Goal: Task Accomplishment & Management: Manage account settings

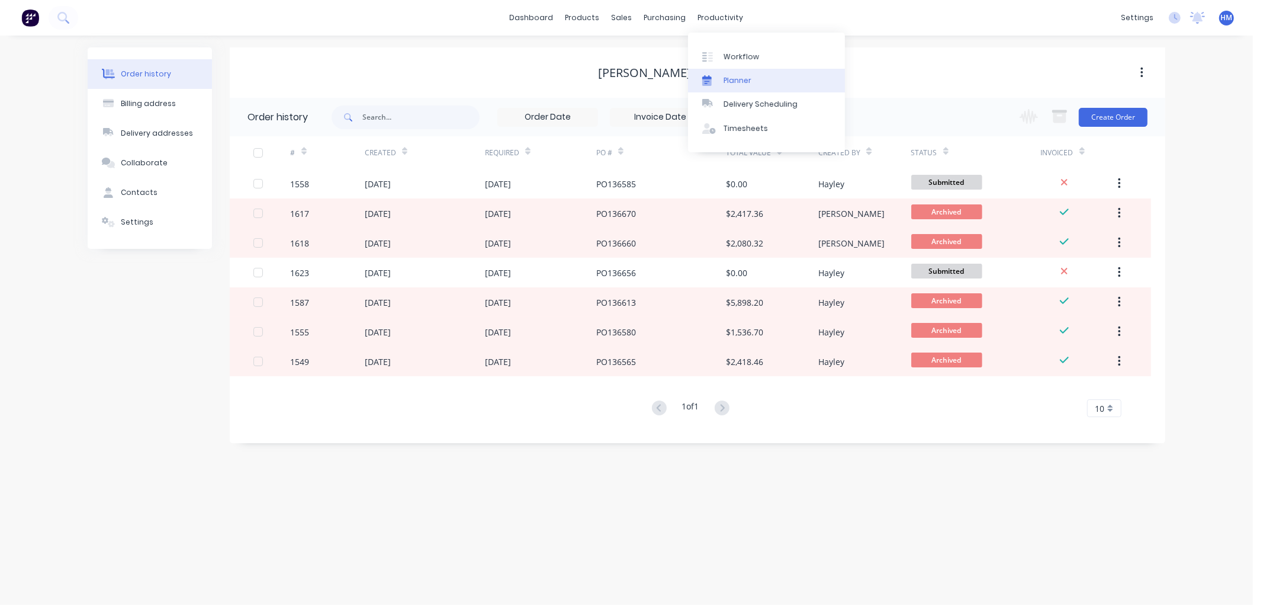
click at [749, 81] on div "Planner" at bounding box center [738, 80] width 28 height 11
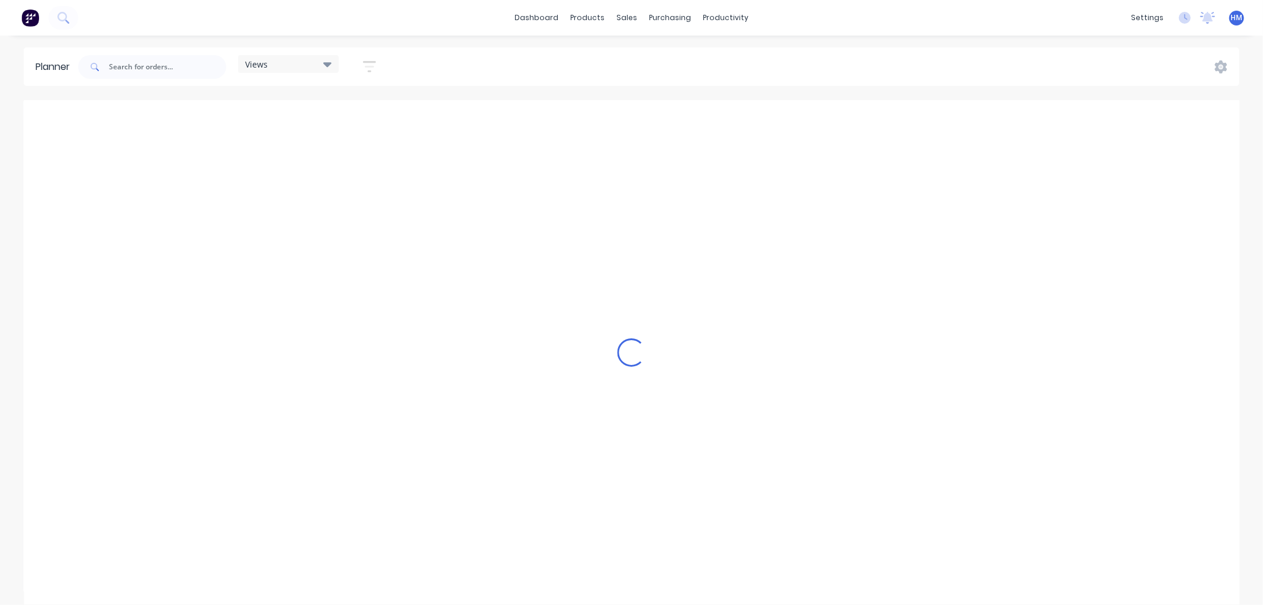
scroll to position [0, 569]
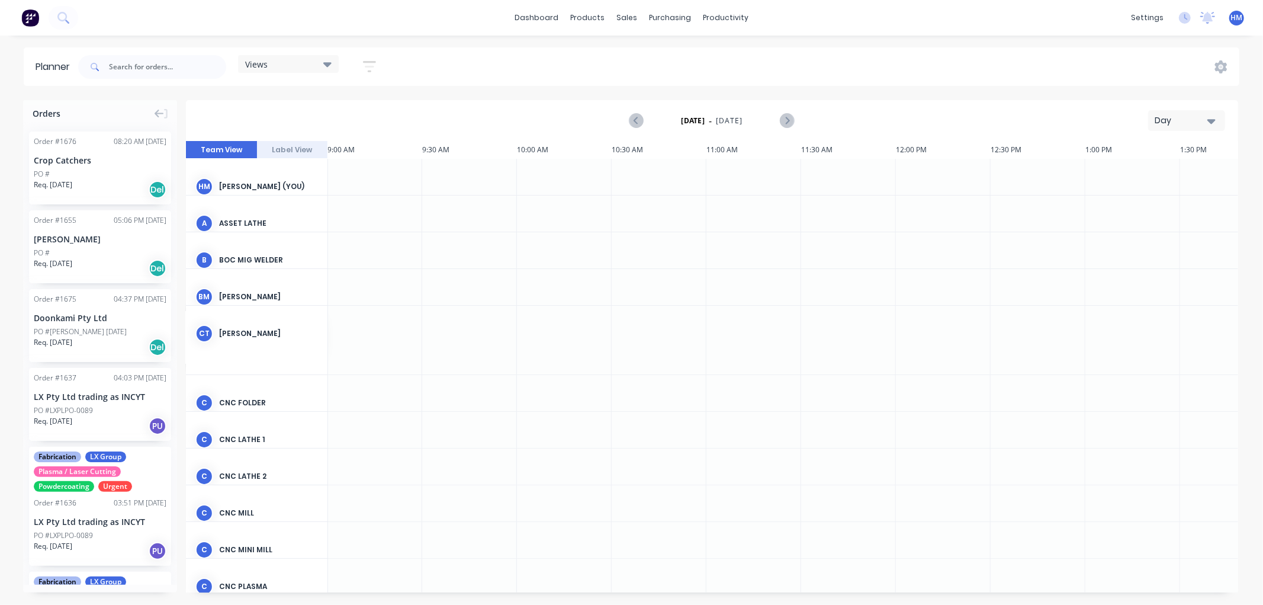
click at [322, 56] on div "Views" at bounding box center [288, 64] width 101 height 18
click at [280, 176] on button "staff only" at bounding box center [310, 176] width 126 height 14
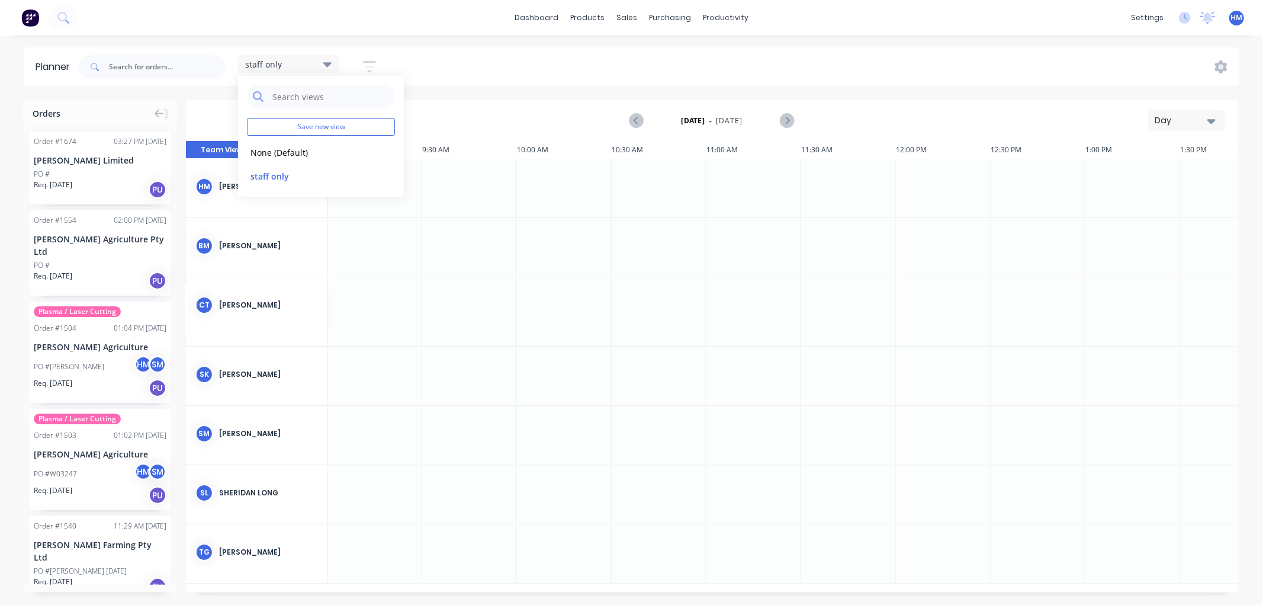
drag, startPoint x: 721, startPoint y: 586, endPoint x: 625, endPoint y: 591, distance: 95.4
click at [626, 592] on div "9:00 AM 10:30 AM 18 Mon [DATE] 6:00 AM 6:30 AM 7:00 AM 7:30 AM 8:00 AM 8:30 AM …" at bounding box center [712, 366] width 1053 height 451
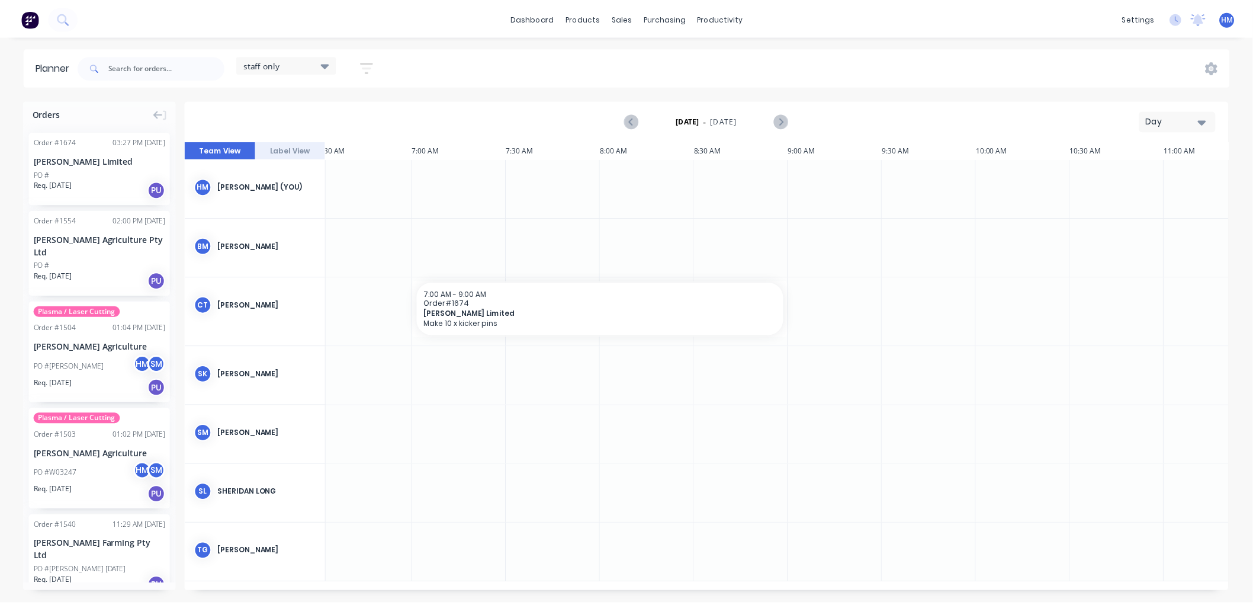
scroll to position [0, 73]
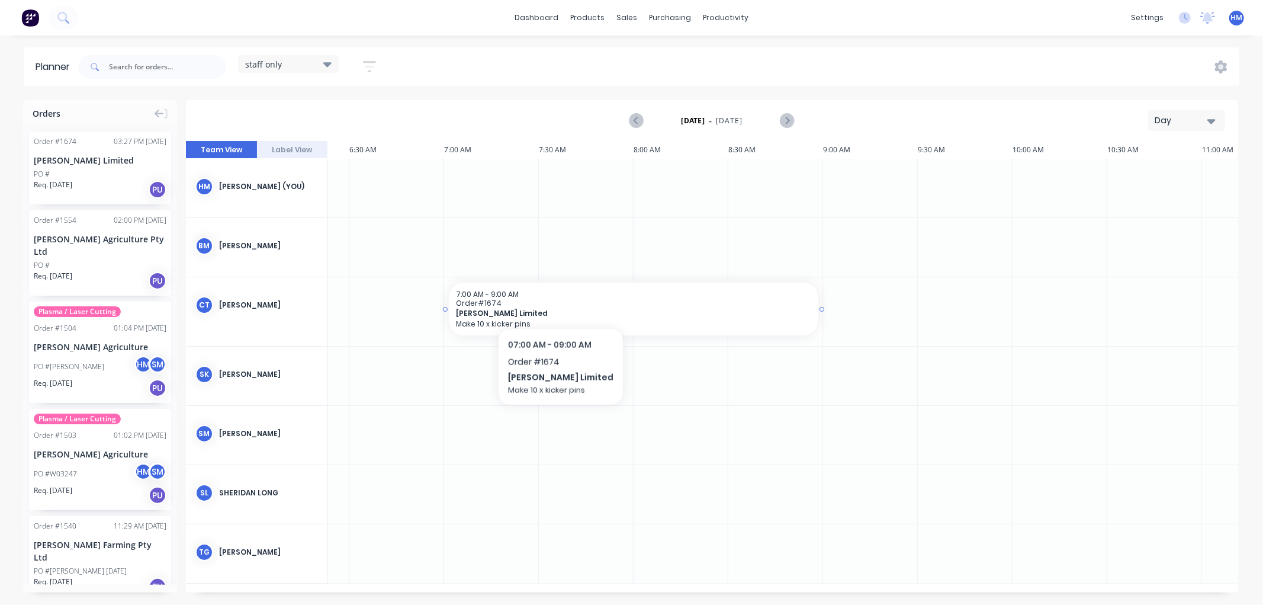
click at [554, 299] on span "Order # 1674" at bounding box center [633, 303] width 355 height 9
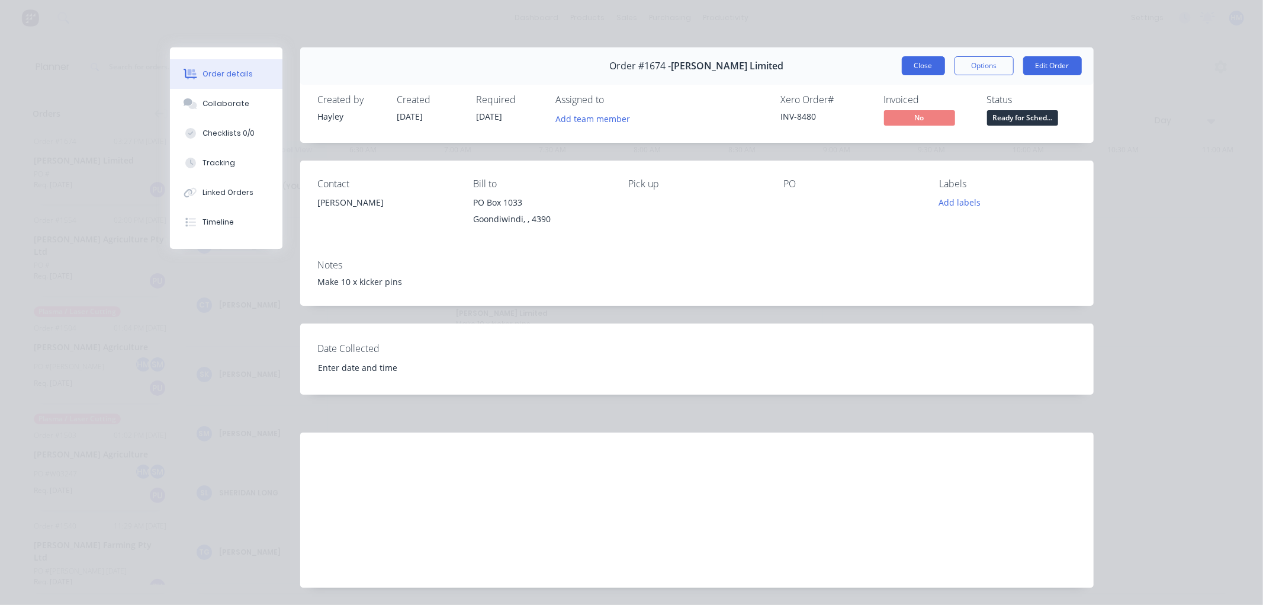
click at [910, 57] on button "Close" at bounding box center [923, 65] width 43 height 19
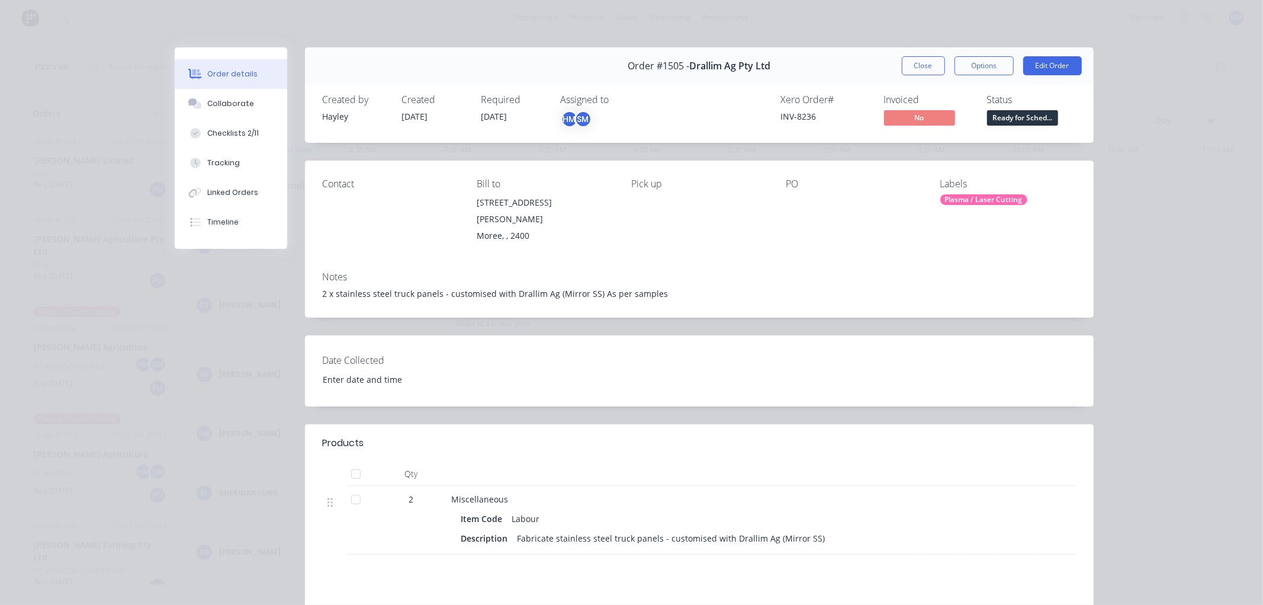
click at [908, 54] on div "Order #1505 - Drallim Ag Pty Ltd Close Options Edit Order" at bounding box center [699, 65] width 789 height 37
click at [932, 69] on button "Close" at bounding box center [923, 65] width 43 height 19
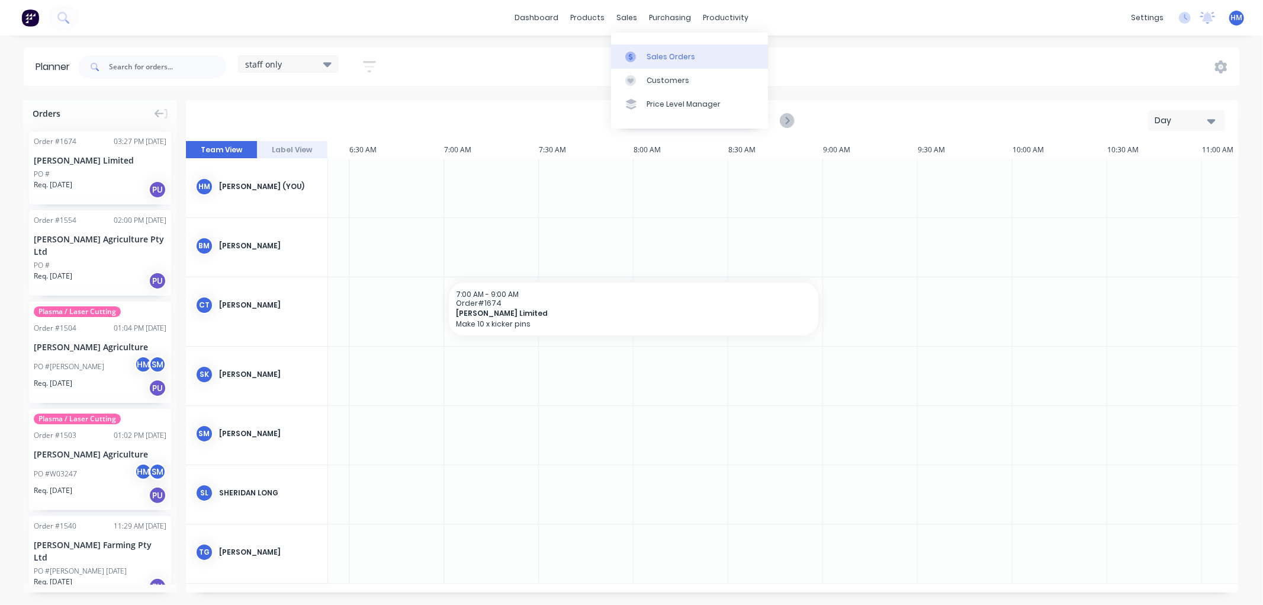
click at [655, 55] on div "Sales Orders" at bounding box center [671, 57] width 49 height 11
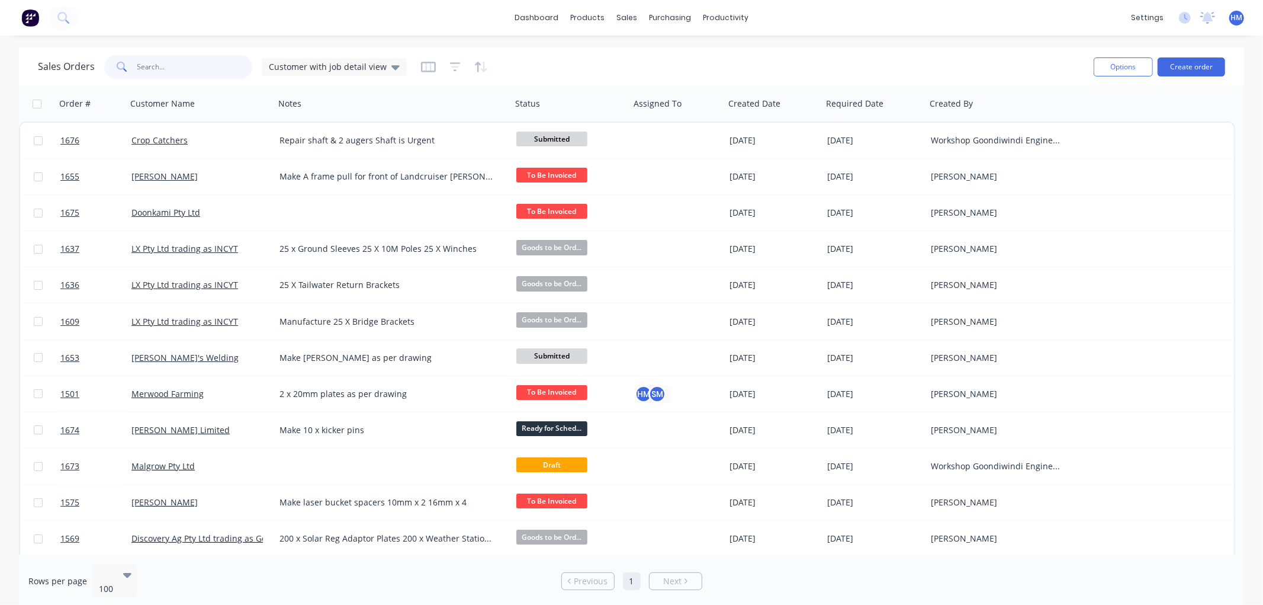
click at [155, 75] on input "text" at bounding box center [194, 67] width 115 height 24
click at [1192, 67] on button "Create order" at bounding box center [1192, 66] width 68 height 19
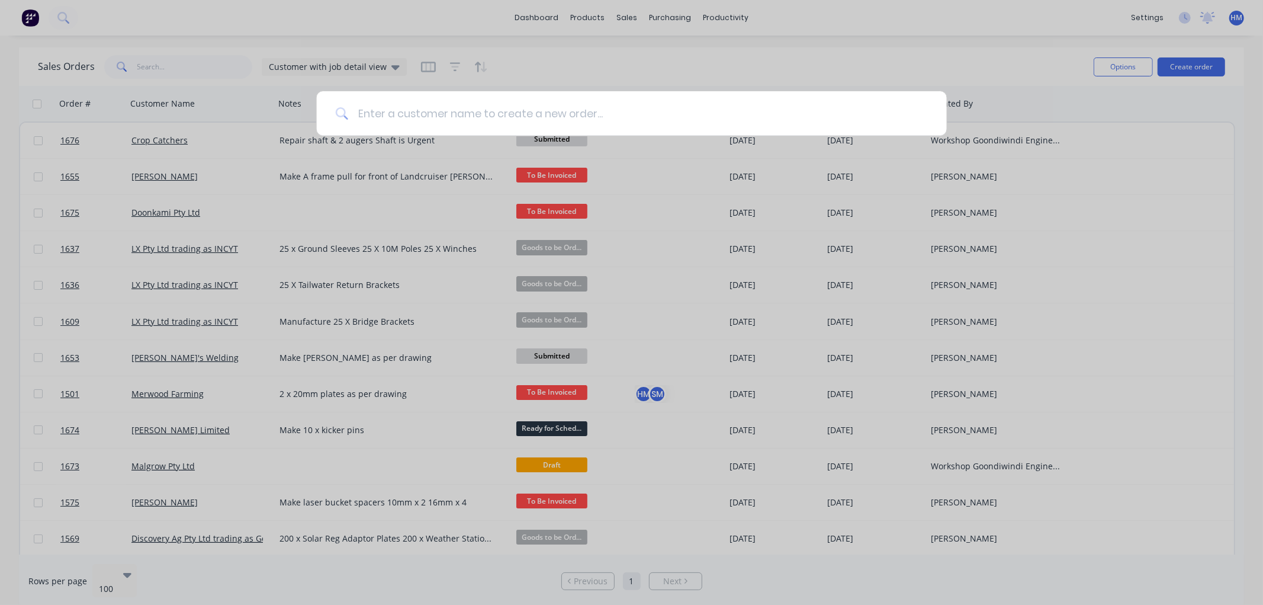
click at [397, 111] on input at bounding box center [638, 113] width 580 height 44
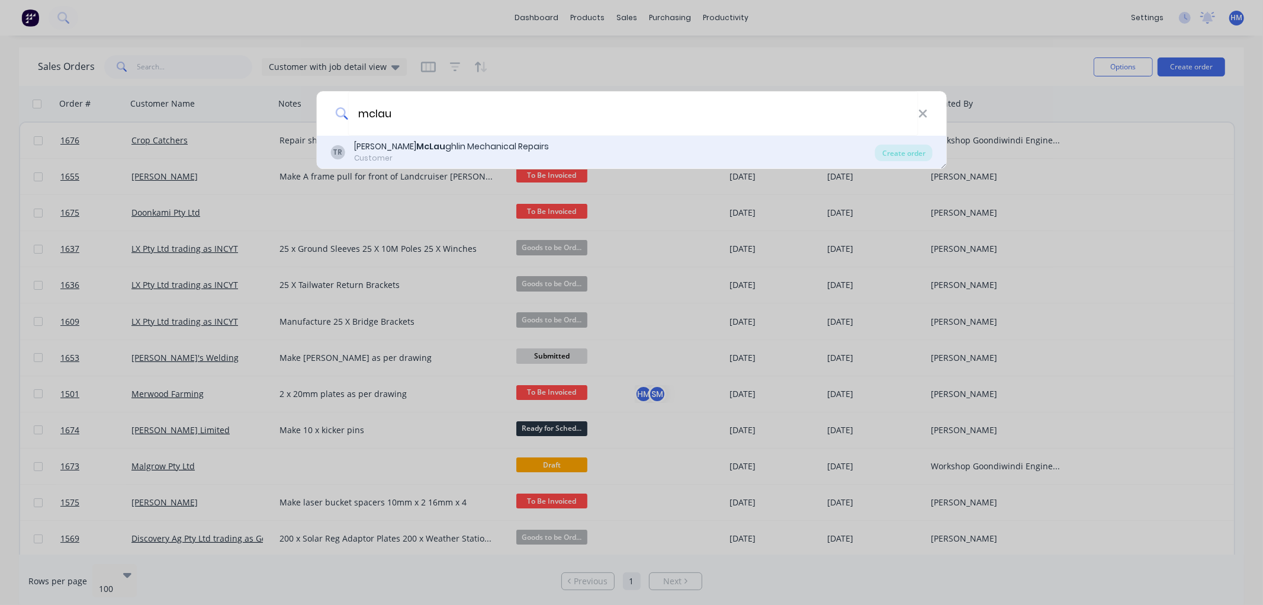
type input "mclau"
click at [416, 149] on b "McLau" at bounding box center [430, 146] width 29 height 12
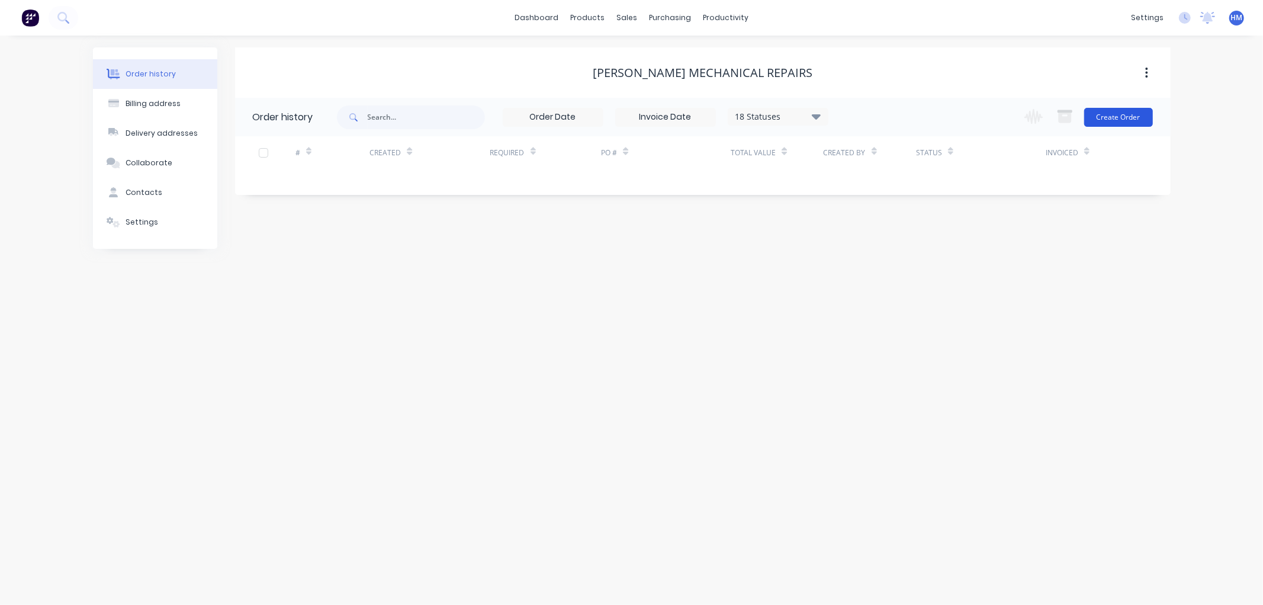
click at [1114, 115] on button "Create Order" at bounding box center [1118, 117] width 69 height 19
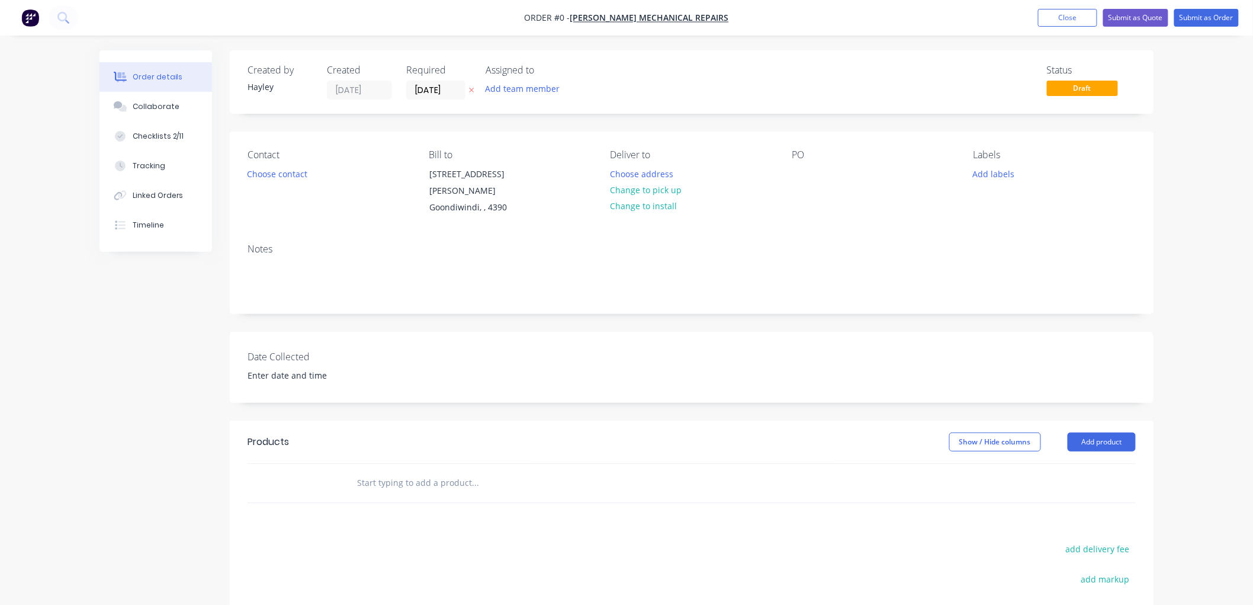
click at [437, 471] on input "text" at bounding box center [475, 483] width 237 height 24
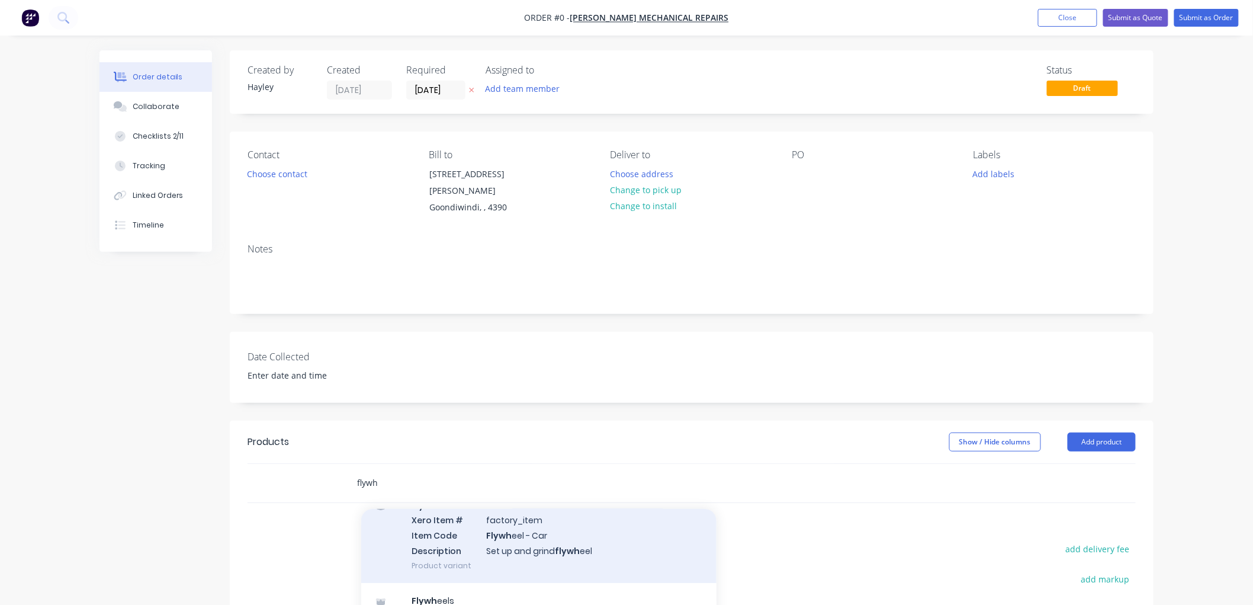
type input "flywh"
click at [560, 523] on div "Flywh eels Xero Item # factory_item Item Code Flywh eel - Car Description Set u…" at bounding box center [538, 534] width 355 height 95
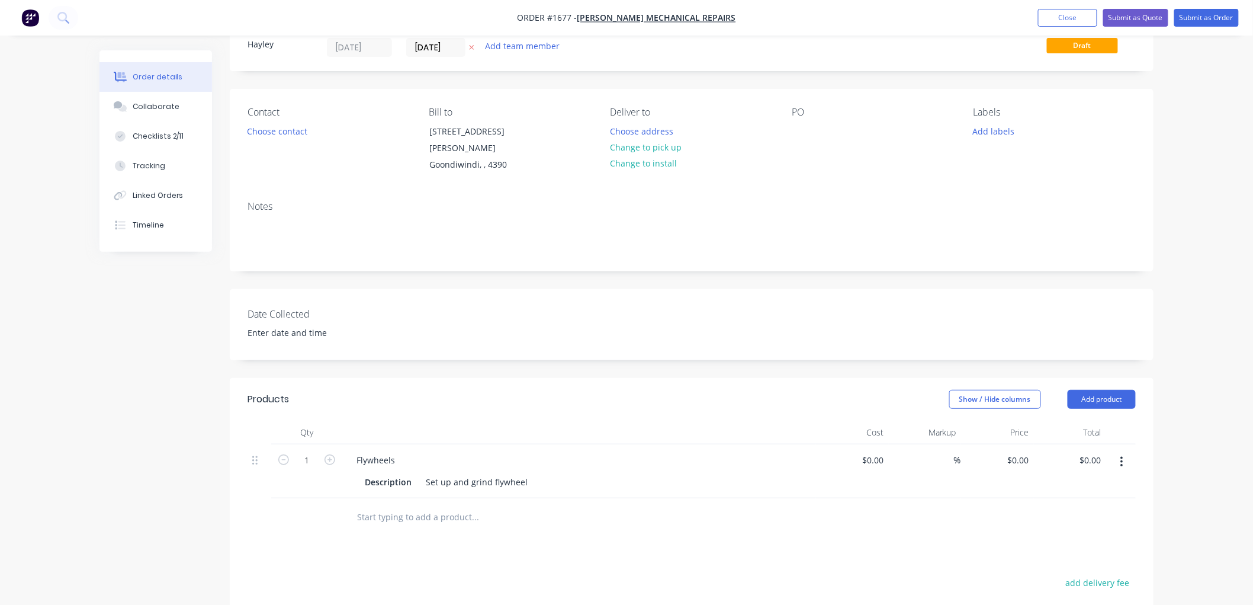
scroll to position [66, 0]
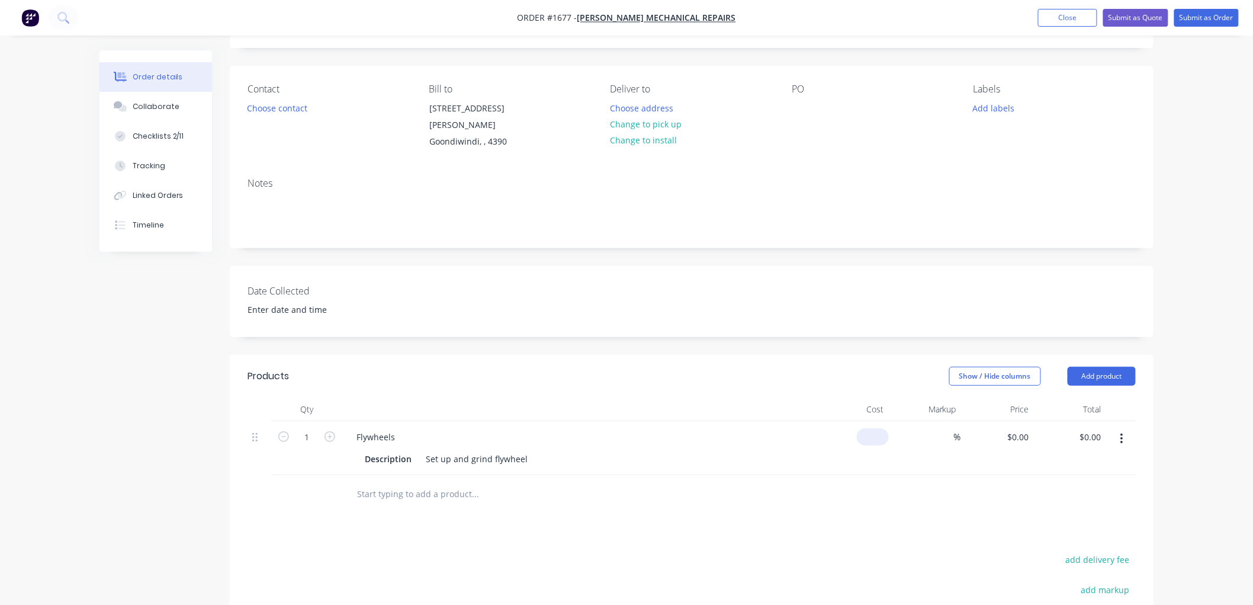
click at [872, 428] on div "$0.00" at bounding box center [873, 436] width 32 height 17
type input "$0.00"
click at [1015, 431] on div "0 $0.00" at bounding box center [997, 448] width 73 height 54
type input "$60.00"
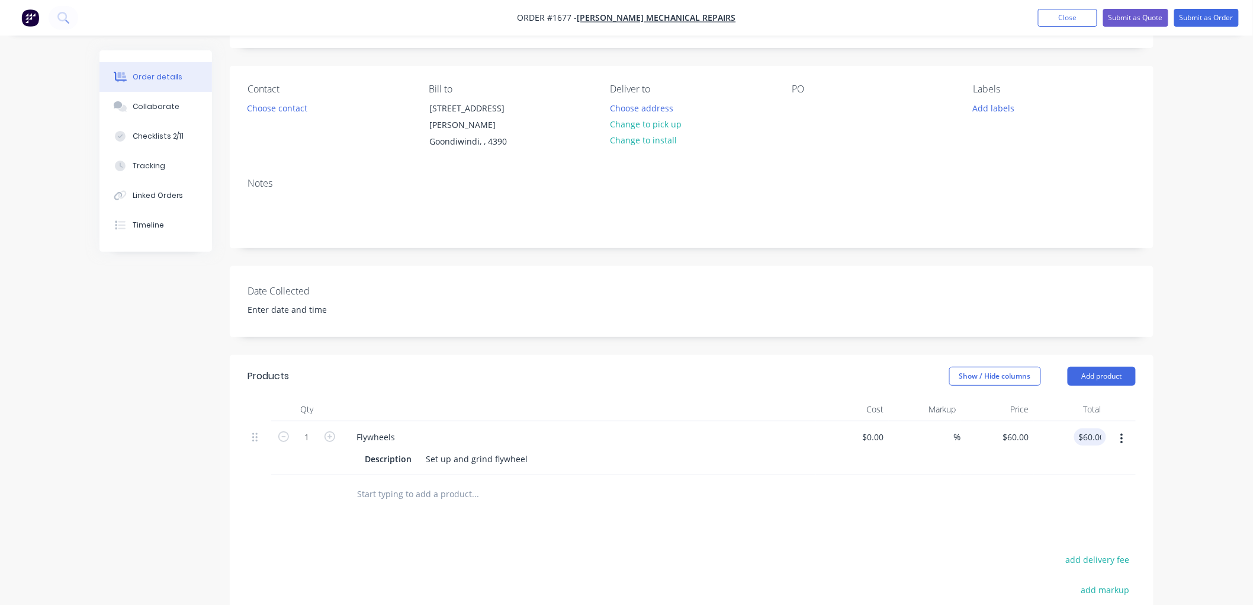
click at [526, 482] on input "text" at bounding box center [475, 494] width 237 height 24
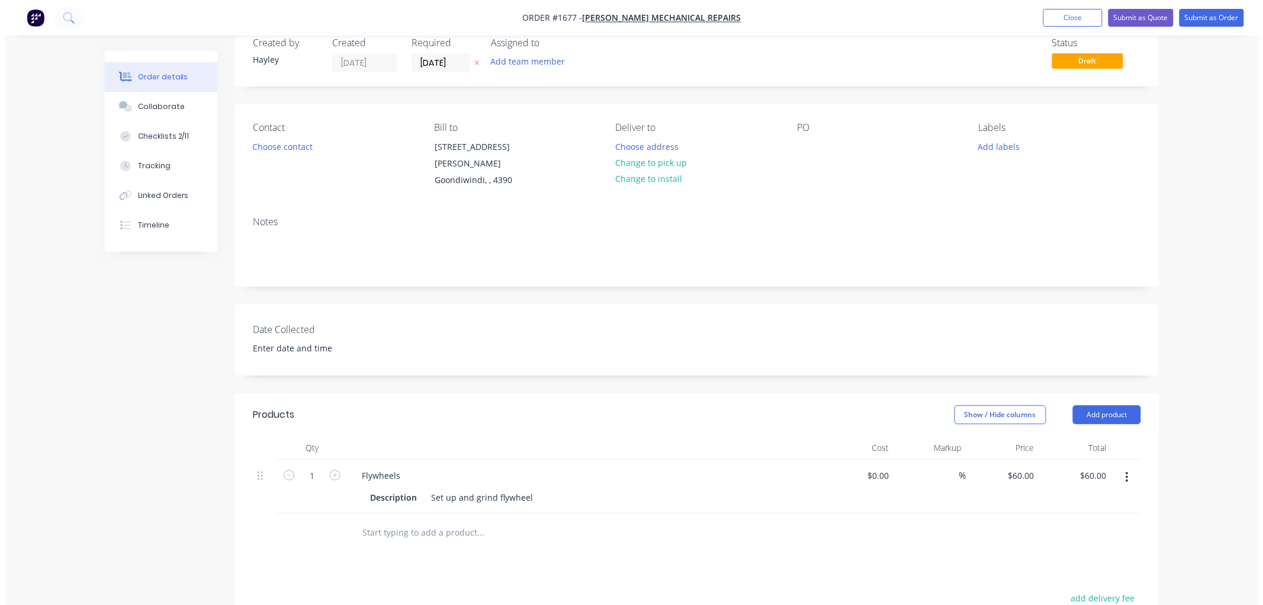
scroll to position [0, 0]
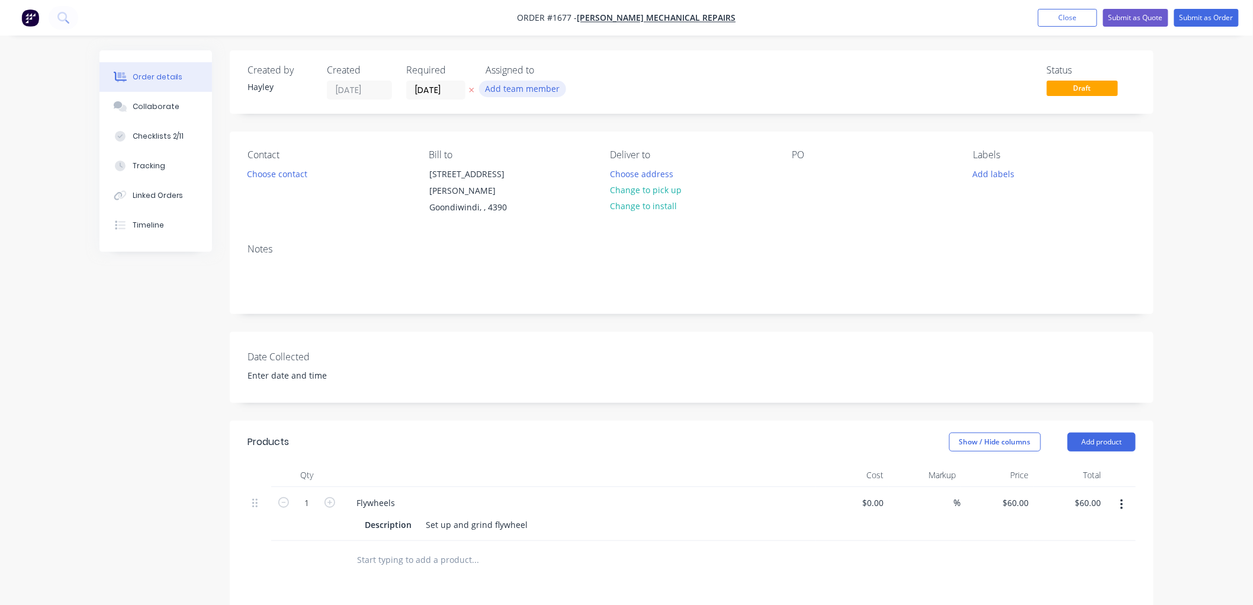
click at [521, 97] on button "Add team member" at bounding box center [522, 89] width 87 height 16
type input "set"
click at [506, 179] on div at bounding box center [505, 178] width 24 height 24
click at [770, 80] on div "Status Draft" at bounding box center [870, 82] width 532 height 35
click at [1204, 20] on button "Submit as Order" at bounding box center [1207, 18] width 65 height 18
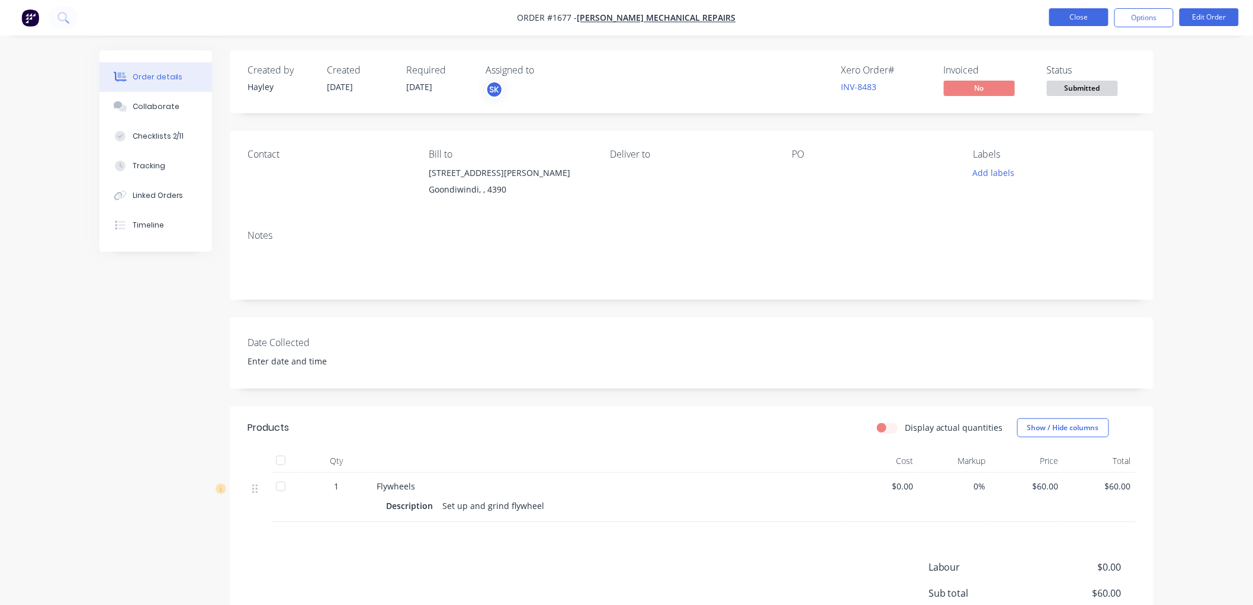
click at [1090, 12] on button "Close" at bounding box center [1079, 17] width 59 height 18
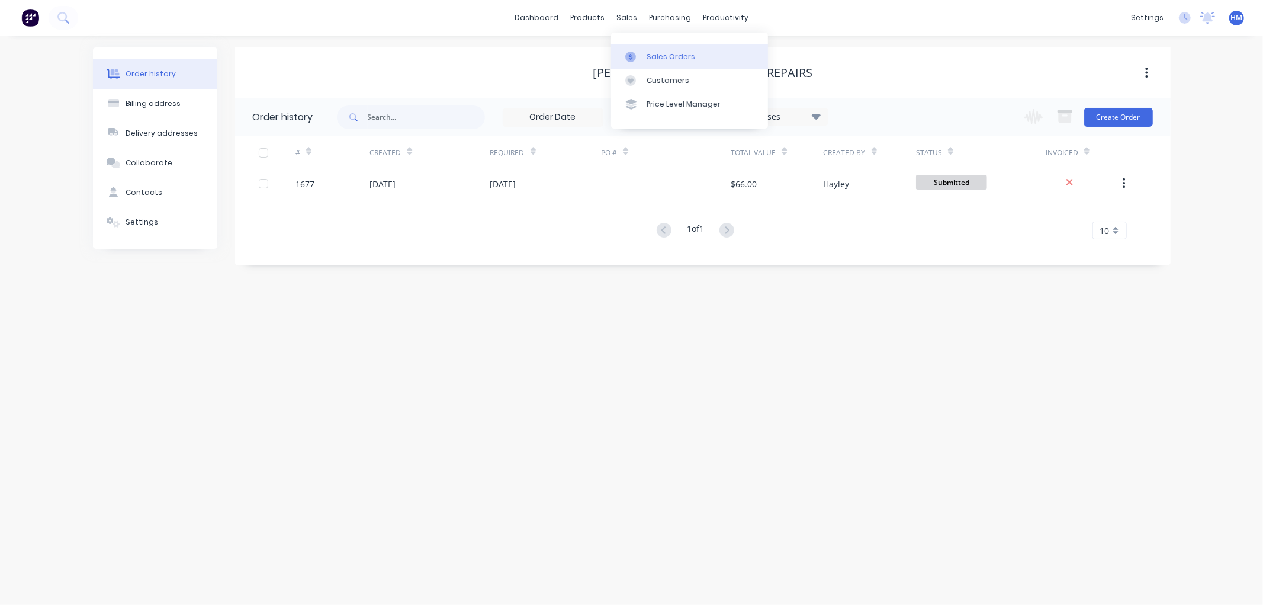
click at [655, 53] on div "Sales Orders" at bounding box center [671, 57] width 49 height 11
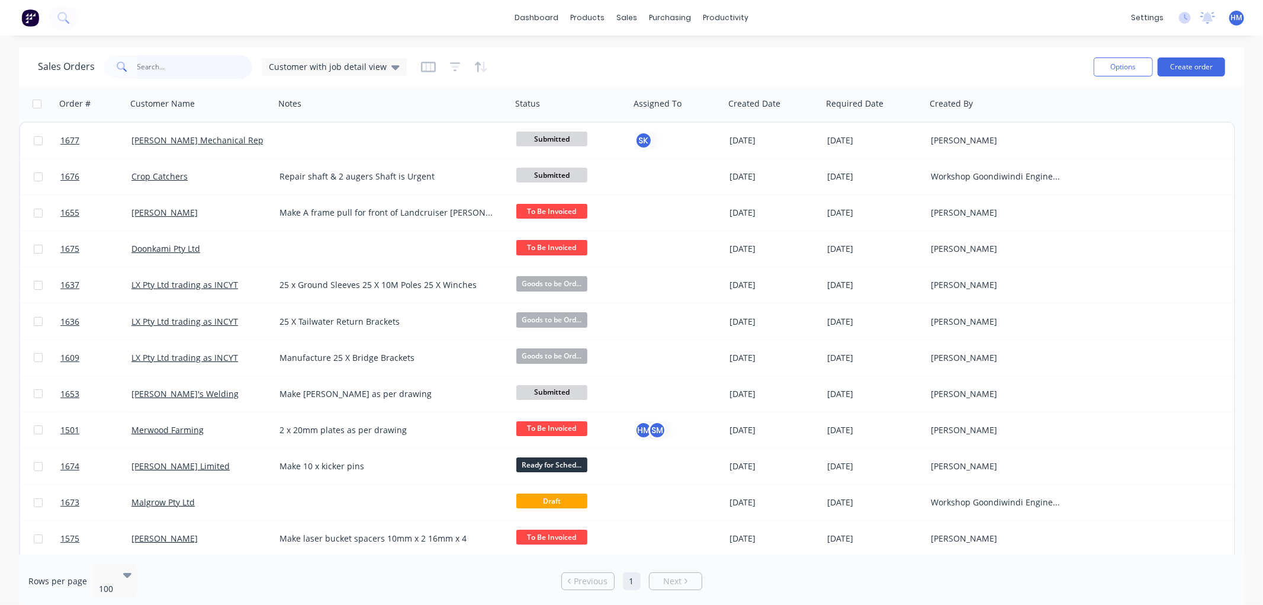
click at [175, 73] on input "text" at bounding box center [194, 67] width 115 height 24
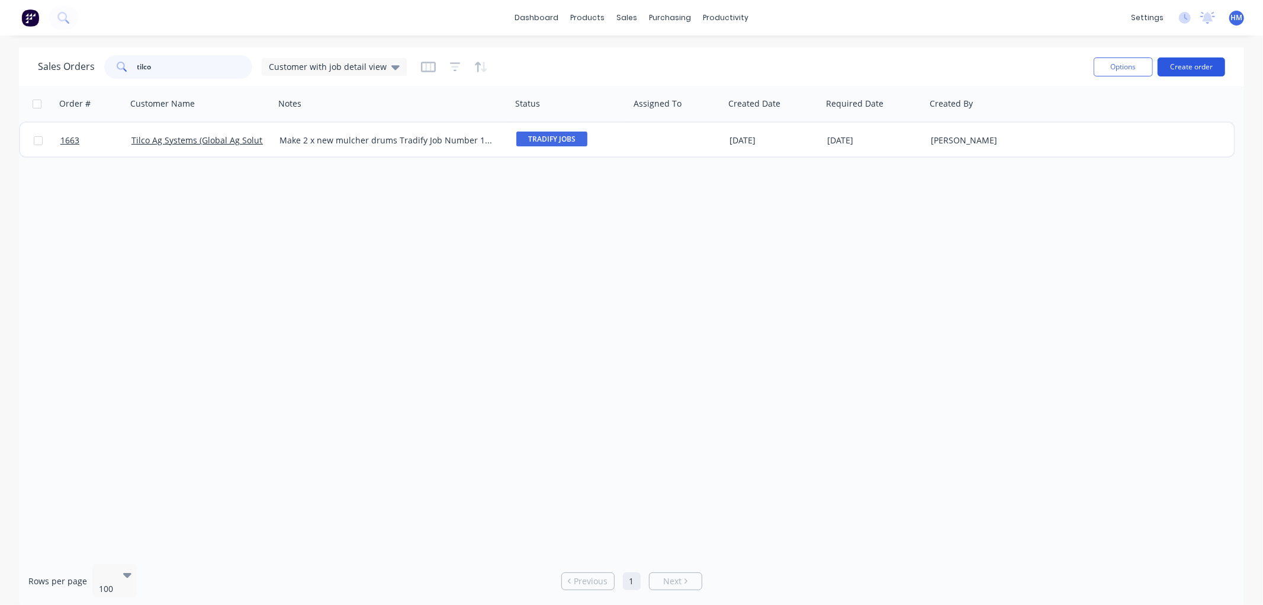
type input "tilco"
click at [1205, 63] on button "Create order" at bounding box center [1192, 66] width 68 height 19
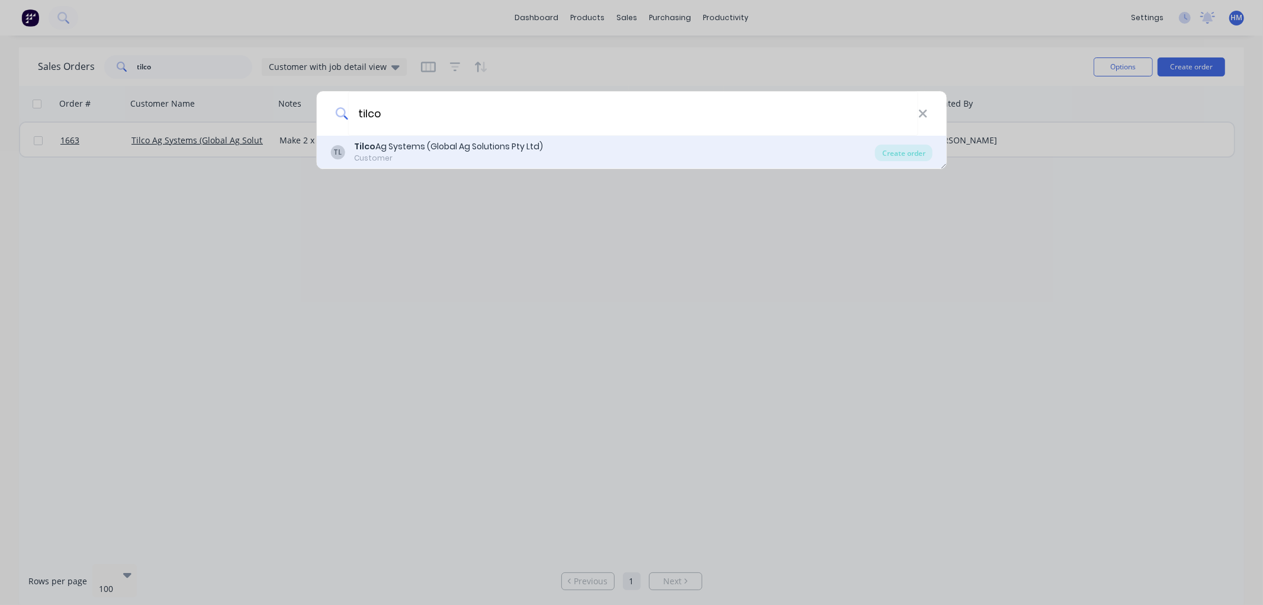
type input "tilco"
click at [364, 150] on b "Tilco" at bounding box center [364, 146] width 21 height 12
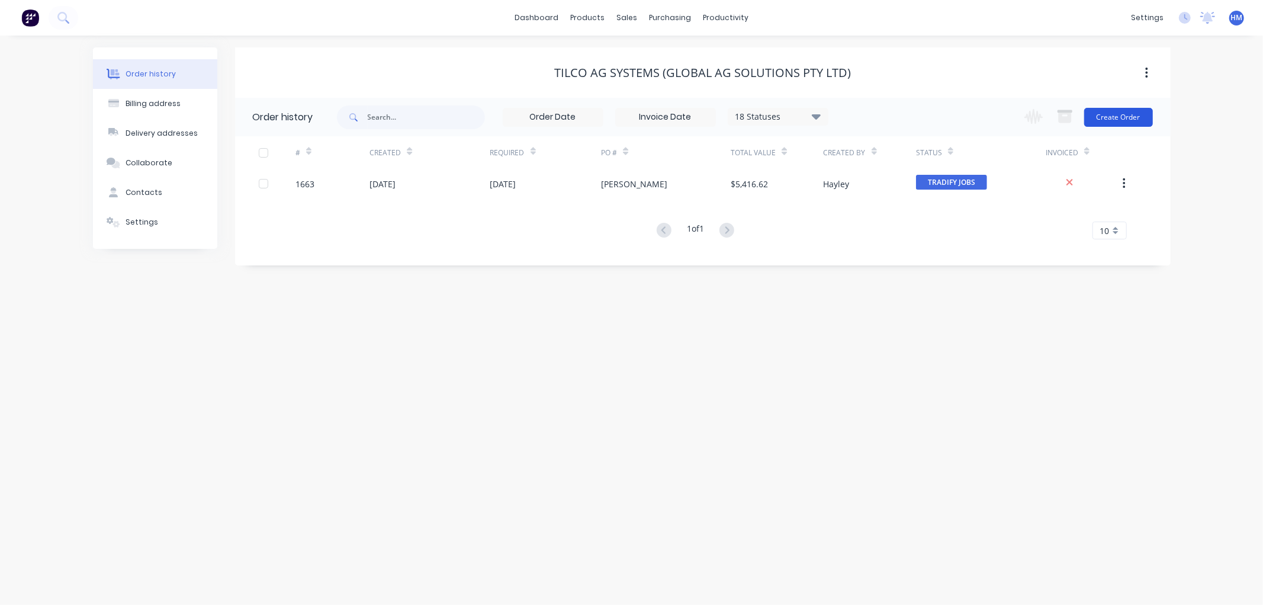
click at [1130, 110] on button "Create Order" at bounding box center [1118, 117] width 69 height 19
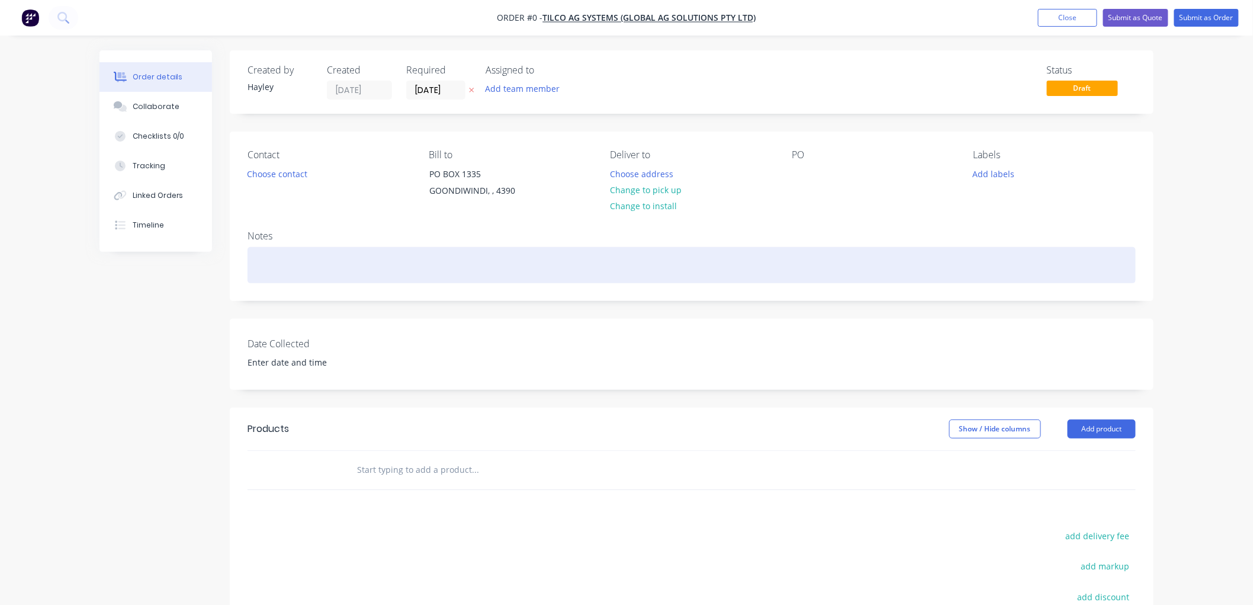
click at [267, 264] on div at bounding box center [692, 265] width 888 height 36
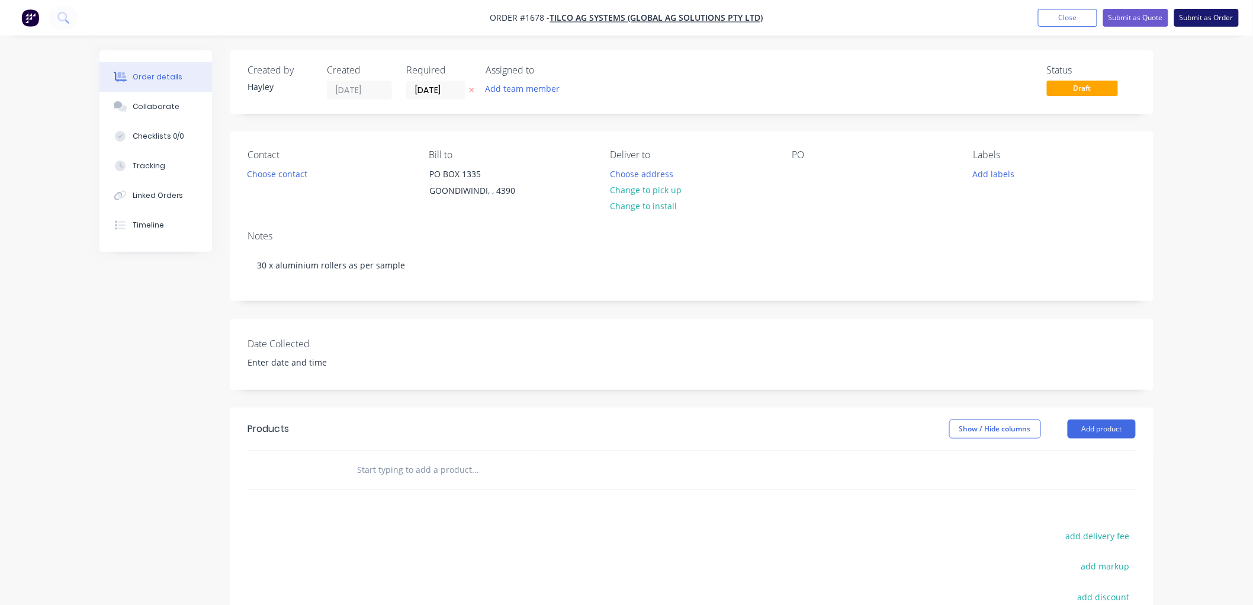
click at [1213, 18] on button "Submit as Order" at bounding box center [1207, 18] width 65 height 18
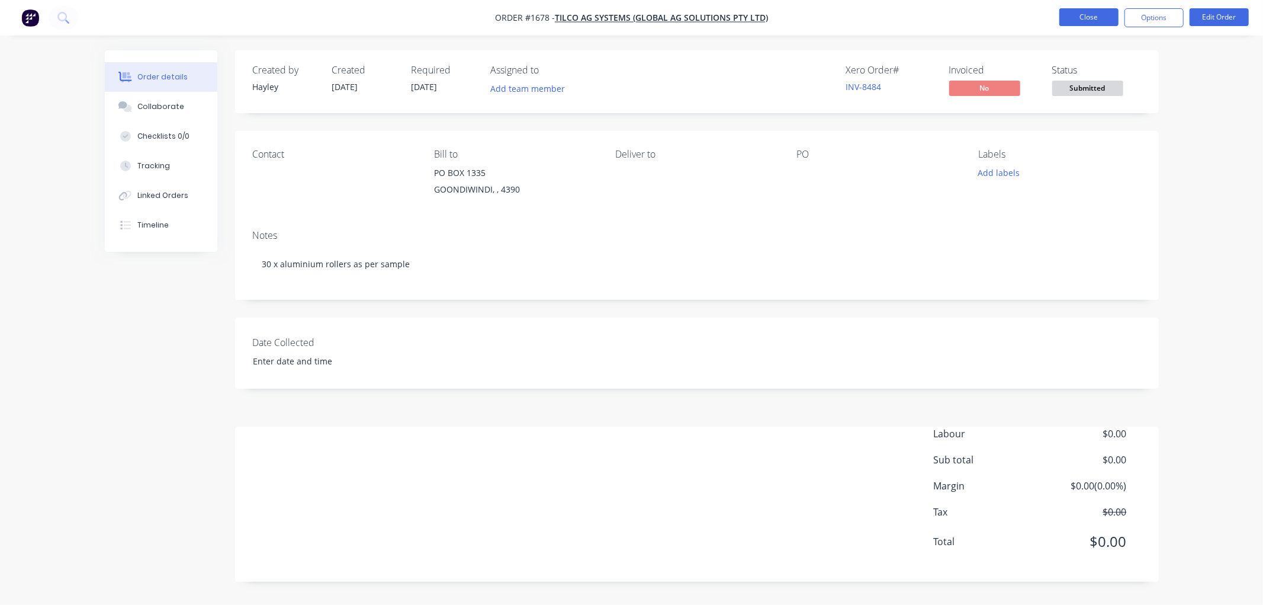
click at [1076, 12] on button "Close" at bounding box center [1089, 17] width 59 height 18
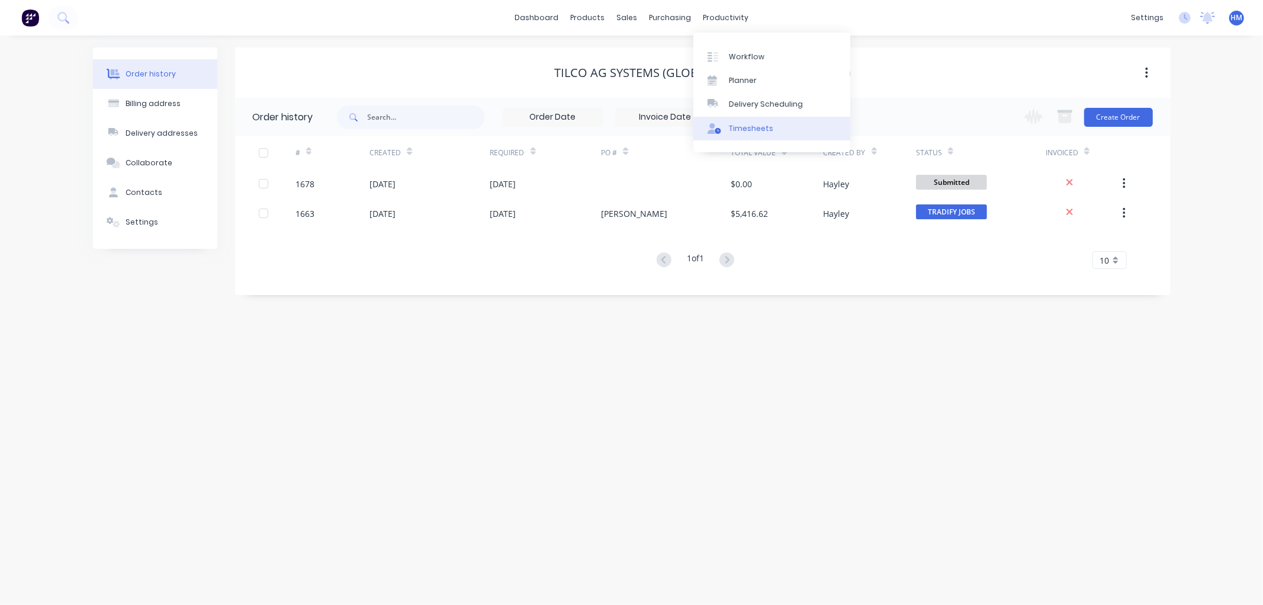
click at [768, 127] on div "Timesheets" at bounding box center [751, 128] width 44 height 11
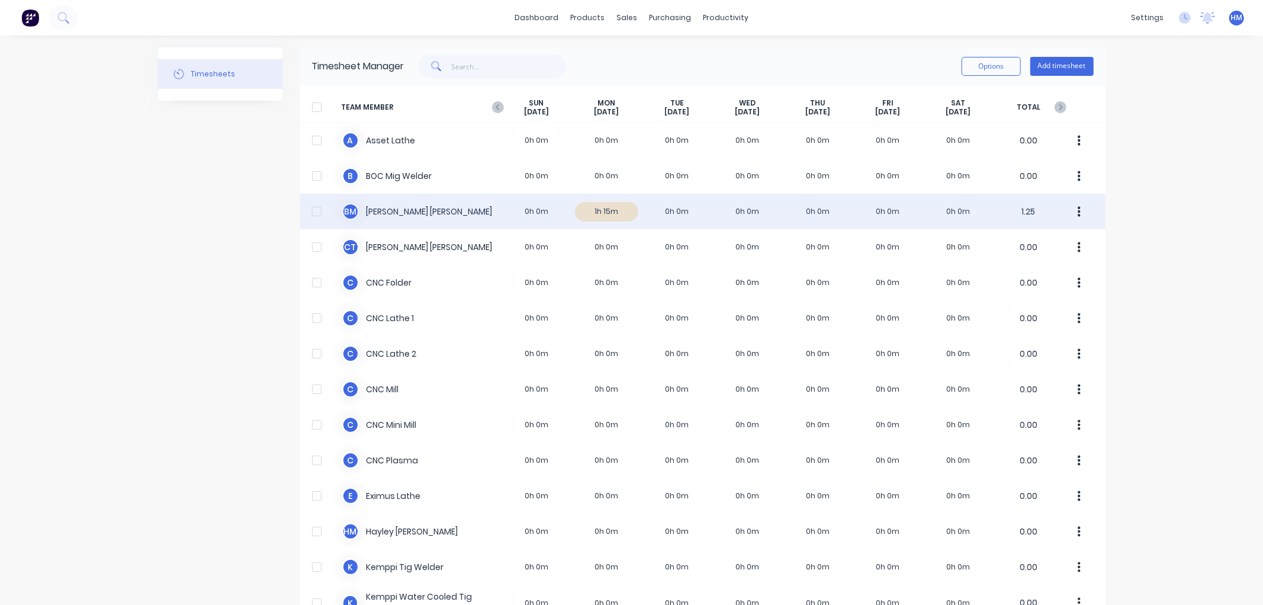
click at [596, 209] on div "B M [PERSON_NAME] 0h 0m 1h 15m 0h 0m 0h 0m 0h 0m 0h 0m 0h 0m 1.25" at bounding box center [703, 212] width 806 height 36
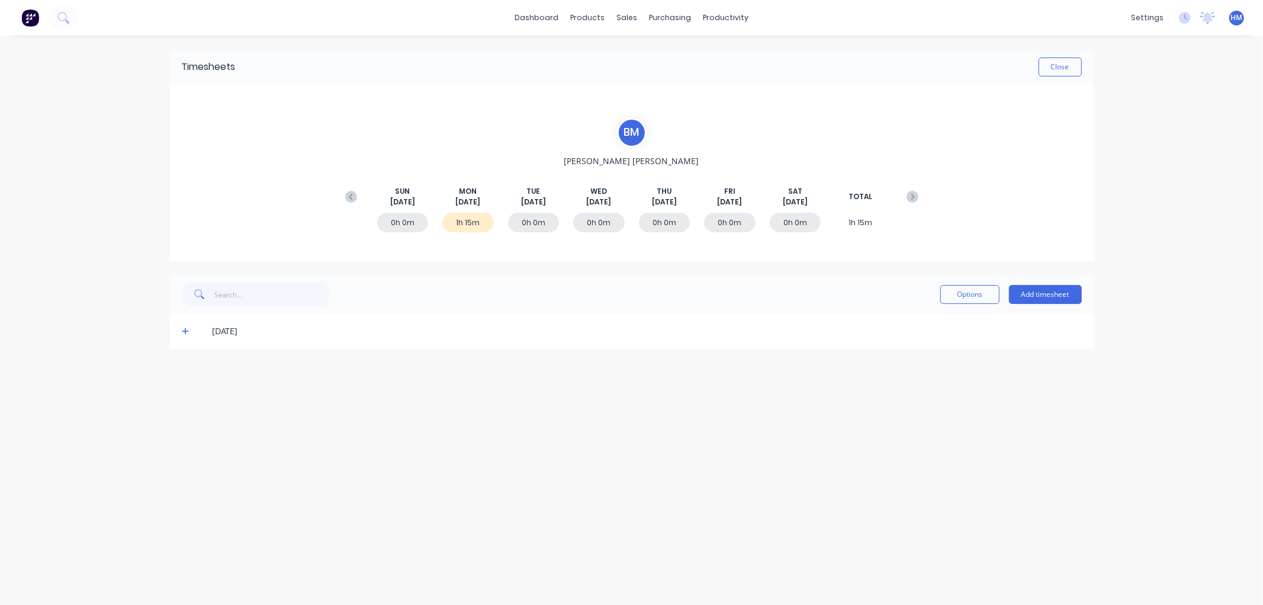
click at [188, 328] on icon at bounding box center [186, 331] width 8 height 8
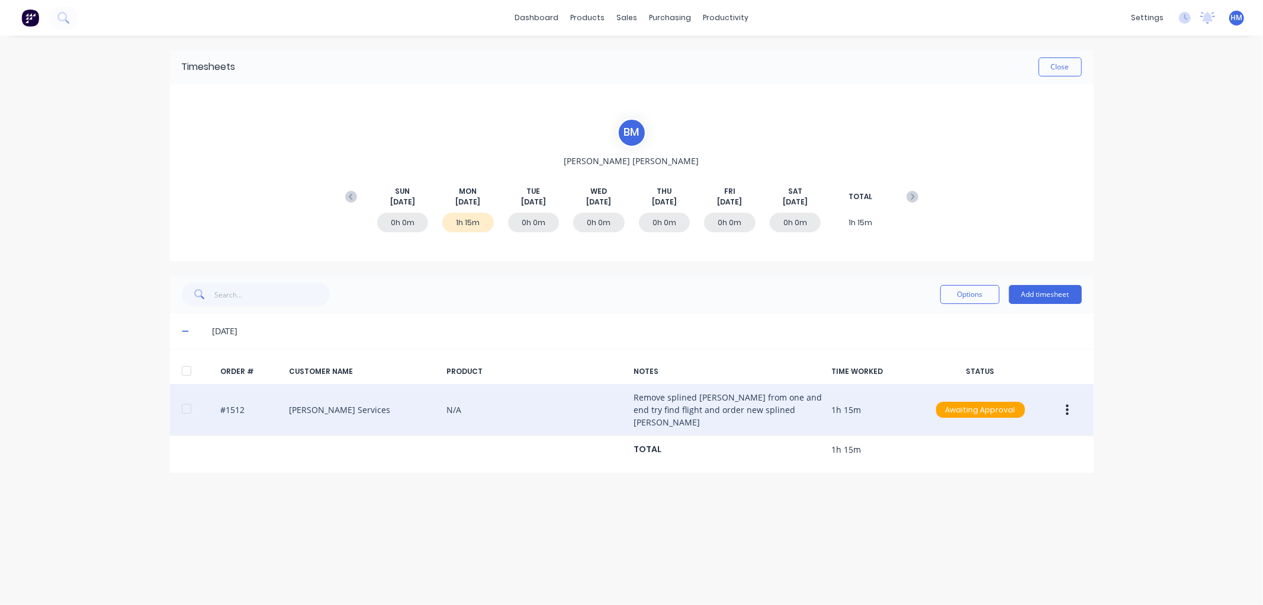
click at [352, 409] on div "#1512 [PERSON_NAME] Services N/A Remove splined [PERSON_NAME] from one and end …" at bounding box center [632, 410] width 924 height 52
click at [235, 406] on div "#1512 [PERSON_NAME] Services N/A Remove splined [PERSON_NAME] from one and end …" at bounding box center [632, 410] width 924 height 52
click at [335, 401] on div "#1512 [PERSON_NAME] Services N/A Remove splined [PERSON_NAME] from one and end …" at bounding box center [632, 410] width 924 height 52
click at [677, 404] on div "#1512 [PERSON_NAME] Services N/A Remove splined [PERSON_NAME] from one and end …" at bounding box center [632, 410] width 924 height 52
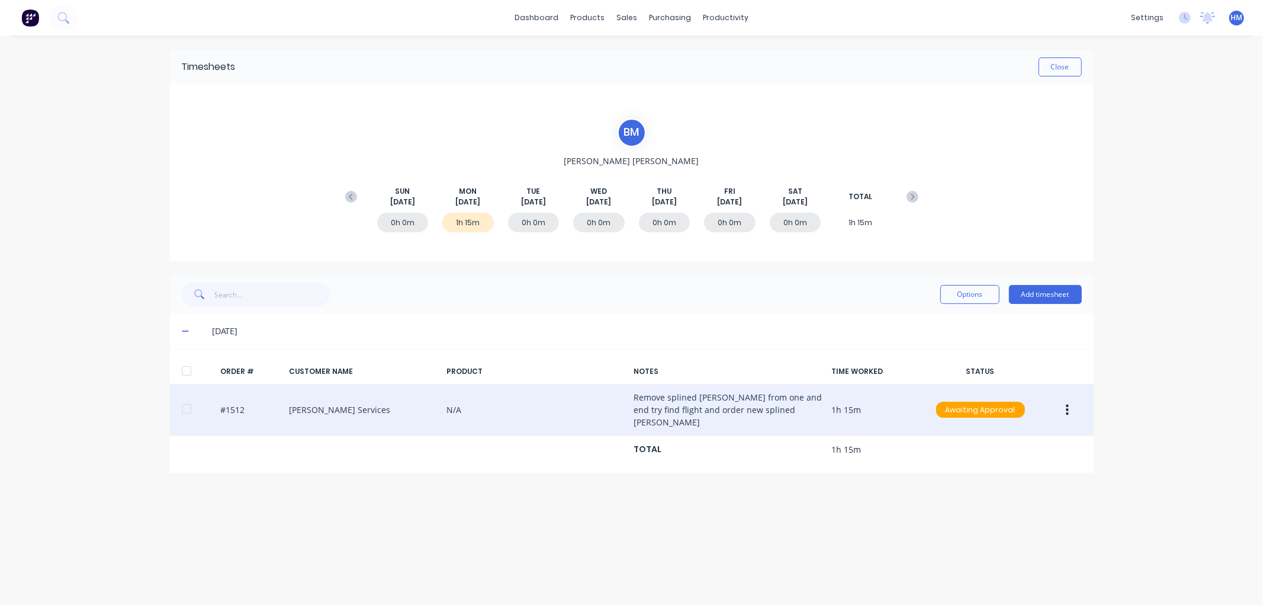
click at [1062, 403] on button "button" at bounding box center [1068, 409] width 28 height 21
click at [1015, 487] on div "Edit" at bounding box center [1025, 488] width 91 height 17
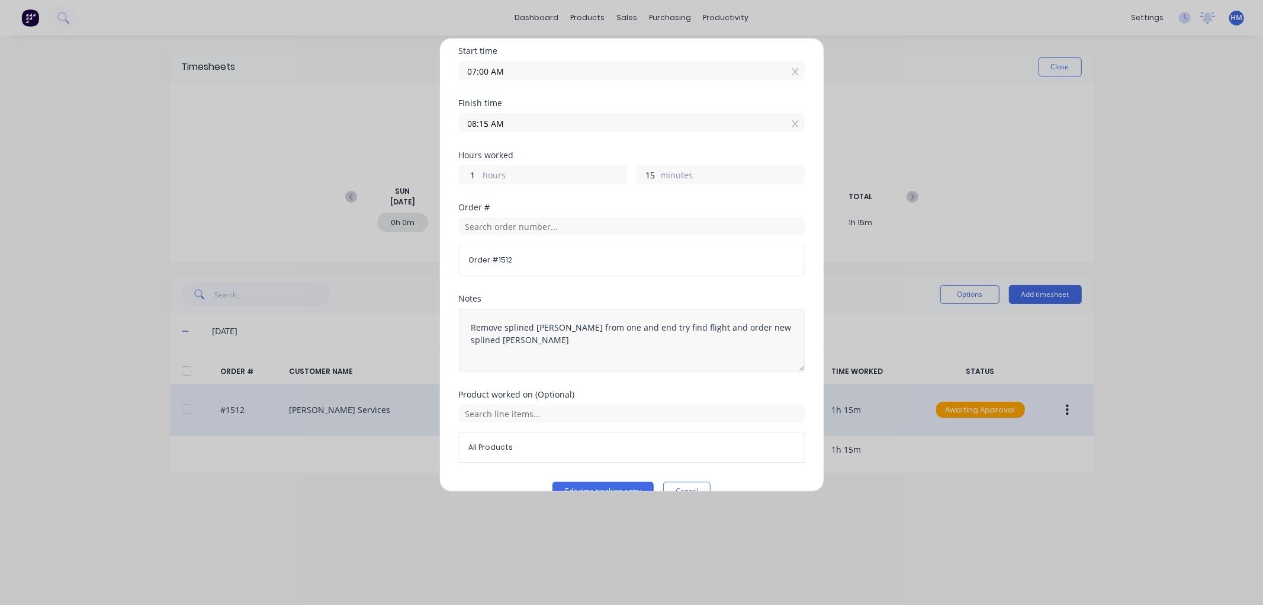
scroll to position [120, 0]
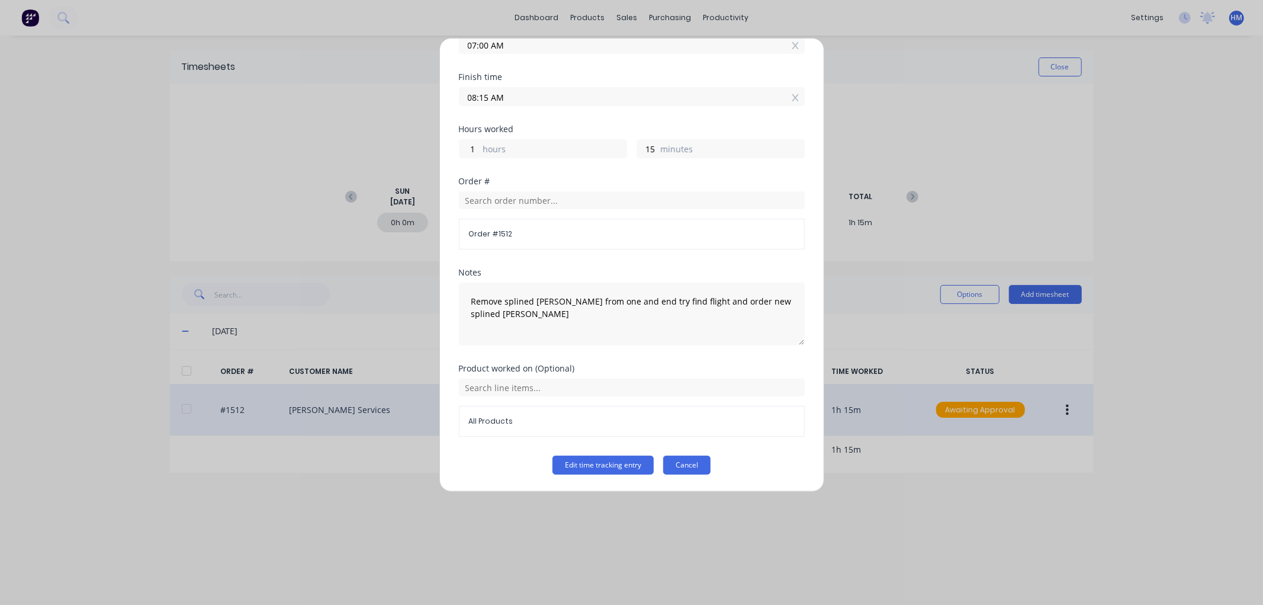
click at [695, 465] on button "Cancel" at bounding box center [686, 464] width 47 height 19
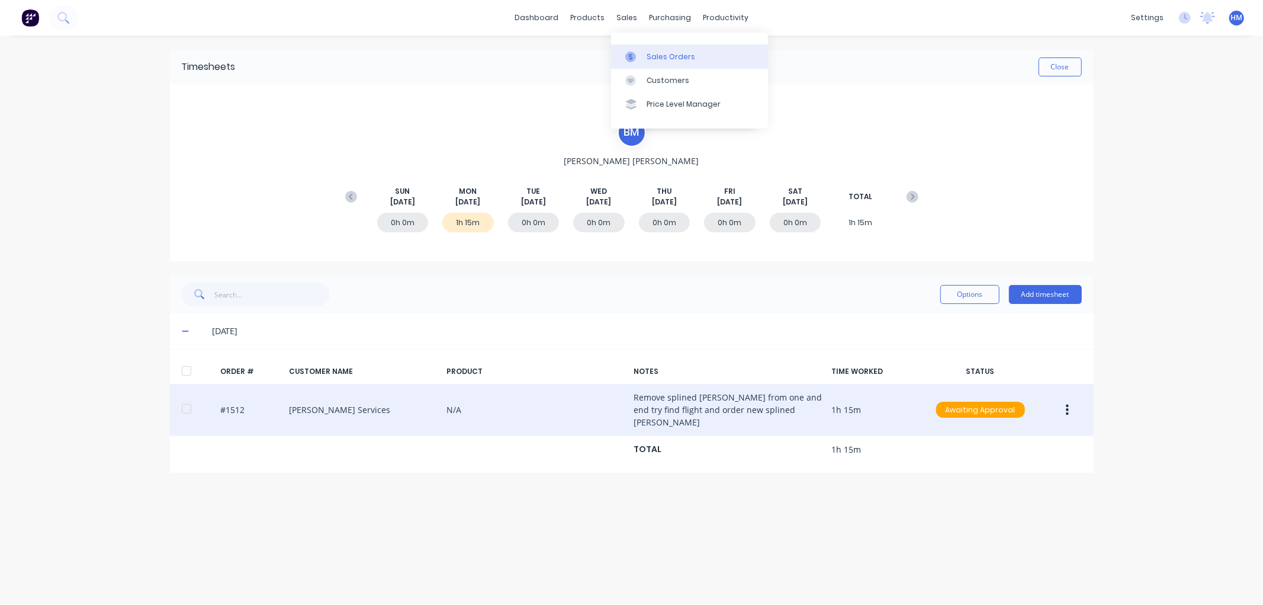
click at [666, 57] on div "Sales Orders" at bounding box center [671, 57] width 49 height 11
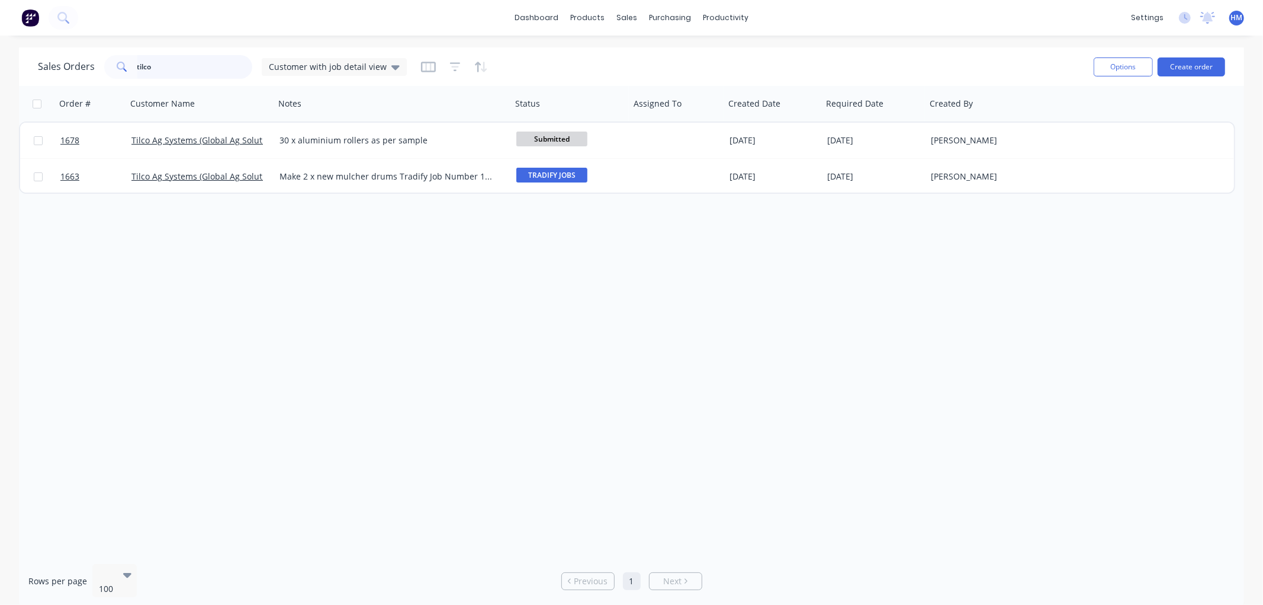
click at [174, 72] on input "tilco" at bounding box center [194, 67] width 115 height 24
drag, startPoint x: 109, startPoint y: 69, endPoint x: 76, endPoint y: 69, distance: 33.2
click at [76, 69] on div "Sales Orders tilco Customer with job detail view" at bounding box center [222, 67] width 369 height 24
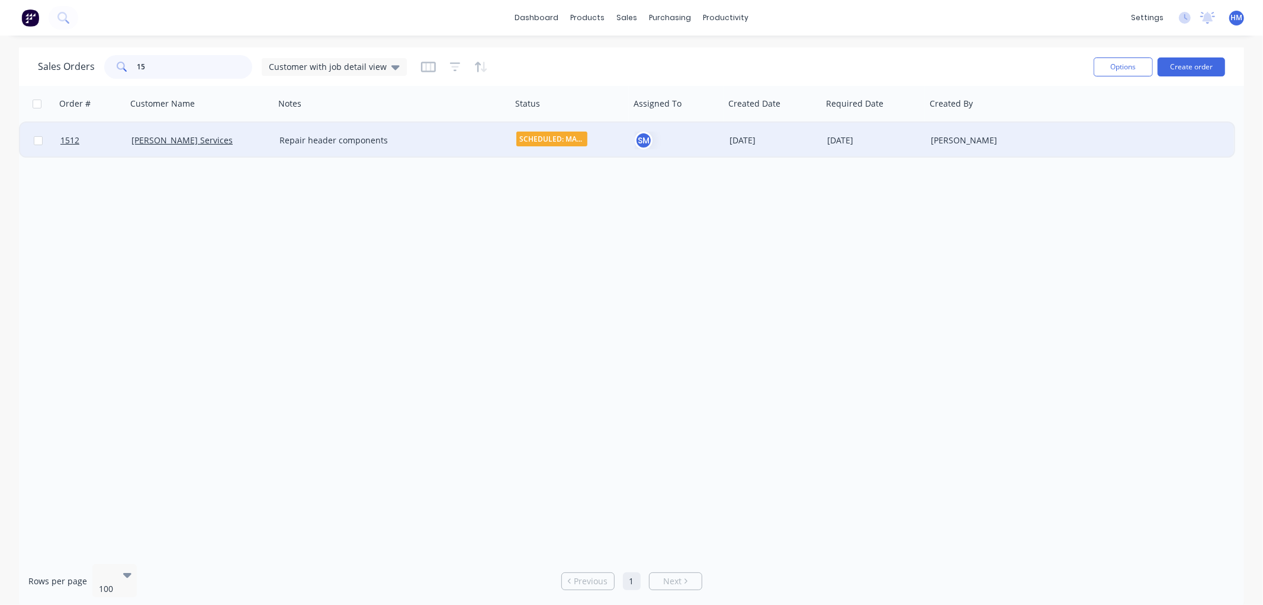
type input "1"
type input "[PERSON_NAME]"
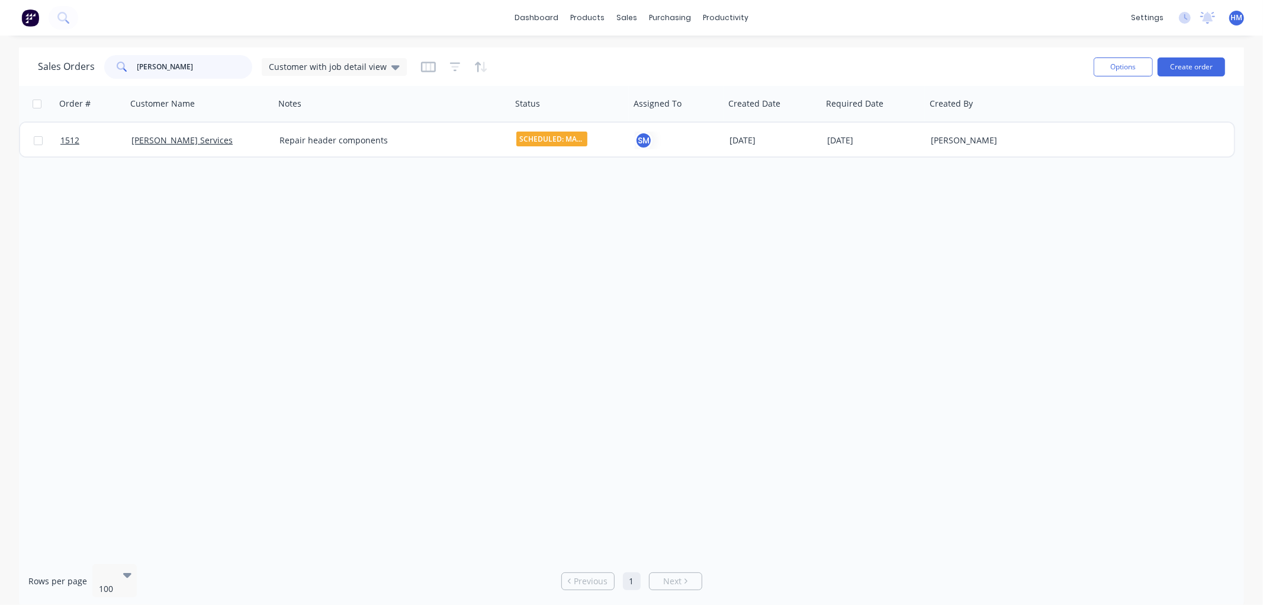
click at [63, 67] on div "Sales Orders [PERSON_NAME] Customer with job detail view" at bounding box center [222, 67] width 369 height 24
type input "[PERSON_NAME]"
drag, startPoint x: 168, startPoint y: 63, endPoint x: 104, endPoint y: 64, distance: 64.0
click at [104, 64] on div "[PERSON_NAME]" at bounding box center [178, 67] width 148 height 24
click at [714, 55] on div "Purchase Orders" at bounding box center [709, 57] width 63 height 11
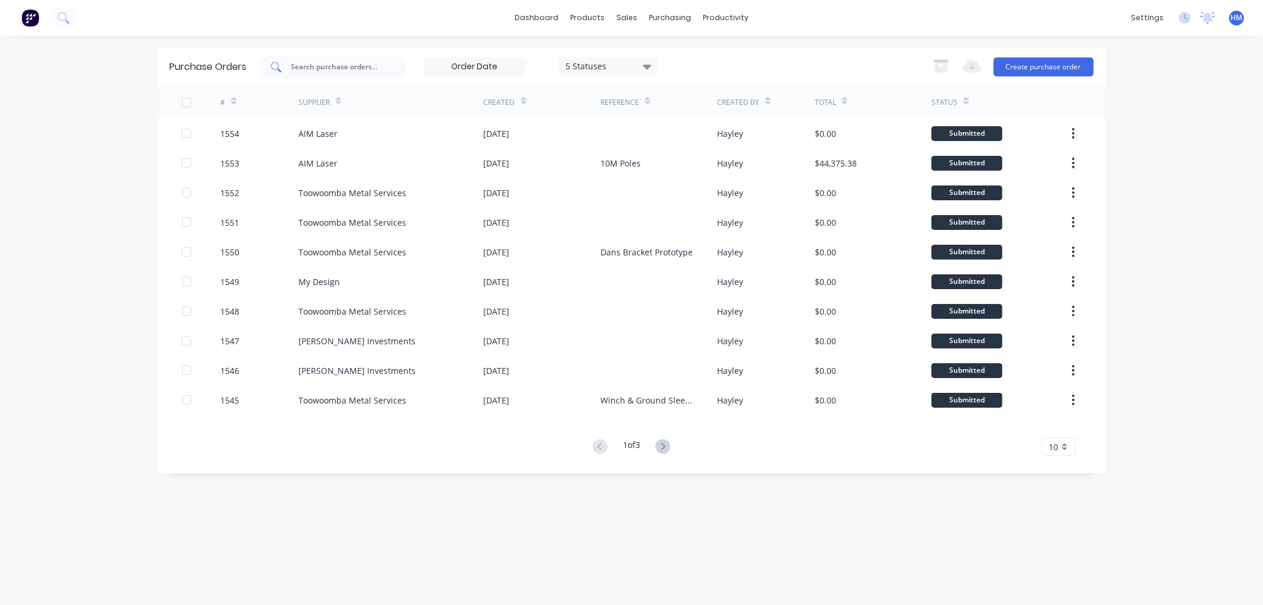
click at [323, 63] on input "text" at bounding box center [339, 67] width 98 height 12
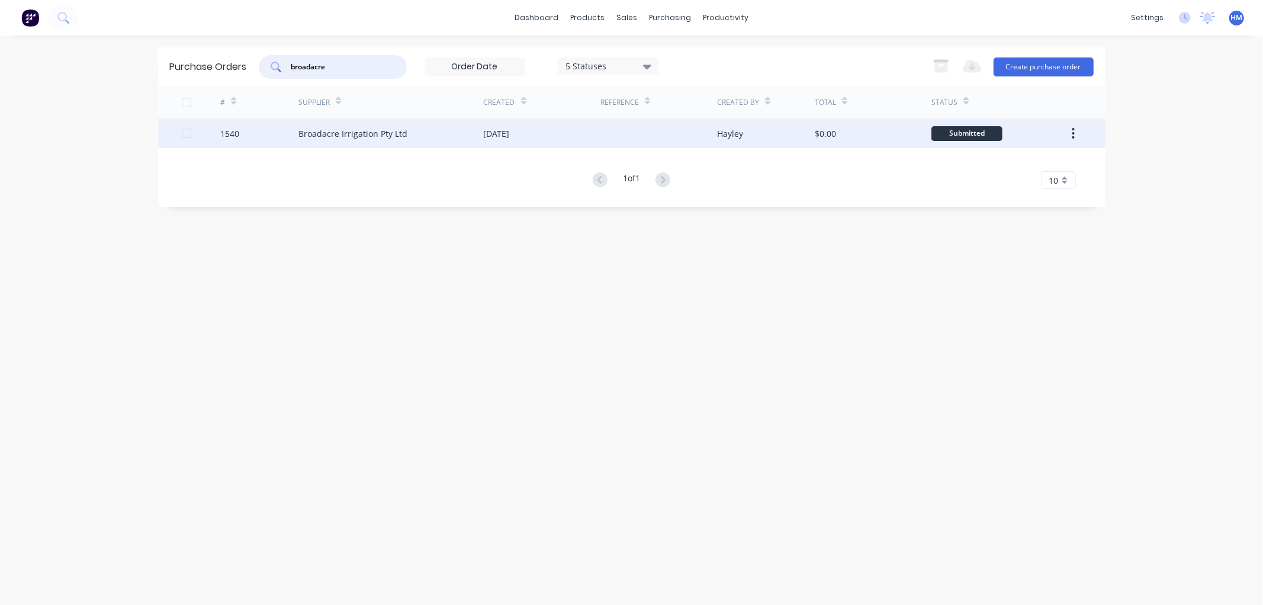
type input "broadacre"
click at [267, 131] on div "1540" at bounding box center [259, 133] width 78 height 30
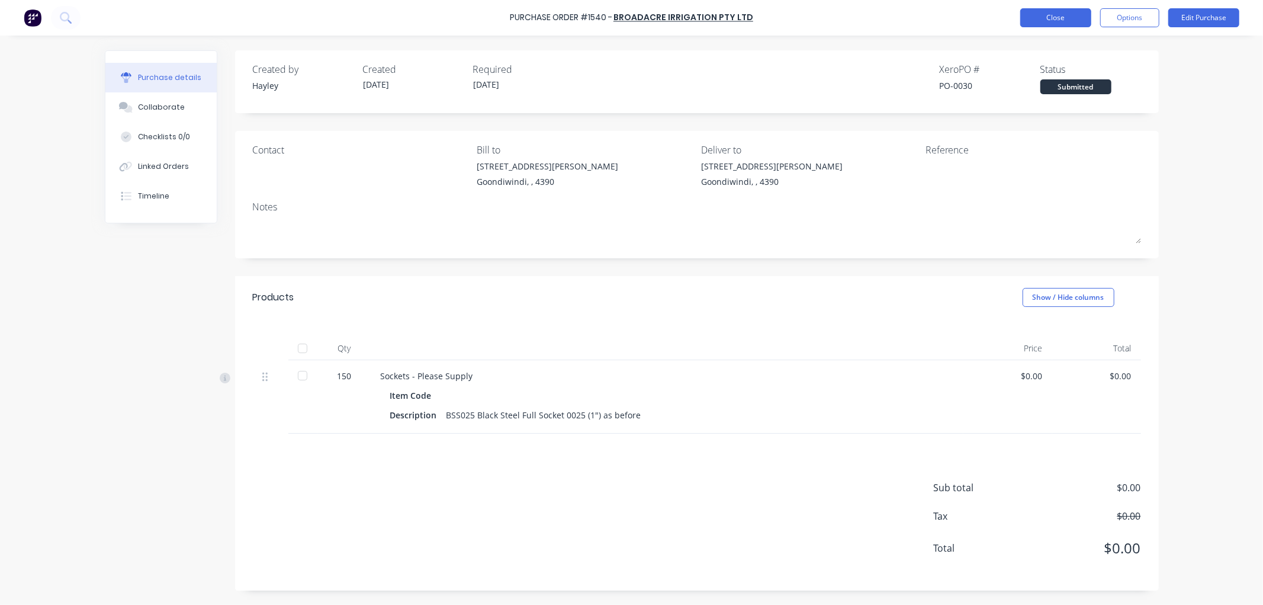
click at [1059, 21] on button "Close" at bounding box center [1056, 17] width 71 height 19
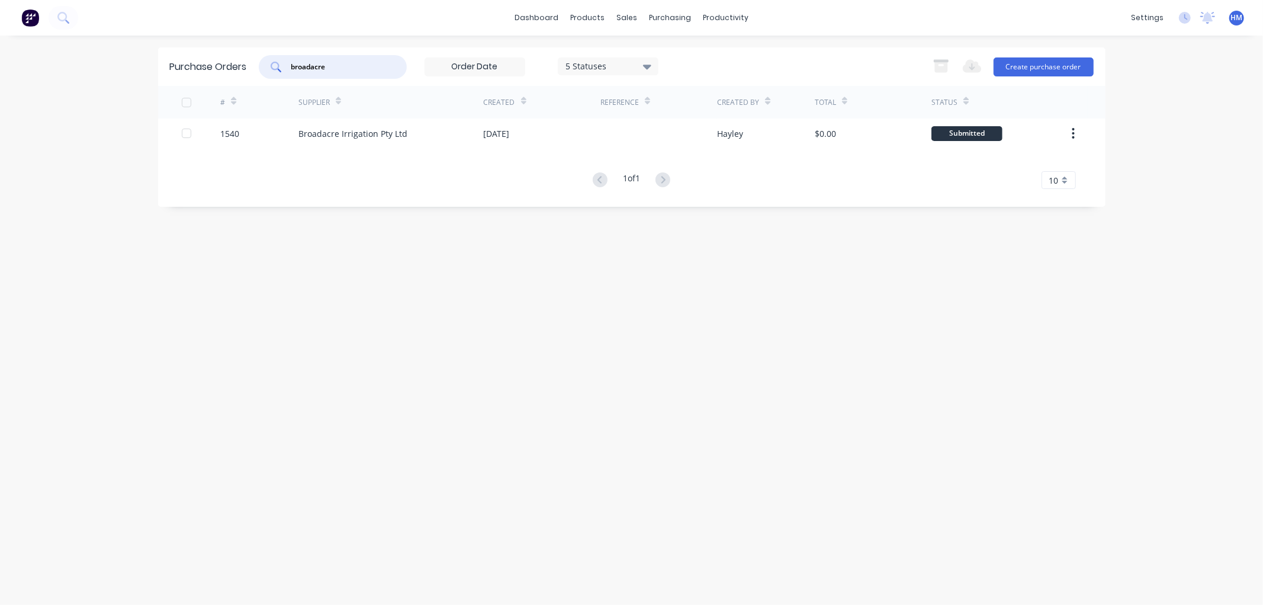
drag, startPoint x: 338, startPoint y: 63, endPoint x: 124, endPoint y: 41, distance: 214.3
click at [125, 41] on div "dashboard products sales purchasing productivity dashboard products Product Cat…" at bounding box center [631, 302] width 1263 height 605
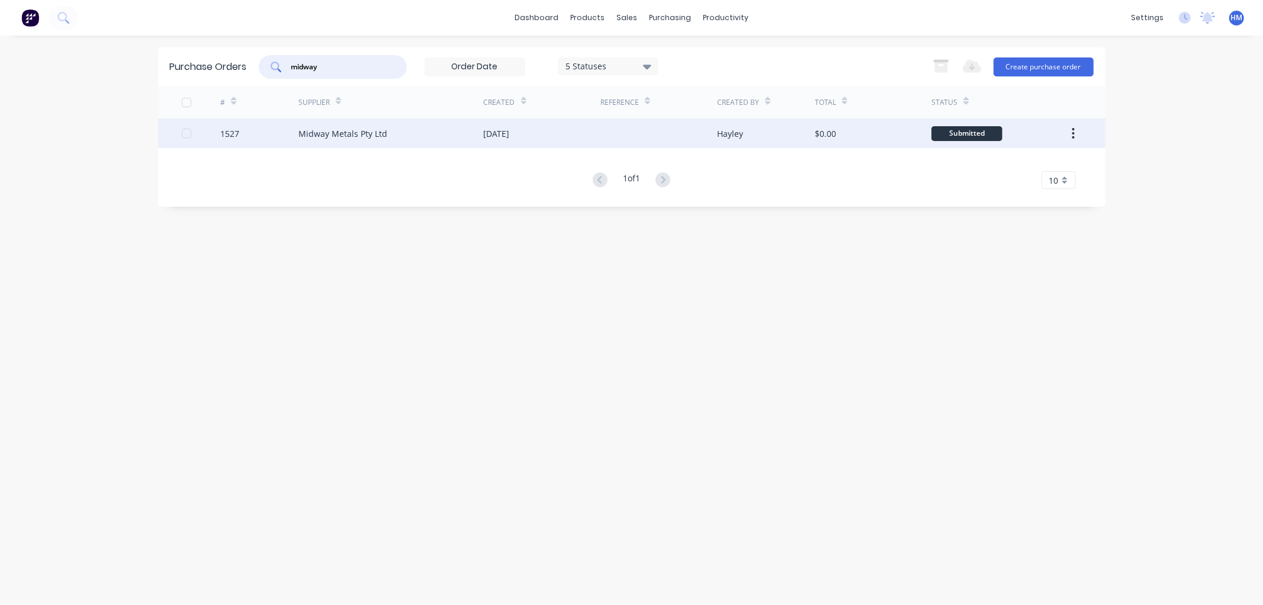
type input "midway"
click at [280, 133] on div "1527" at bounding box center [259, 133] width 78 height 30
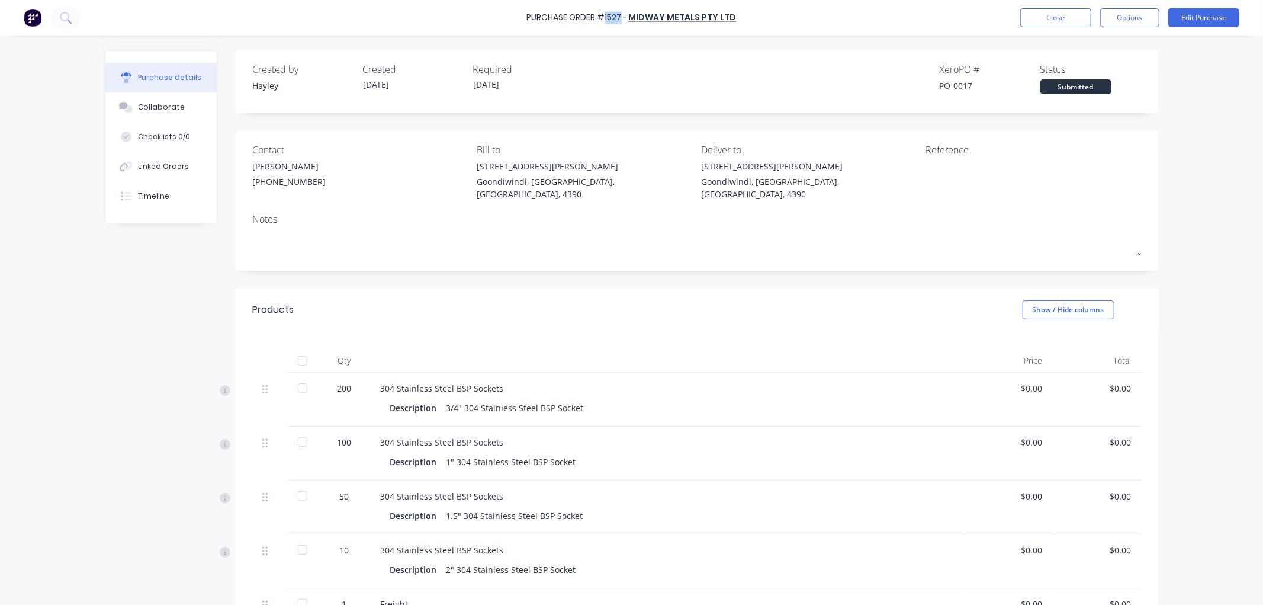
drag, startPoint x: 625, startPoint y: 18, endPoint x: 607, endPoint y: 18, distance: 17.8
click at [607, 18] on div "Purchase Order #1527 -" at bounding box center [577, 18] width 101 height 12
copy div "1527"
click at [1128, 20] on button "Options" at bounding box center [1129, 17] width 59 height 19
click at [1100, 46] on div "Print / Email" at bounding box center [1103, 48] width 91 height 17
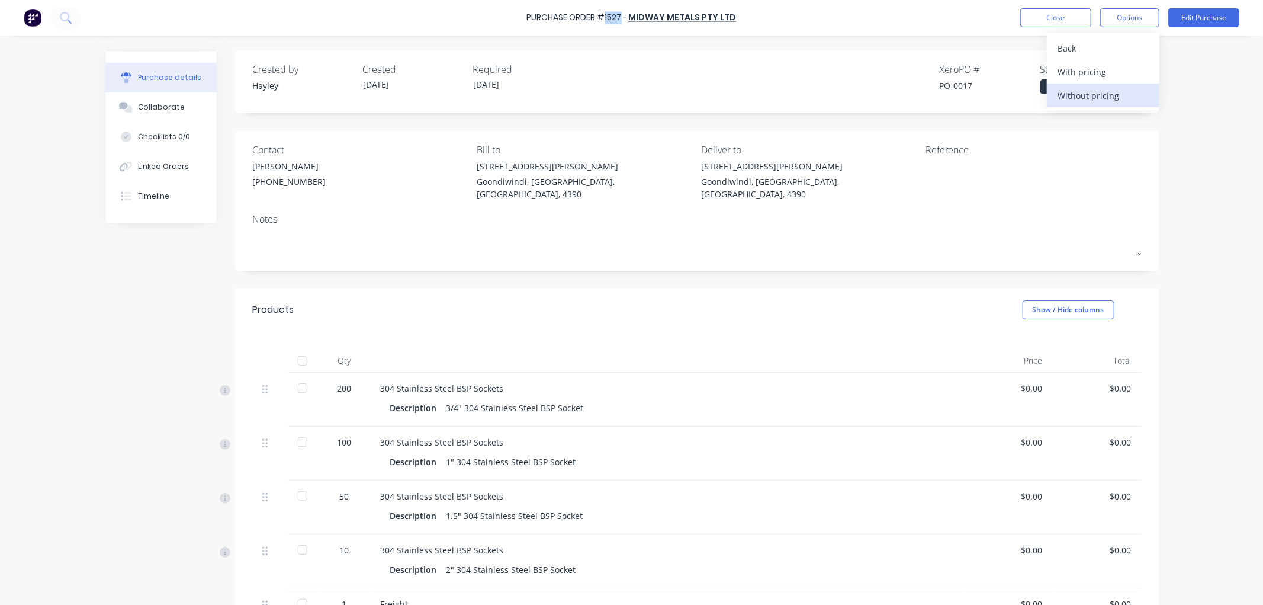
click at [1089, 98] on div "Without pricing" at bounding box center [1103, 95] width 91 height 17
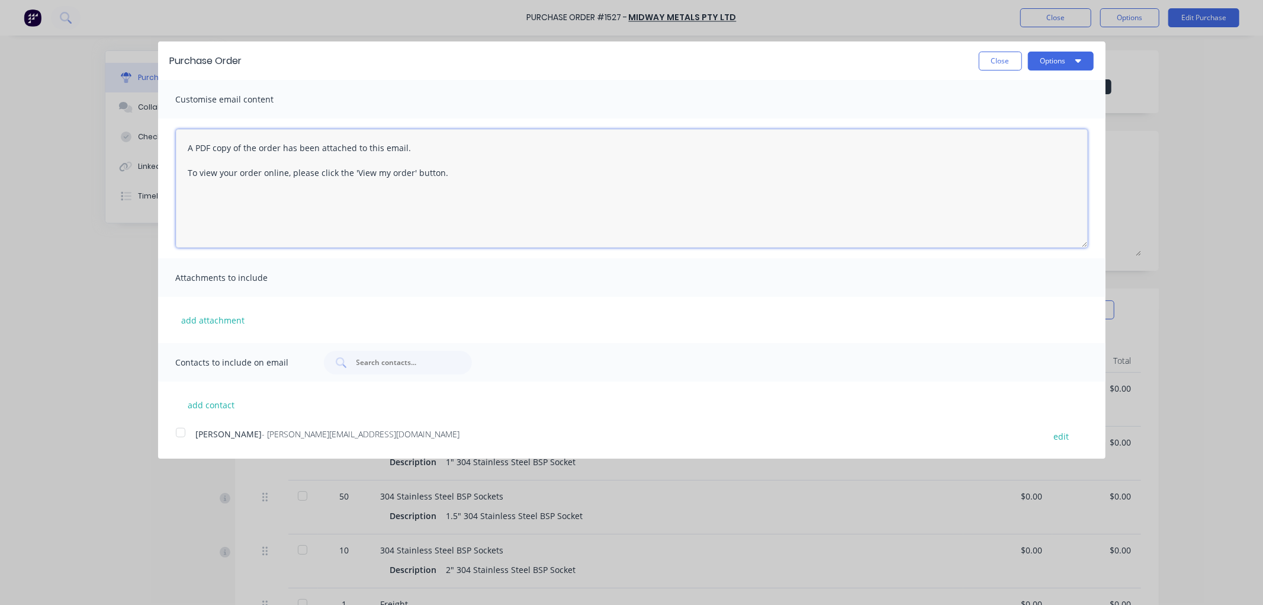
click at [187, 143] on textarea "A PDF copy of the order has been attached to this email. To view your order onl…" at bounding box center [632, 188] width 912 height 118
drag, startPoint x: 471, startPoint y: 209, endPoint x: 149, endPoint y: 133, distance: 331.1
click at [149, 133] on div "Purchase Order Close Options Customise email content A PDF copy of the order ha…" at bounding box center [631, 302] width 1263 height 605
click at [182, 434] on div at bounding box center [181, 433] width 24 height 24
type textarea "Good morning, May I please have an eta on this order? Thanks so much! [PERSON_N…"
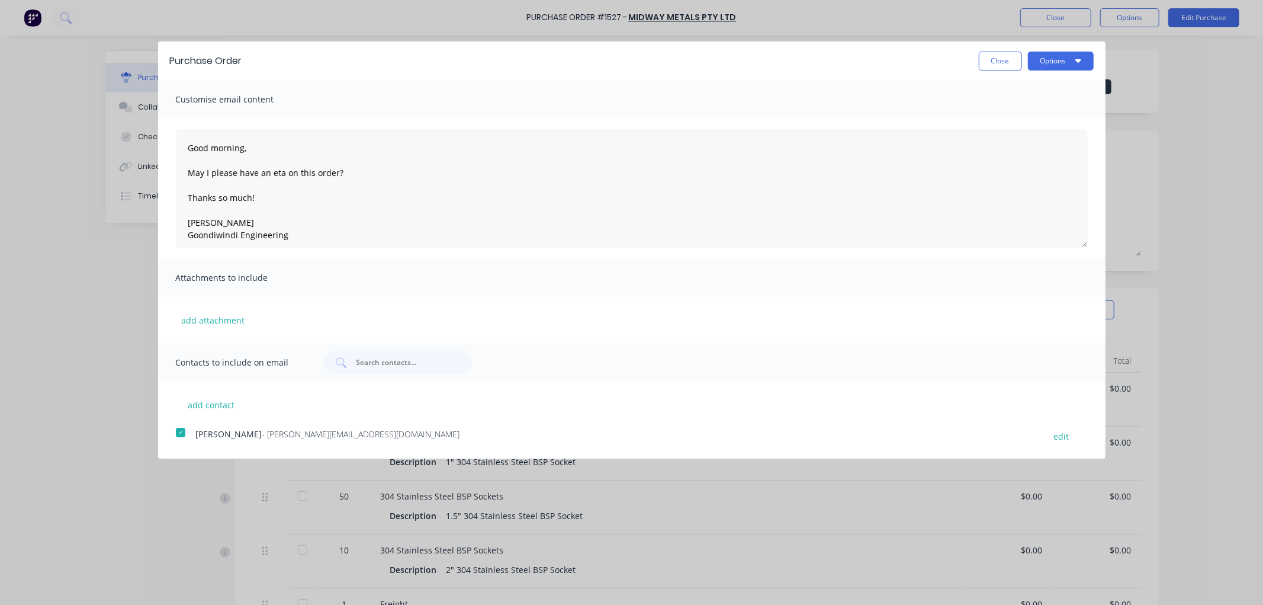
click at [1082, 50] on div "Purchase Order Close Options" at bounding box center [632, 60] width 948 height 38
click at [1070, 68] on button "Options" at bounding box center [1061, 61] width 66 height 19
click at [1021, 108] on div "Email" at bounding box center [1037, 114] width 91 height 17
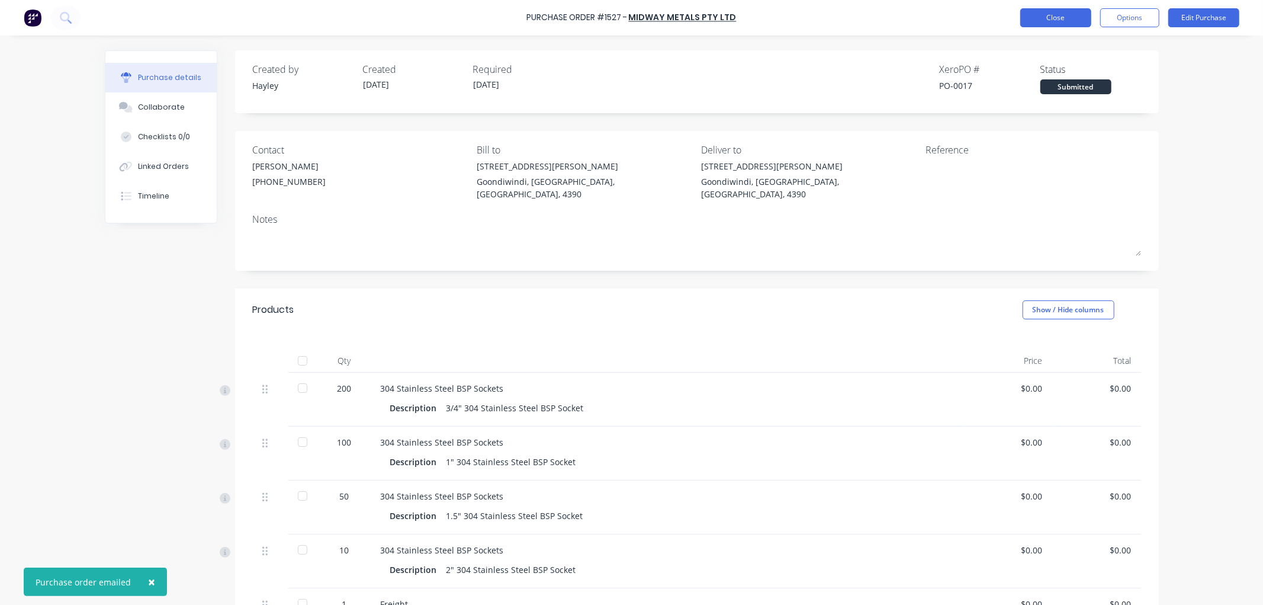
click at [1055, 19] on button "Close" at bounding box center [1056, 17] width 71 height 19
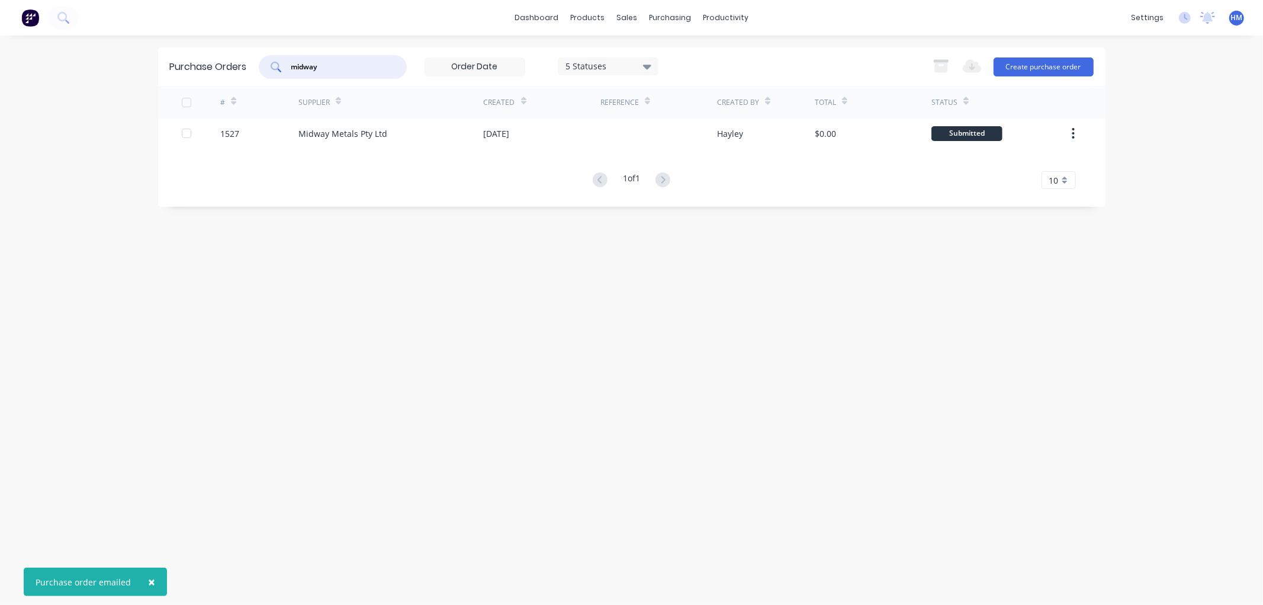
drag, startPoint x: 341, startPoint y: 69, endPoint x: 111, endPoint y: 69, distance: 230.4
click at [111, 69] on div "× Purchase order emailed dashboard products sales purchasing productivity dashb…" at bounding box center [631, 302] width 1263 height 605
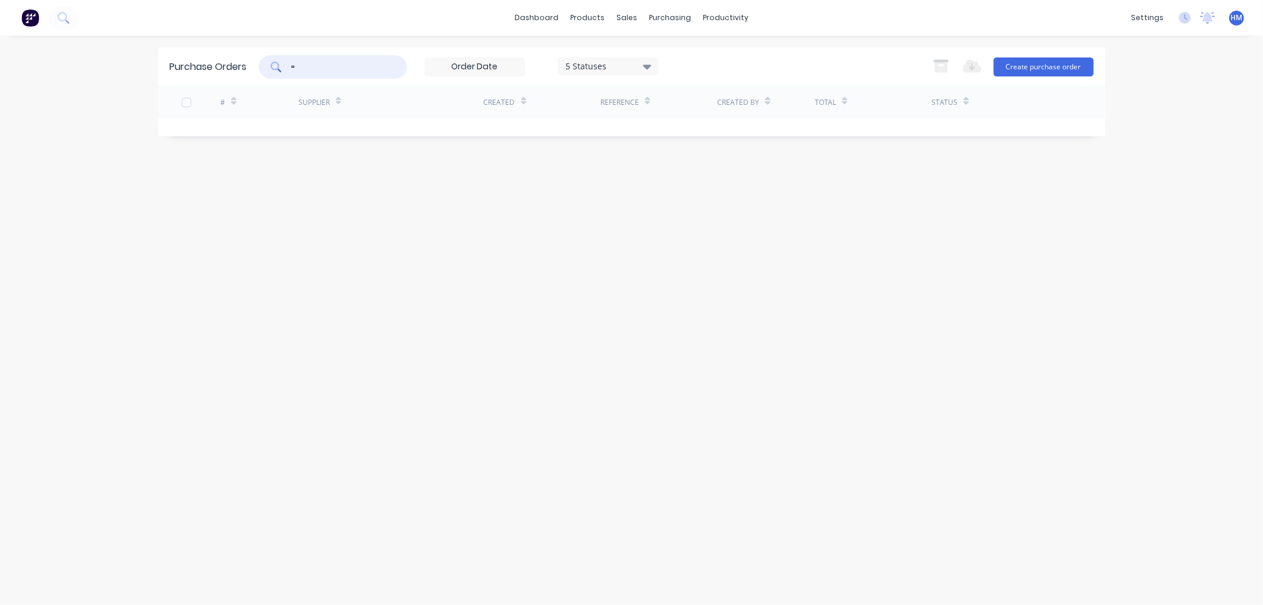
click at [235, 62] on div "Purchase Orders = 5 Statuses 5 Statuses Export to Excel (XLSX) Create purchase …" at bounding box center [632, 66] width 948 height 38
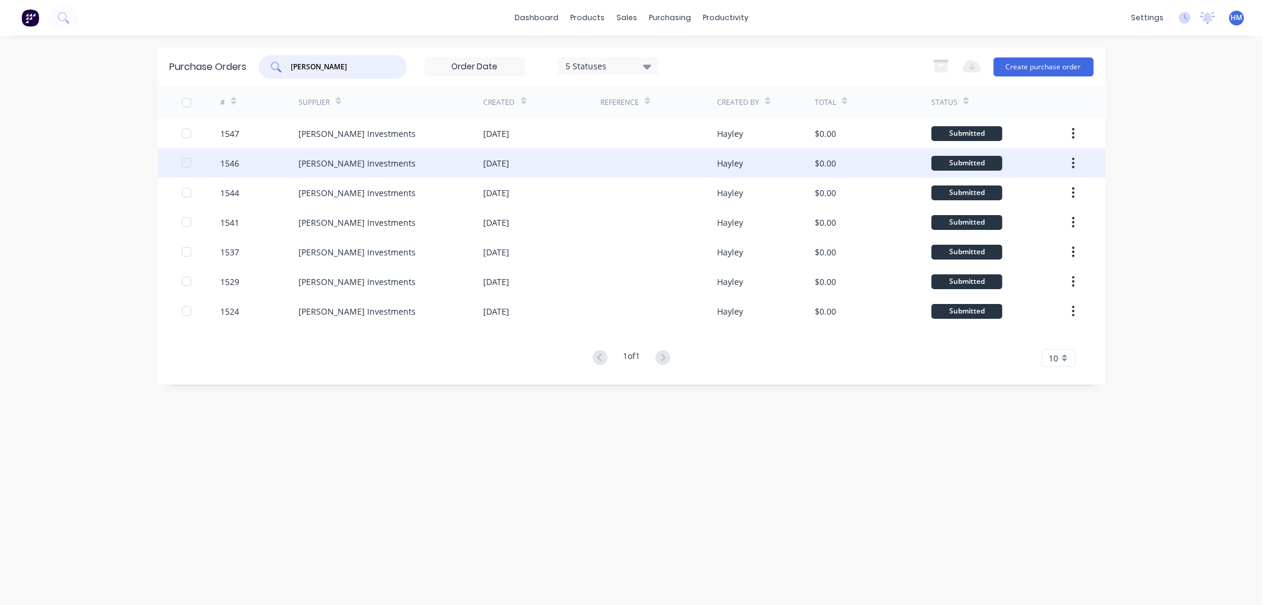
type input "[PERSON_NAME]"
click at [268, 164] on div "1546" at bounding box center [259, 163] width 78 height 30
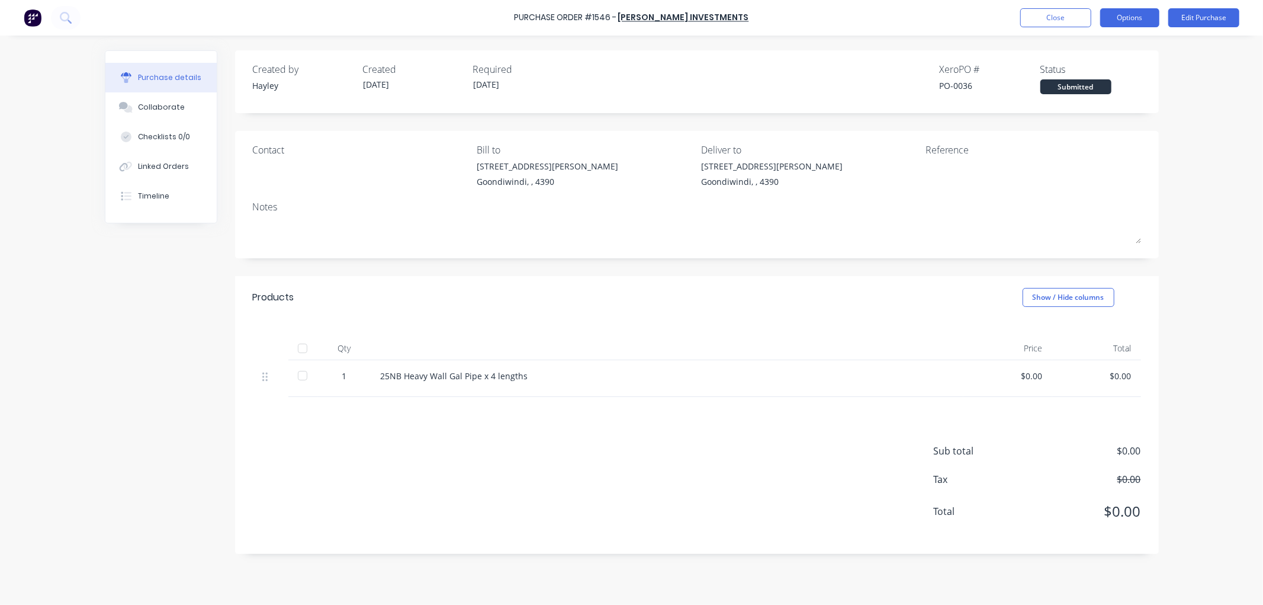
click at [1132, 18] on button "Options" at bounding box center [1129, 17] width 59 height 19
click at [1102, 45] on div "Print / Email" at bounding box center [1103, 48] width 91 height 17
click at [1076, 84] on button "Without pricing" at bounding box center [1103, 96] width 113 height 24
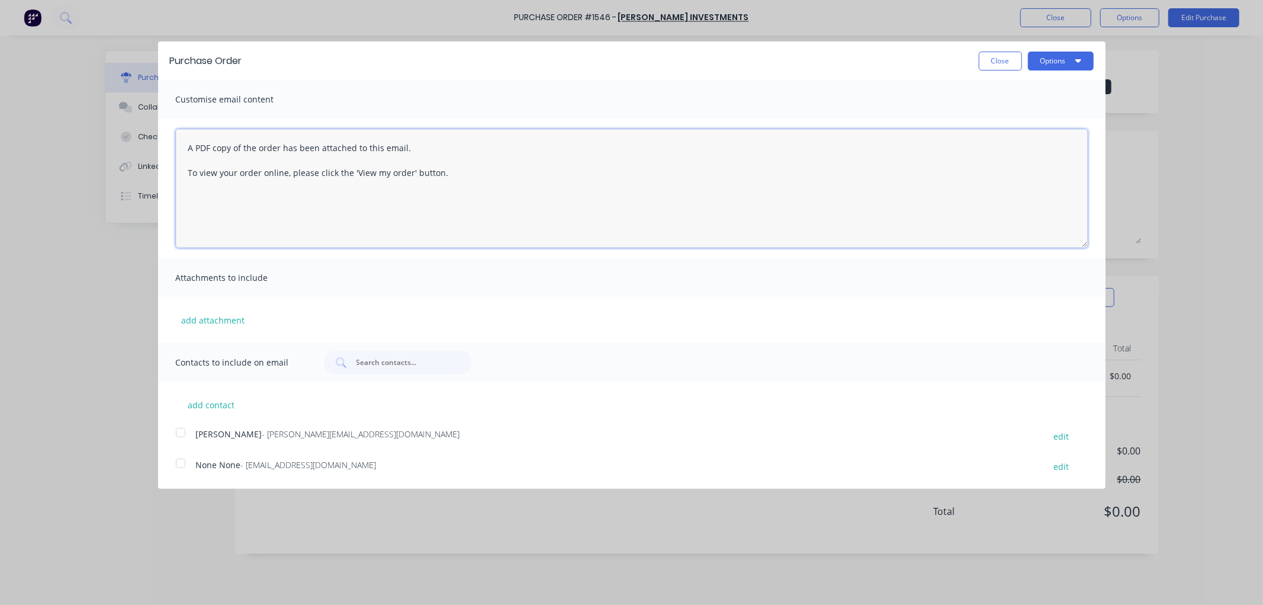
drag, startPoint x: 471, startPoint y: 178, endPoint x: 132, endPoint y: 124, distance: 343.5
click at [132, 124] on div "Purchase Order Close Options Customise email content A PDF copy of the order ha…" at bounding box center [631, 302] width 1263 height 605
click at [182, 430] on div at bounding box center [181, 433] width 24 height 24
type textarea "Hi [PERSON_NAME], Can I please reinstate this order. Thanks so much! [GEOGRAPHI…"
click at [1062, 63] on button "Options" at bounding box center [1061, 61] width 66 height 19
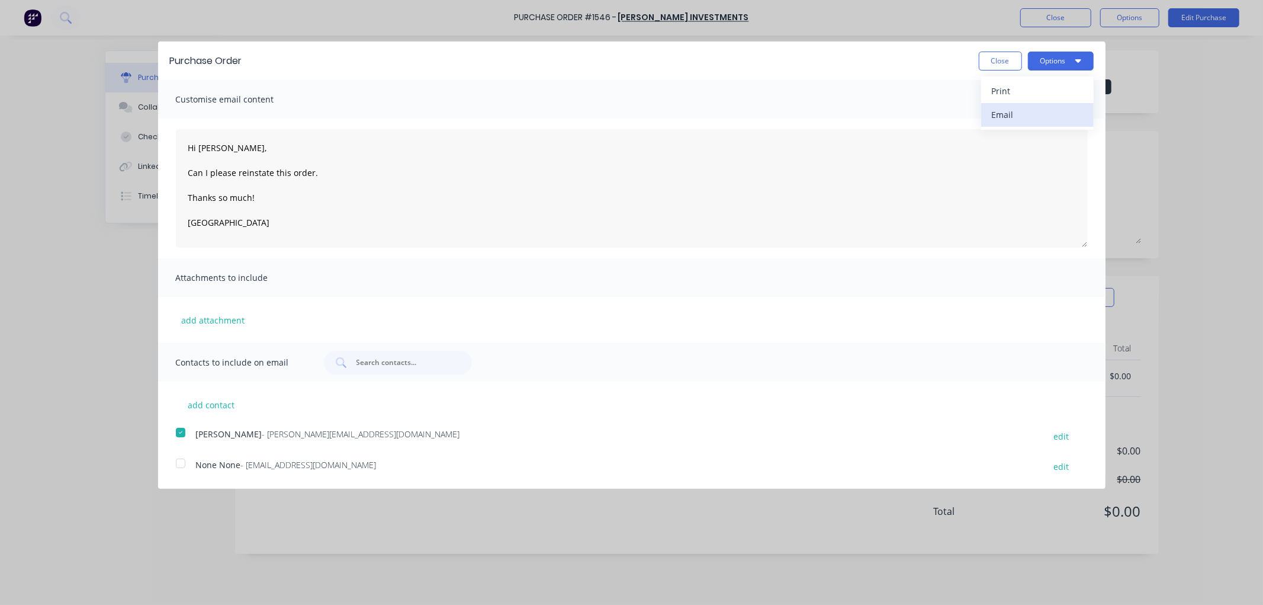
click at [1019, 109] on div "Email" at bounding box center [1037, 114] width 91 height 17
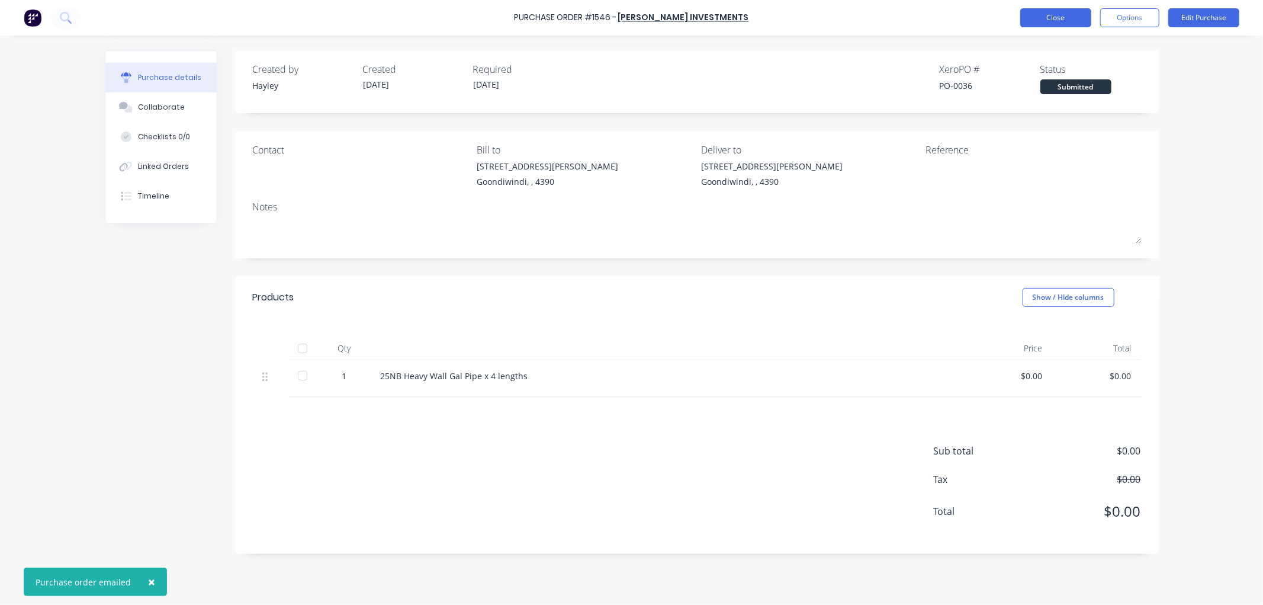
click at [1045, 23] on button "Close" at bounding box center [1056, 17] width 71 height 19
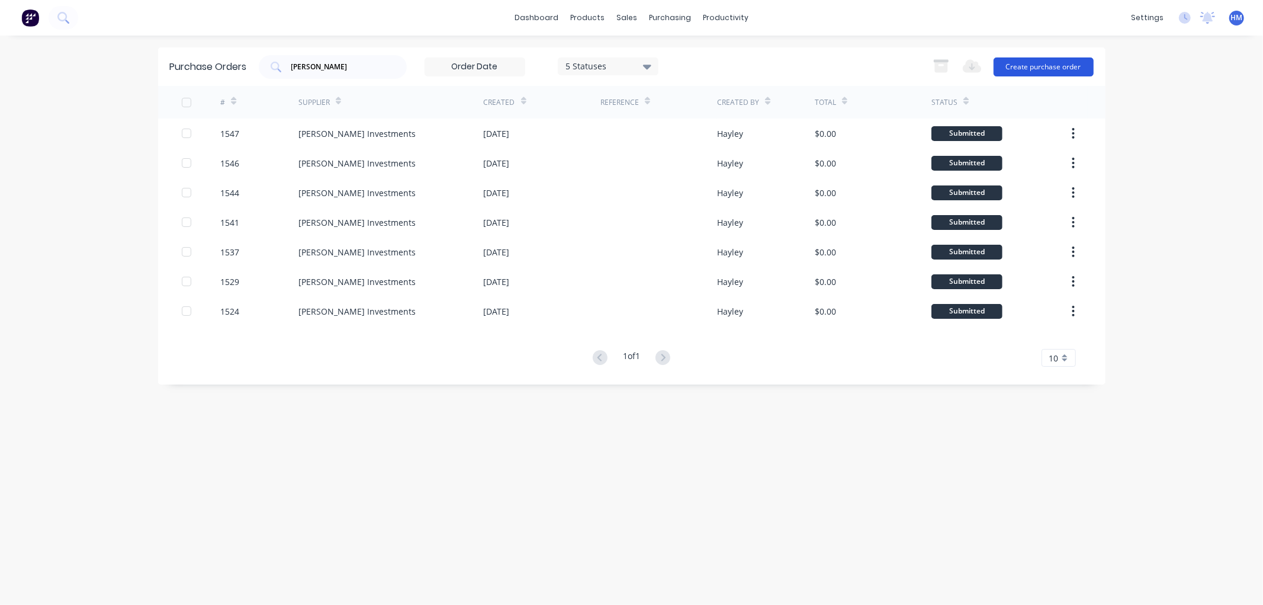
click at [1059, 69] on button "Create purchase order" at bounding box center [1044, 66] width 100 height 19
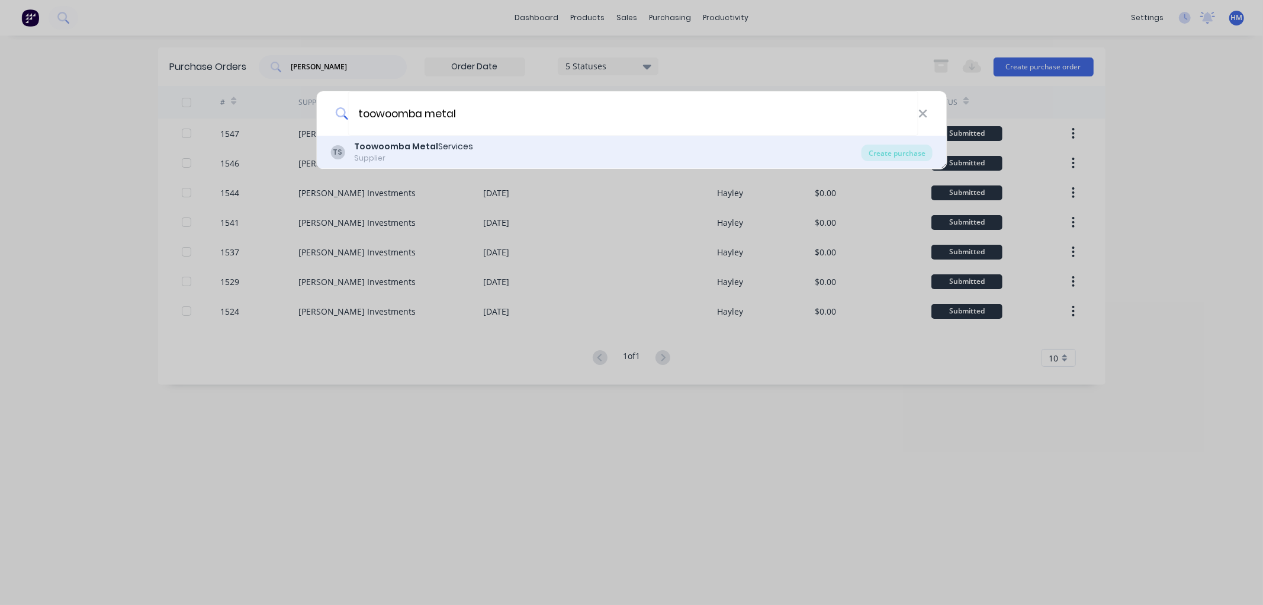
type input "toowoomba metal"
click at [478, 155] on div "TS Toowoomba Metal Services Supplier" at bounding box center [595, 151] width 531 height 23
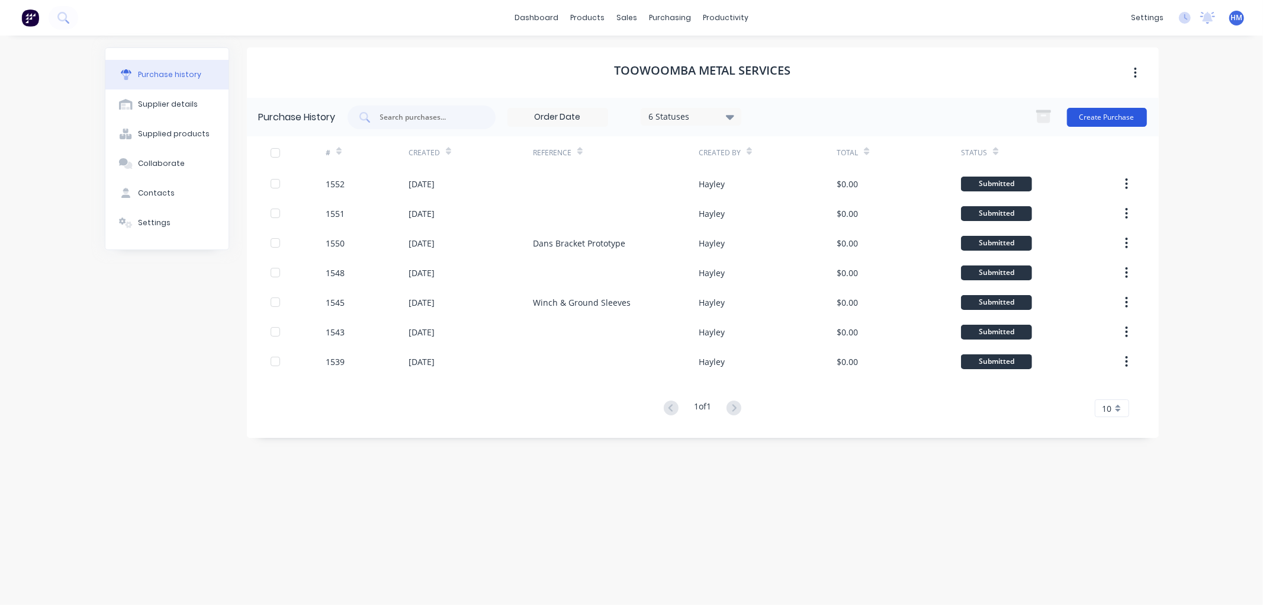
click at [1116, 110] on button "Create Purchase" at bounding box center [1107, 117] width 80 height 19
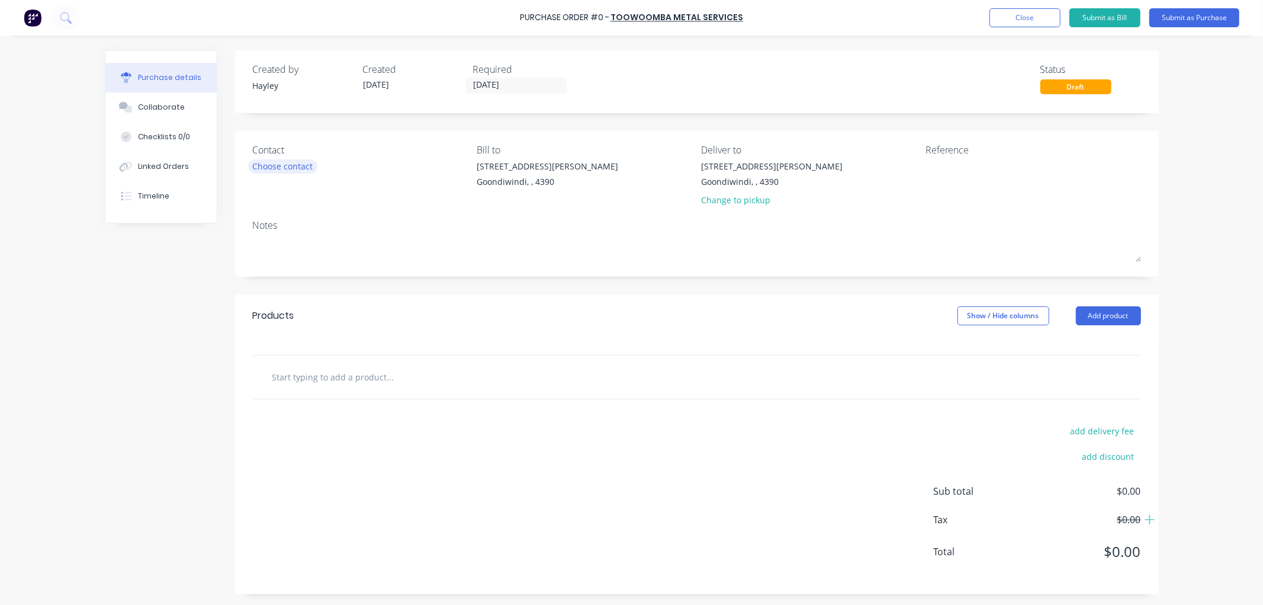
click at [281, 162] on div "Choose contact" at bounding box center [283, 166] width 60 height 12
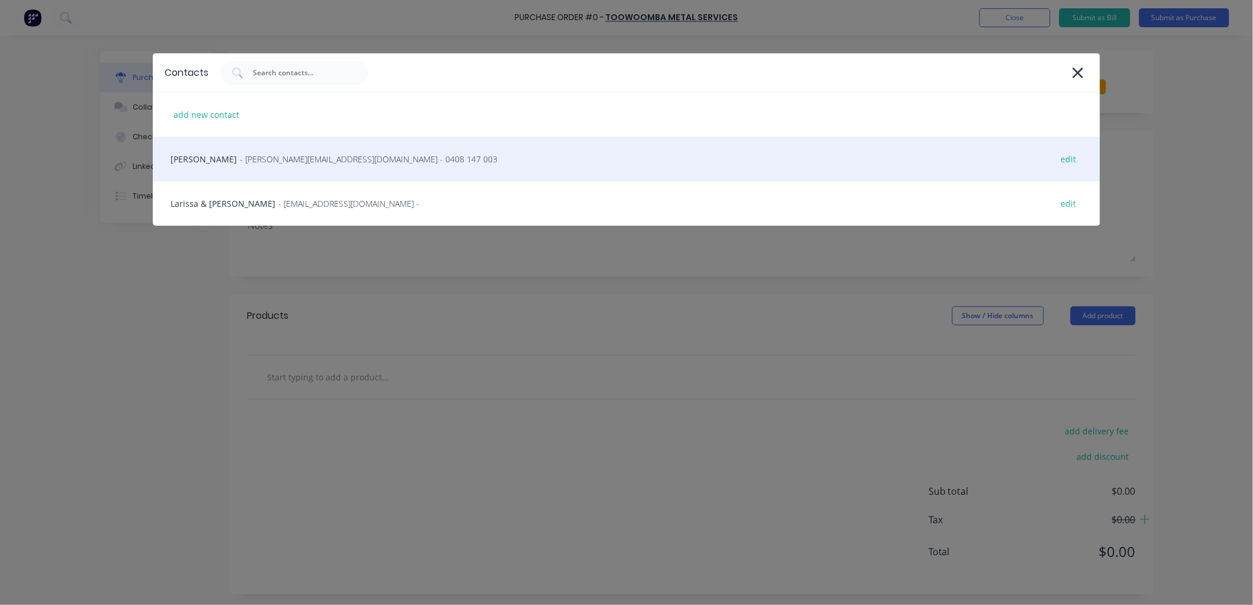
click at [281, 162] on span "- [PERSON_NAME][EMAIL_ADDRESS][DOMAIN_NAME] - 0408 147 003" at bounding box center [369, 159] width 258 height 12
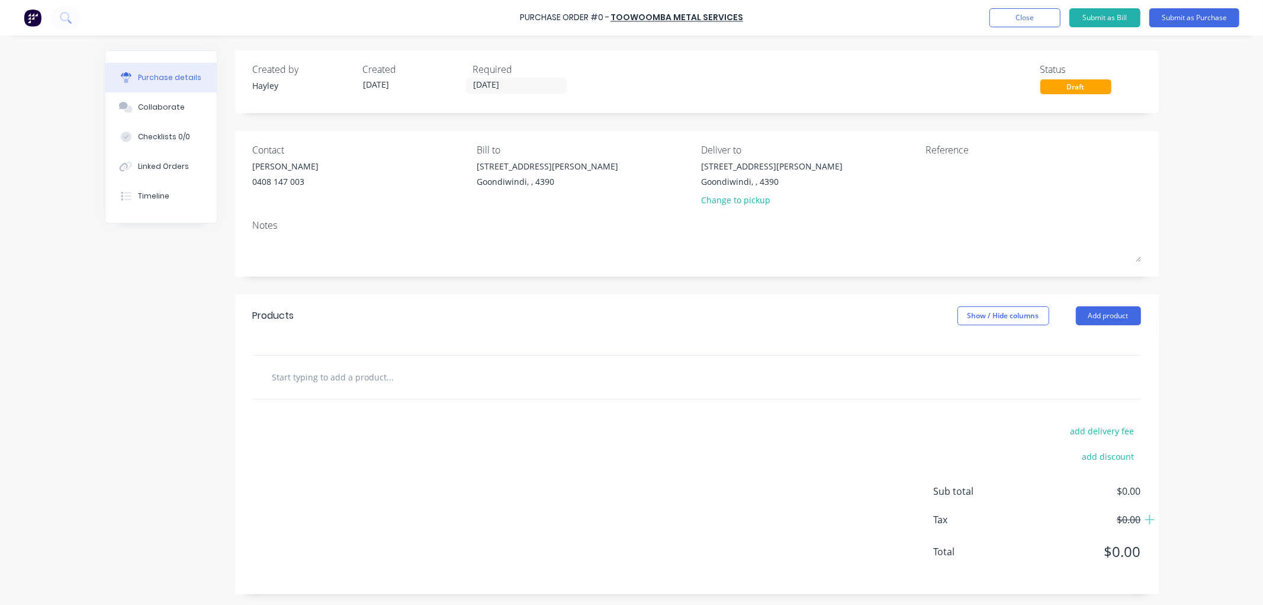
click at [437, 370] on input "text" at bounding box center [390, 377] width 237 height 24
type input "6"
click at [1043, 20] on button "Close" at bounding box center [1025, 17] width 71 height 19
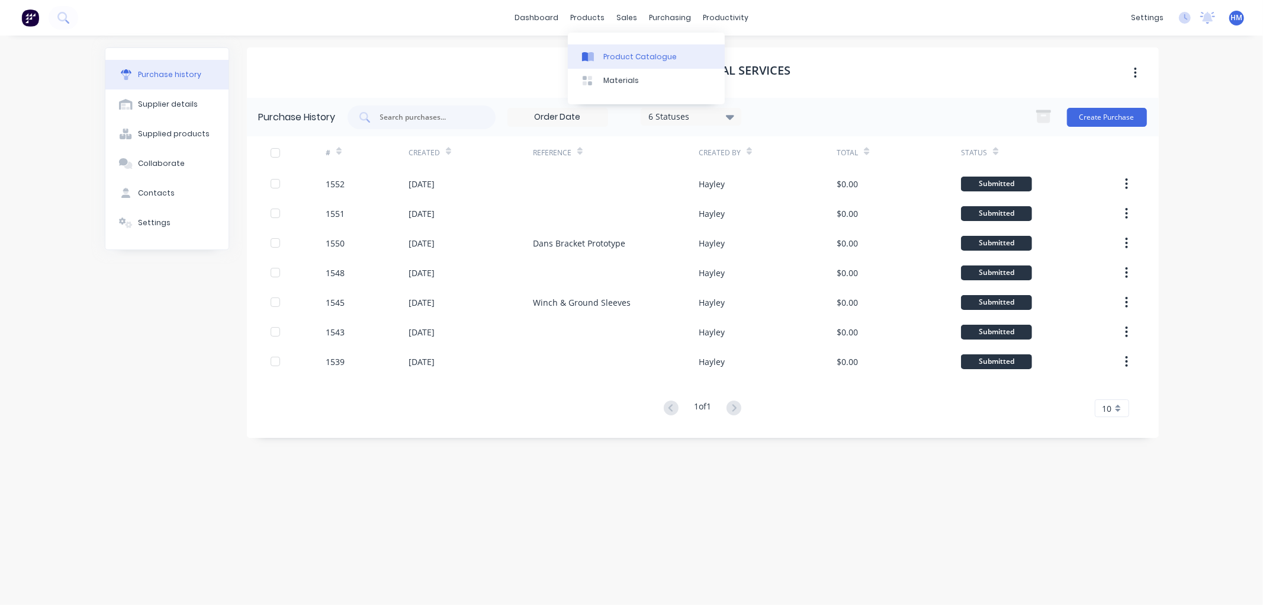
click at [646, 57] on div "Product Catalogue" at bounding box center [640, 57] width 73 height 11
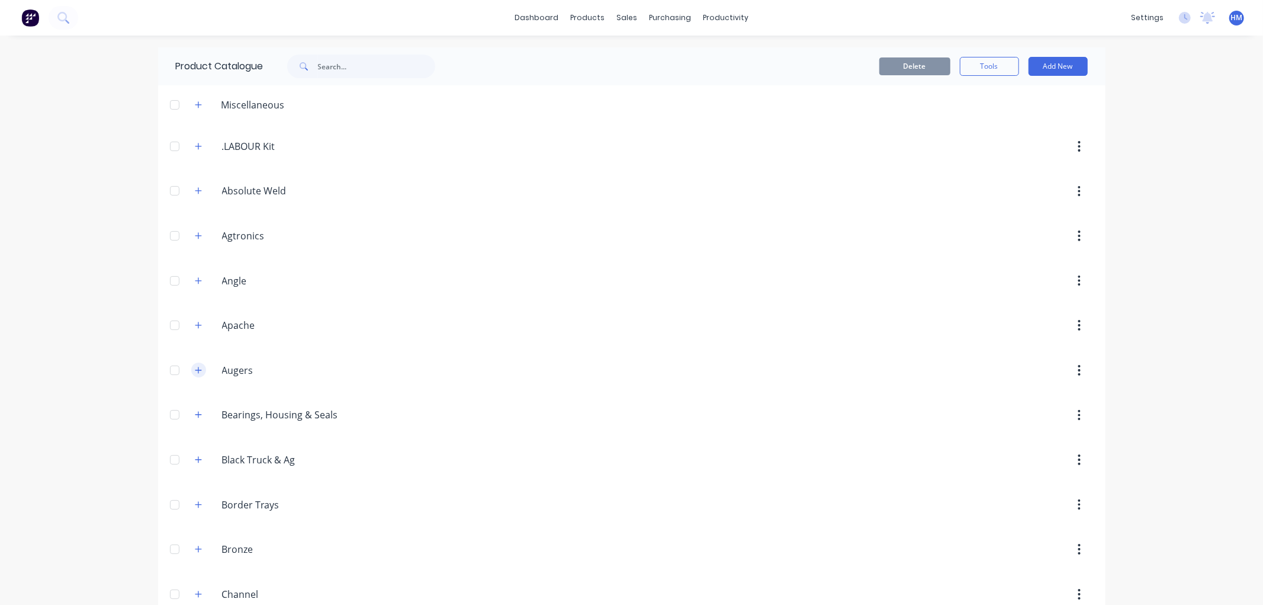
click at [191, 376] on button "button" at bounding box center [198, 369] width 15 height 15
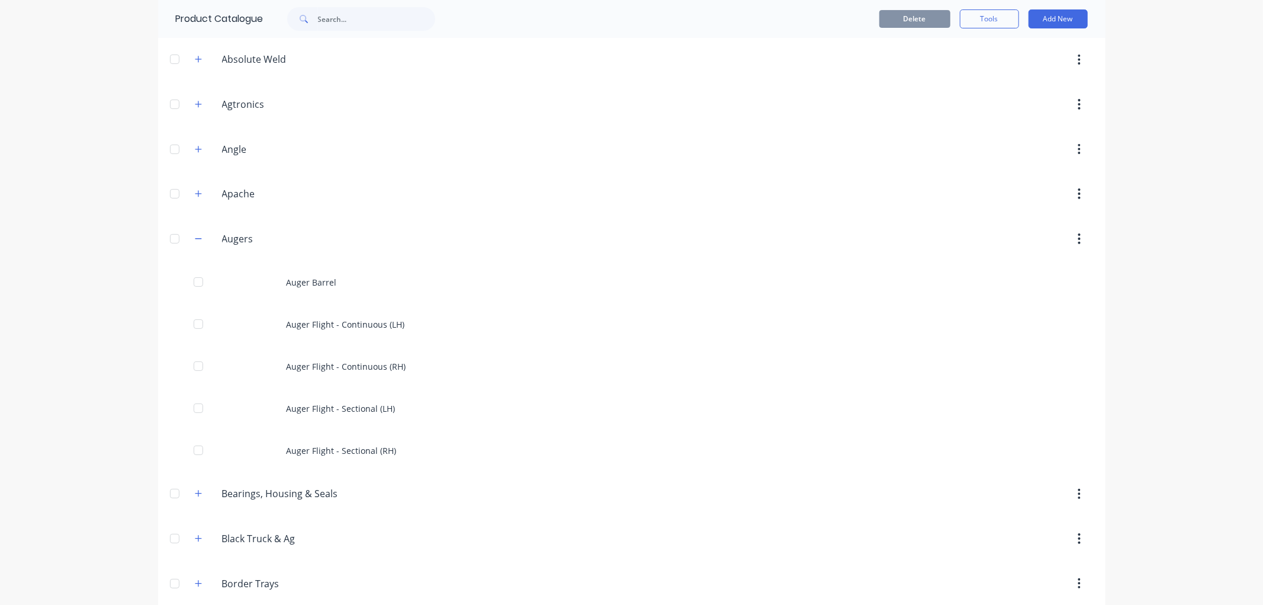
scroll to position [197, 0]
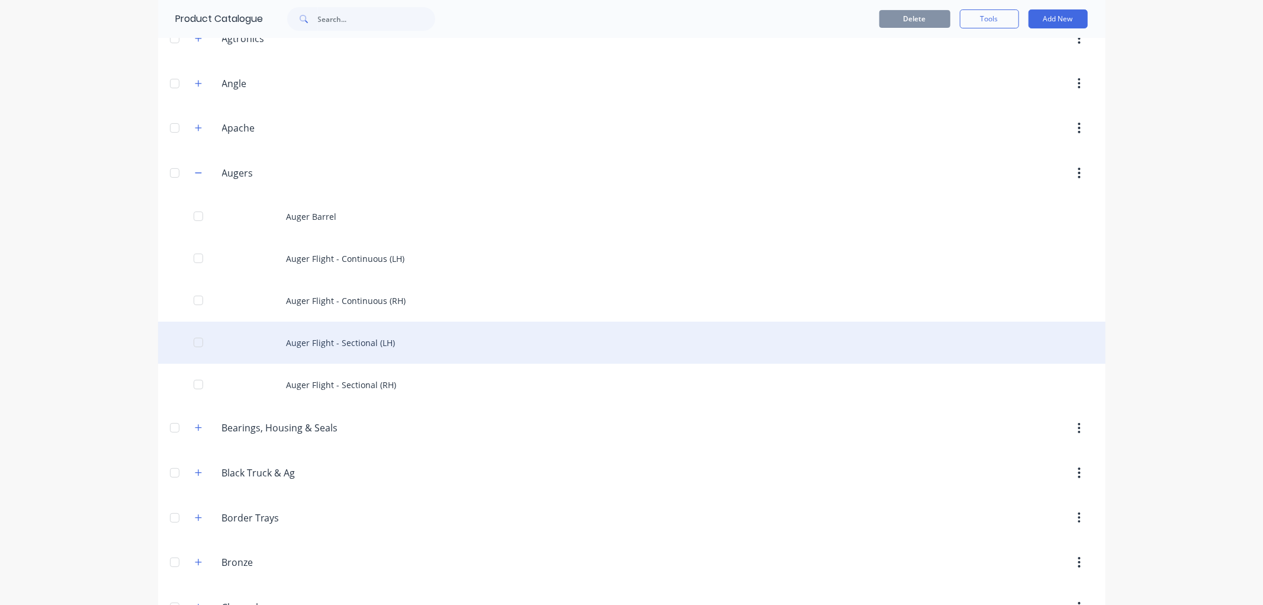
click at [310, 342] on div "Auger Flight - Sectional (LH)" at bounding box center [632, 343] width 948 height 42
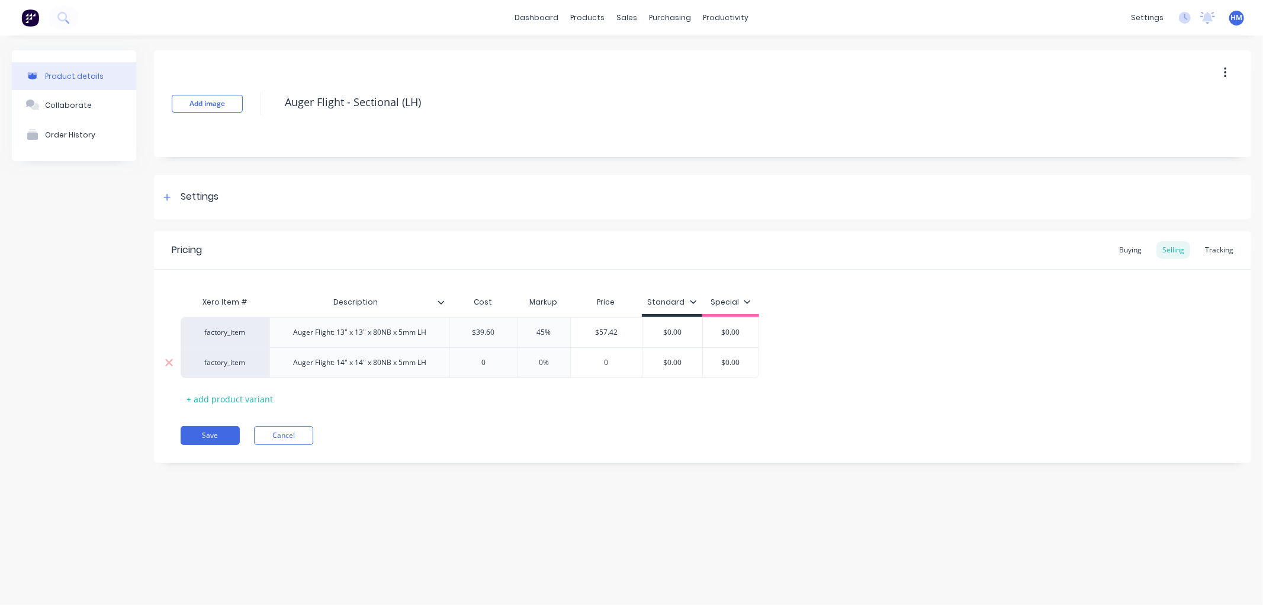
click at [400, 364] on div "Auger Flight: 14" x 14" x 80NB x 5mm LH" at bounding box center [360, 362] width 152 height 15
drag, startPoint x: 438, startPoint y: 366, endPoint x: 449, endPoint y: 360, distance: 12.2
click at [449, 360] on div "factory_item Auger Flight: 13" x 13" x 80NB x 5mm LH $39.60 45% $57.42 $0.00 $0…" at bounding box center [703, 347] width 1044 height 61
drag, startPoint x: 290, startPoint y: 365, endPoint x: 434, endPoint y: 365, distance: 143.9
click at [434, 365] on div "Auger Flight: 14" x 14" x 80NB x 5mm LH" at bounding box center [360, 362] width 152 height 15
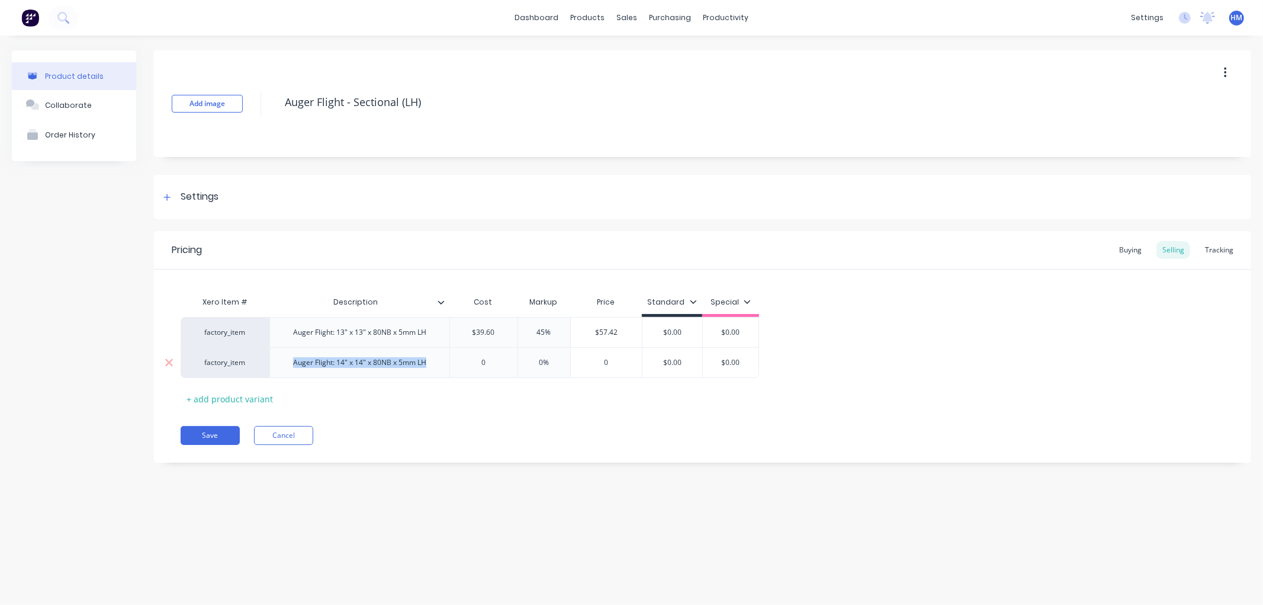
copy div "Auger Flight: 14" x 14" x 80NB x 5mm LH"
click at [234, 399] on div "+ add product variant" at bounding box center [230, 399] width 98 height 18
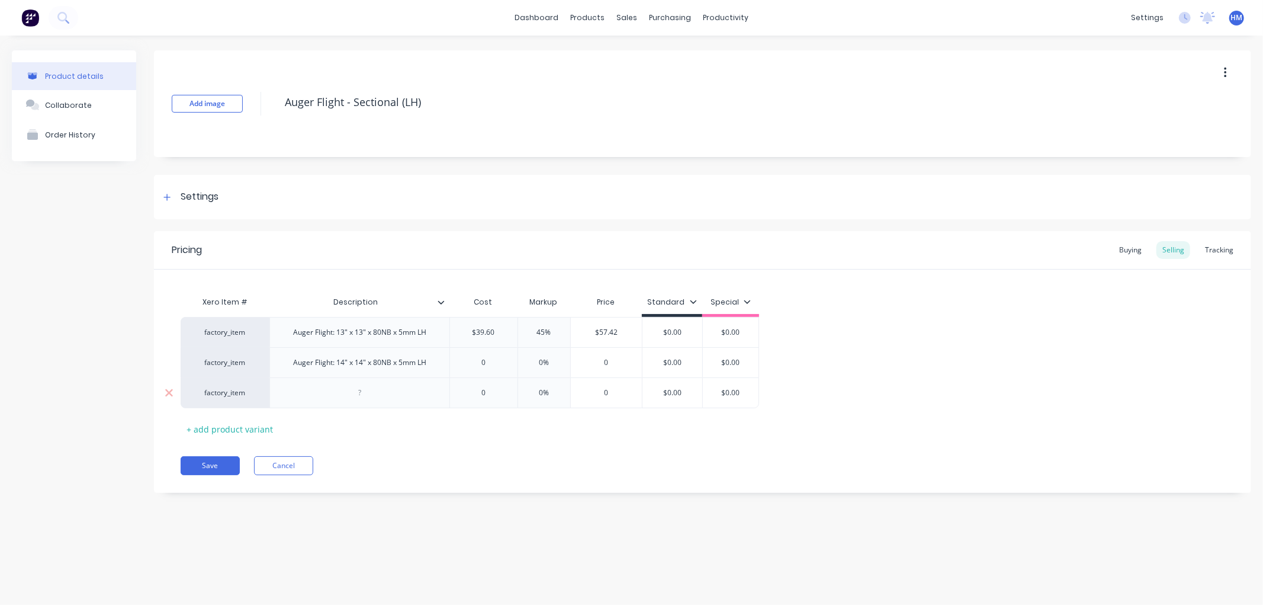
click at [344, 398] on div at bounding box center [359, 392] width 59 height 15
paste div
click at [339, 396] on div "Auger Flight: 14" x 14" x 80NB x 5mm LH" at bounding box center [360, 392] width 152 height 15
click at [357, 393] on div "Auger Flight: 16" x 14" x 80NB x 5mm LH" at bounding box center [360, 392] width 152 height 15
click at [394, 393] on div "Auger Flight: 16" x 11" pitch x 80NB x 5mm LH" at bounding box center [360, 396] width 170 height 26
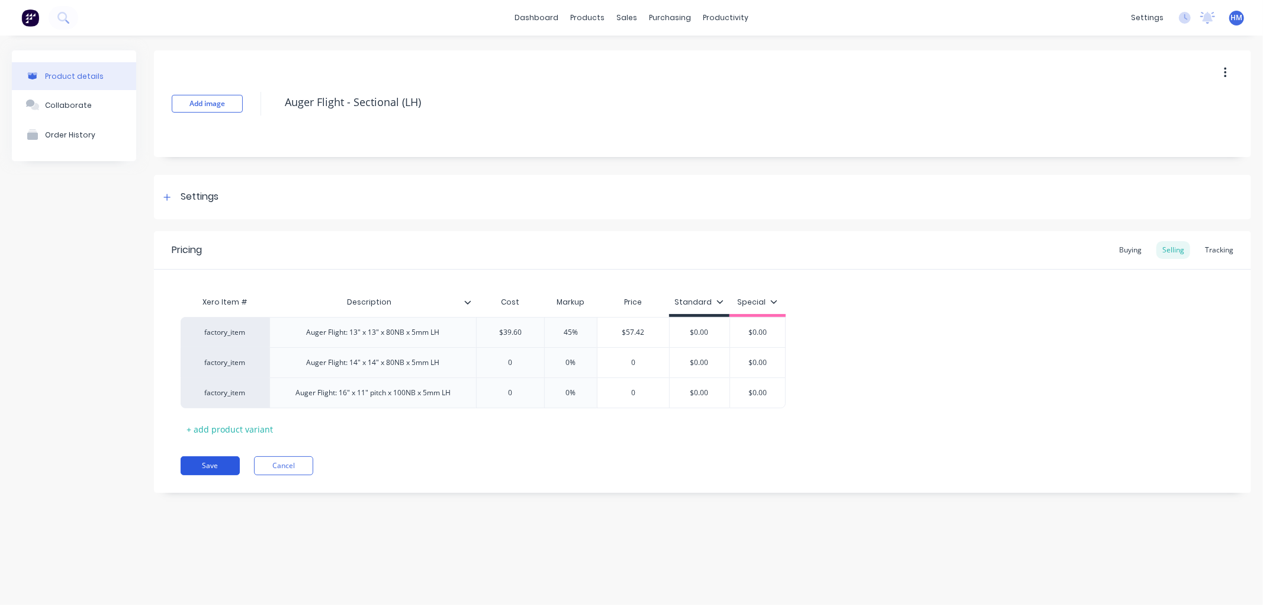
click at [208, 471] on button "Save" at bounding box center [210, 465] width 59 height 19
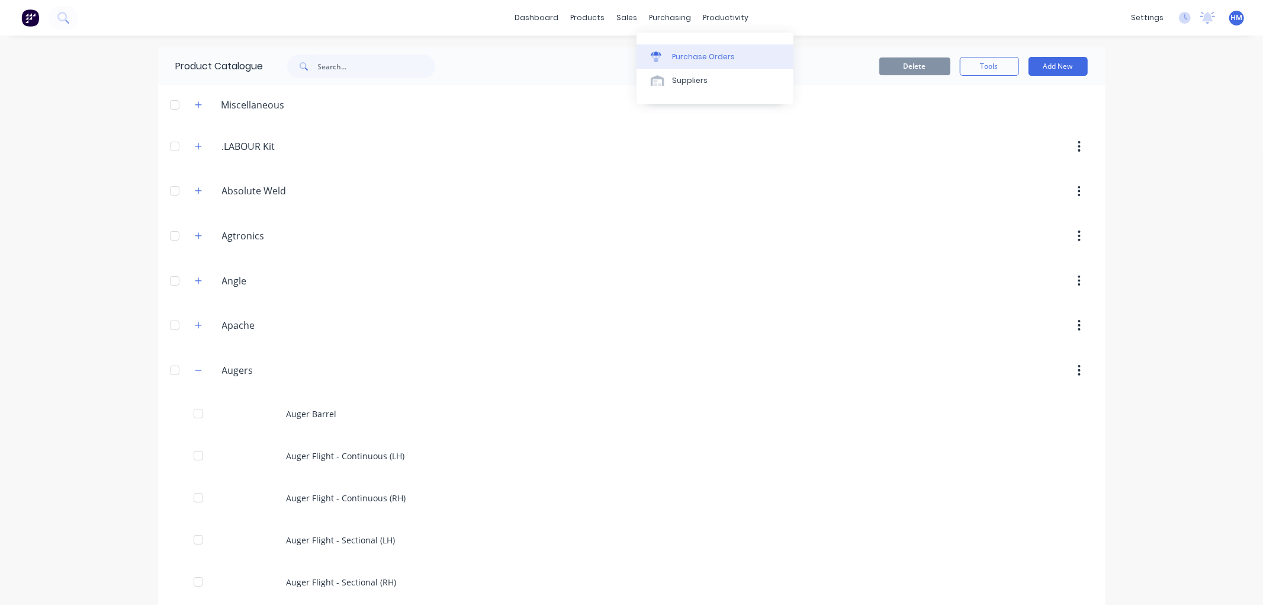
click at [707, 56] on div "Purchase Orders" at bounding box center [703, 57] width 63 height 11
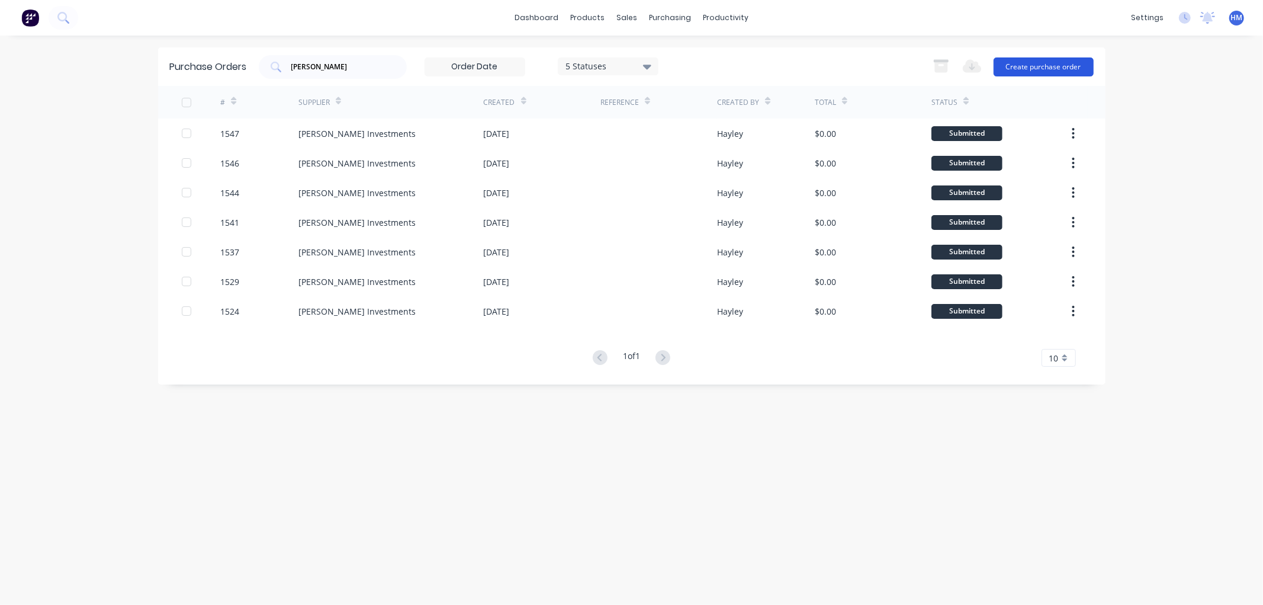
click at [1009, 71] on button "Create purchase order" at bounding box center [1044, 66] width 100 height 19
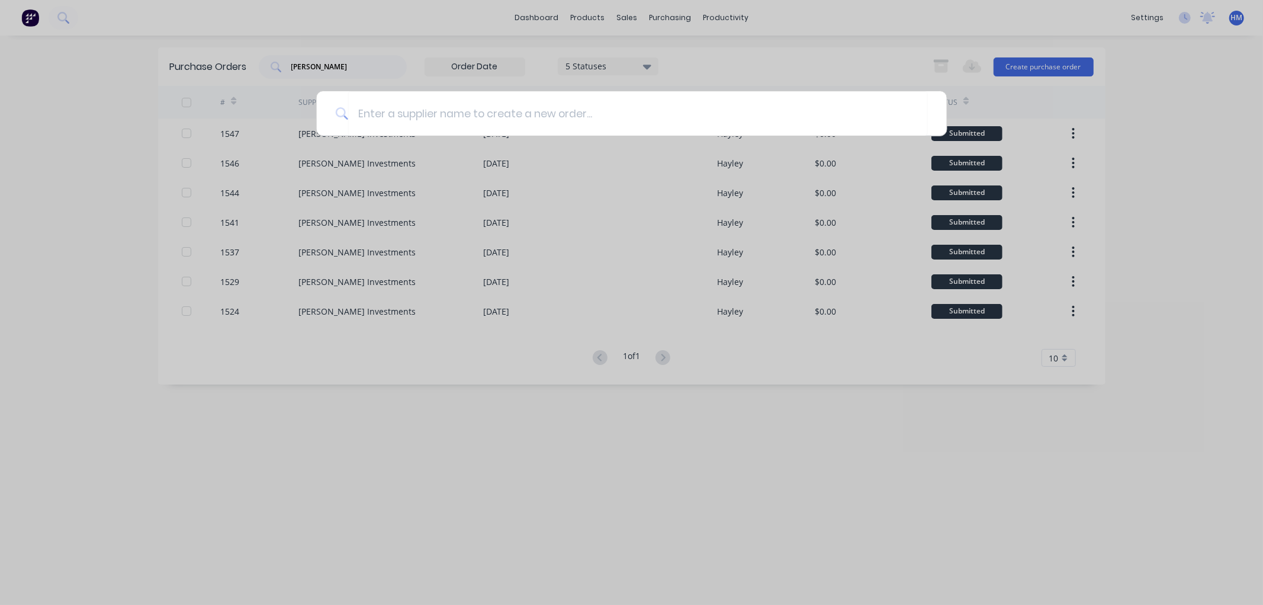
click at [332, 72] on div at bounding box center [631, 302] width 1263 height 605
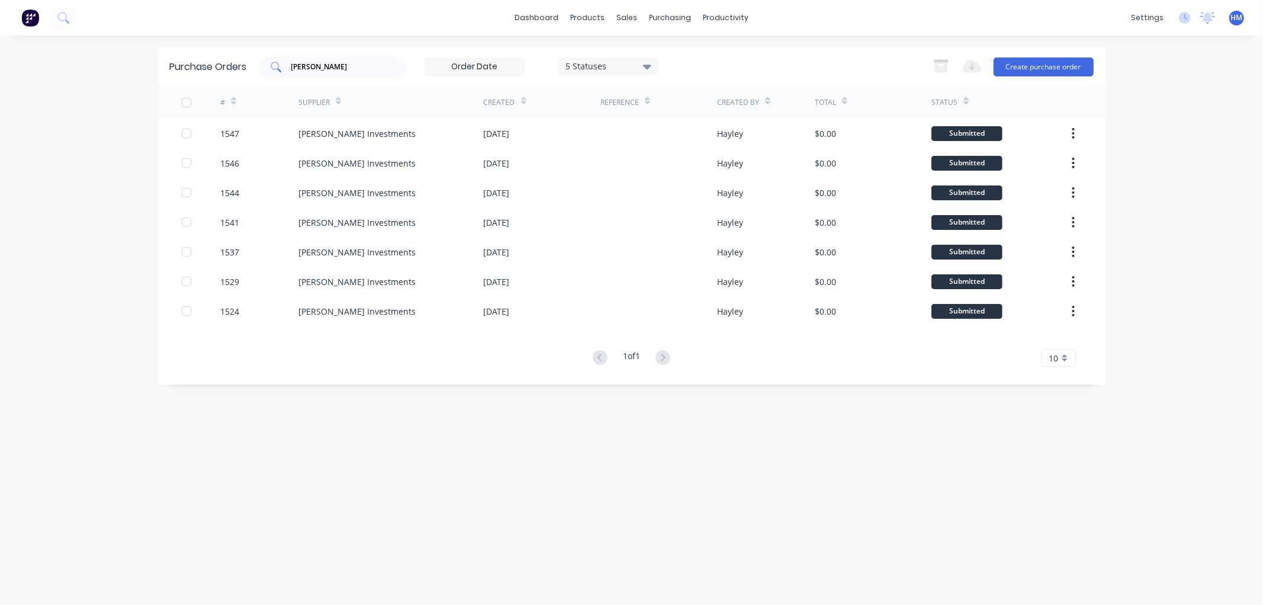
click at [309, 60] on div "[PERSON_NAME]" at bounding box center [333, 67] width 148 height 24
click at [179, 66] on div "Purchase Orders [PERSON_NAME] 5 Statuses 5 Statuses Export to Excel (XLSX) Crea…" at bounding box center [632, 66] width 948 height 38
type input "t"
type input "toowoomba metal"
click at [1041, 72] on button "Create purchase order" at bounding box center [1044, 66] width 100 height 19
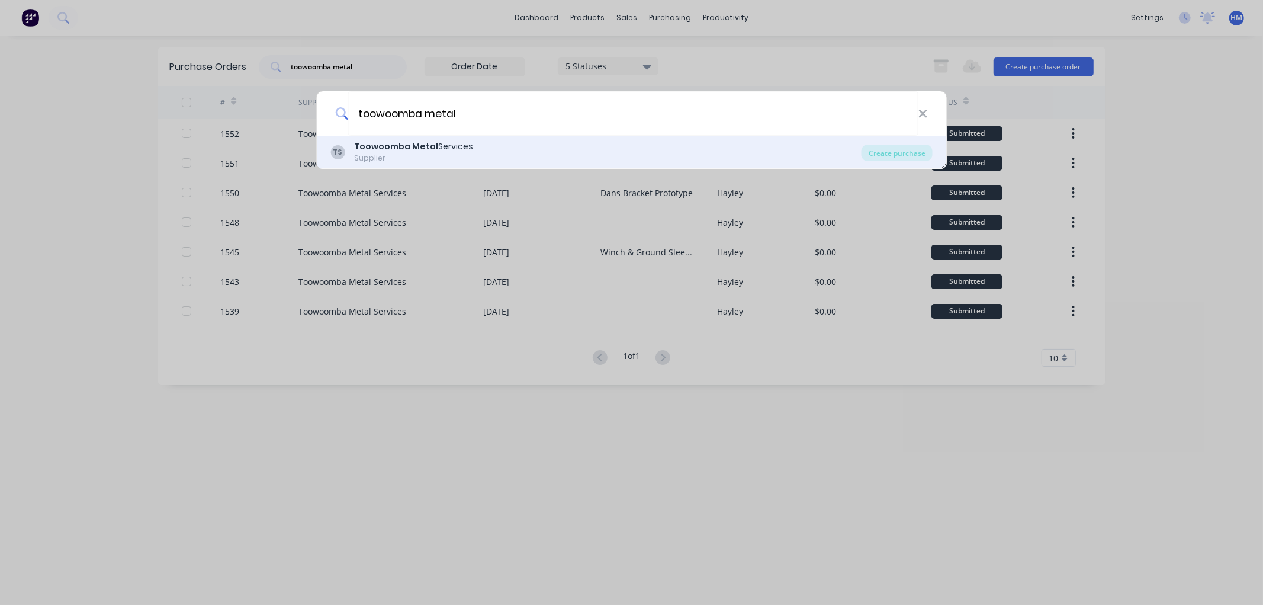
type input "toowoomba metal"
click at [415, 148] on b "Toowoomba Metal" at bounding box center [396, 146] width 84 height 12
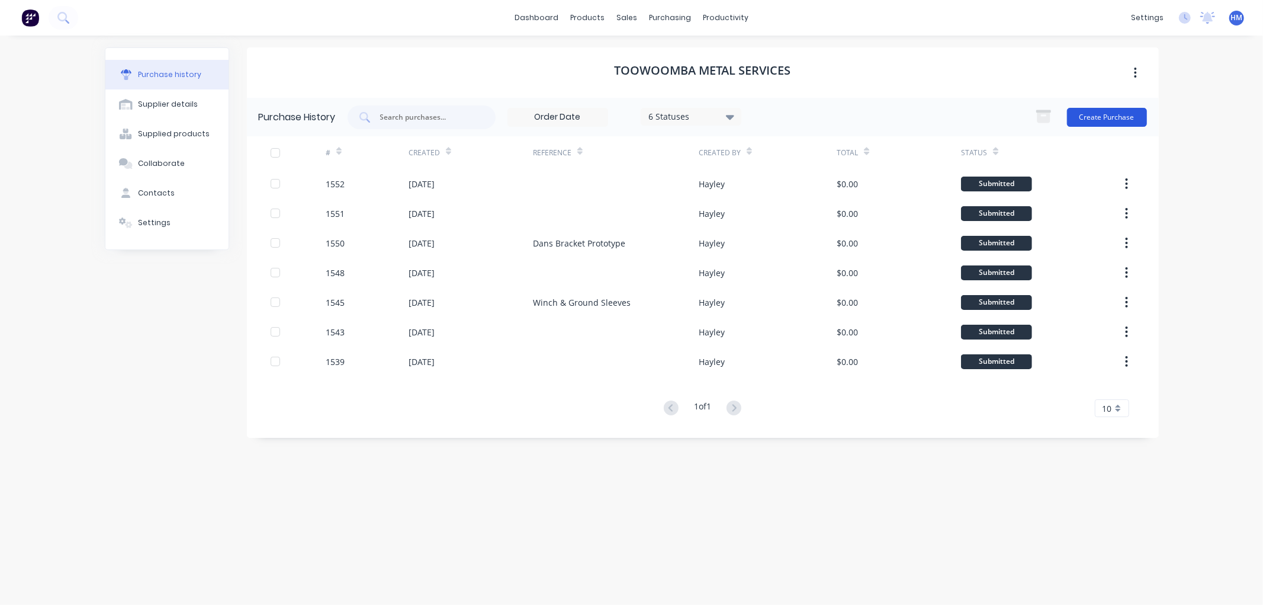
click at [1086, 113] on button "Create Purchase" at bounding box center [1107, 117] width 80 height 19
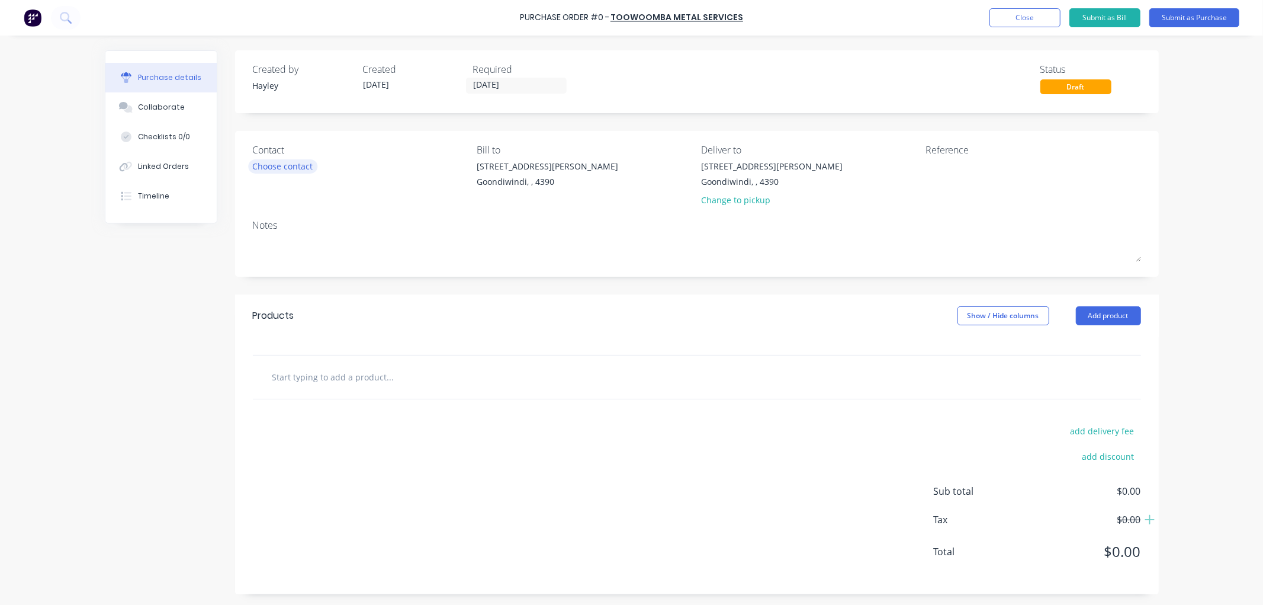
click at [271, 166] on div "Choose contact" at bounding box center [283, 166] width 60 height 12
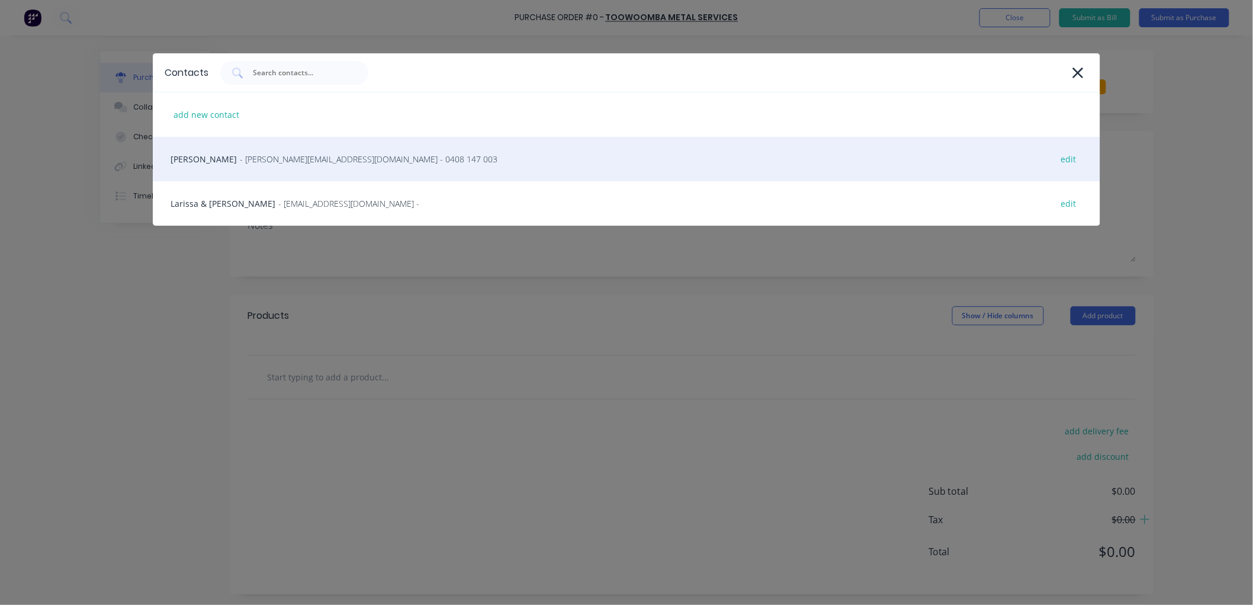
click at [254, 163] on span "- [PERSON_NAME][EMAIL_ADDRESS][DOMAIN_NAME] - 0408 147 003" at bounding box center [369, 159] width 258 height 12
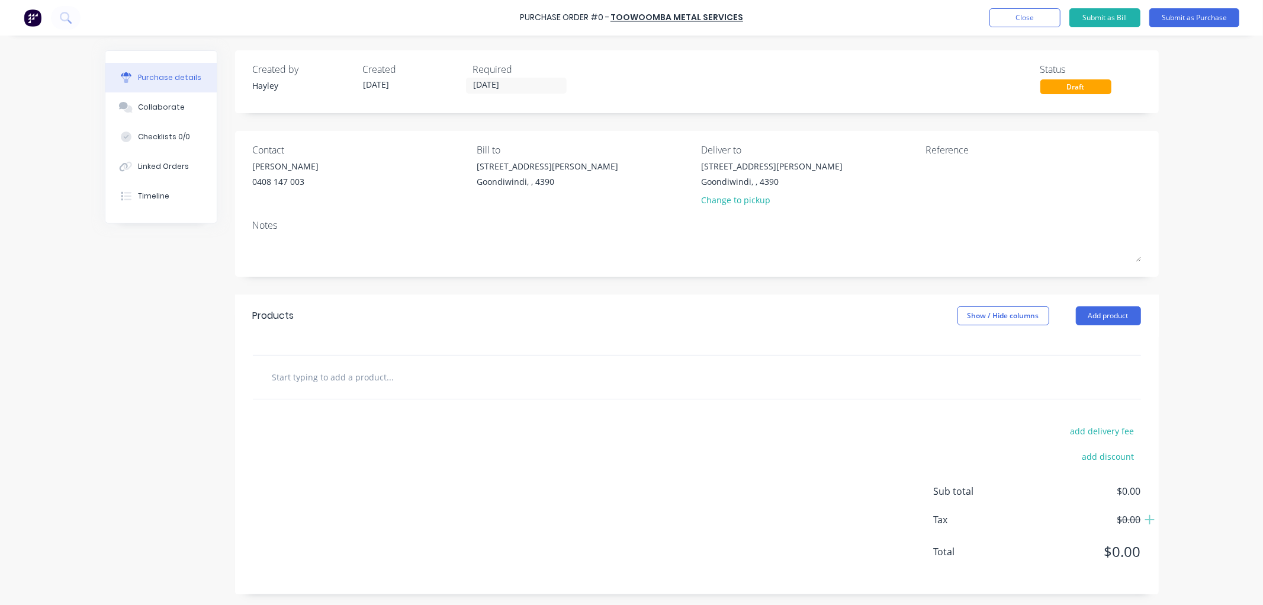
click at [324, 387] on input "text" at bounding box center [390, 377] width 237 height 24
click at [1072, 326] on div "Products Show / Hide columns Add product" at bounding box center [697, 315] width 924 height 43
click at [1079, 323] on button "Add product" at bounding box center [1108, 315] width 65 height 19
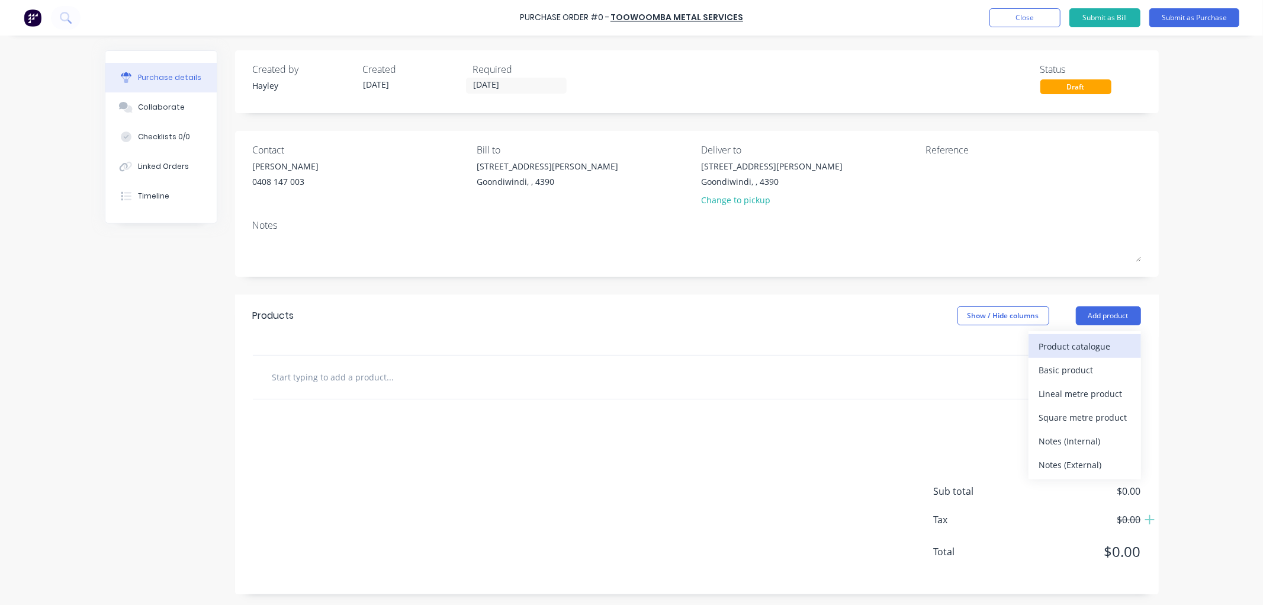
click at [1073, 340] on div "Product catalogue" at bounding box center [1084, 346] width 91 height 17
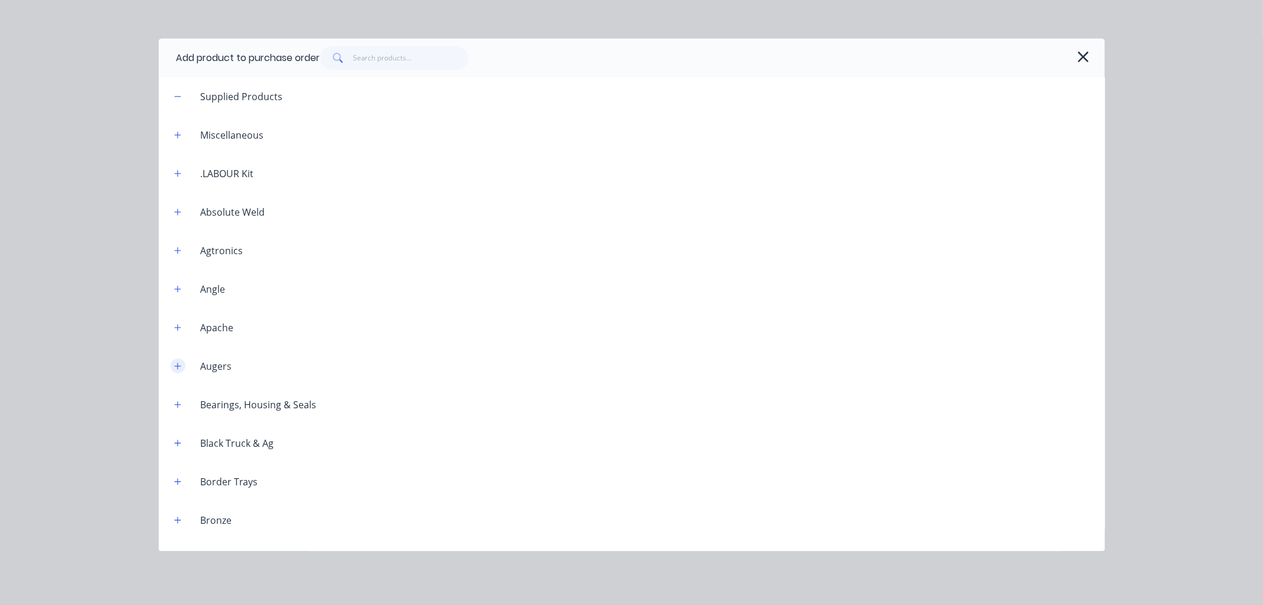
click at [180, 362] on icon "button" at bounding box center [177, 366] width 7 height 8
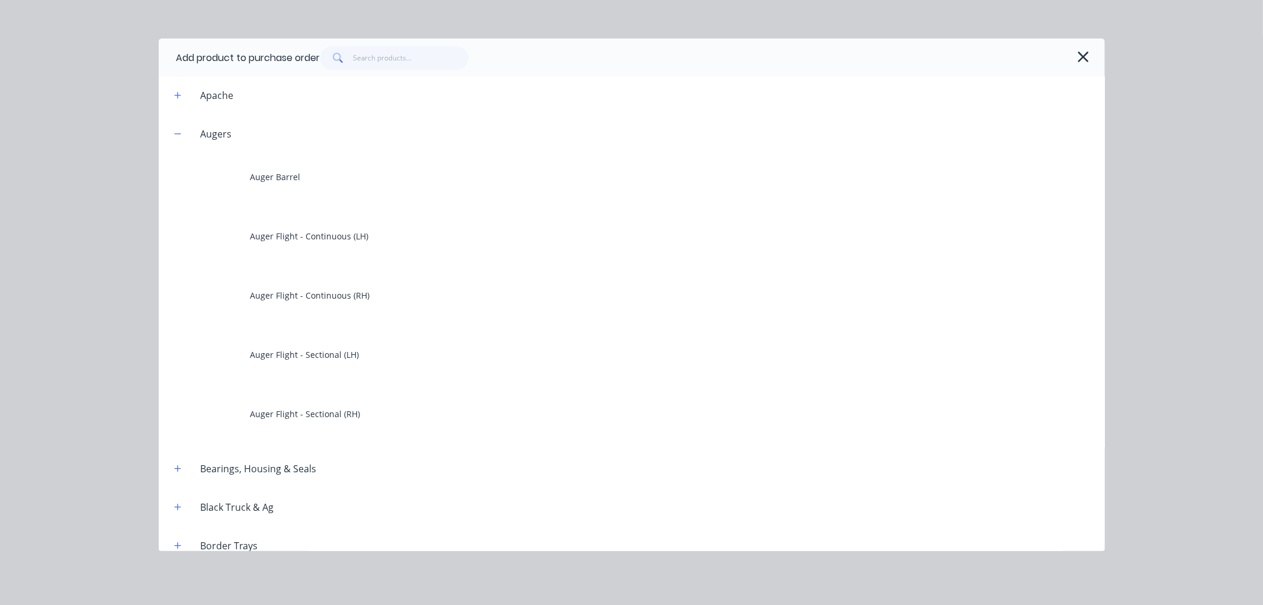
scroll to position [263, 0]
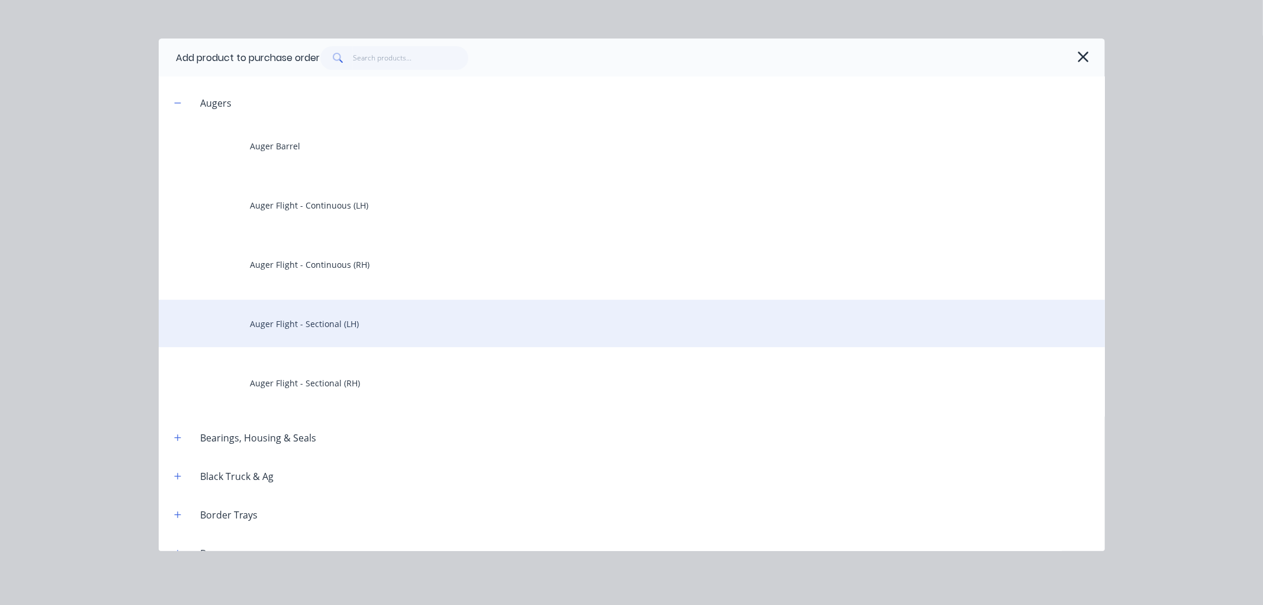
click at [316, 328] on div "Auger Flight - Sectional (LH)" at bounding box center [632, 323] width 946 height 47
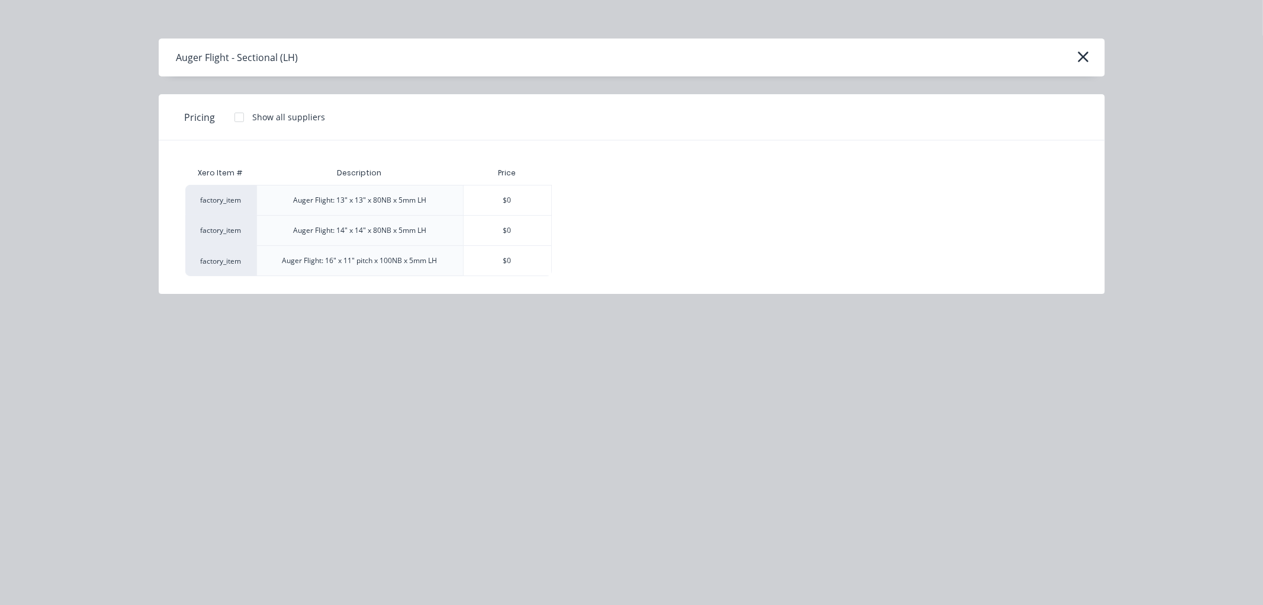
click at [321, 261] on div "Auger Flight: 16" x 11" pitch x 100NB x 5mm LH" at bounding box center [360, 260] width 155 height 11
click at [492, 258] on div "$0" at bounding box center [508, 261] width 88 height 30
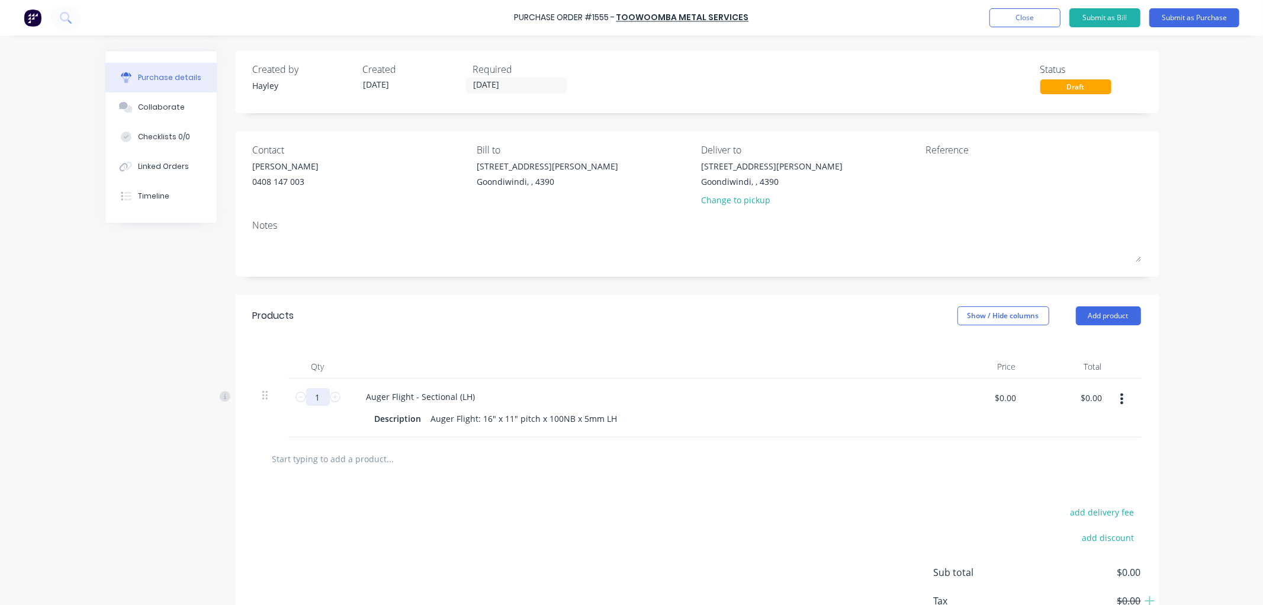
drag, startPoint x: 320, startPoint y: 403, endPoint x: 309, endPoint y: 400, distance: 12.1
click at [309, 400] on input "1" at bounding box center [318, 397] width 24 height 18
type input "6"
click at [471, 397] on div "Auger Flight - Sectional (LH)" at bounding box center [421, 396] width 128 height 17
click at [357, 460] on input "text" at bounding box center [390, 459] width 237 height 24
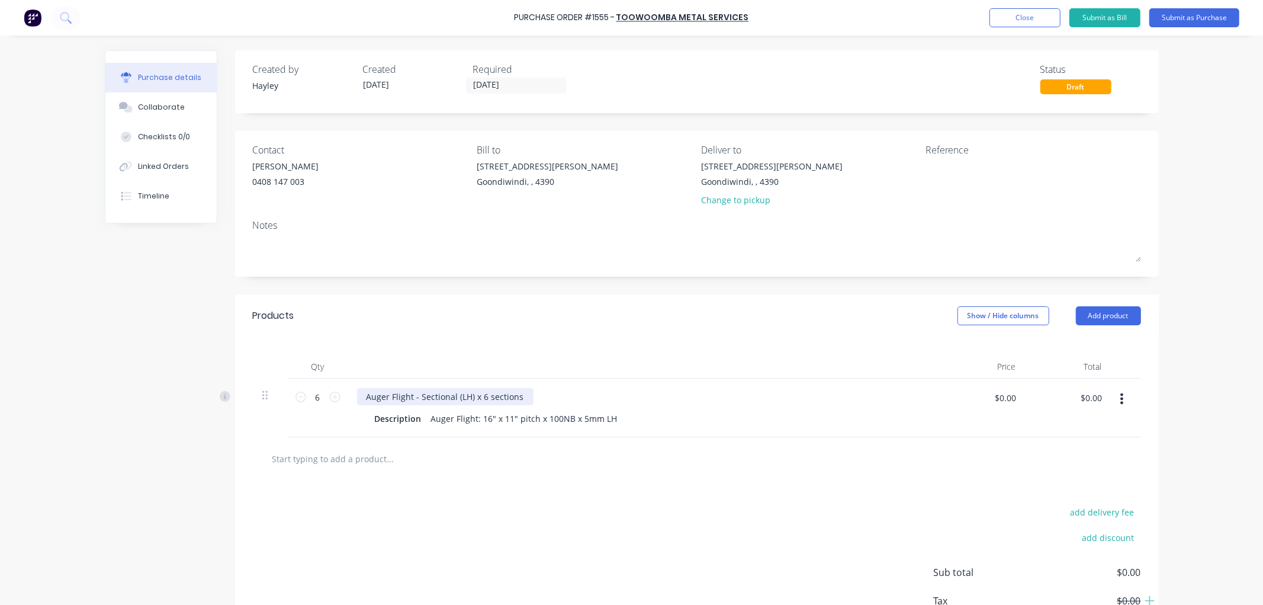
click at [516, 395] on div "Auger Flight - Sectional (LH) x 6 sections" at bounding box center [445, 396] width 177 height 17
click at [1207, 20] on button "Submit as Purchase" at bounding box center [1195, 17] width 90 height 19
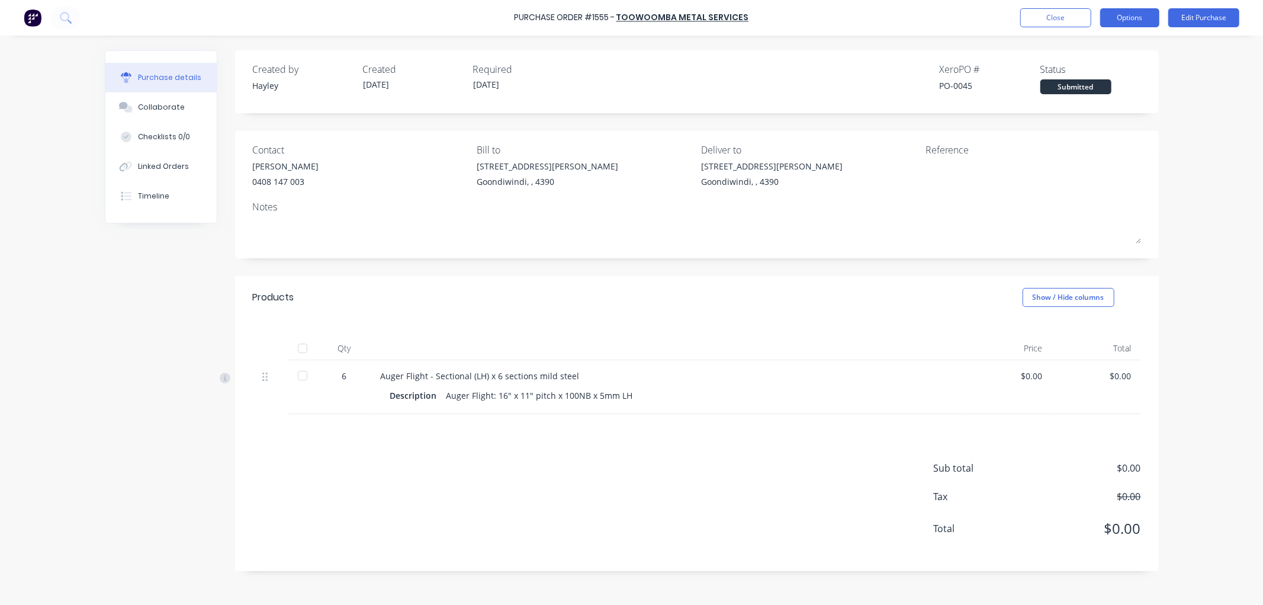
click at [1134, 20] on button "Options" at bounding box center [1129, 17] width 59 height 19
click at [1105, 49] on div "Print / Email" at bounding box center [1103, 48] width 91 height 17
click at [1090, 89] on div "Without pricing" at bounding box center [1103, 95] width 91 height 17
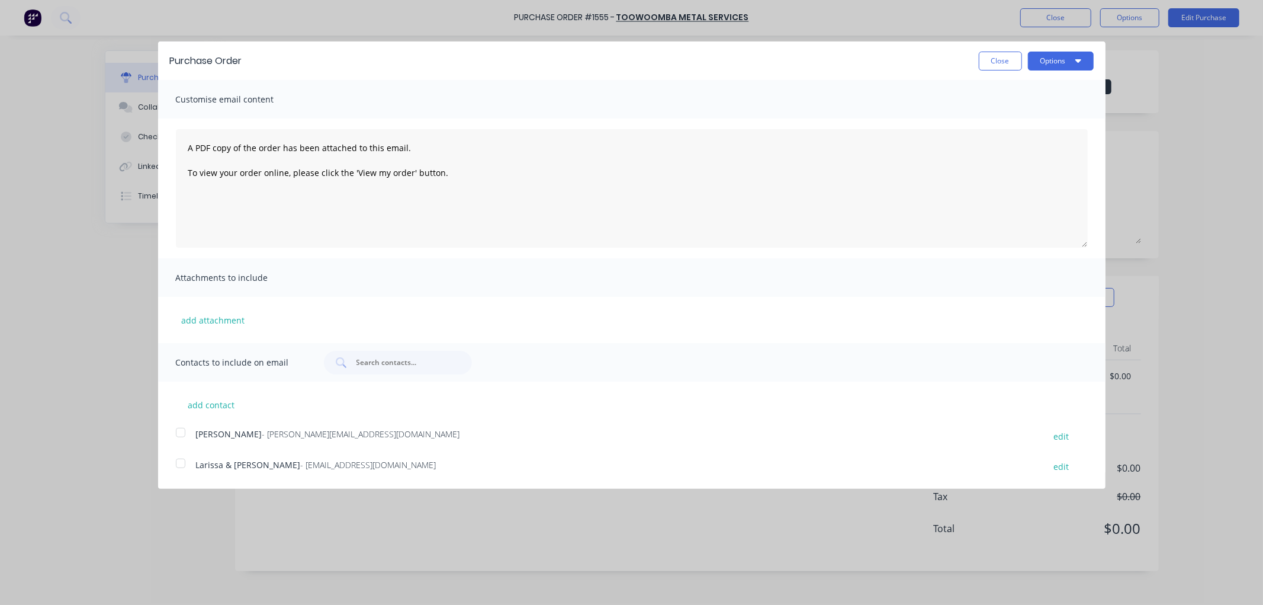
click at [182, 460] on div at bounding box center [181, 463] width 24 height 24
click at [1058, 56] on button "Options" at bounding box center [1061, 61] width 66 height 19
click at [1007, 111] on div "Email" at bounding box center [1037, 114] width 91 height 17
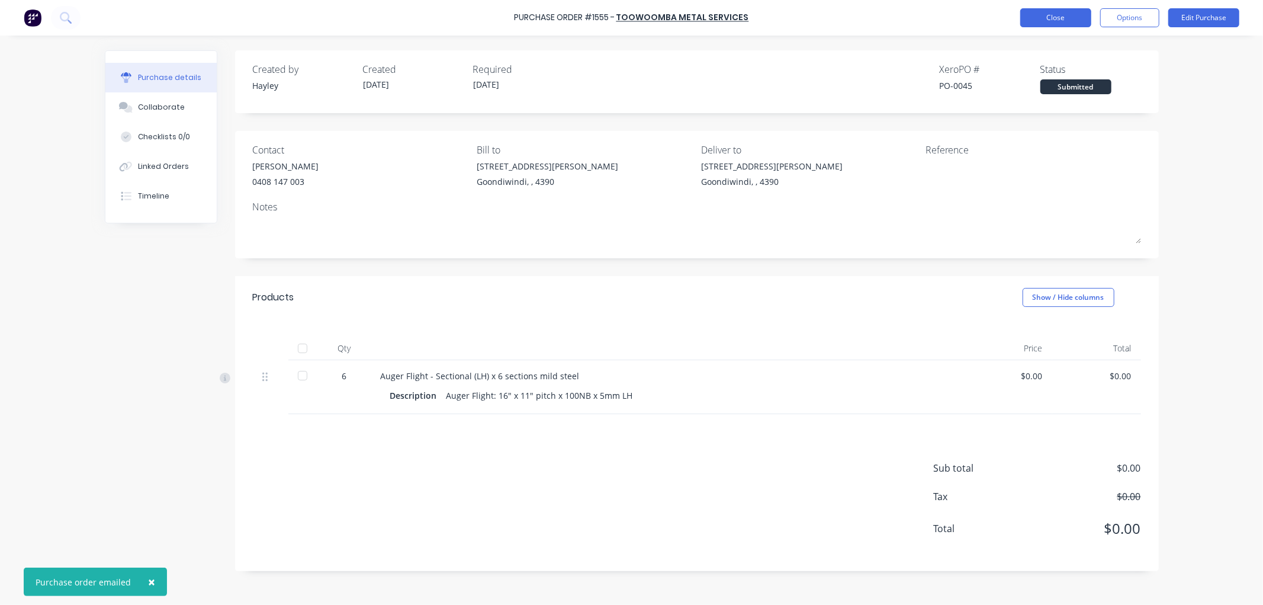
click at [1061, 16] on button "Close" at bounding box center [1056, 17] width 71 height 19
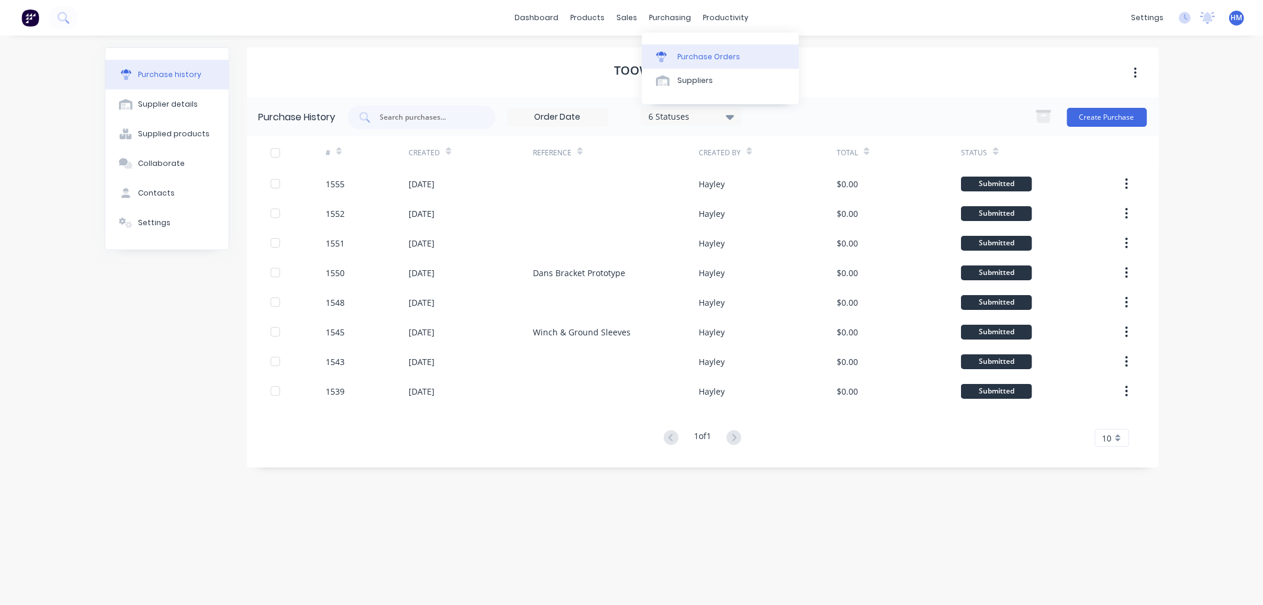
click at [690, 61] on div "Purchase Orders" at bounding box center [709, 57] width 63 height 11
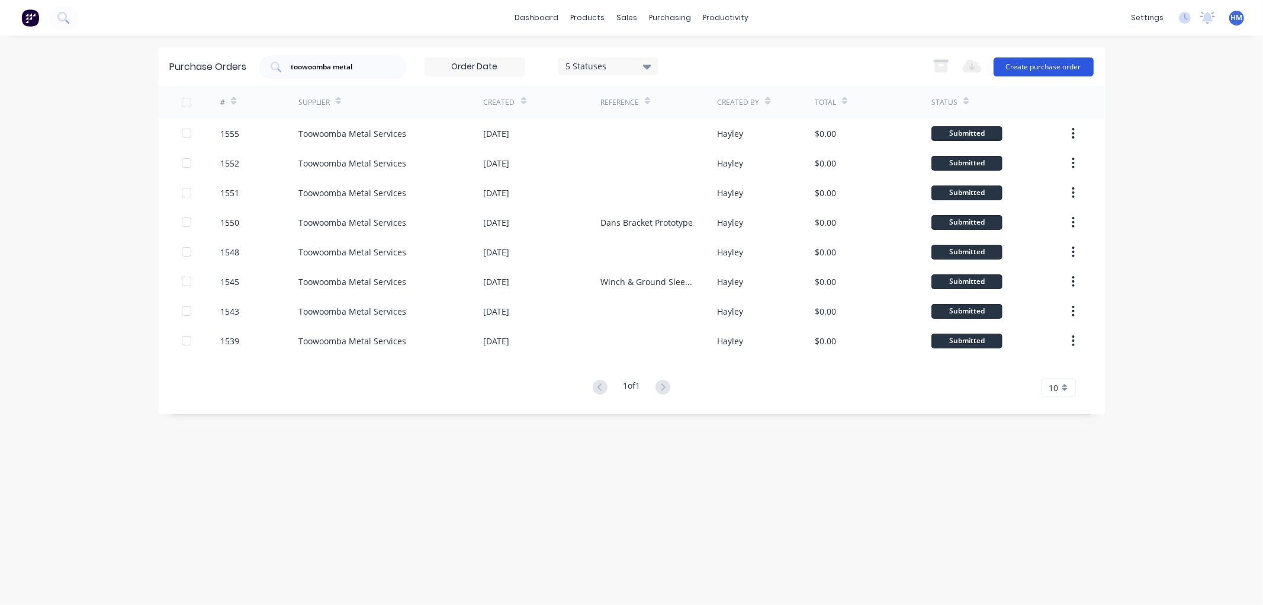
click at [1045, 68] on button "Create purchase order" at bounding box center [1044, 66] width 100 height 19
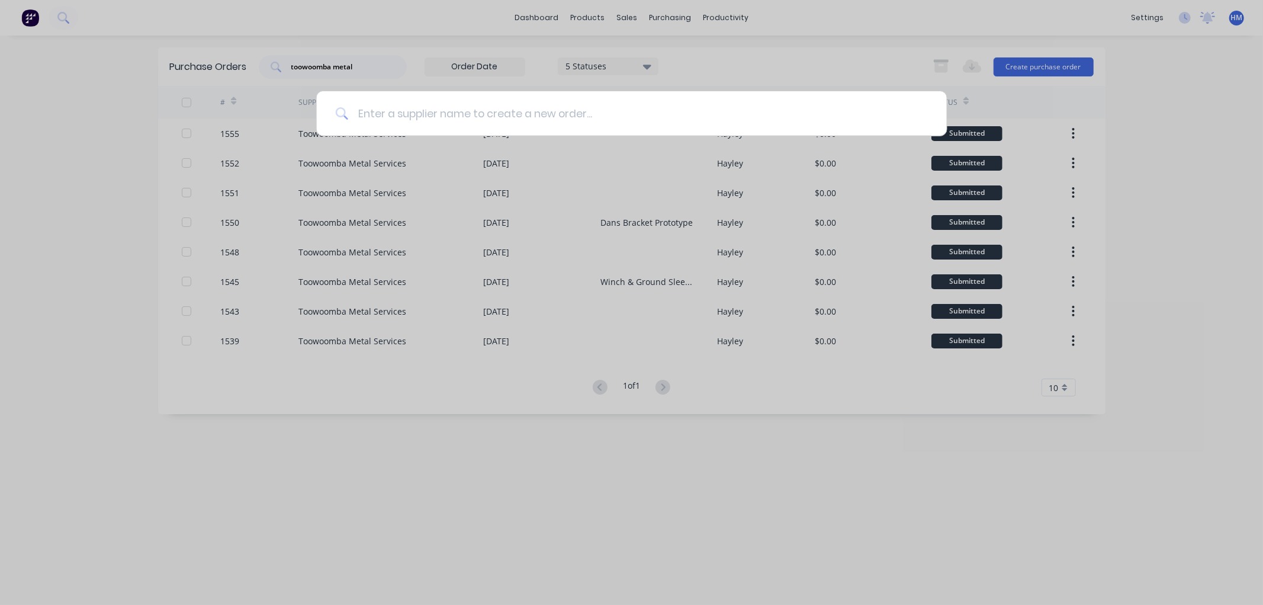
click at [413, 110] on input at bounding box center [638, 113] width 580 height 44
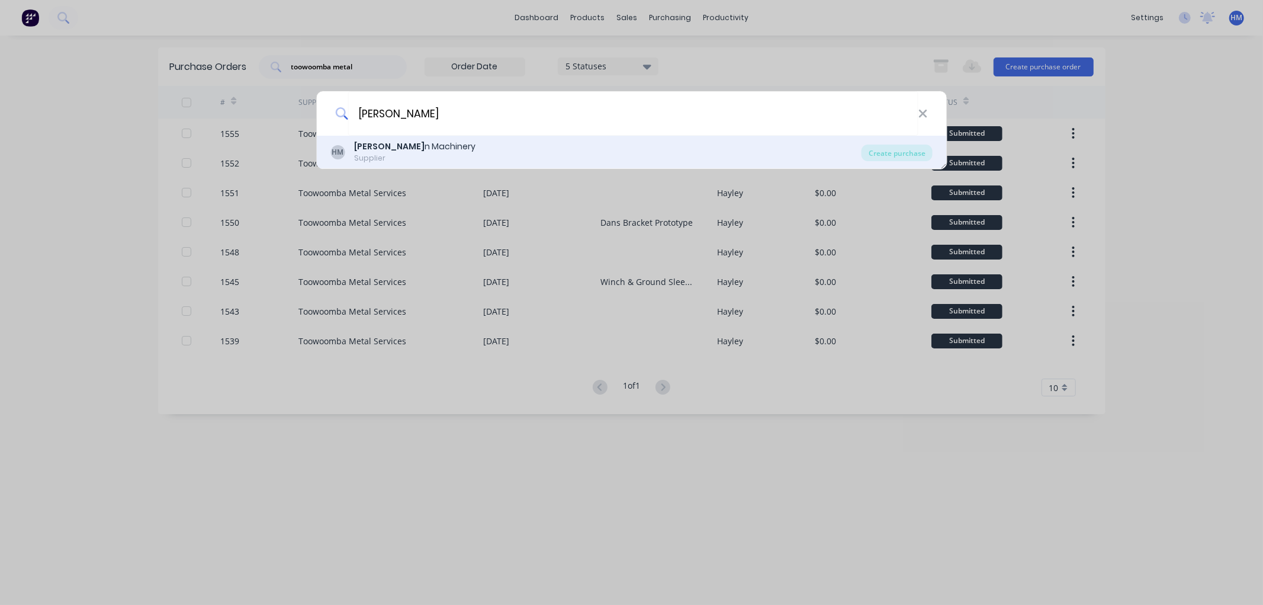
type input "[PERSON_NAME]"
click at [390, 151] on div "[PERSON_NAME] n Machinery" at bounding box center [414, 146] width 121 height 12
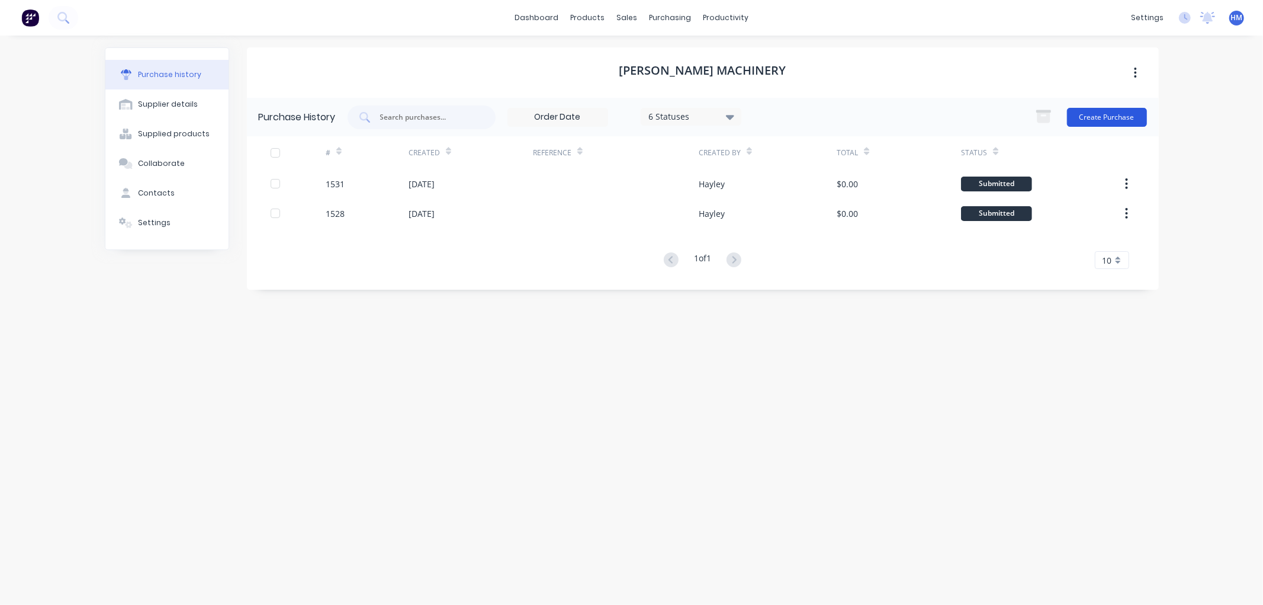
click at [1116, 113] on button "Create Purchase" at bounding box center [1107, 117] width 80 height 19
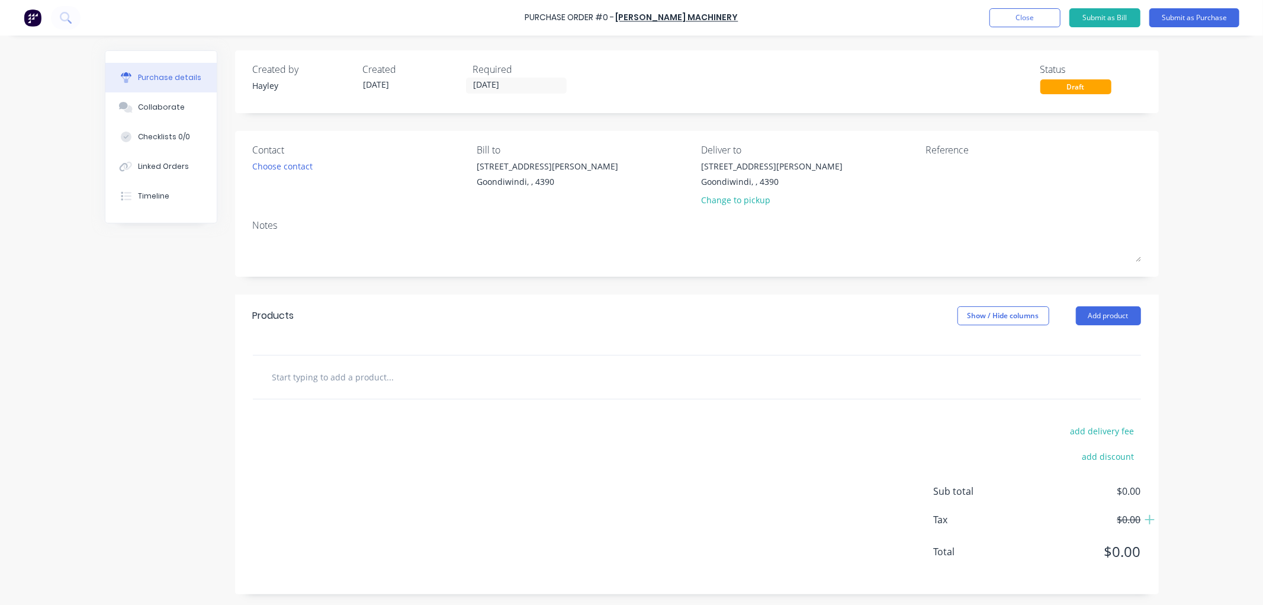
click at [302, 365] on input "text" at bounding box center [390, 377] width 237 height 24
click at [1128, 315] on button "Add product" at bounding box center [1108, 315] width 65 height 19
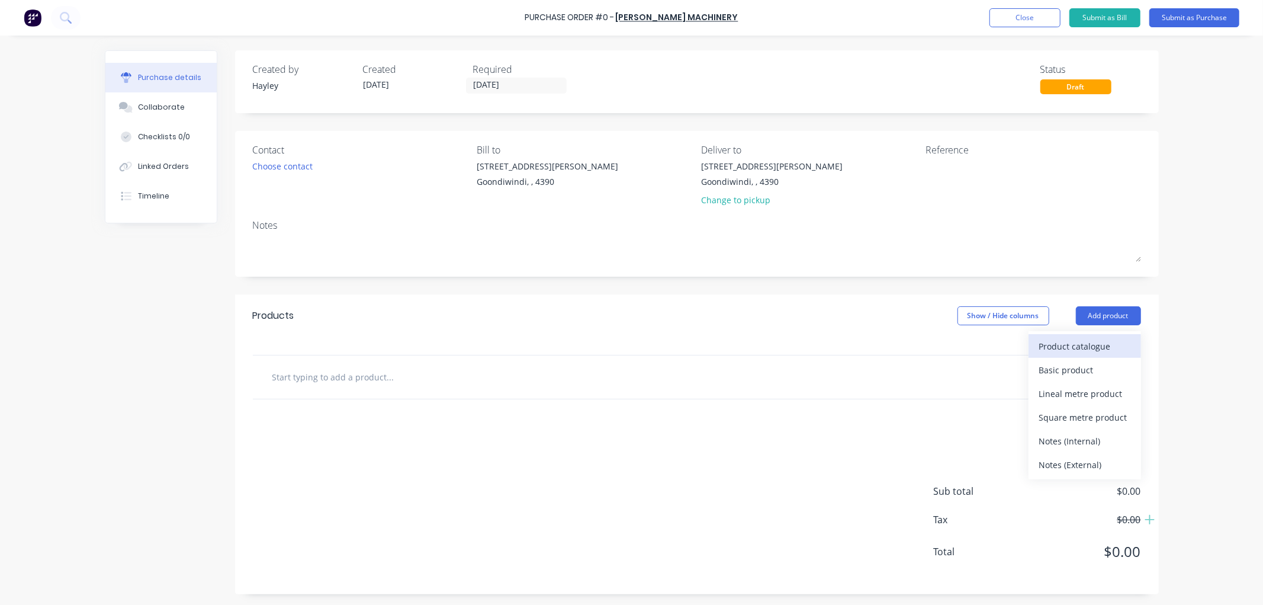
click at [1073, 353] on div "Product catalogue" at bounding box center [1084, 346] width 91 height 17
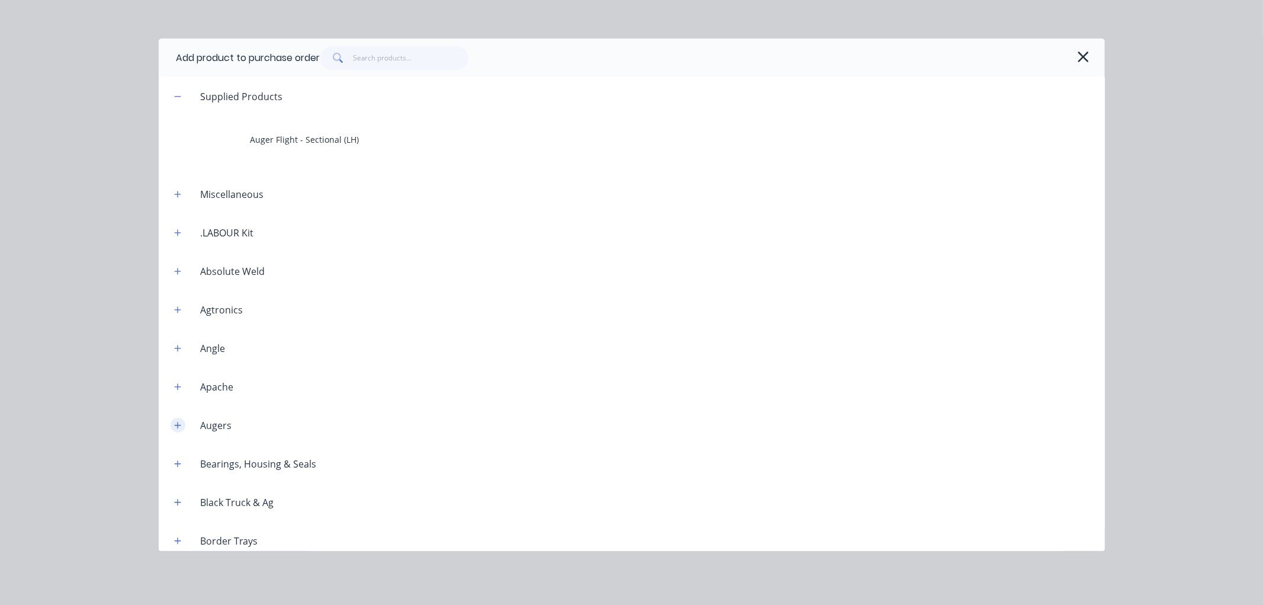
click at [175, 429] on icon "button" at bounding box center [177, 425] width 7 height 8
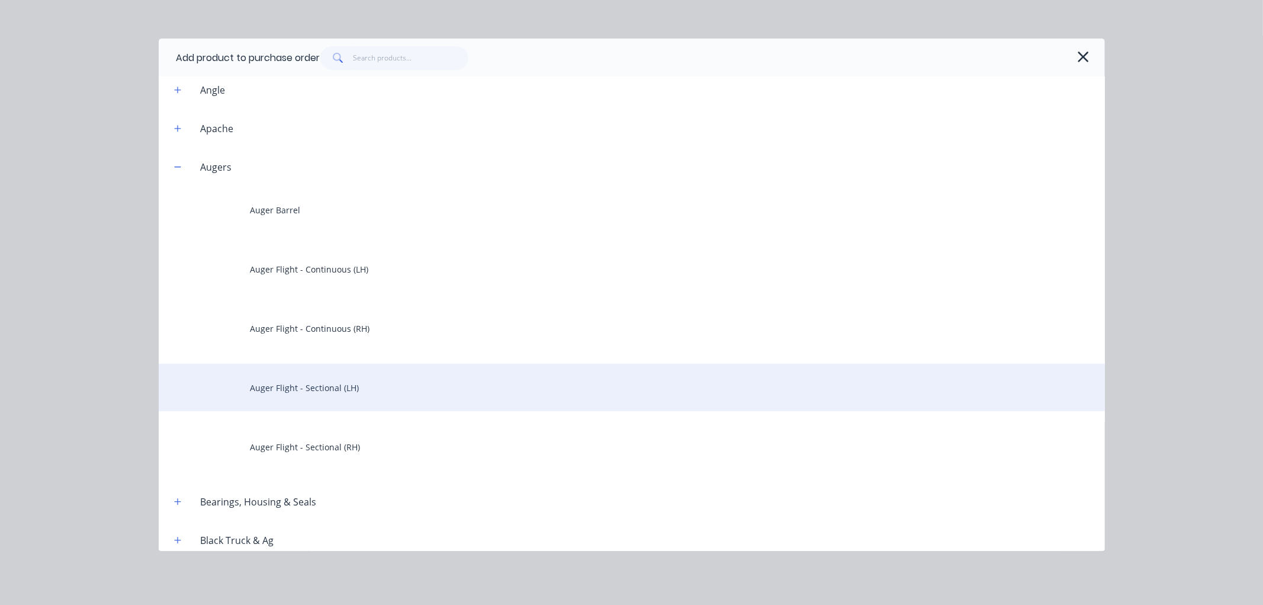
scroll to position [263, 0]
click at [320, 378] on div "Auger Flight - Sectional (LH)" at bounding box center [632, 382] width 946 height 47
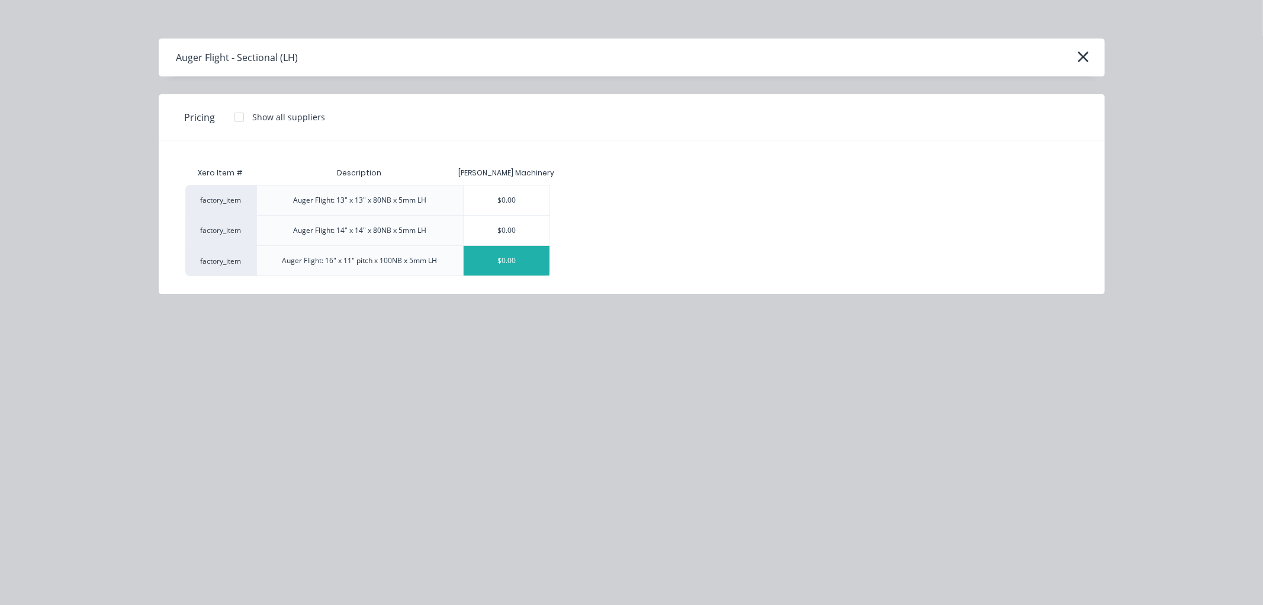
click at [515, 255] on div "$0.00" at bounding box center [507, 261] width 86 height 30
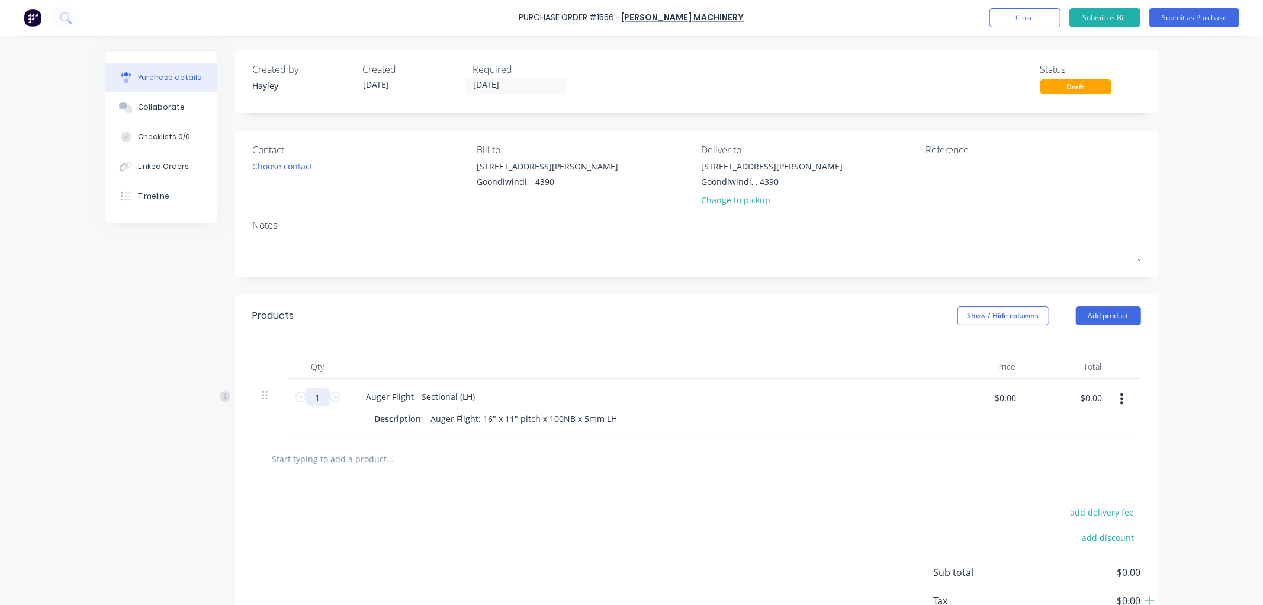
click at [310, 393] on input "1" at bounding box center [318, 397] width 24 height 18
type input "6"
click at [472, 397] on div "Auger Flight - Sectional (LH)" at bounding box center [421, 396] width 128 height 17
click at [1185, 18] on button "Submit as Purchase" at bounding box center [1195, 17] width 90 height 19
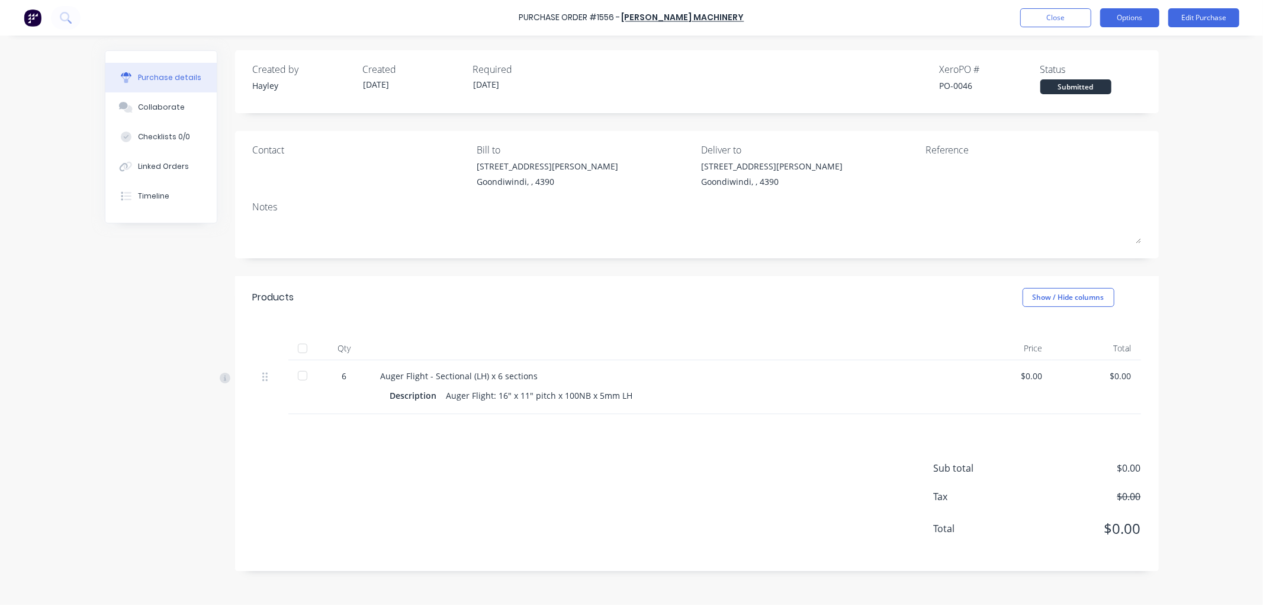
click at [1131, 21] on button "Options" at bounding box center [1129, 17] width 59 height 19
click at [1109, 50] on div "Print / Email" at bounding box center [1103, 48] width 91 height 17
click at [1095, 93] on div "Without pricing" at bounding box center [1103, 95] width 91 height 17
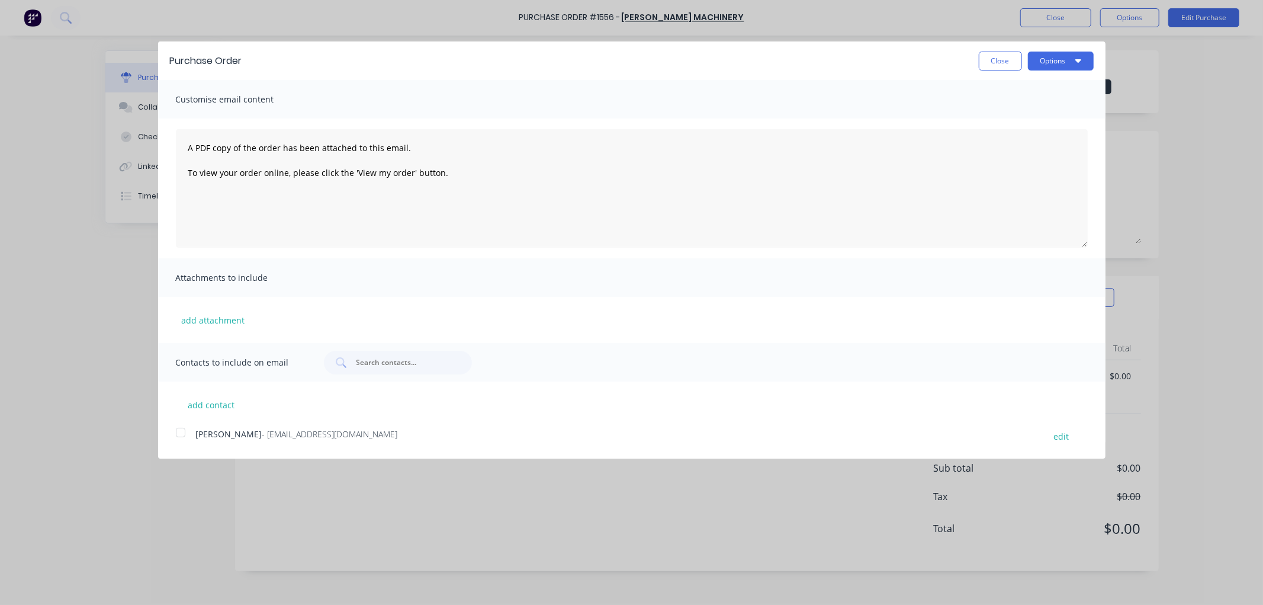
drag, startPoint x: 184, startPoint y: 431, endPoint x: 197, endPoint y: 426, distance: 13.7
click at [187, 431] on div at bounding box center [181, 433] width 24 height 24
click at [1058, 59] on button "Options" at bounding box center [1061, 61] width 66 height 19
click at [1051, 108] on div "Email" at bounding box center [1037, 114] width 91 height 17
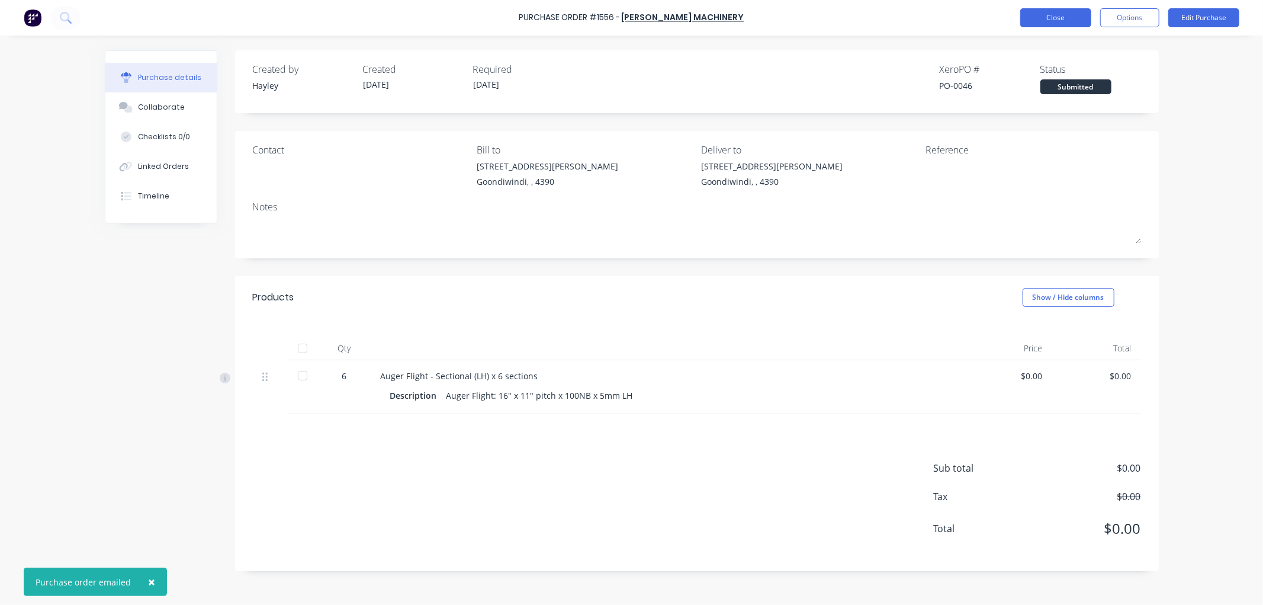
click at [1060, 21] on button "Close" at bounding box center [1056, 17] width 71 height 19
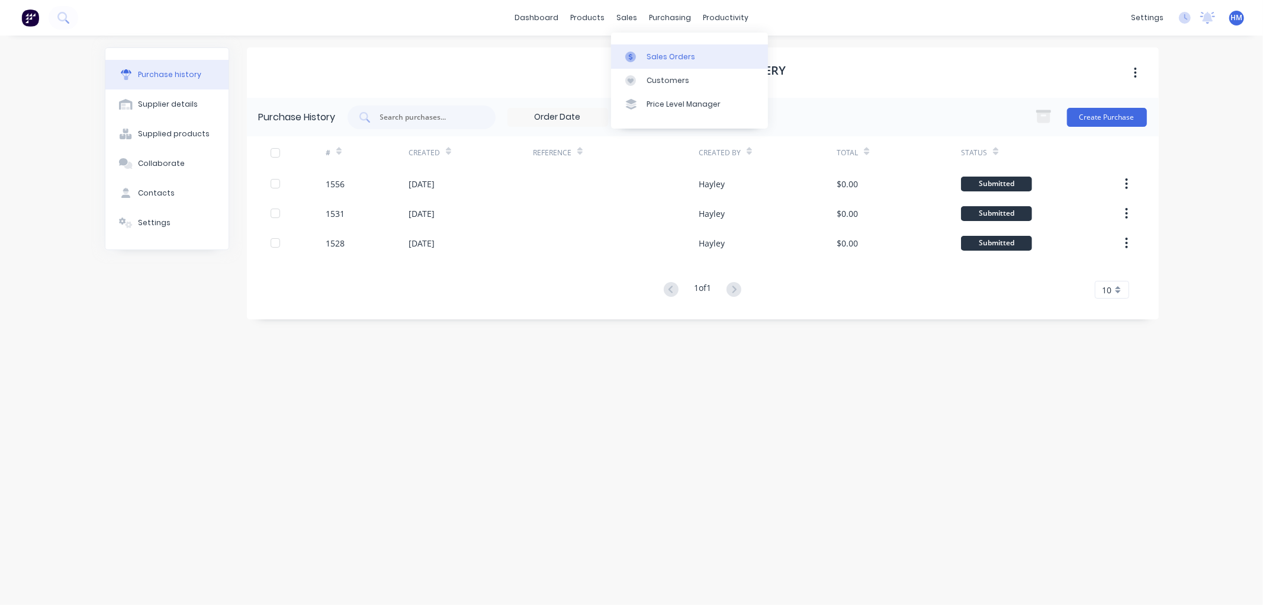
click at [630, 54] on icon at bounding box center [631, 56] width 4 height 7
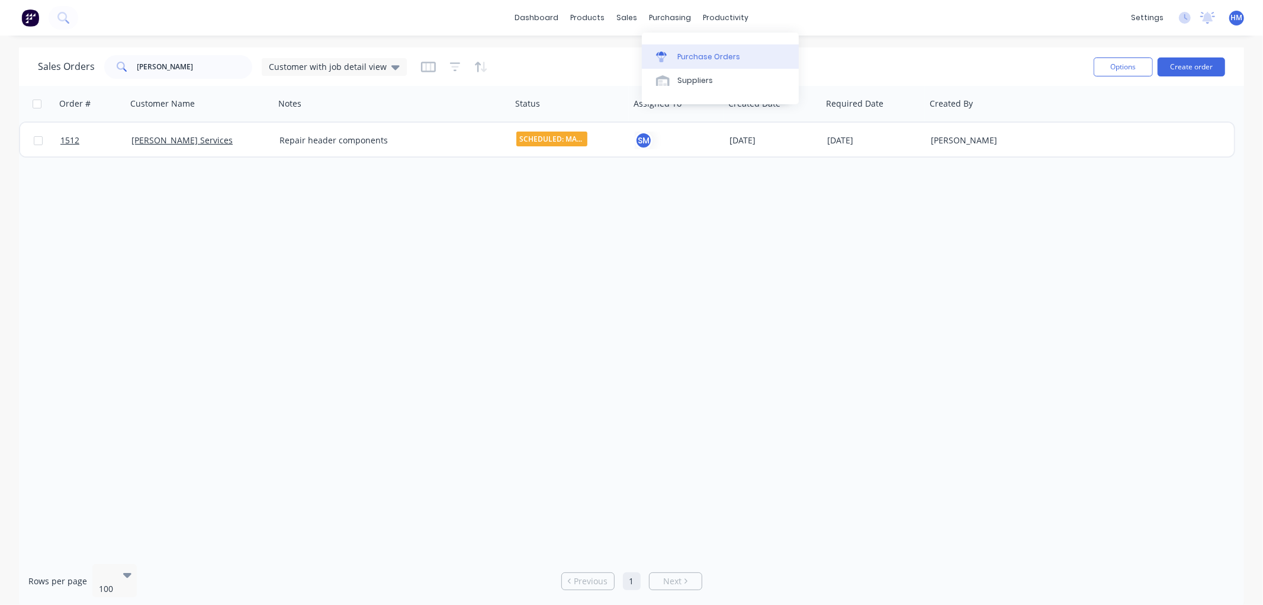
click at [682, 58] on div "Purchase Orders" at bounding box center [709, 57] width 63 height 11
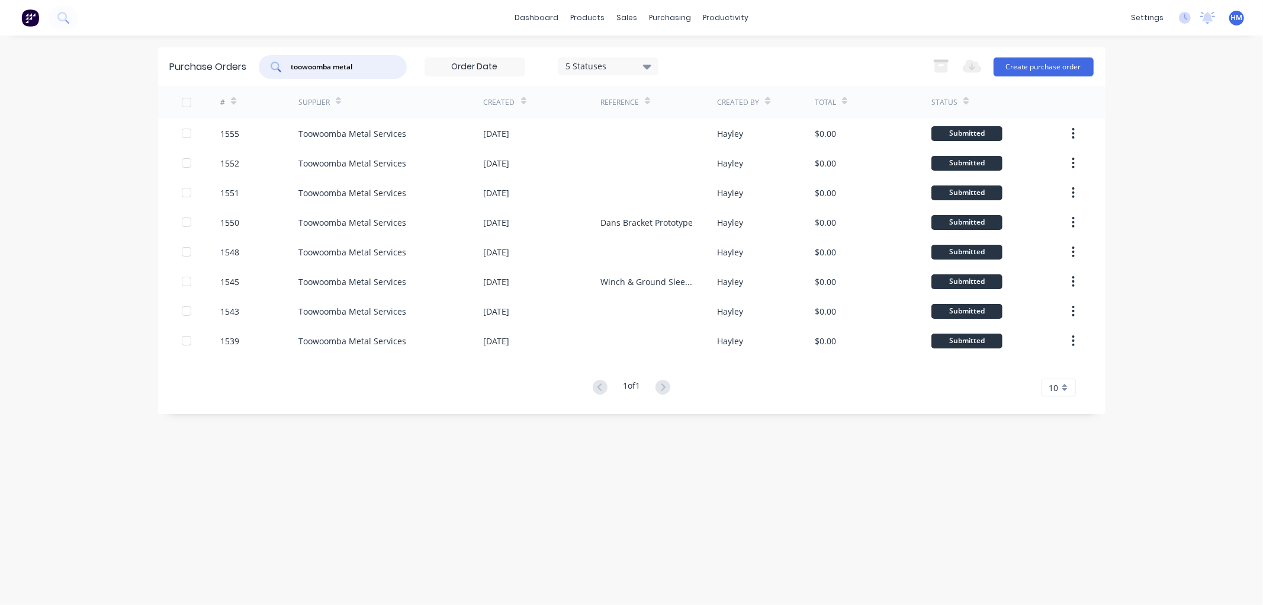
drag, startPoint x: 371, startPoint y: 62, endPoint x: 113, endPoint y: 54, distance: 258.4
click at [113, 54] on div "dashboard products sales purchasing productivity dashboard products Product Cat…" at bounding box center [631, 302] width 1263 height 605
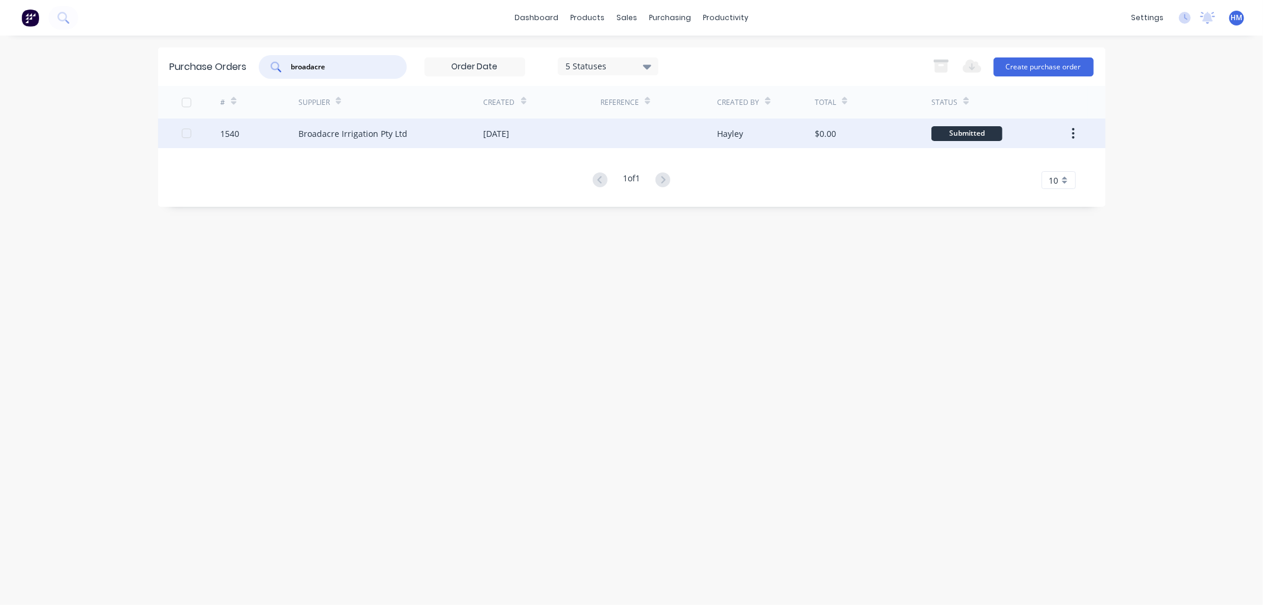
type input "broadacre"
click at [286, 133] on div "1540" at bounding box center [259, 133] width 78 height 30
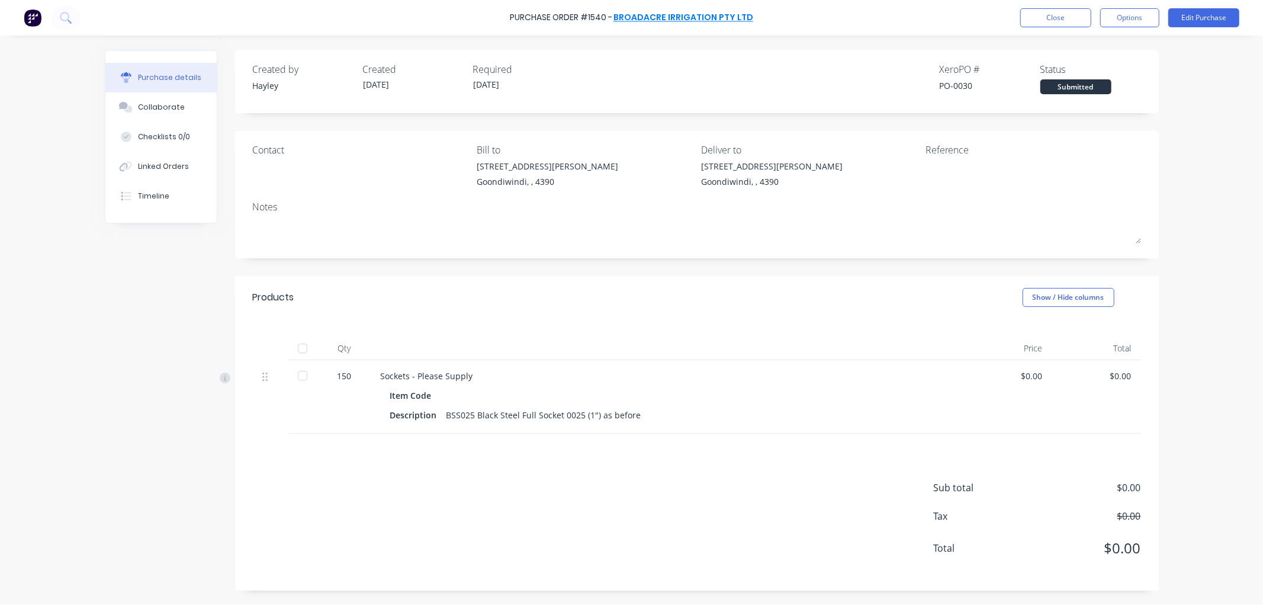
click at [708, 20] on link "Broadacre Irrigation Pty Ltd" at bounding box center [684, 18] width 140 height 12
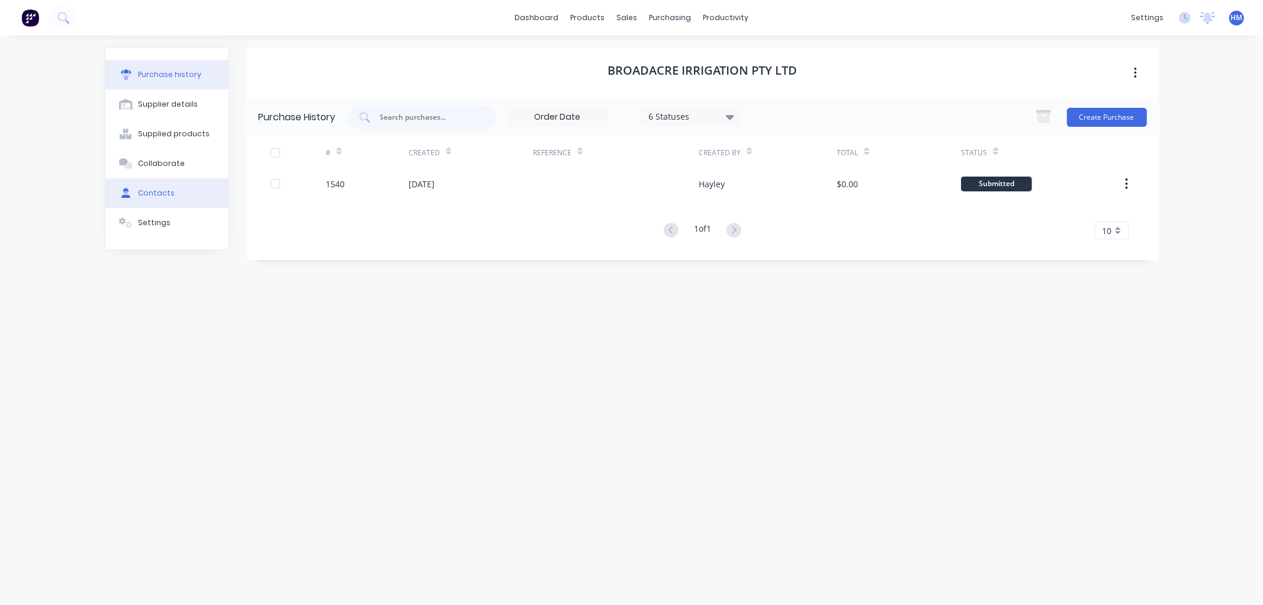
click at [153, 182] on button "Contacts" at bounding box center [166, 193] width 123 height 30
select select "AU"
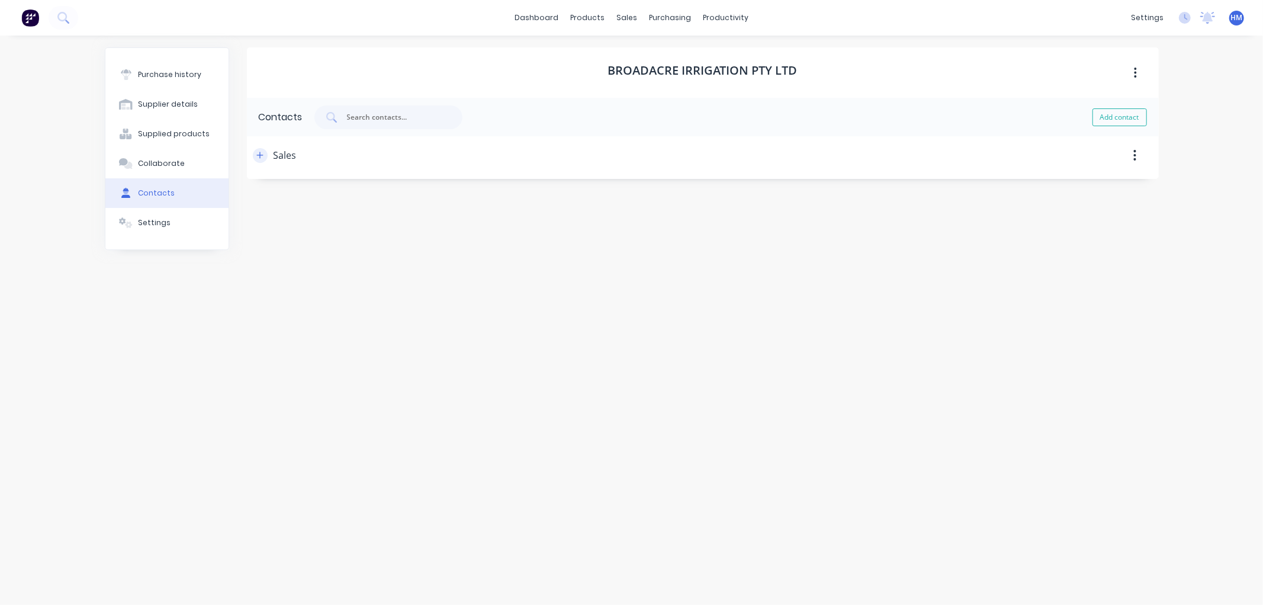
click at [268, 152] on div "Sales" at bounding box center [275, 155] width 44 height 38
click at [261, 156] on icon "button" at bounding box center [259, 155] width 7 height 8
click at [419, 254] on input "[EMAIL_ADDRESS][DOMAIN_NAME]" at bounding box center [348, 252] width 166 height 18
drag, startPoint x: 419, startPoint y: 254, endPoint x: 272, endPoint y: 238, distance: 147.7
click at [272, 238] on div "Email address [EMAIL_ADDRESS][DOMAIN_NAME]" at bounding box center [348, 245] width 166 height 32
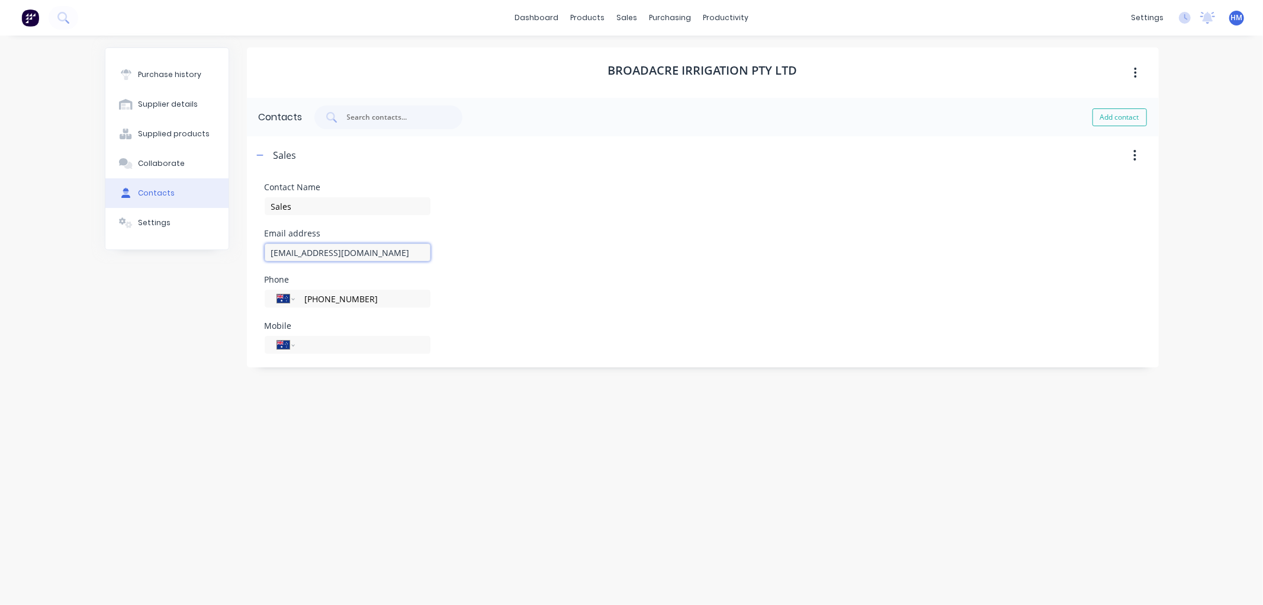
click at [417, 249] on input "[EMAIL_ADDRESS][DOMAIN_NAME]" at bounding box center [348, 252] width 166 height 18
drag, startPoint x: 422, startPoint y: 250, endPoint x: 232, endPoint y: 251, distance: 190.7
click at [232, 251] on div "Purchase history Supplier details Supplied products Collaborate Contacts Settin…" at bounding box center [632, 314] width 1054 height 534
click at [695, 52] on div "Purchase Orders" at bounding box center [709, 57] width 63 height 11
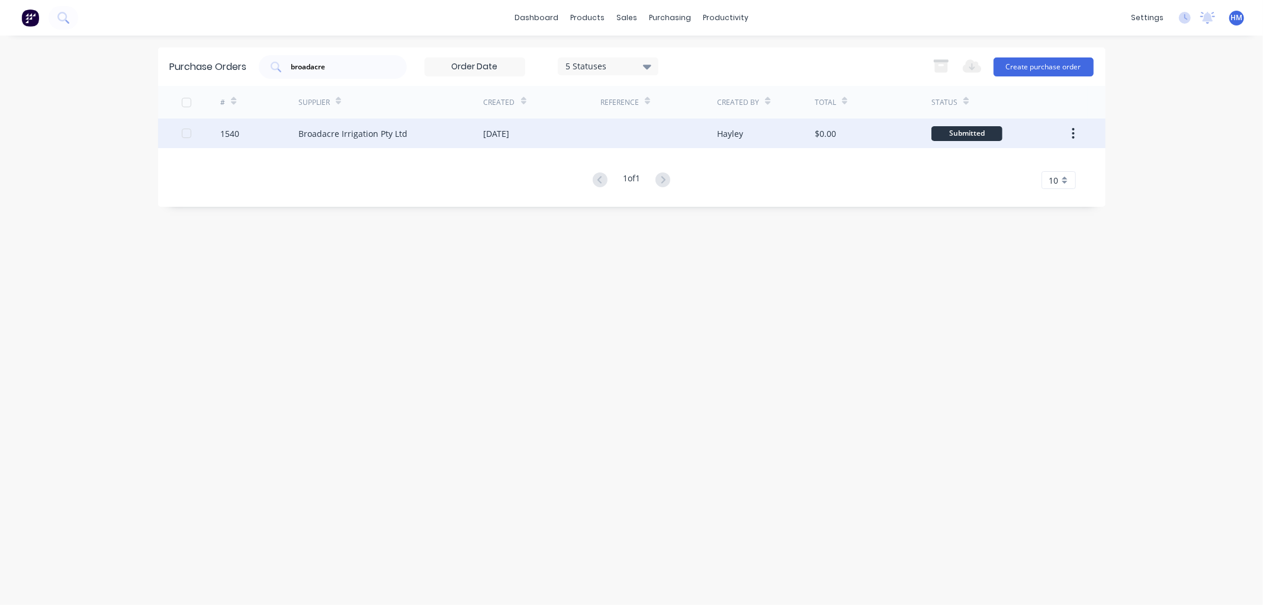
click at [338, 128] on div "Broadacre Irrigation Pty Ltd" at bounding box center [353, 133] width 109 height 12
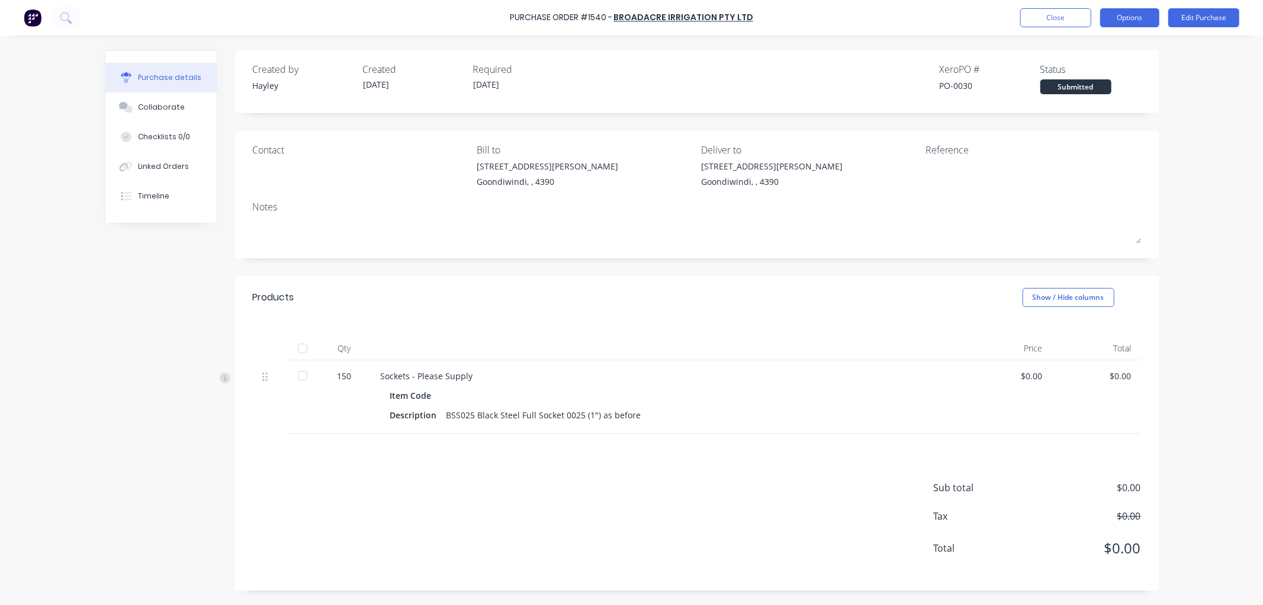
click at [1132, 14] on button "Options" at bounding box center [1129, 17] width 59 height 19
click at [1105, 51] on div "Print / Email" at bounding box center [1103, 48] width 91 height 17
click at [1097, 93] on div "Without pricing" at bounding box center [1103, 95] width 91 height 17
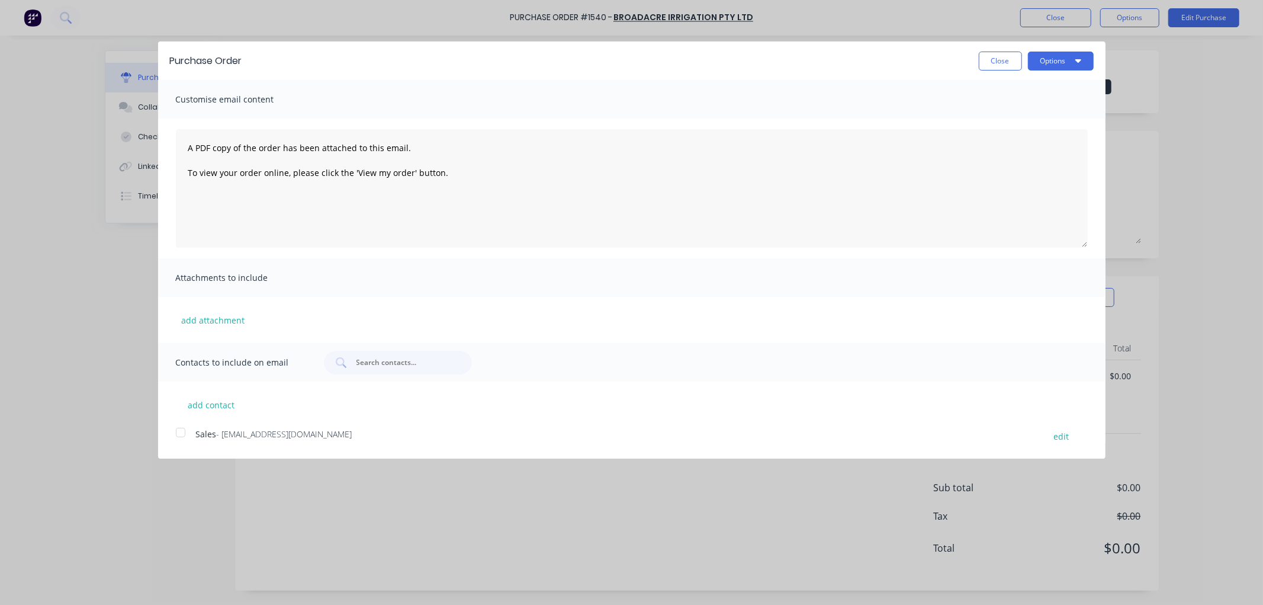
click at [178, 431] on div at bounding box center [181, 433] width 24 height 24
click at [1051, 59] on button "Options" at bounding box center [1061, 61] width 66 height 19
click at [1041, 107] on div "Email" at bounding box center [1037, 114] width 91 height 17
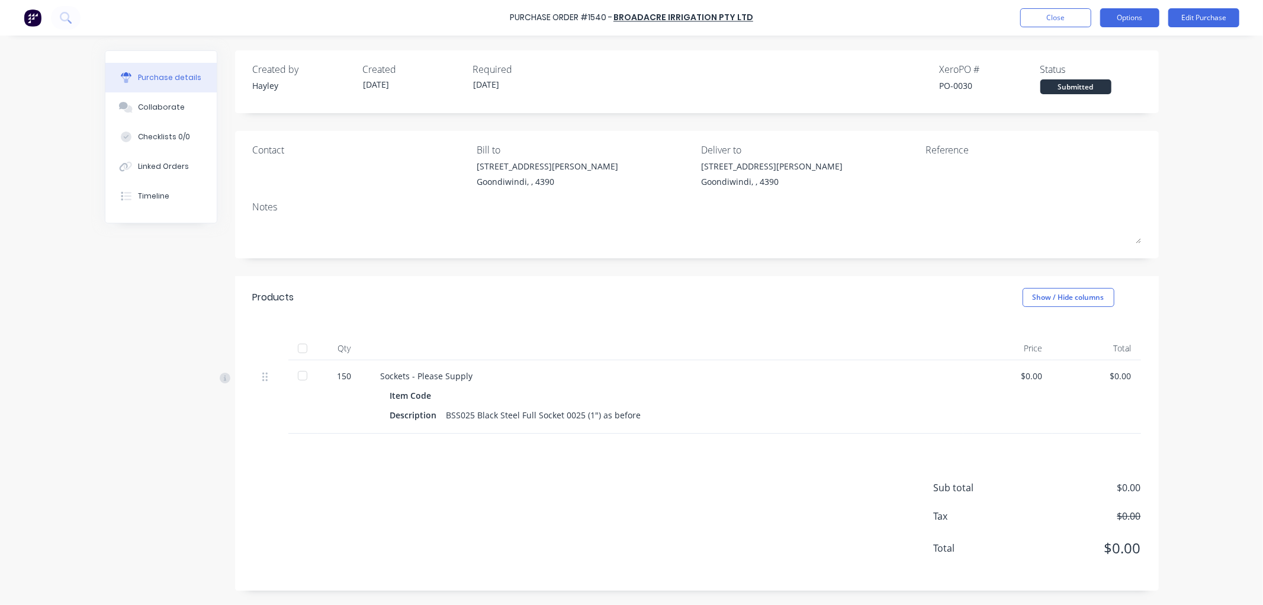
click at [1138, 21] on button "Options" at bounding box center [1129, 17] width 59 height 19
click at [1118, 46] on div "Print / Email" at bounding box center [1103, 48] width 91 height 17
click at [181, 214] on div "Purchase details Collaborate Checklists 0/0 Linked Orders Timeline" at bounding box center [160, 137] width 111 height 172
click at [1124, 13] on button "Options" at bounding box center [1129, 17] width 59 height 19
click at [1097, 101] on div "Without pricing" at bounding box center [1103, 95] width 91 height 17
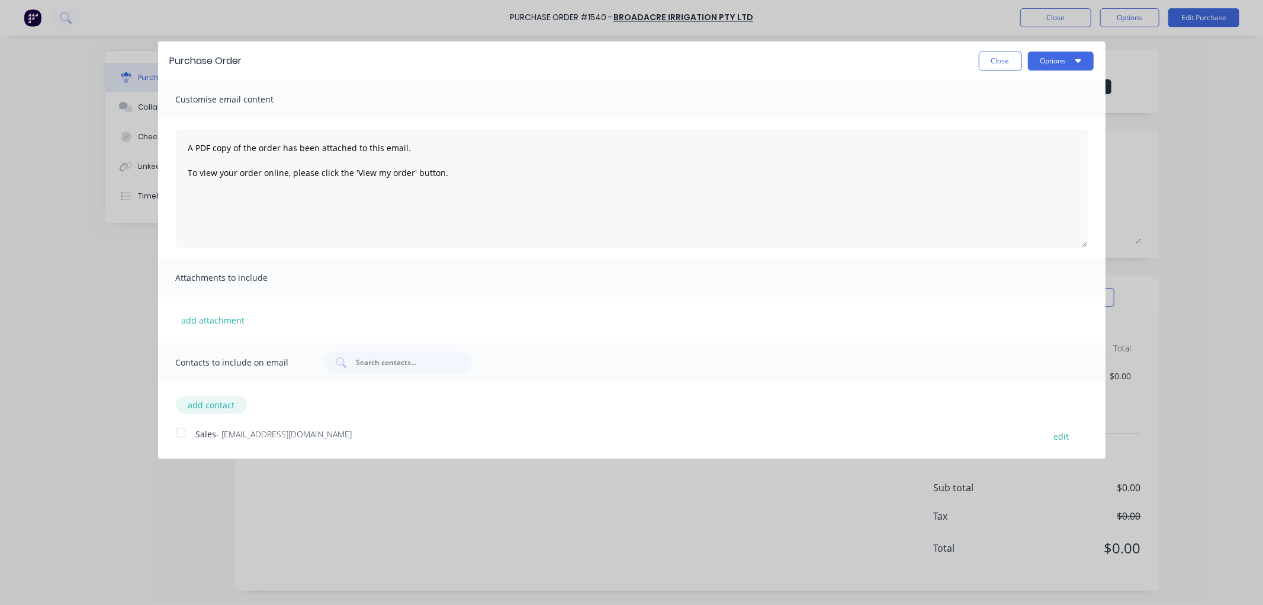
click at [224, 403] on button "add contact" at bounding box center [211, 405] width 71 height 18
select select "AU"
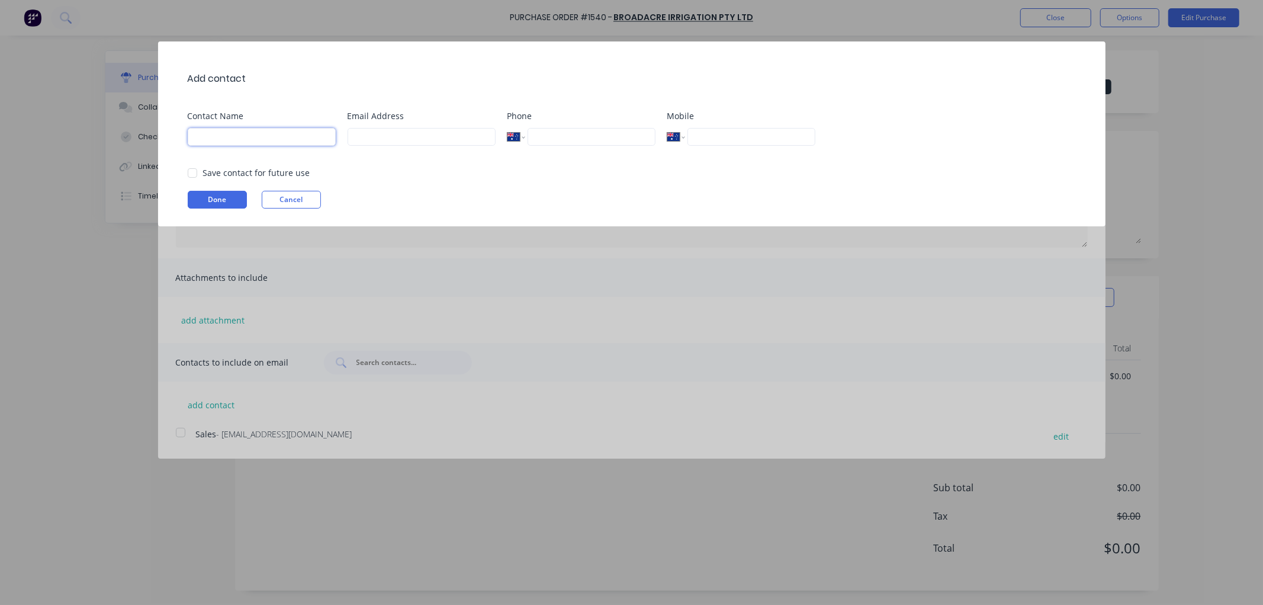
click at [232, 140] on input at bounding box center [262, 137] width 148 height 18
click at [430, 132] on input at bounding box center [422, 137] width 148 height 18
click at [194, 175] on div at bounding box center [193, 173] width 24 height 24
type input "[EMAIL_ADDRESS][DOMAIN_NAME]"
click at [210, 196] on button "Done" at bounding box center [217, 200] width 59 height 18
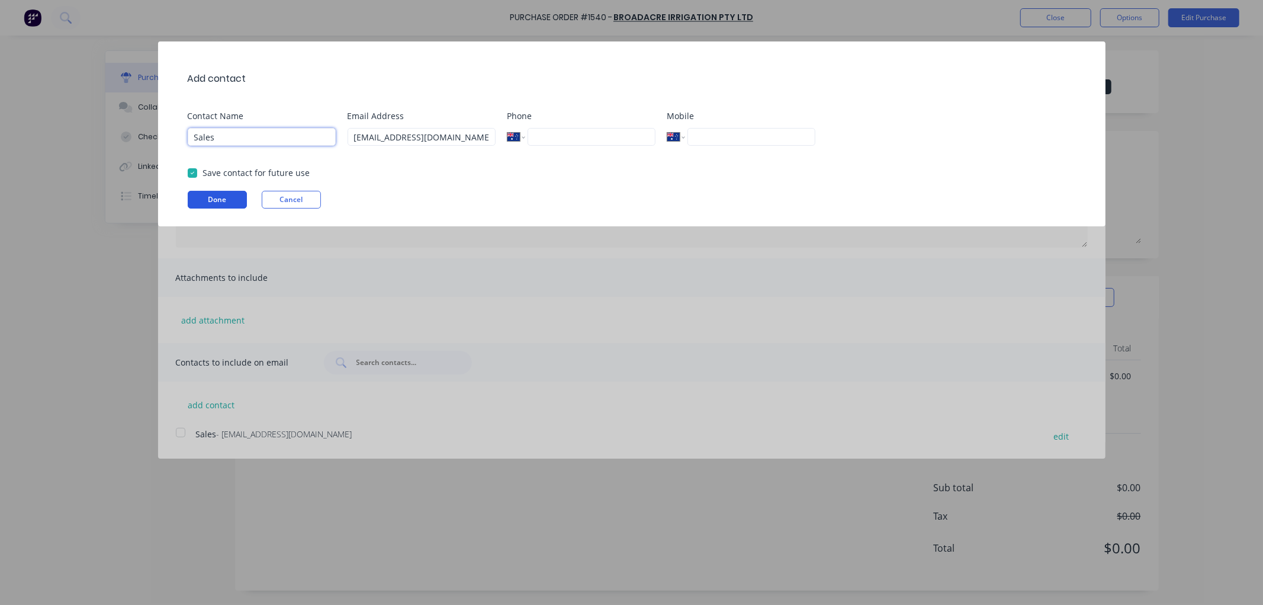
type input "Sales"
click at [219, 204] on button "Done" at bounding box center [217, 200] width 59 height 18
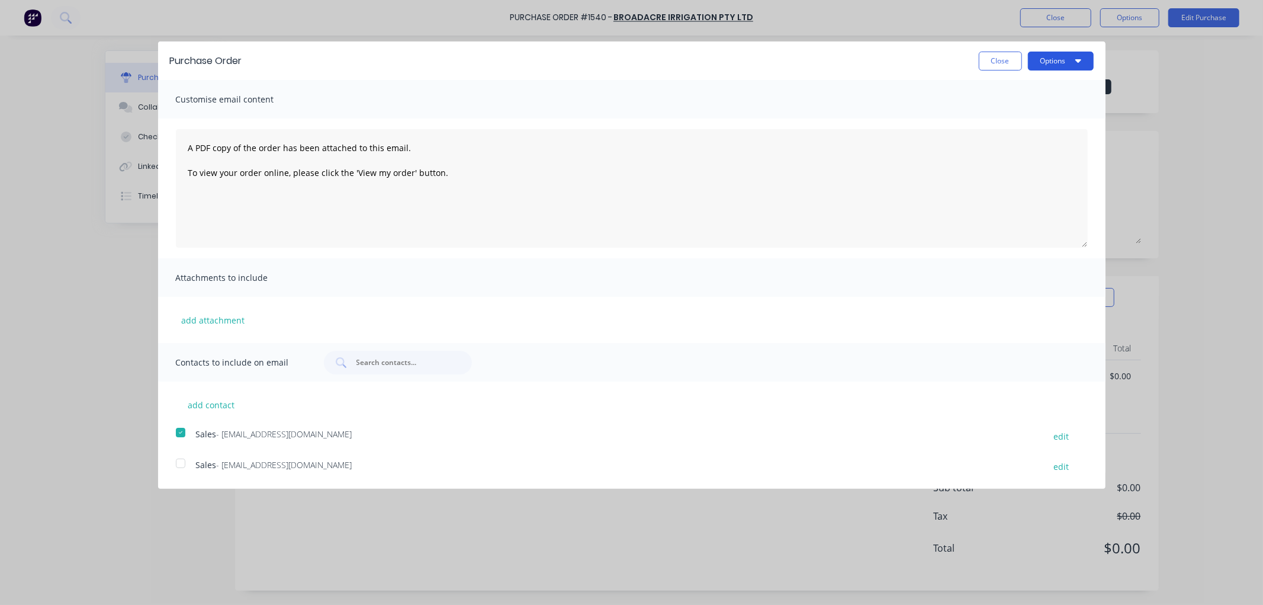
click at [1057, 56] on button "Options" at bounding box center [1061, 61] width 66 height 19
click at [1009, 115] on div "Email" at bounding box center [1037, 114] width 91 height 17
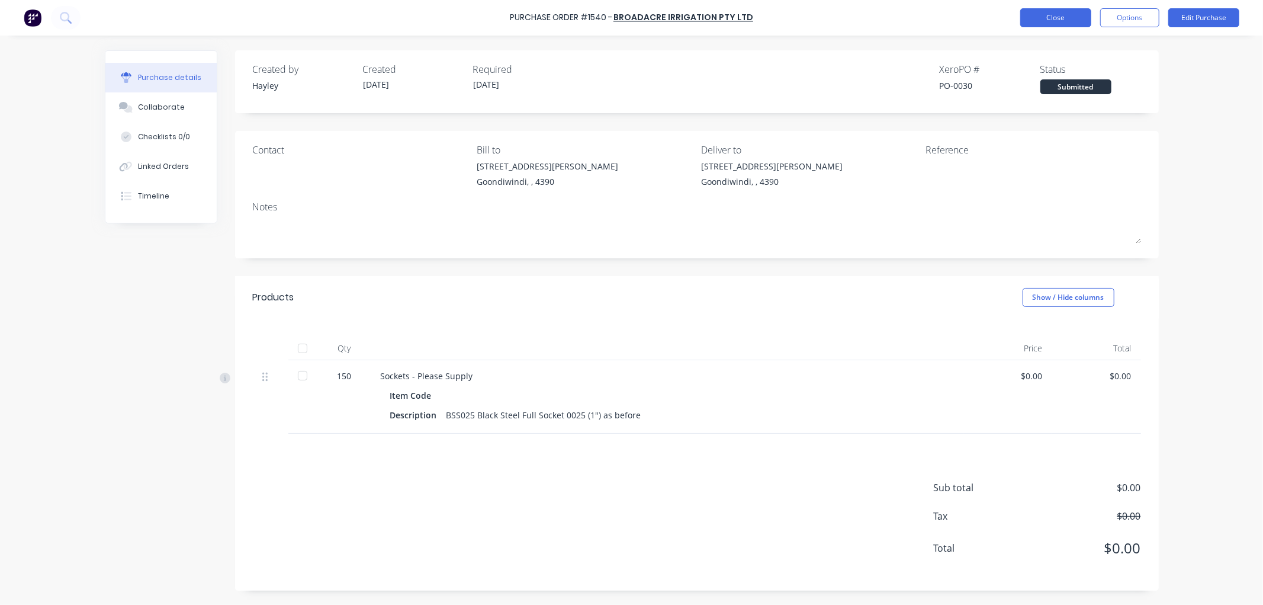
click at [1051, 14] on button "Close" at bounding box center [1056, 17] width 71 height 19
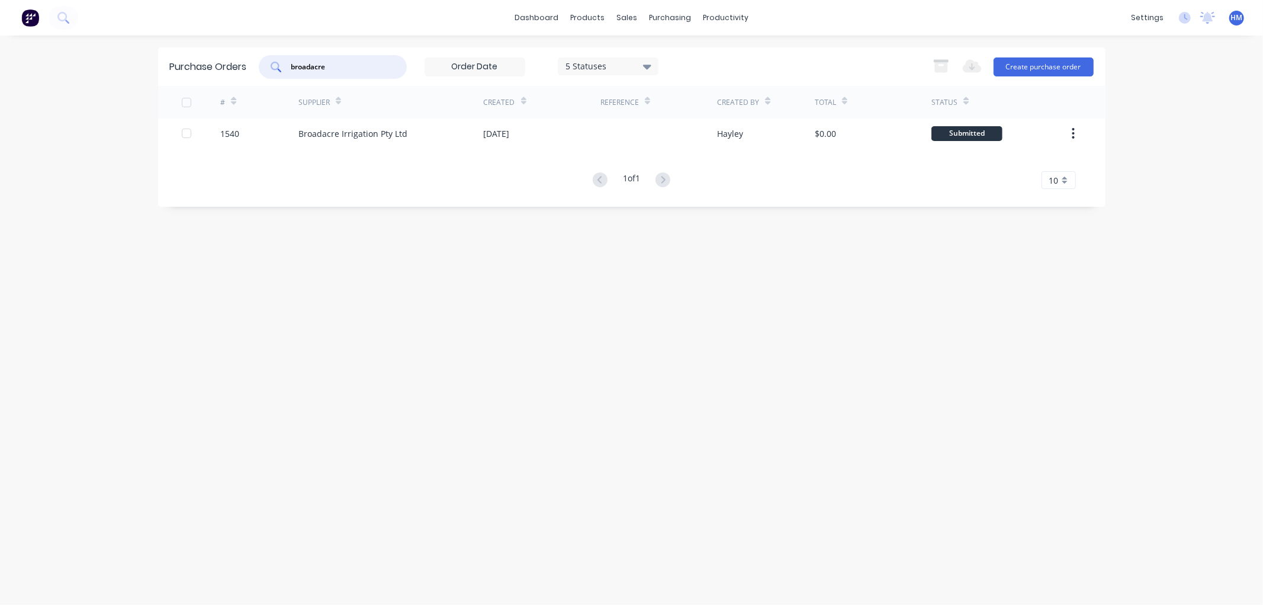
drag, startPoint x: 341, startPoint y: 66, endPoint x: 191, endPoint y: 63, distance: 149.9
click at [191, 63] on div "Purchase Orders broadacre 5 Statuses 5 Statuses Export to Excel (XLSX) Create p…" at bounding box center [632, 66] width 948 height 38
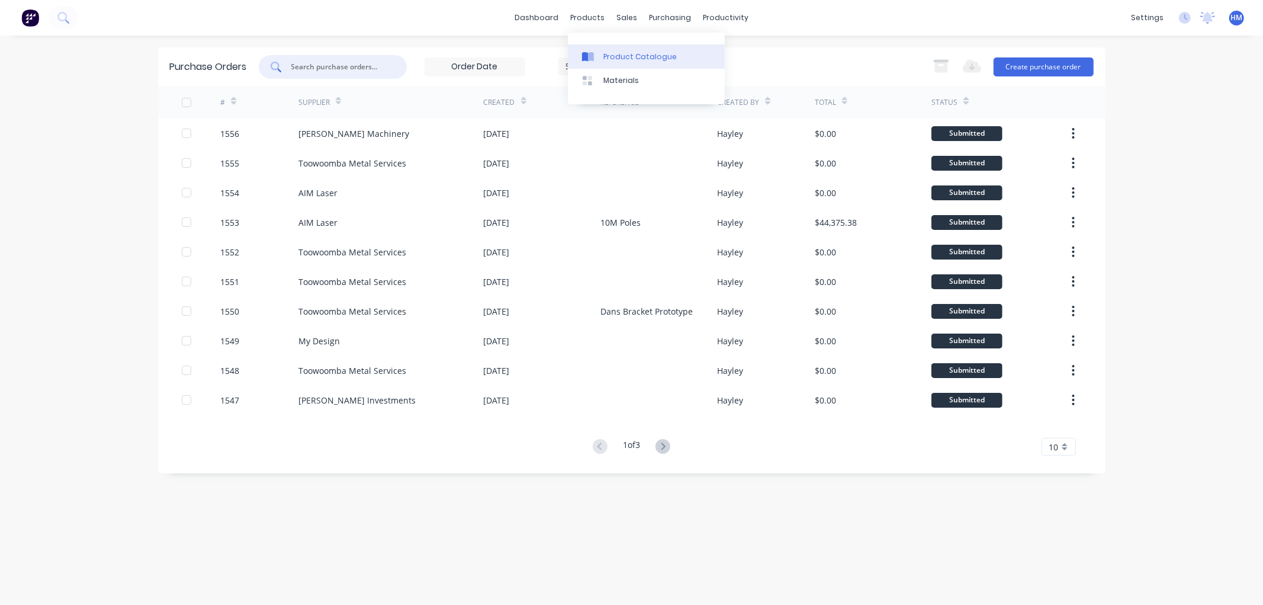
click at [634, 52] on div "Product Catalogue" at bounding box center [640, 57] width 73 height 11
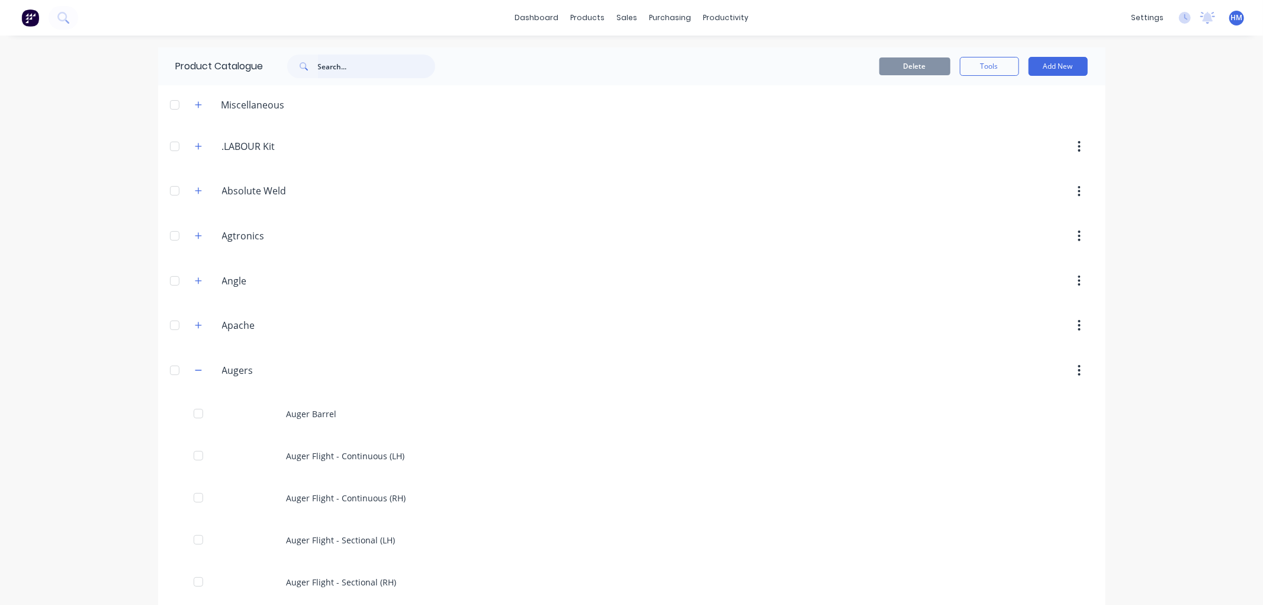
click at [334, 72] on input "text" at bounding box center [376, 66] width 117 height 24
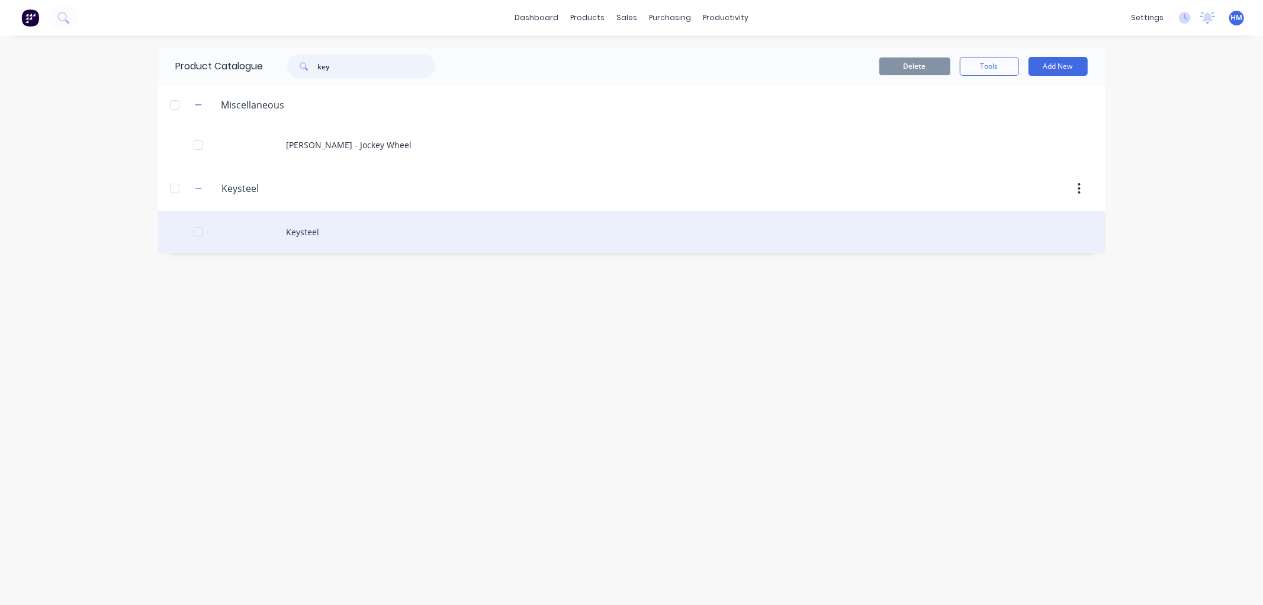
type input "key"
click at [292, 230] on div "Keysteel" at bounding box center [632, 232] width 948 height 42
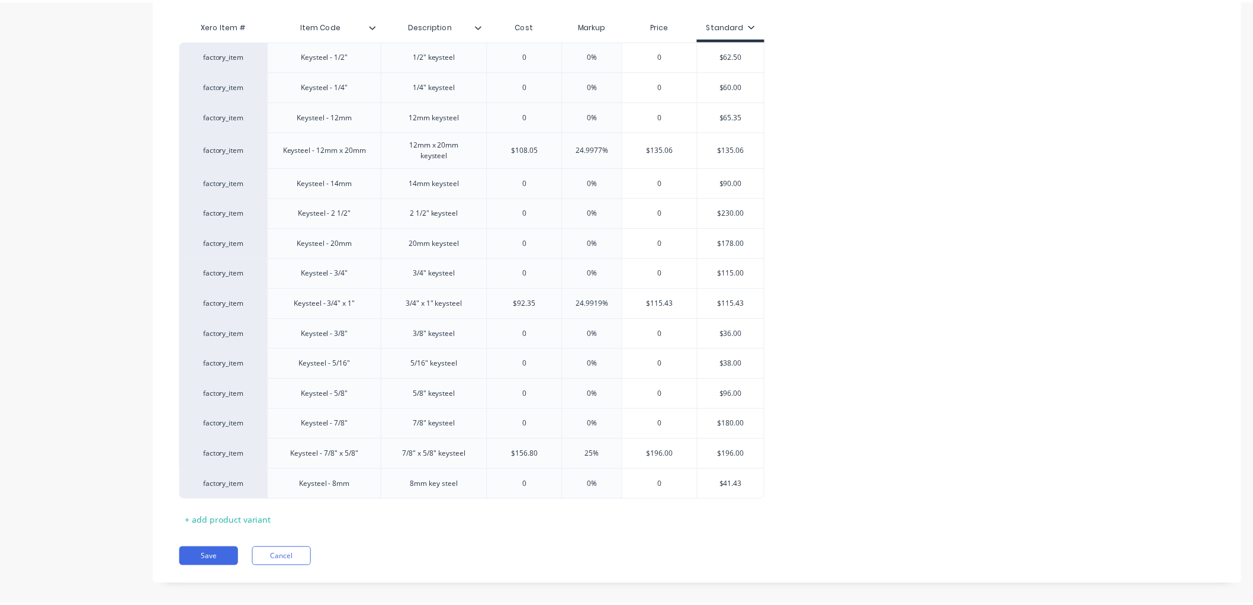
scroll to position [290, 0]
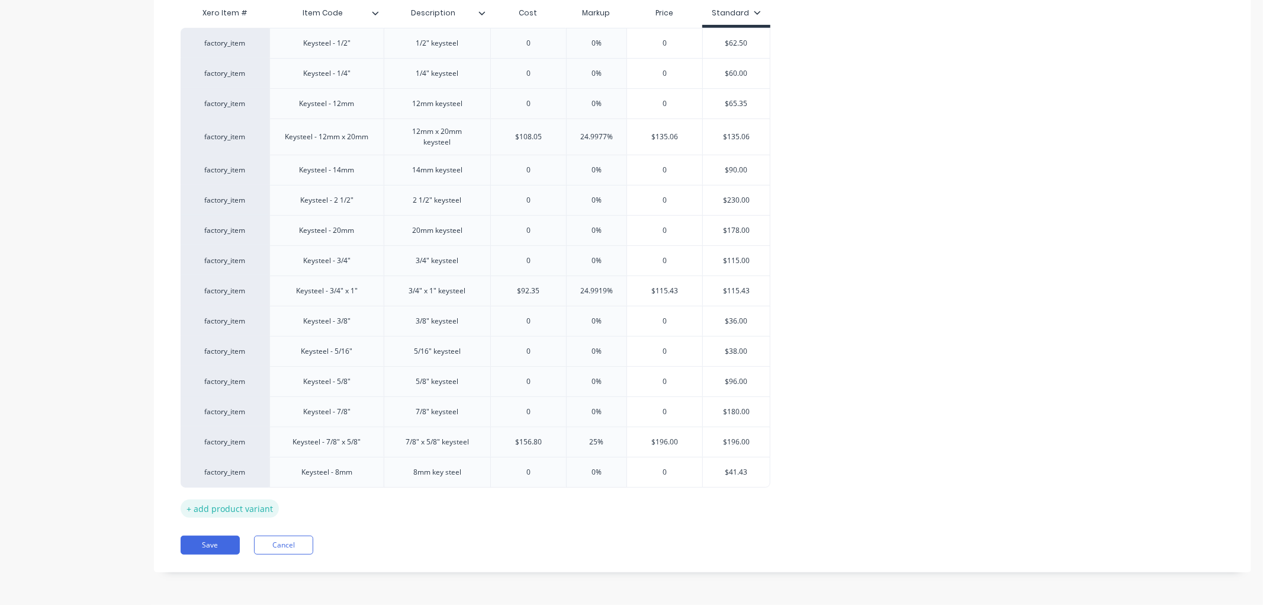
click at [239, 510] on div "+ add product variant" at bounding box center [230, 508] width 98 height 18
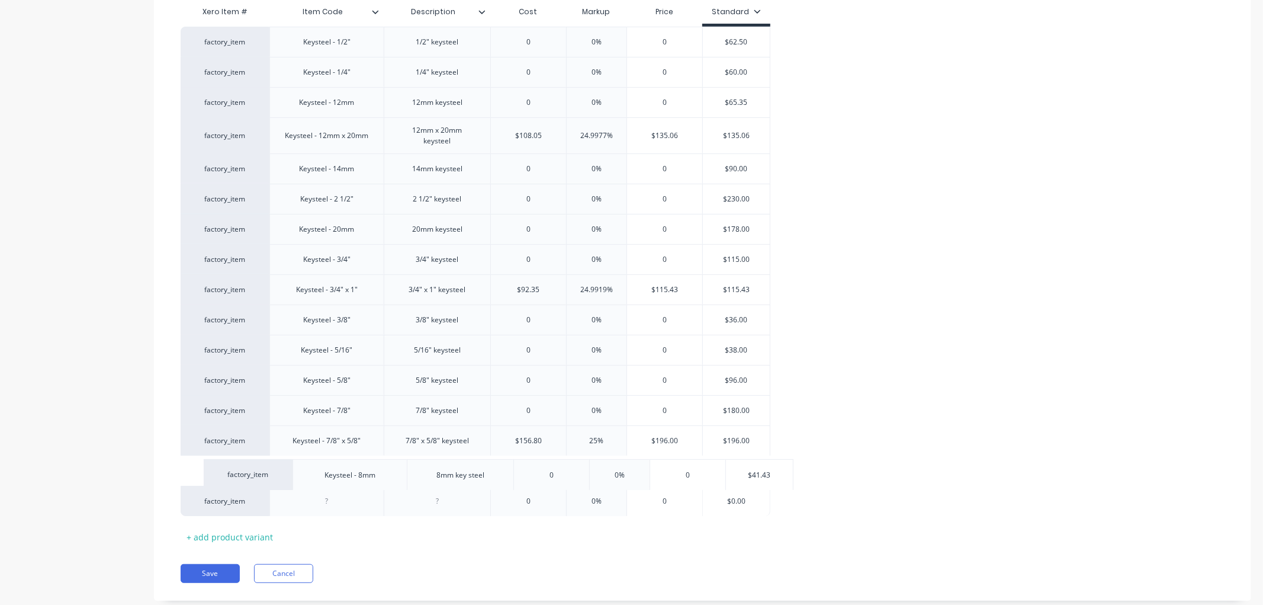
drag, startPoint x: 341, startPoint y: 477, endPoint x: 380, endPoint y: 480, distance: 39.2
click at [380, 480] on div "factory_item Keysteel - 1/2" 1/2" keysteel 0 0% 0 $62.50 factory_item Keysteel …" at bounding box center [703, 271] width 1044 height 489
drag, startPoint x: 351, startPoint y: 471, endPoint x: 288, endPoint y: 471, distance: 62.8
click at [288, 471] on div "Keysteel - 8mm" at bounding box center [326, 470] width 114 height 30
copy div "Keysteel - 8mm"
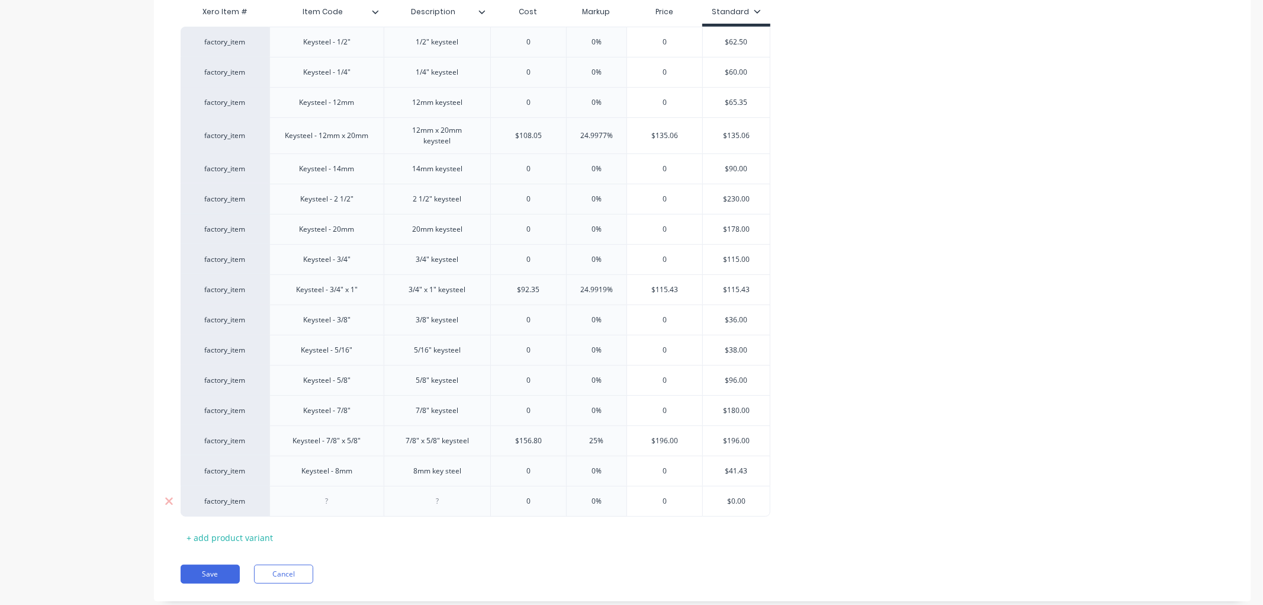
click at [346, 505] on div at bounding box center [326, 500] width 59 height 15
paste div
click at [338, 500] on div "Keysteel - 8mm" at bounding box center [327, 500] width 70 height 15
drag, startPoint x: 432, startPoint y: 495, endPoint x: 351, endPoint y: 503, distance: 81.6
click at [431, 496] on div at bounding box center [437, 500] width 59 height 15
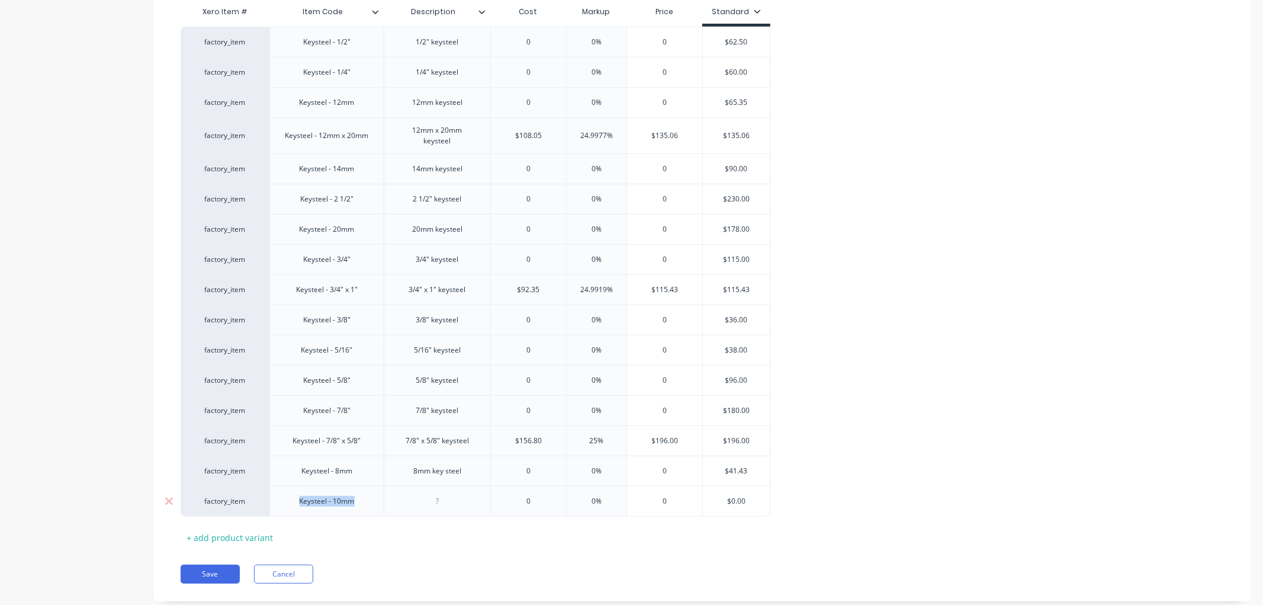
drag, startPoint x: 358, startPoint y: 502, endPoint x: 283, endPoint y: 502, distance: 75.8
click at [283, 502] on div "Keysteel - 10mm" at bounding box center [326, 501] width 114 height 31
copy div "Keysteel - 10mm"
click at [447, 509] on div at bounding box center [437, 500] width 59 height 15
paste div
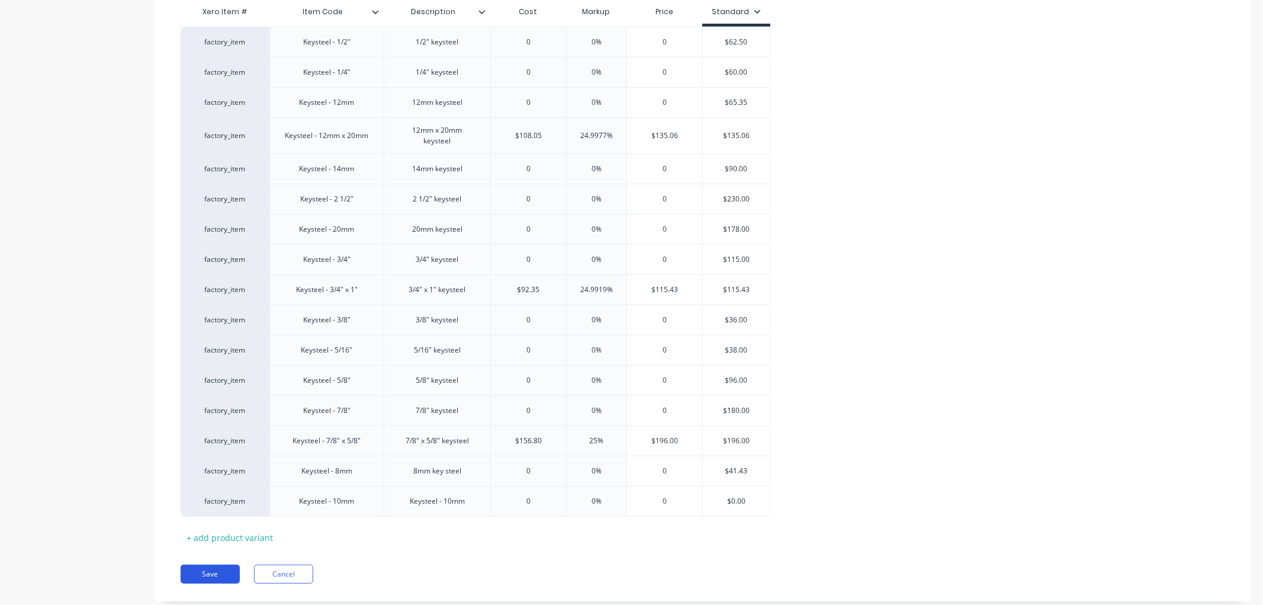
click at [216, 573] on button "Save" at bounding box center [210, 573] width 59 height 19
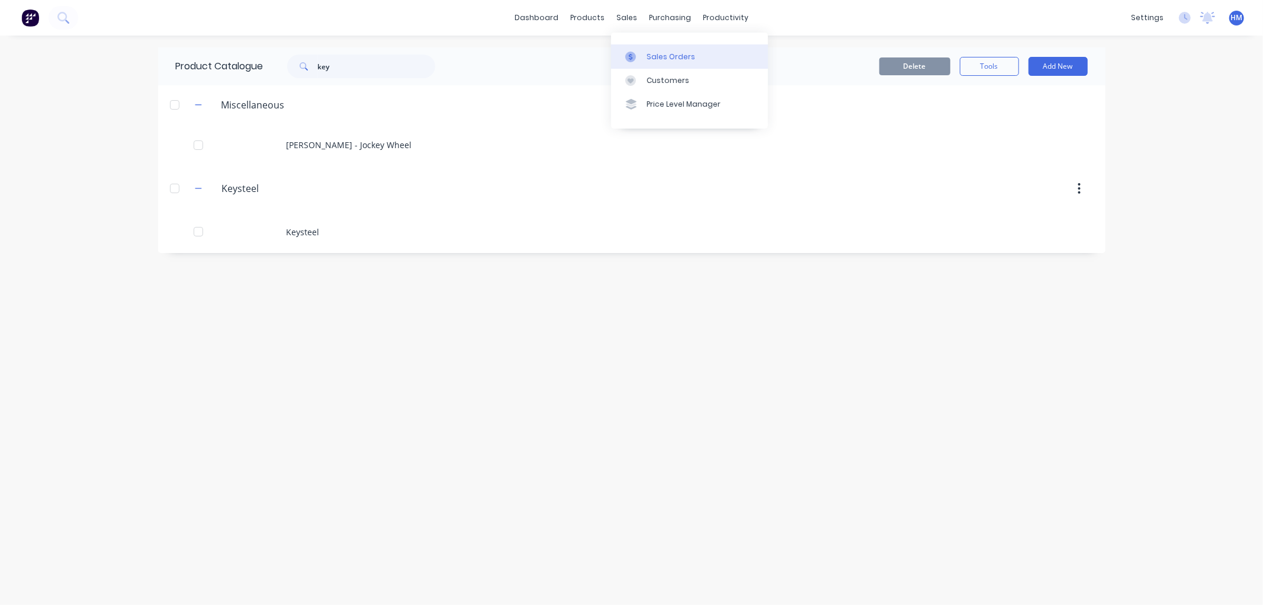
click at [668, 46] on link "Sales Orders" at bounding box center [689, 56] width 157 height 24
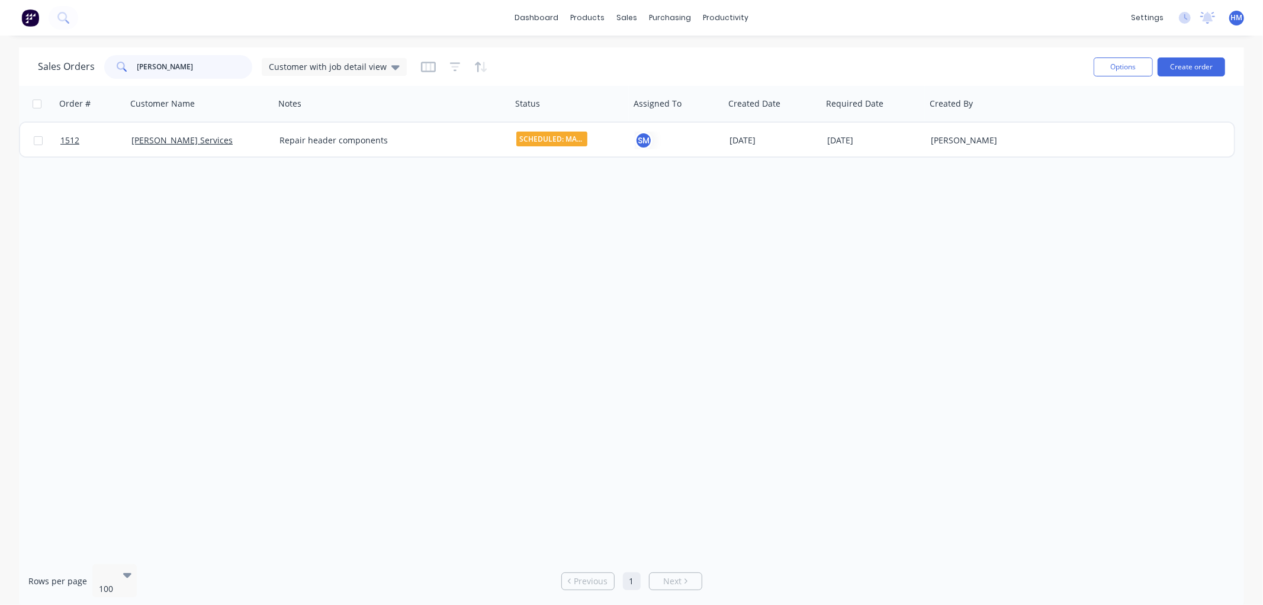
drag, startPoint x: 210, startPoint y: 71, endPoint x: 0, endPoint y: 71, distance: 209.7
click at [0, 71] on div "Sales Orders [PERSON_NAME] Customer with job detail view Options Create order O…" at bounding box center [631, 327] width 1263 height 560
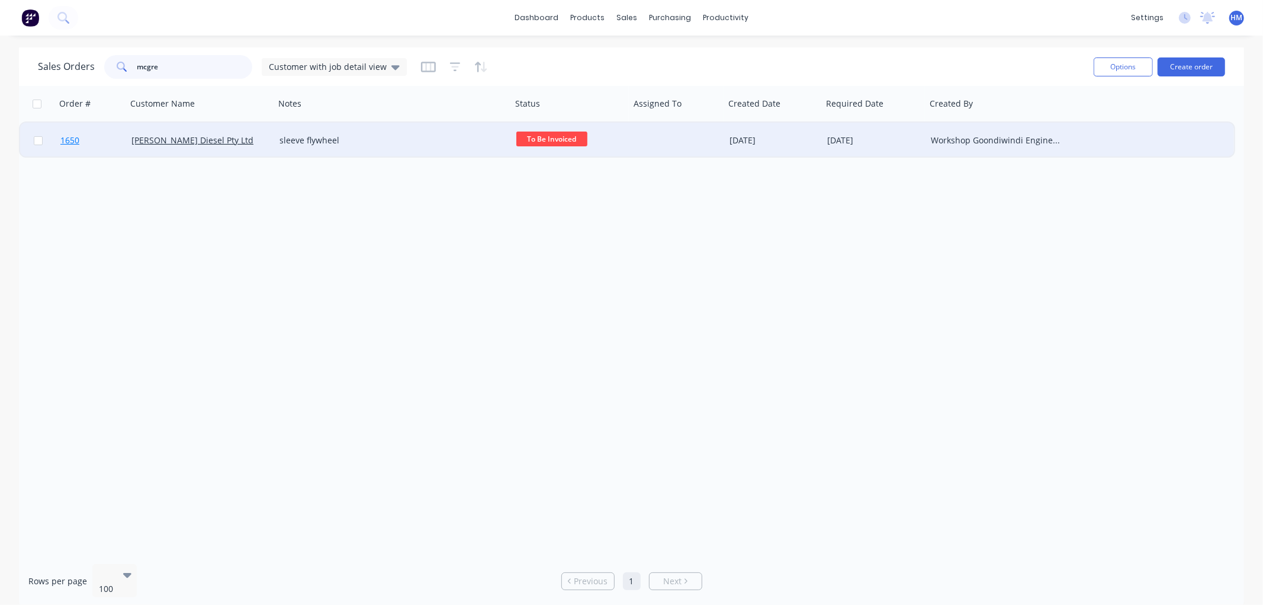
type input "mcgre"
click at [101, 137] on link "1650" at bounding box center [95, 141] width 71 height 36
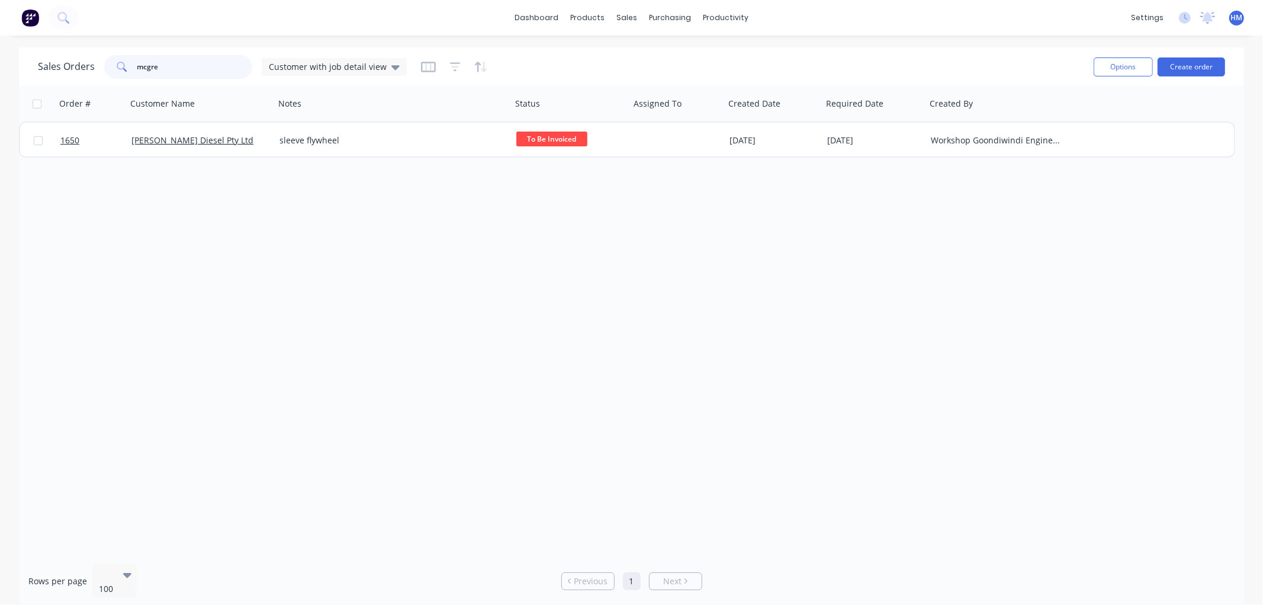
drag, startPoint x: 181, startPoint y: 73, endPoint x: 79, endPoint y: 72, distance: 101.9
click at [79, 72] on div "Sales Orders mcgre Customer with job detail view" at bounding box center [222, 67] width 369 height 24
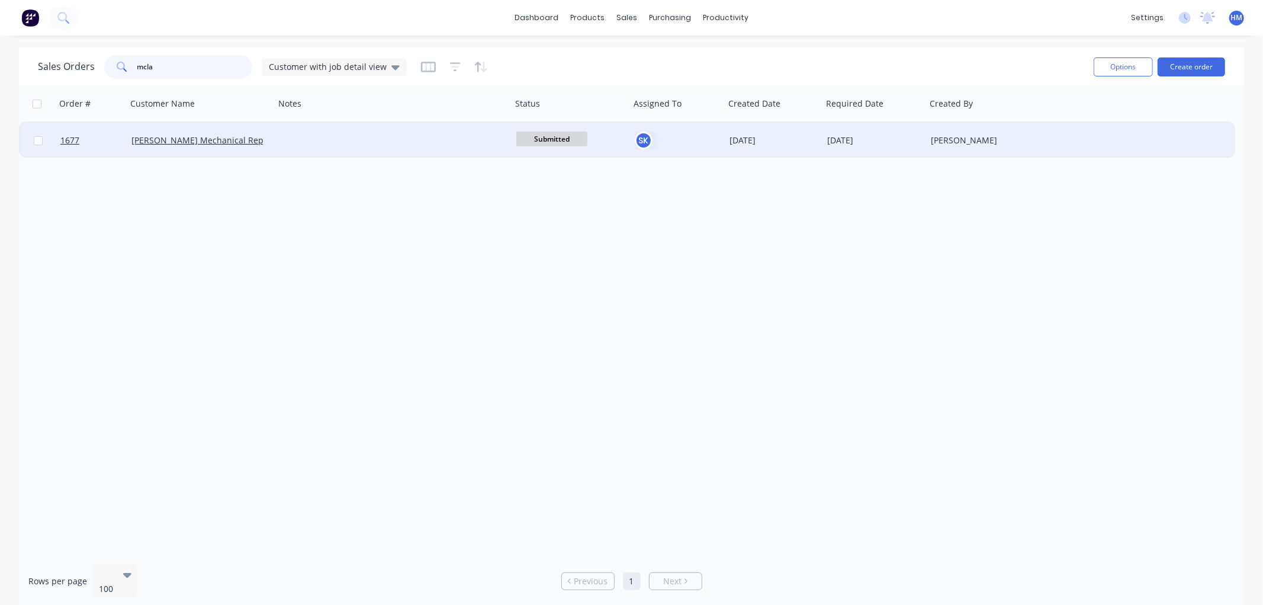
type input "mcla"
click at [292, 135] on div at bounding box center [393, 141] width 237 height 36
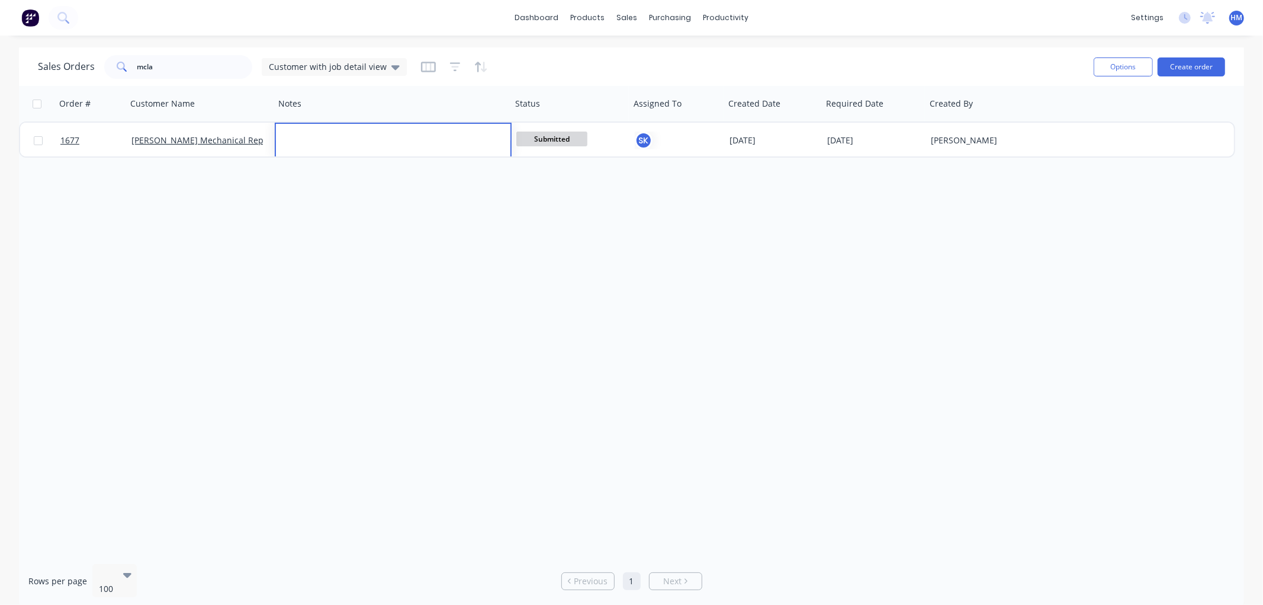
click at [348, 280] on div "Order # Customer Name Notes Status Assigned To Created Date Required Date Creat…" at bounding box center [631, 320] width 1225 height 469
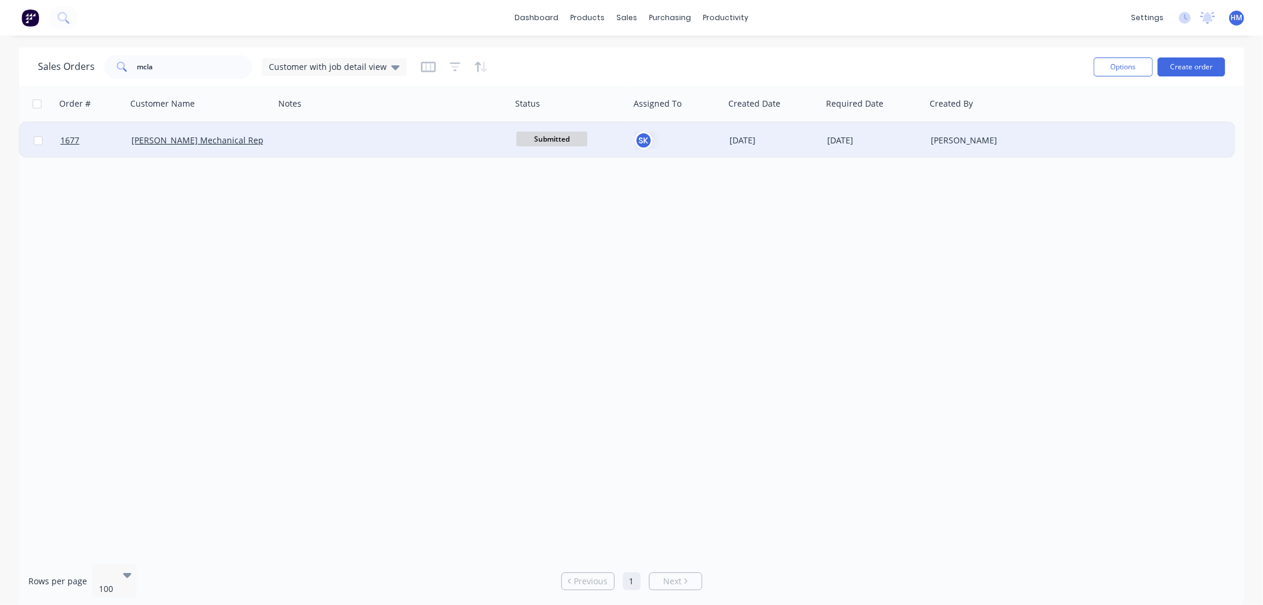
click at [323, 137] on div at bounding box center [393, 141] width 237 height 36
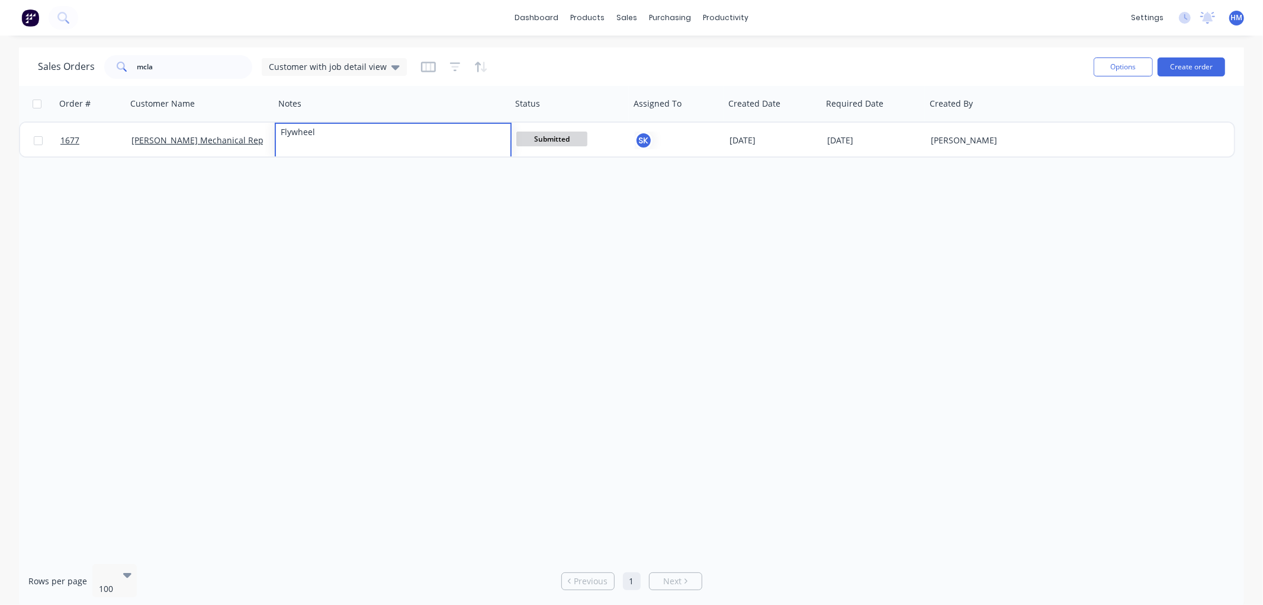
drag, startPoint x: 325, startPoint y: 195, endPoint x: 293, endPoint y: 197, distance: 31.4
click at [323, 197] on div "Order # Customer Name Notes Status Assigned To Created Date Required Date Creat…" at bounding box center [631, 320] width 1225 height 469
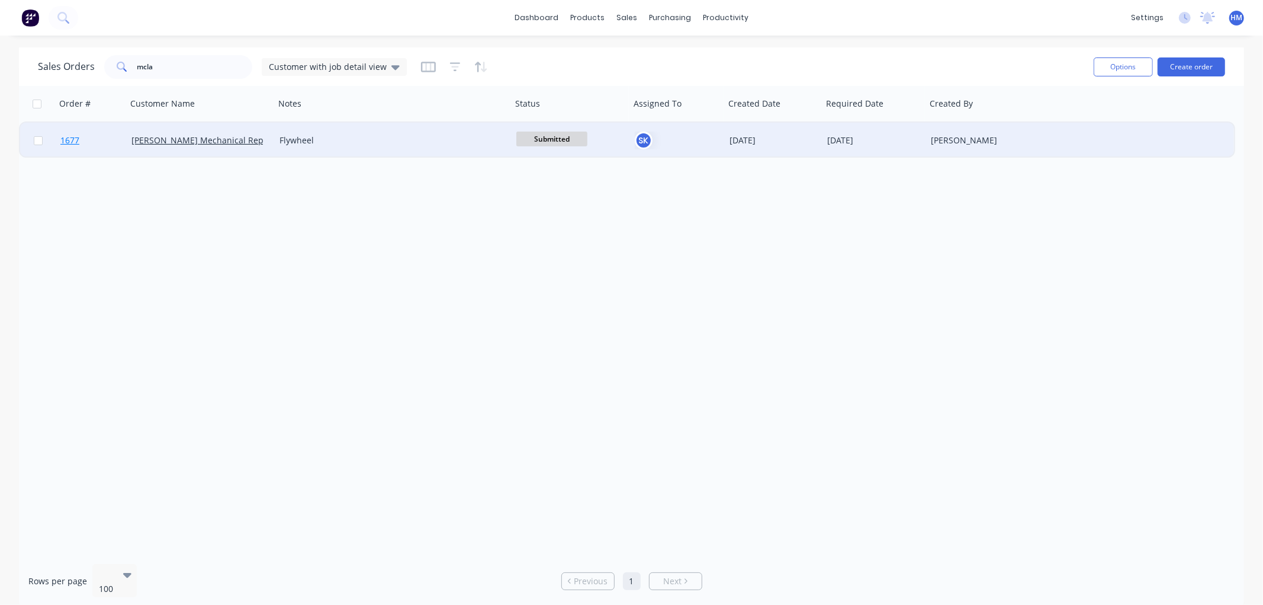
click at [105, 139] on link "1677" at bounding box center [95, 141] width 71 height 36
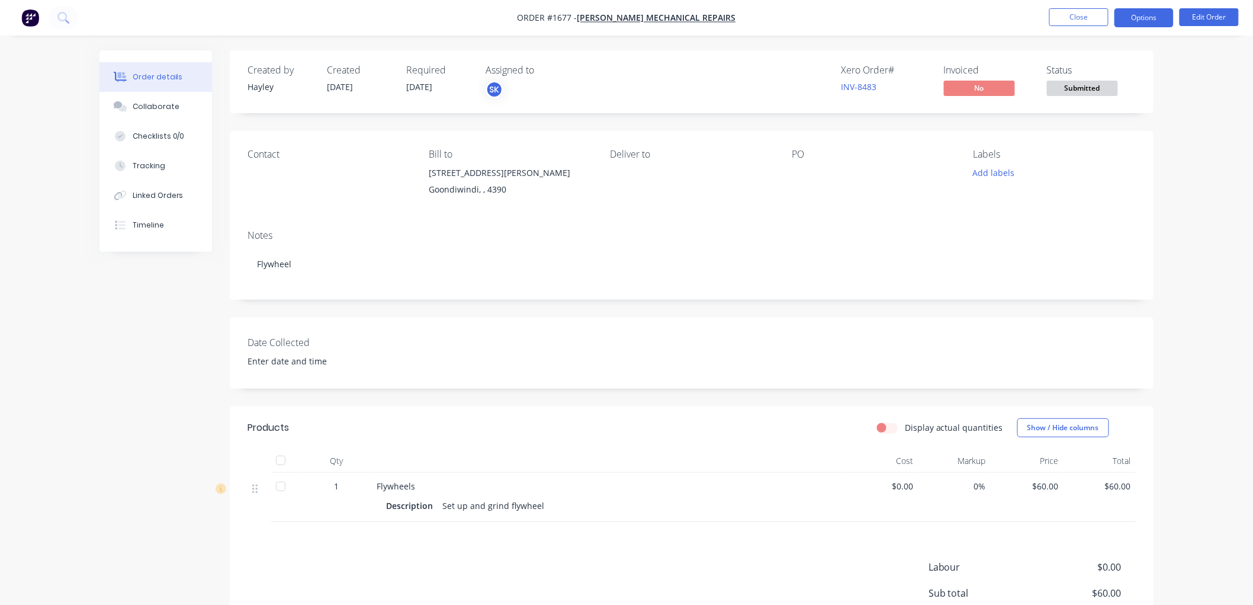
click at [1156, 10] on button "Options" at bounding box center [1144, 17] width 59 height 19
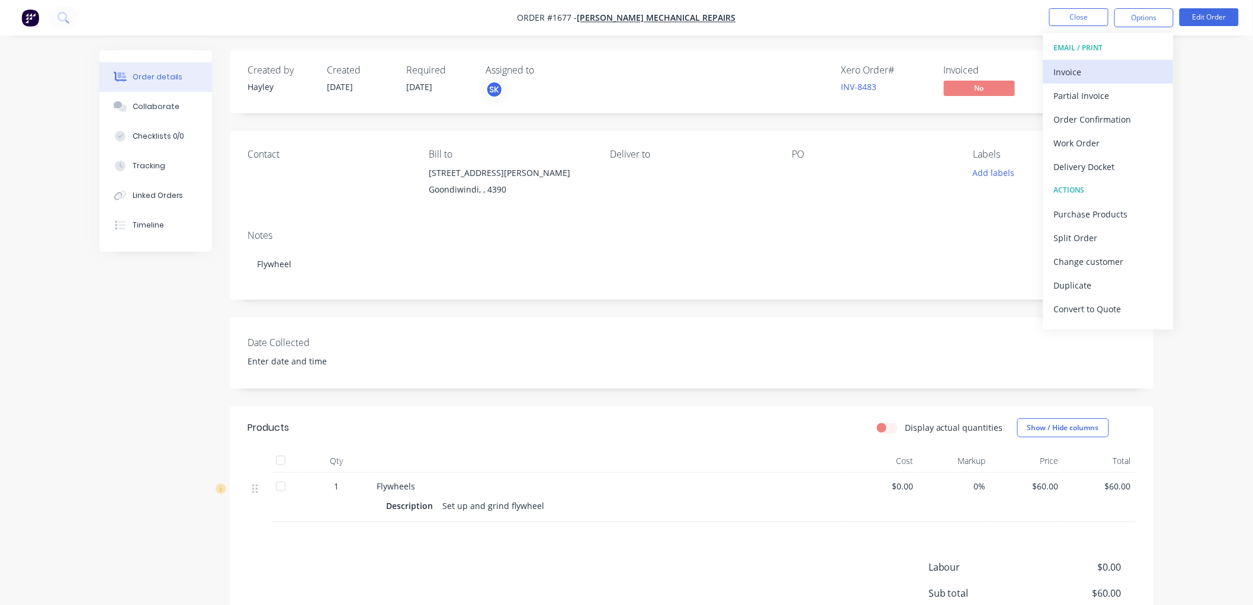
click at [1098, 65] on div "Invoice" at bounding box center [1108, 71] width 109 height 17
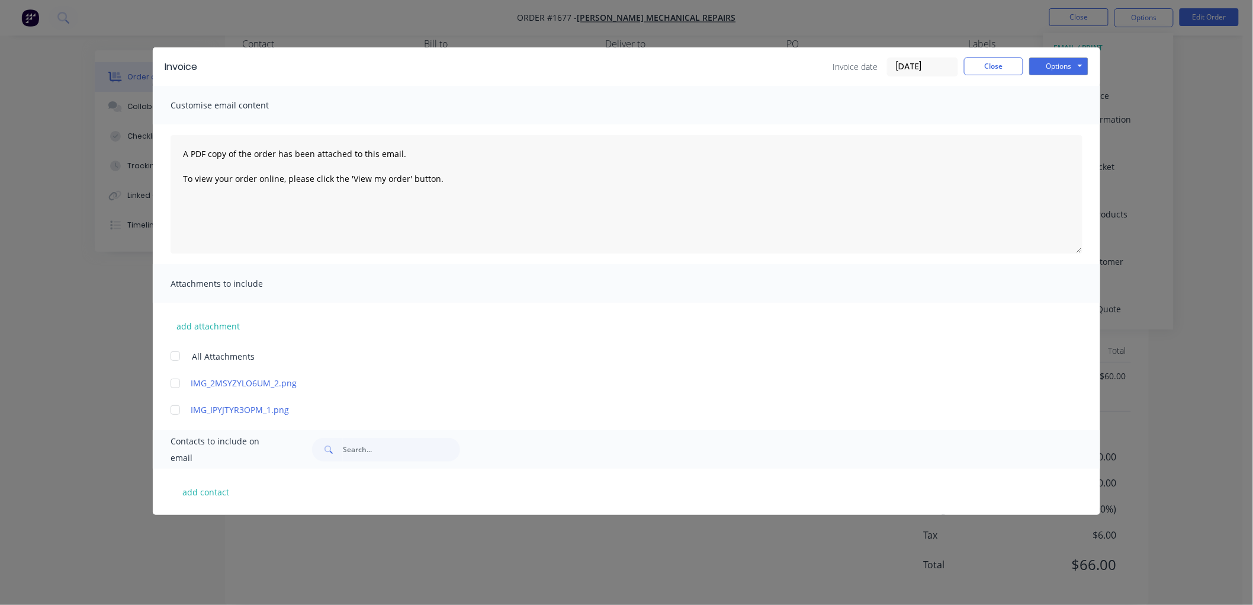
scroll to position [129, 0]
click at [208, 493] on button "add contact" at bounding box center [206, 492] width 71 height 18
select select "AU"
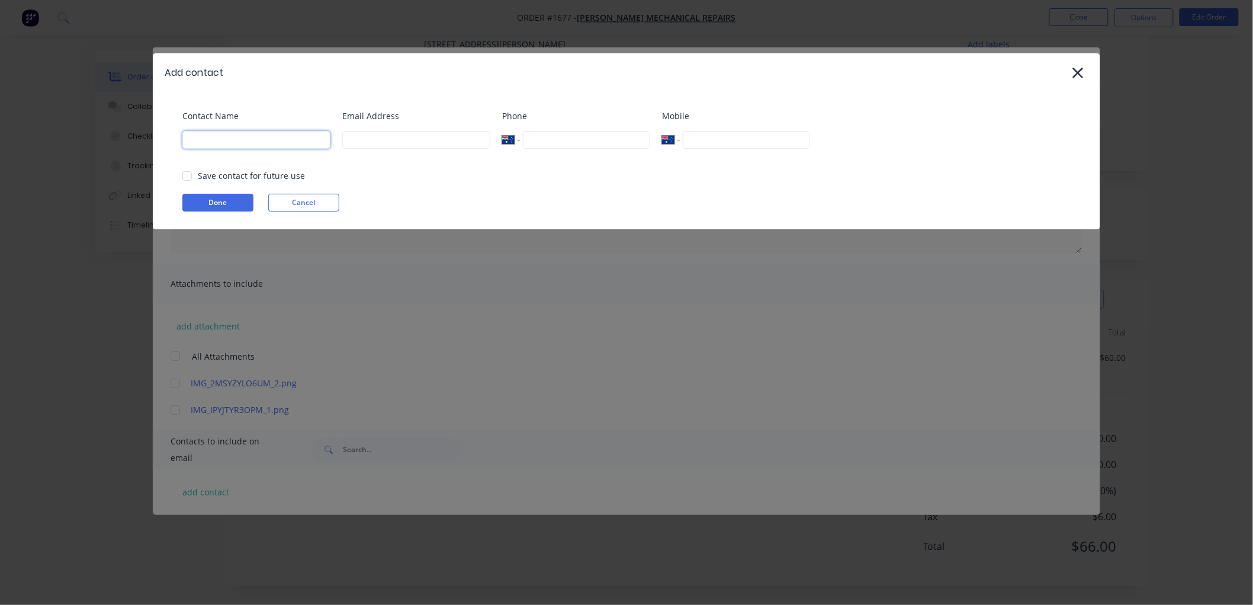
click at [216, 137] on input at bounding box center [256, 140] width 148 height 18
type input "Accounts"
click at [439, 132] on input at bounding box center [416, 140] width 148 height 18
paste input "[EMAIL_ADDRESS][DOMAIN_NAME]"
click at [182, 178] on div at bounding box center [187, 176] width 24 height 24
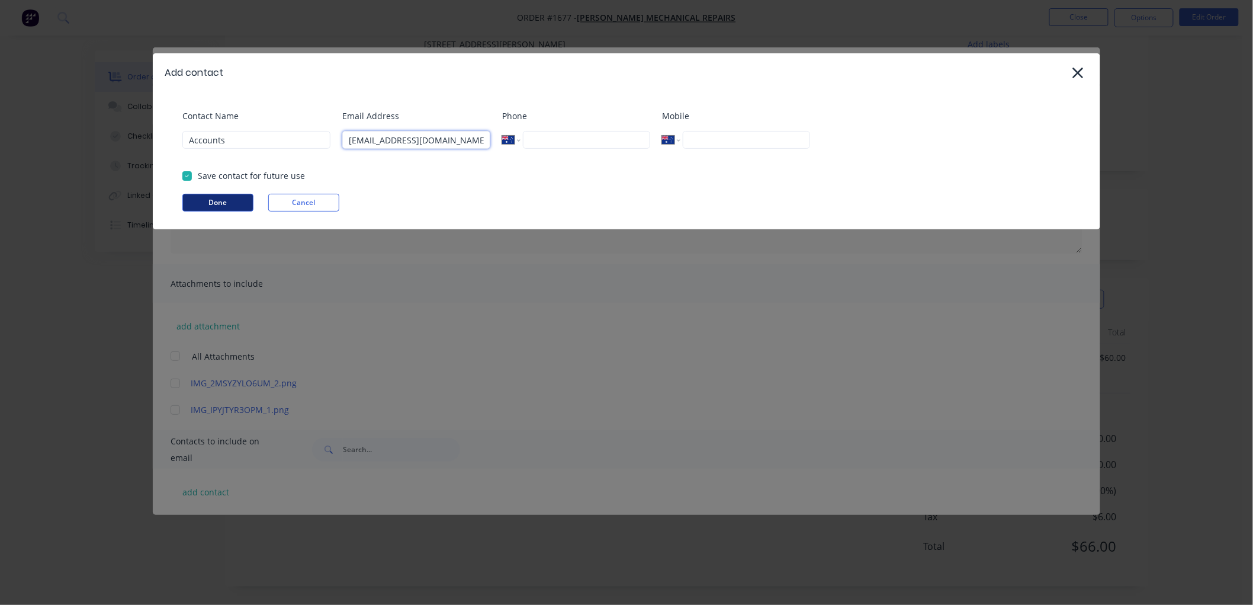
type input "[EMAIL_ADDRESS][DOMAIN_NAME]"
click at [194, 197] on button "Done" at bounding box center [217, 203] width 71 height 18
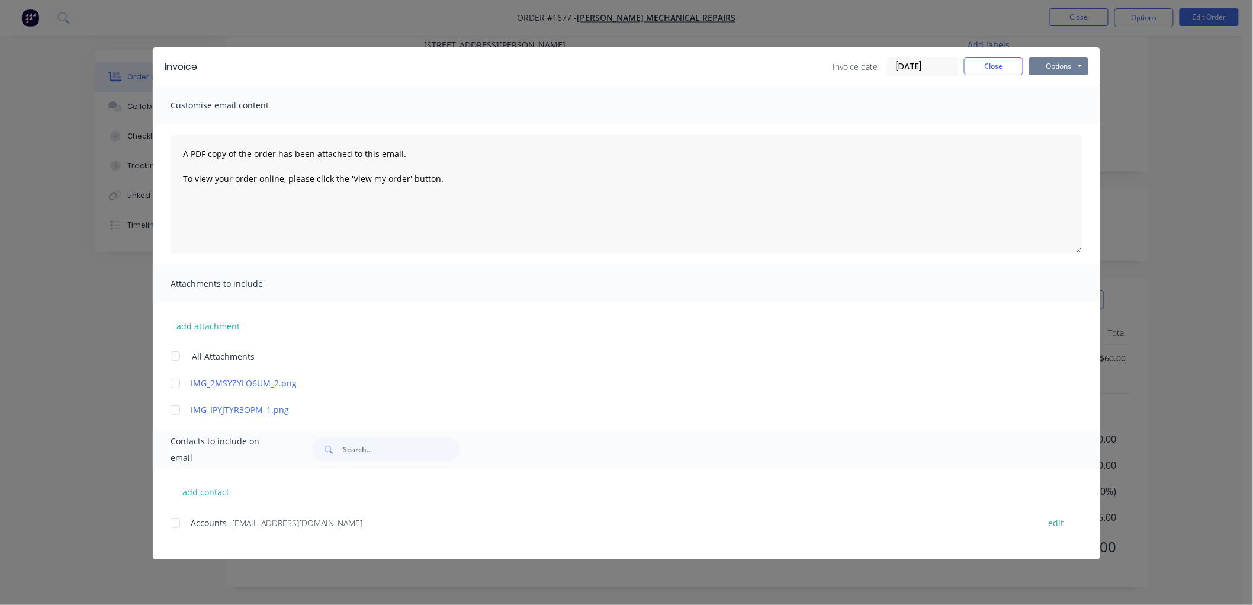
click at [1047, 68] on button "Options" at bounding box center [1058, 66] width 59 height 18
click at [1047, 89] on button "Preview" at bounding box center [1067, 88] width 76 height 20
click at [178, 519] on div at bounding box center [175, 523] width 24 height 24
click at [1071, 69] on button "Options" at bounding box center [1058, 66] width 59 height 18
click at [1066, 122] on button "Email" at bounding box center [1067, 127] width 76 height 20
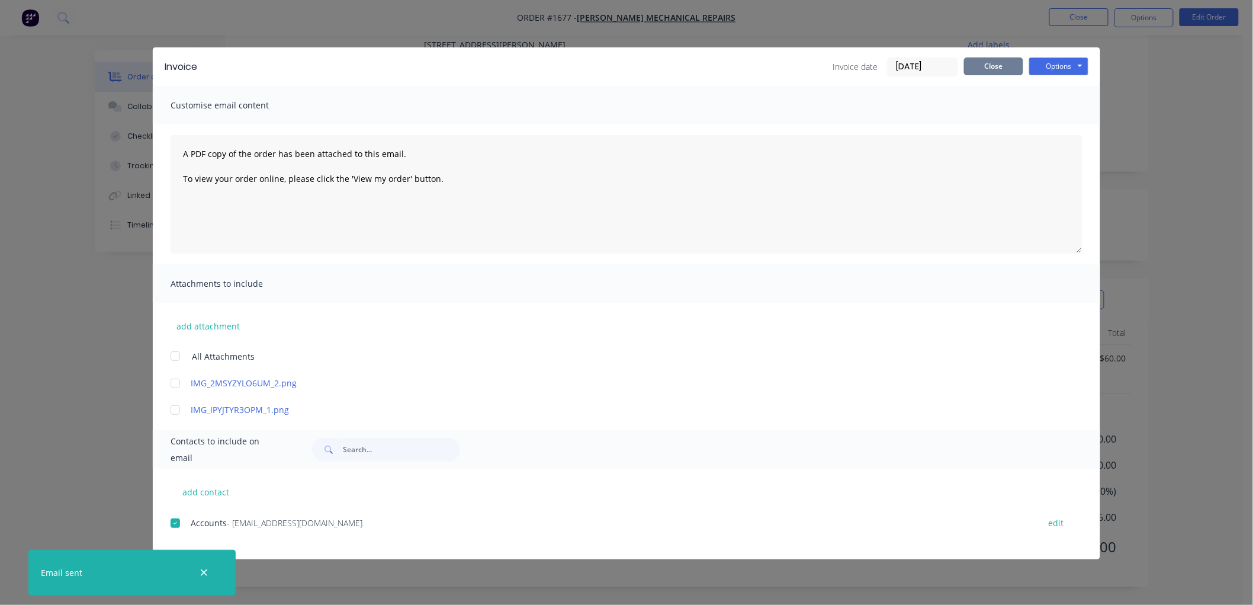
drag, startPoint x: 994, startPoint y: 72, endPoint x: 1023, endPoint y: 57, distance: 33.1
click at [994, 69] on button "Close" at bounding box center [993, 66] width 59 height 18
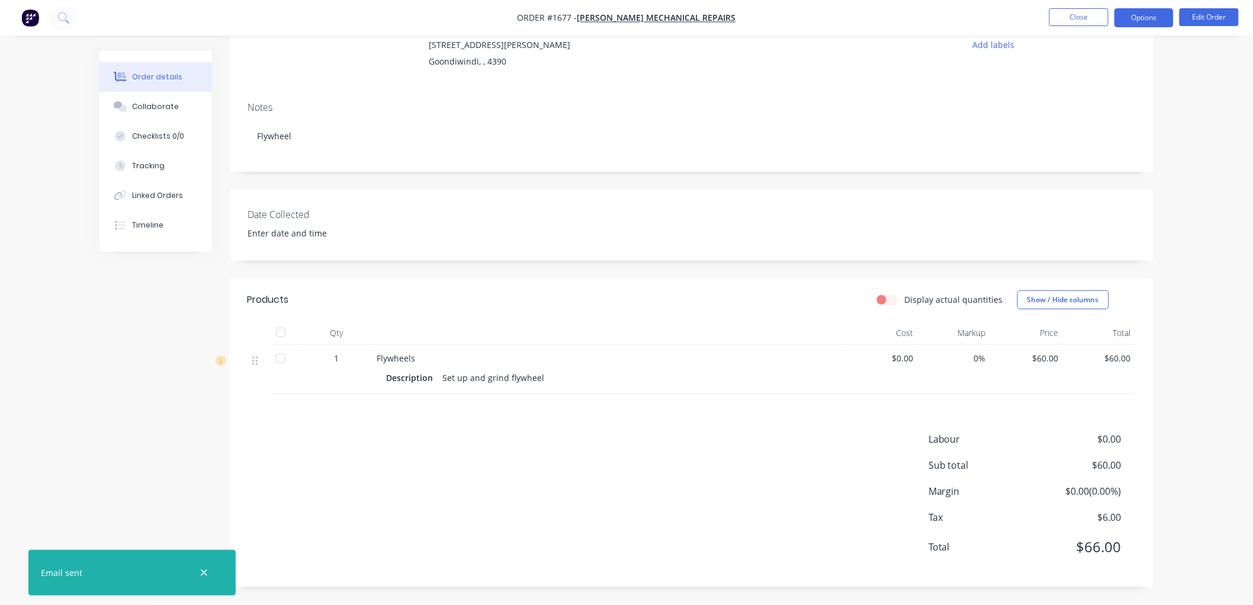
click at [1137, 18] on button "Options" at bounding box center [1144, 17] width 59 height 19
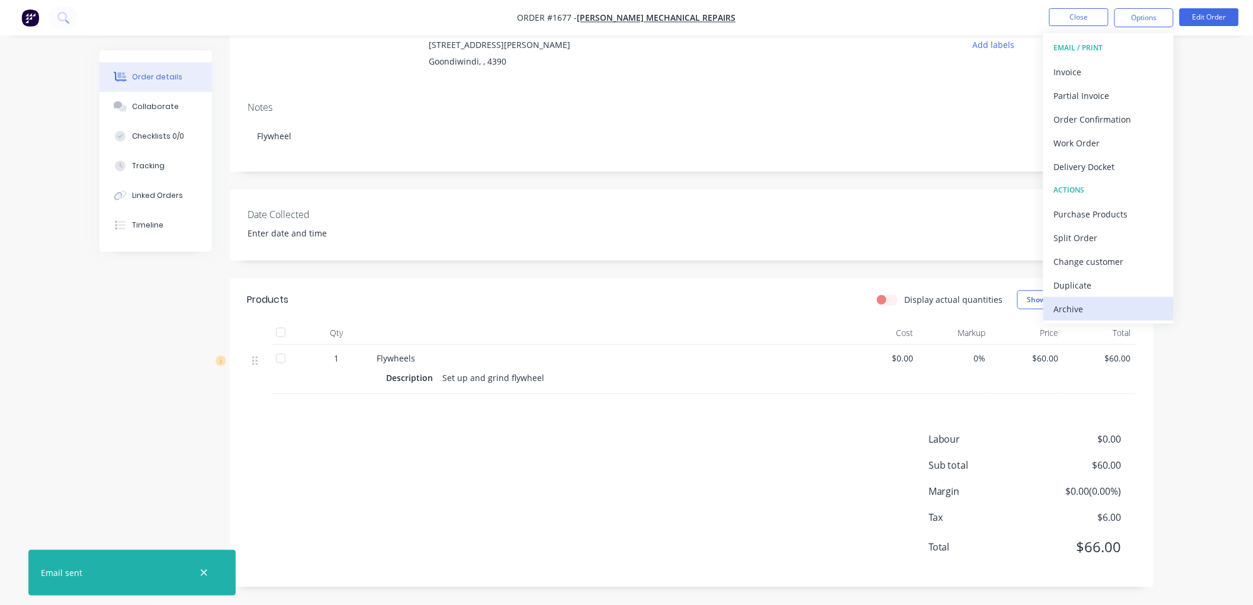
click at [1085, 308] on div "Archive" at bounding box center [1108, 308] width 109 height 17
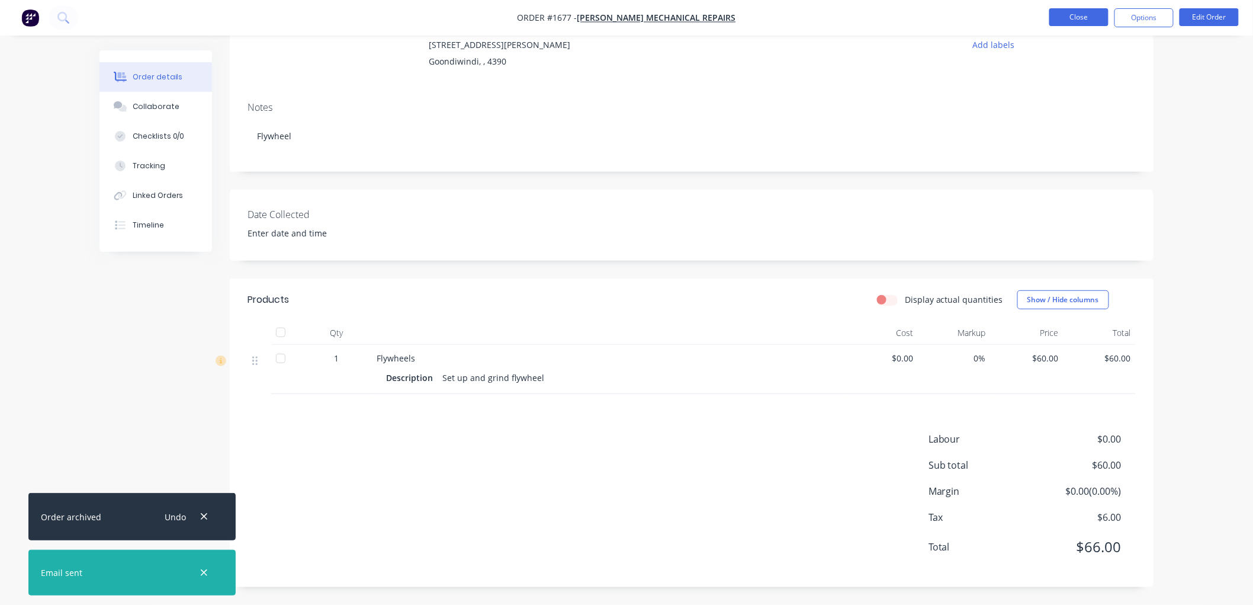
click at [1084, 18] on button "Close" at bounding box center [1079, 17] width 59 height 18
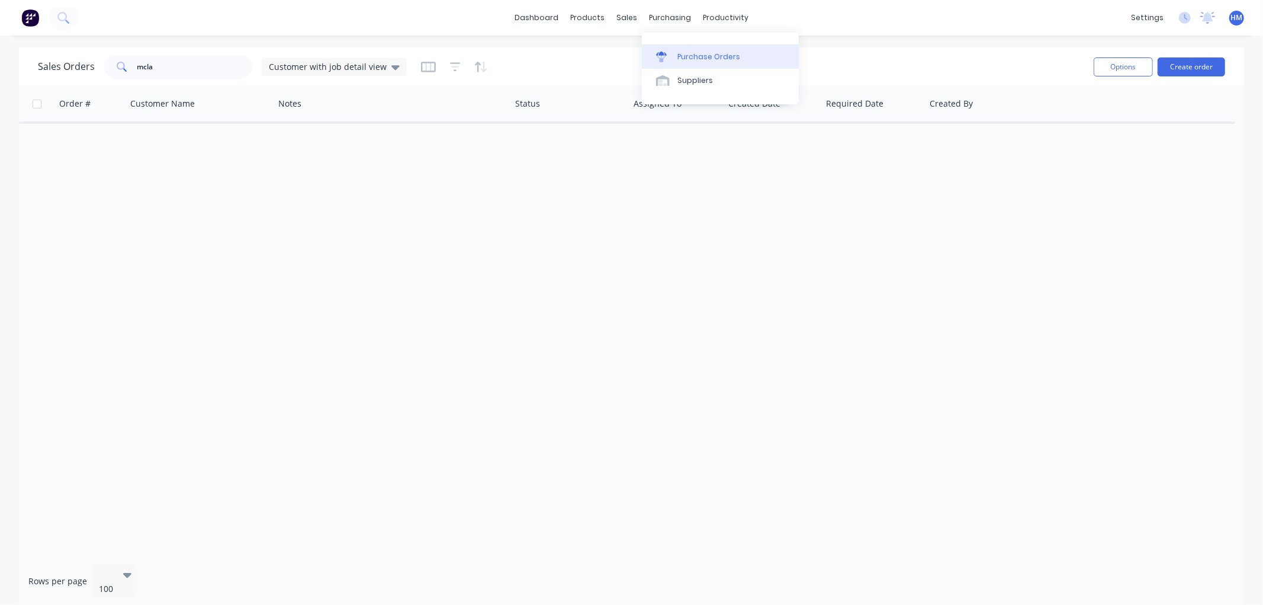
click at [693, 62] on div "Purchase Orders" at bounding box center [709, 57] width 63 height 11
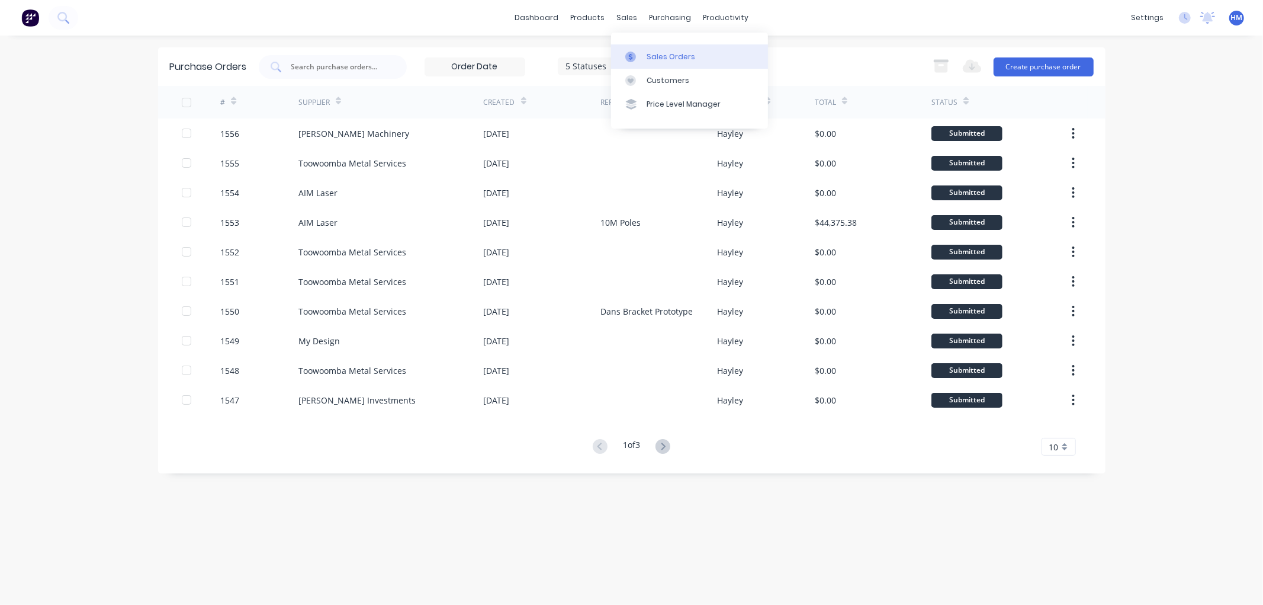
click at [642, 46] on link "Sales Orders" at bounding box center [689, 56] width 157 height 24
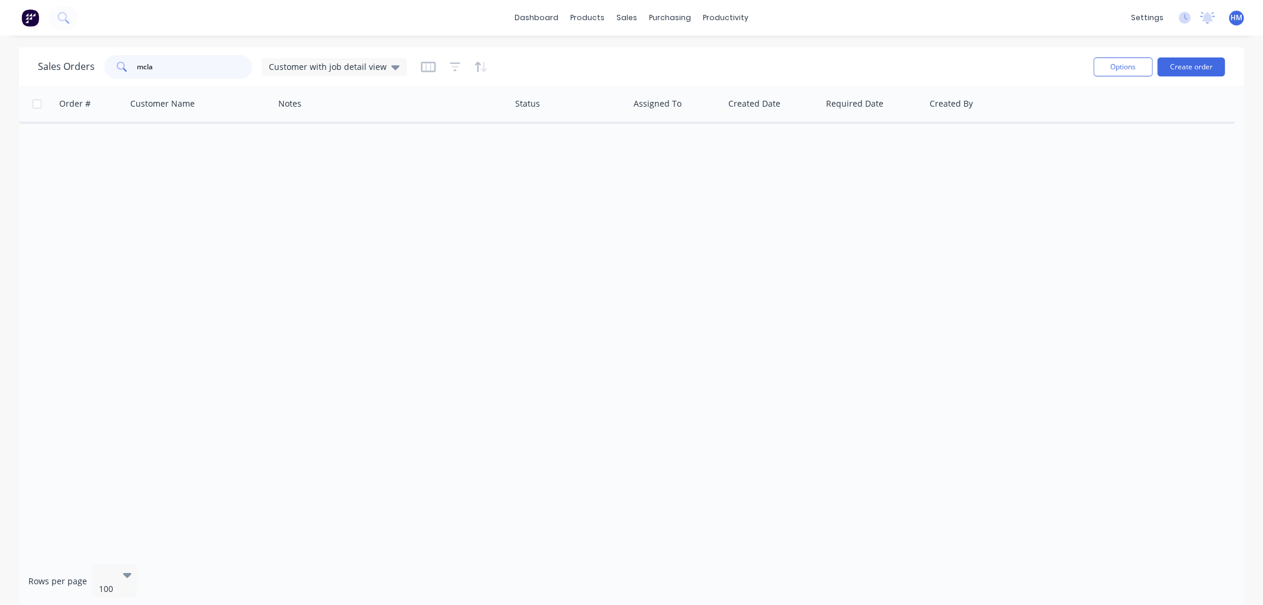
click at [174, 71] on input "mcla" at bounding box center [194, 67] width 115 height 24
drag, startPoint x: 182, startPoint y: 72, endPoint x: -11, endPoint y: 69, distance: 193.1
click at [0, 69] on html "dashboard products sales purchasing productivity dashboard products Product Cat…" at bounding box center [631, 302] width 1263 height 605
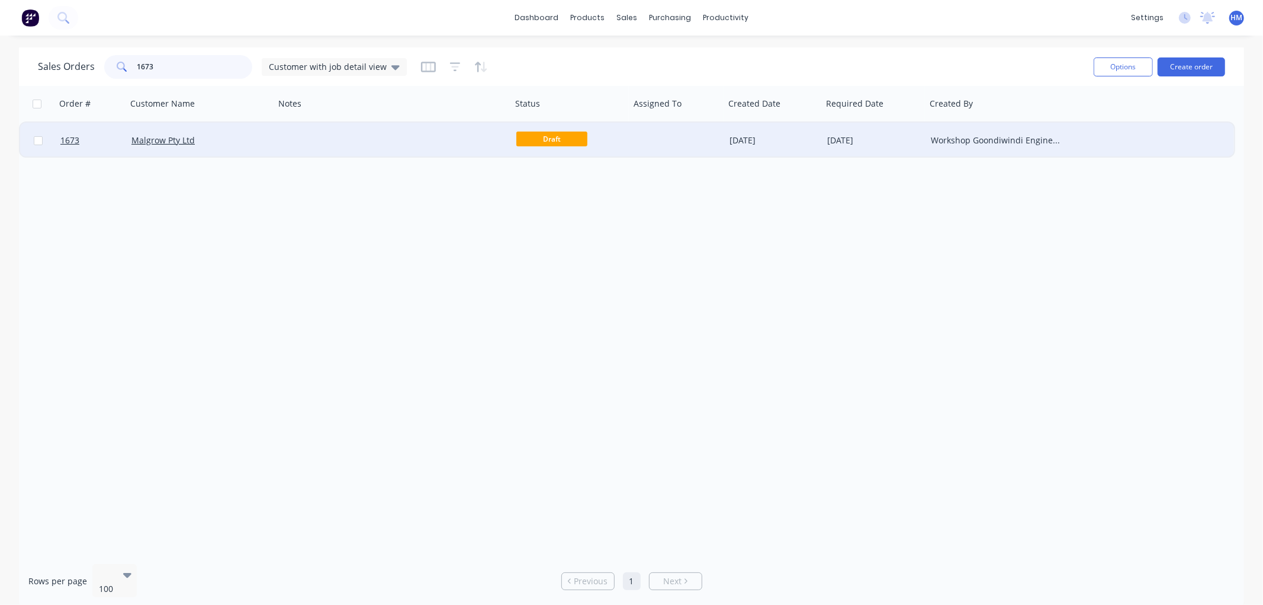
type input "1673"
click at [204, 140] on div "Malgrow Pty Ltd" at bounding box center [196, 140] width 131 height 12
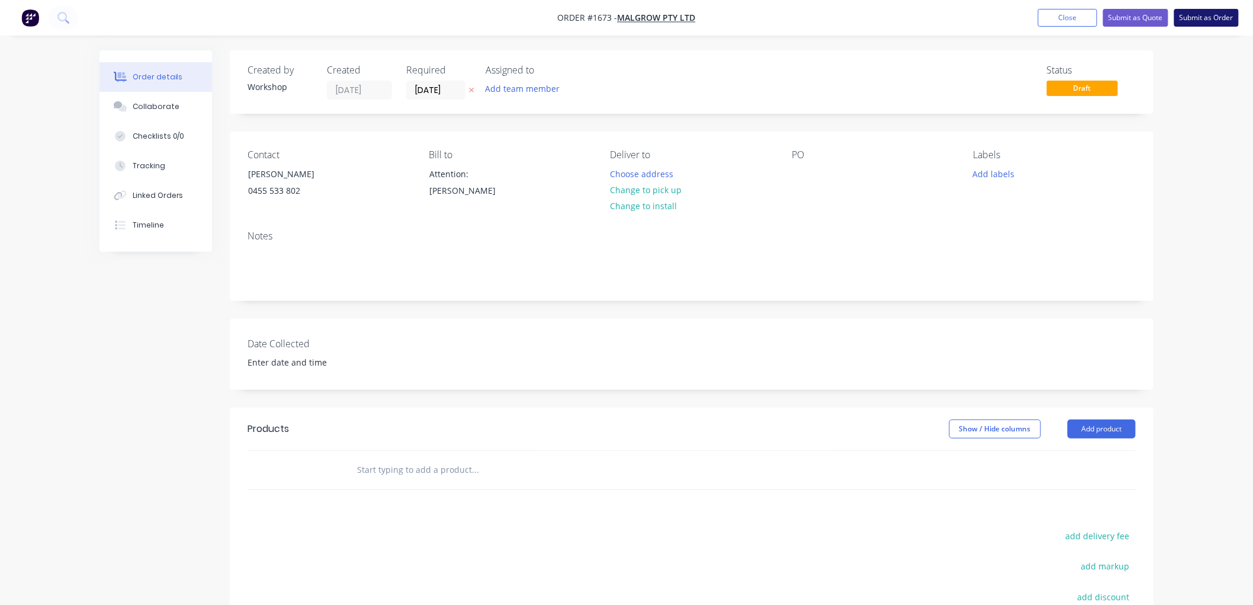
click at [1207, 24] on button "Submit as Order" at bounding box center [1207, 18] width 65 height 18
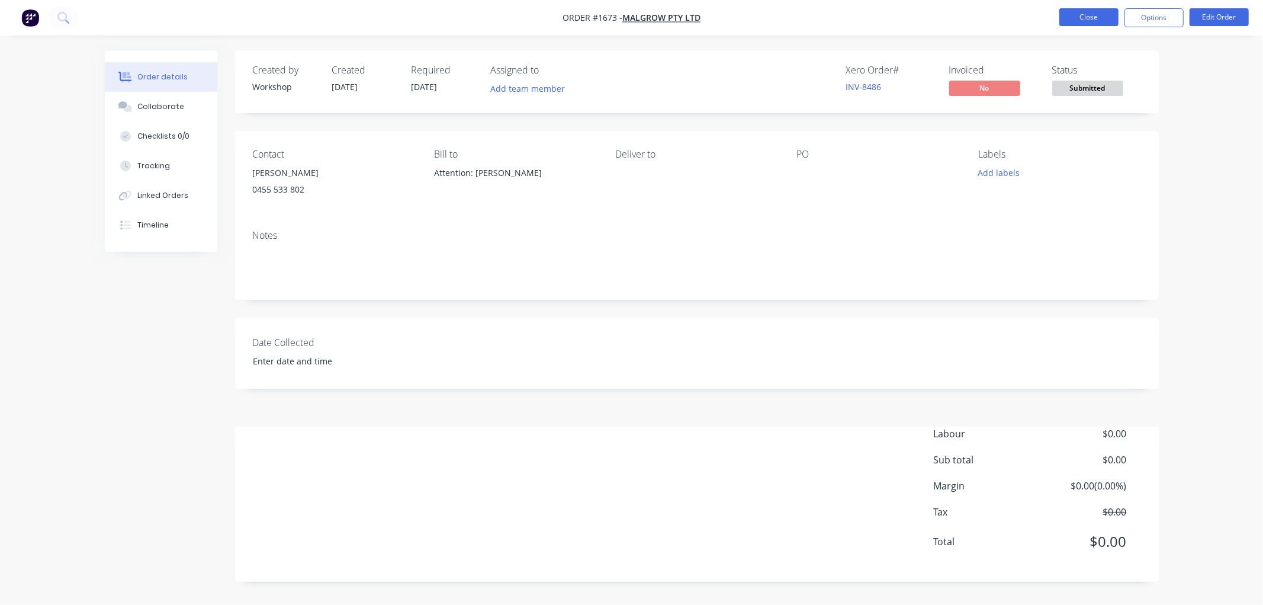
click at [1096, 14] on button "Close" at bounding box center [1089, 17] width 59 height 18
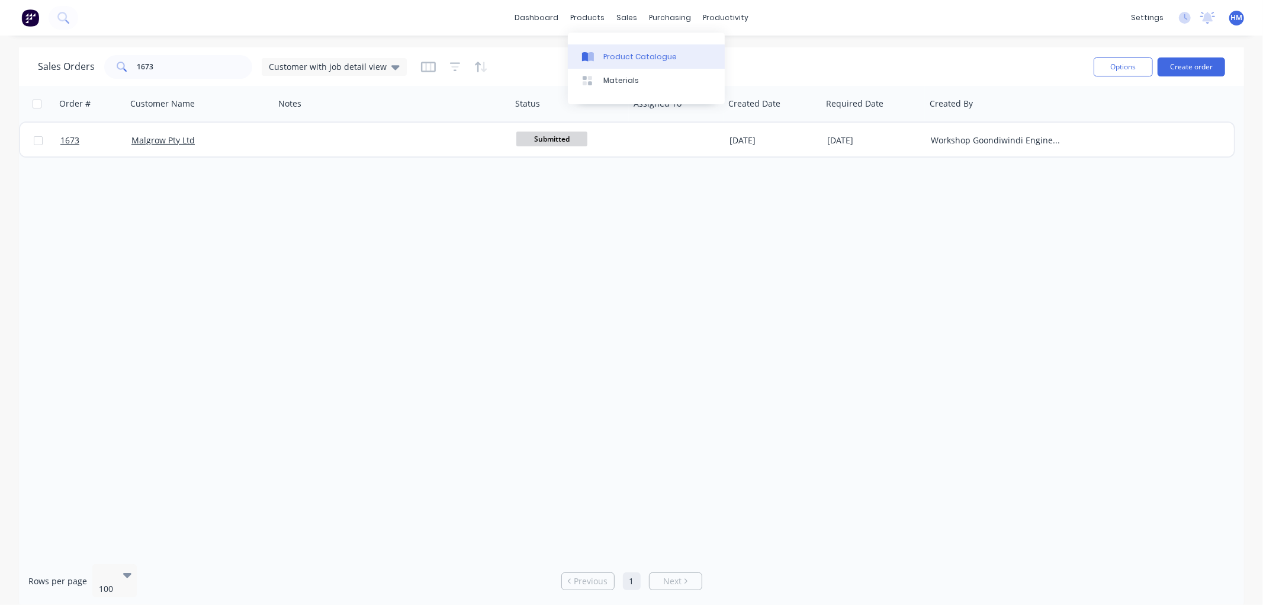
click at [622, 52] on div "Product Catalogue" at bounding box center [640, 57] width 73 height 11
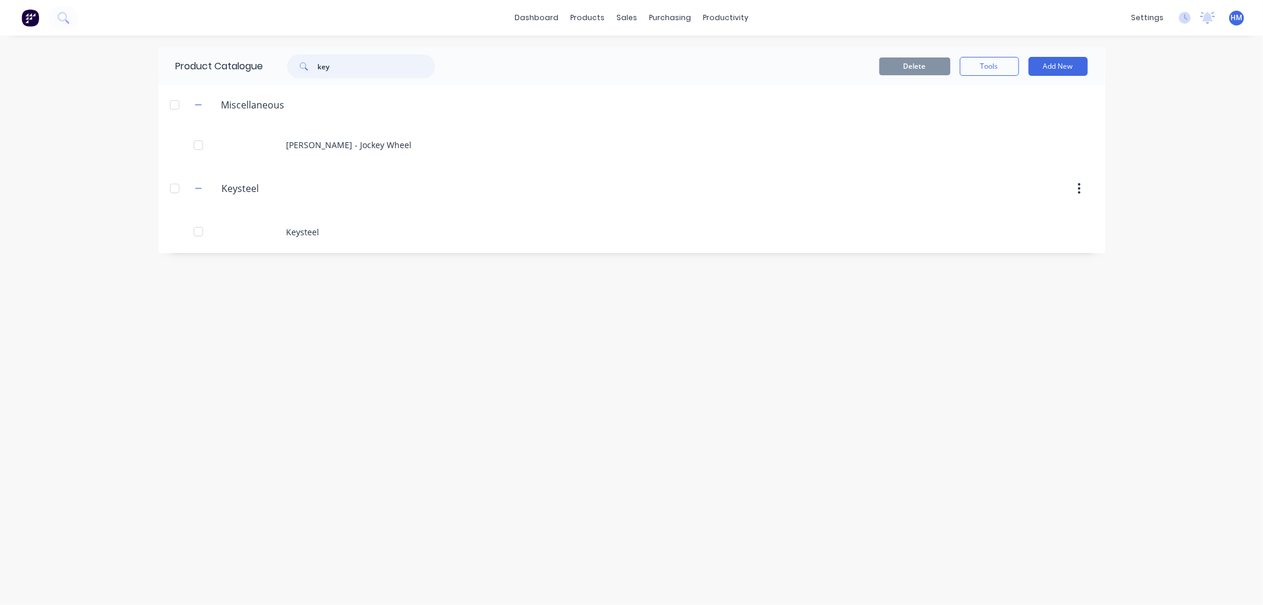
drag, startPoint x: 348, startPoint y: 63, endPoint x: 269, endPoint y: 69, distance: 78.5
click at [269, 69] on div "key" at bounding box center [359, 66] width 190 height 24
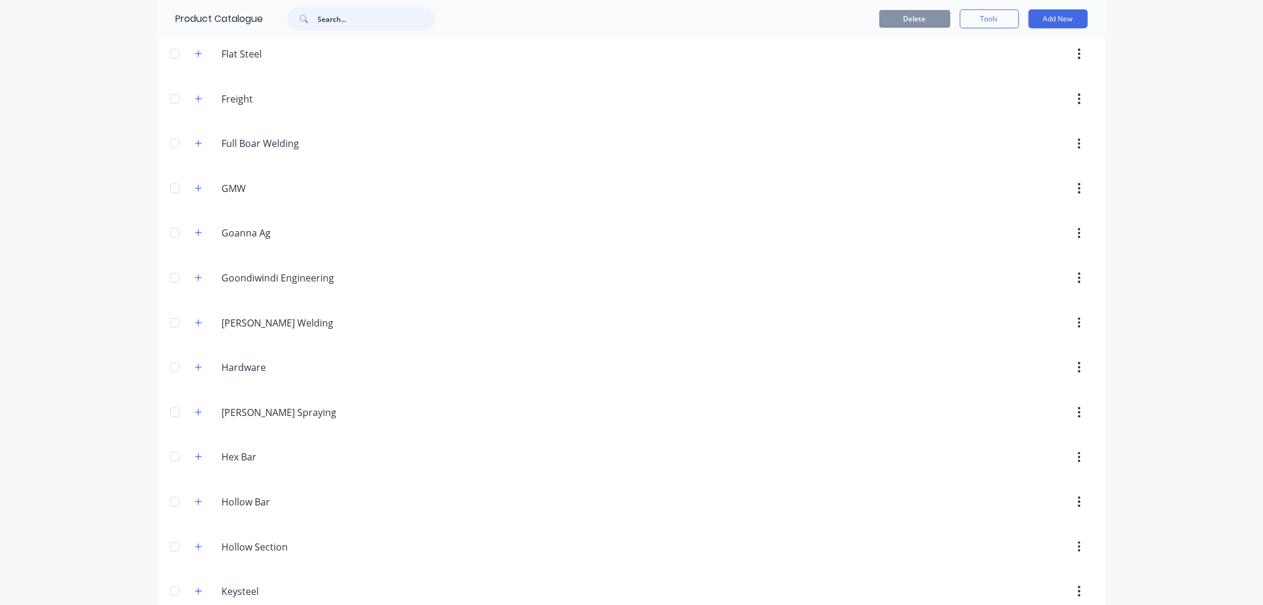
scroll to position [724, 0]
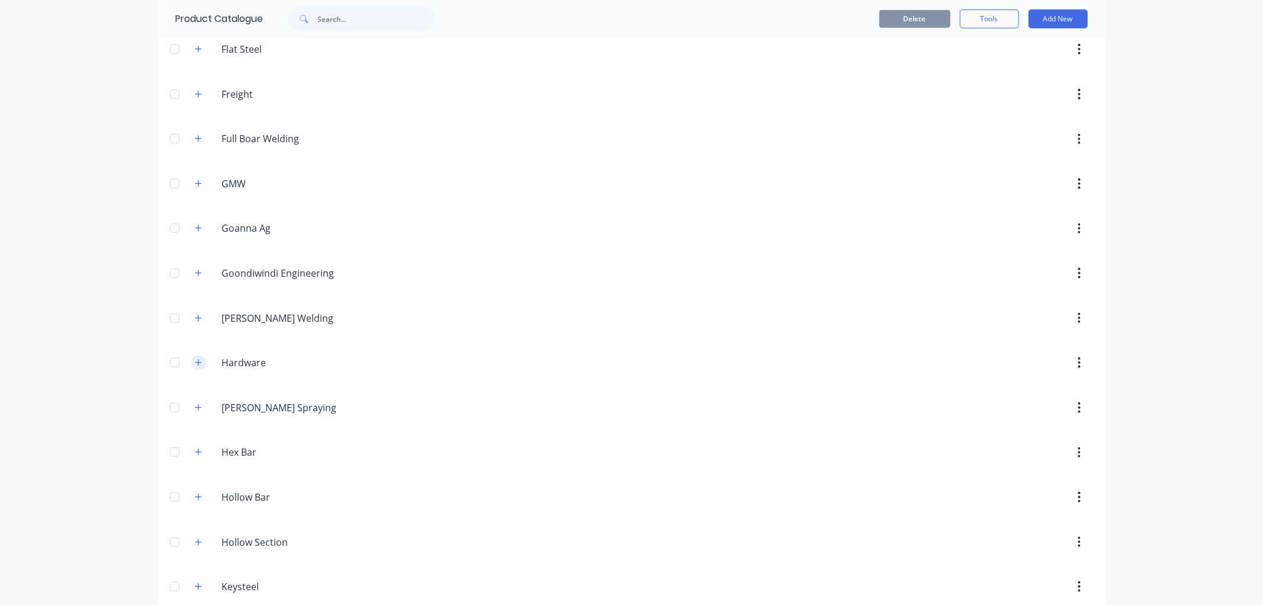
click at [198, 365] on button "button" at bounding box center [198, 362] width 15 height 15
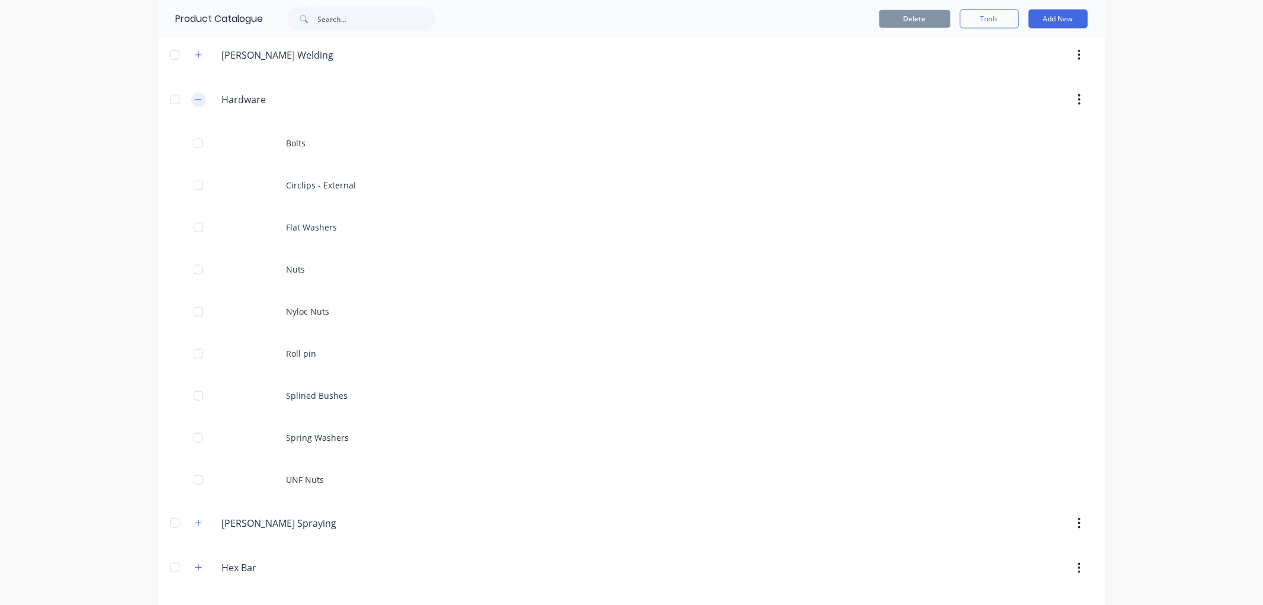
scroll to position [921, 0]
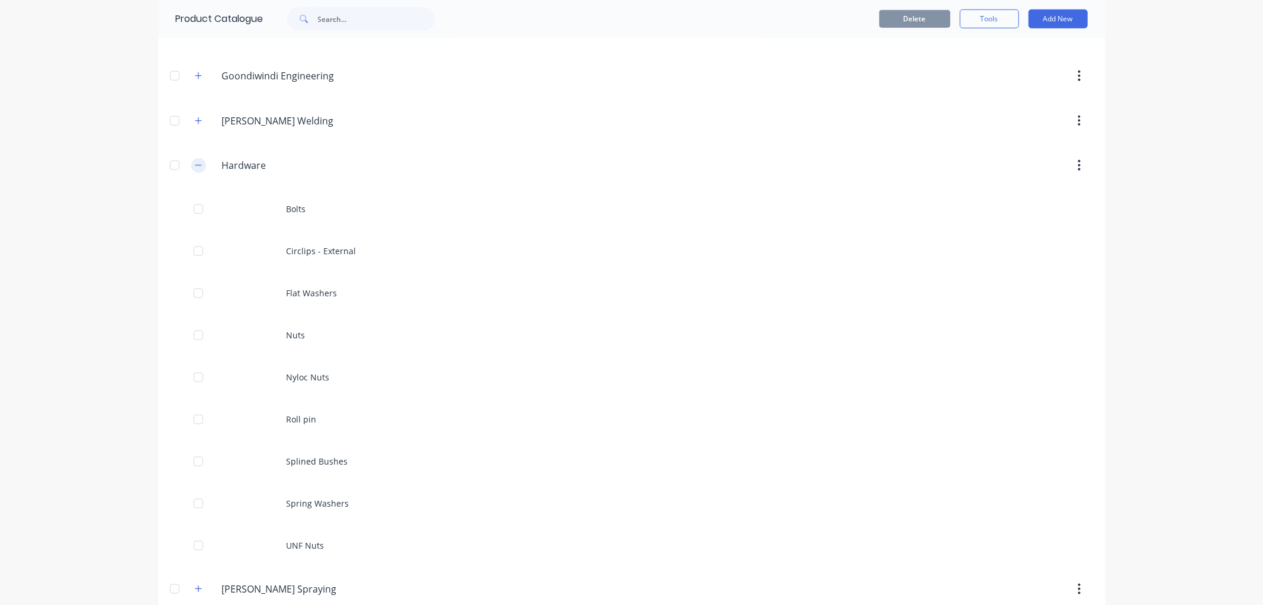
click at [195, 169] on icon "button" at bounding box center [198, 165] width 7 height 8
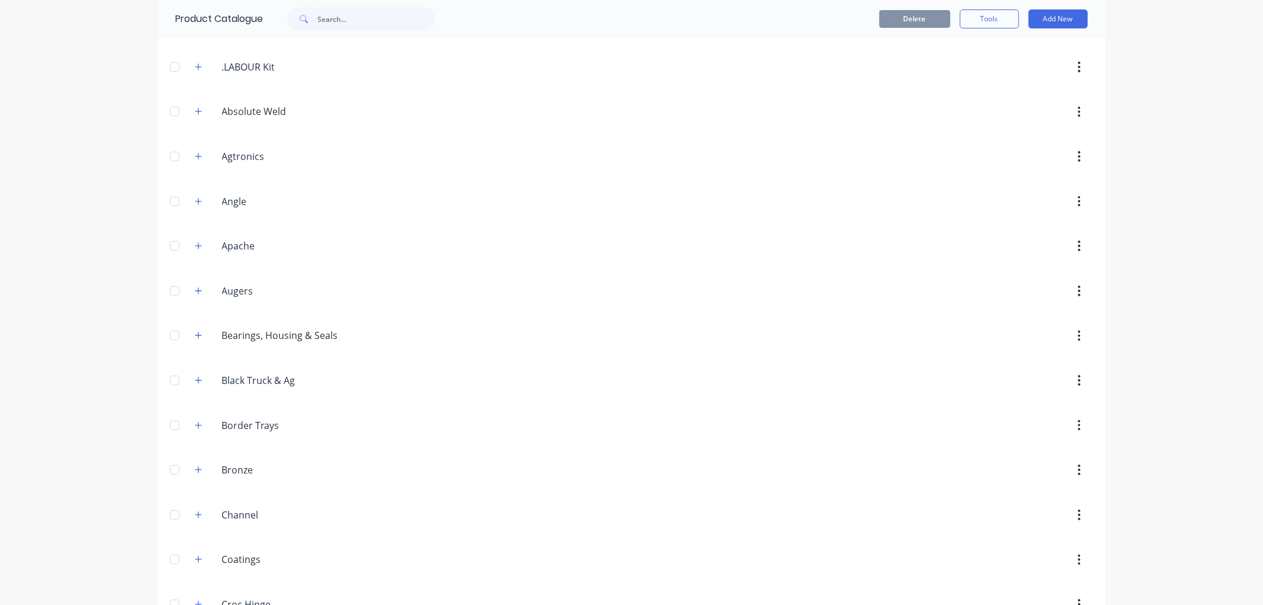
scroll to position [0, 0]
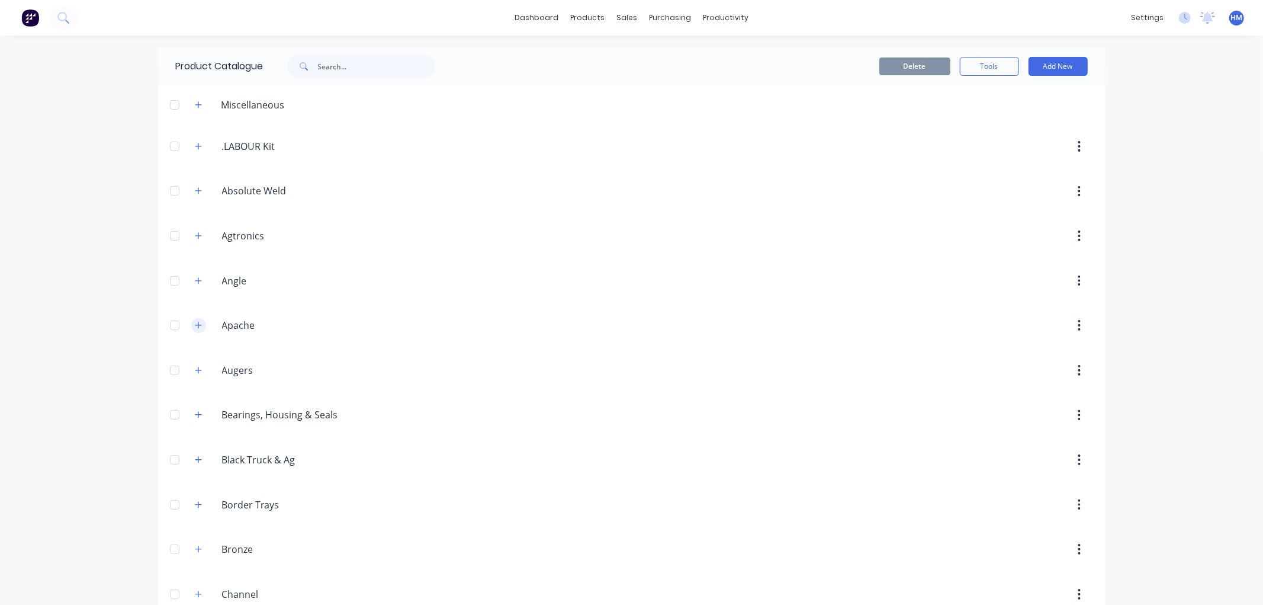
click at [195, 329] on icon "button" at bounding box center [198, 325] width 7 height 8
click at [195, 328] on icon "button" at bounding box center [198, 325] width 7 height 8
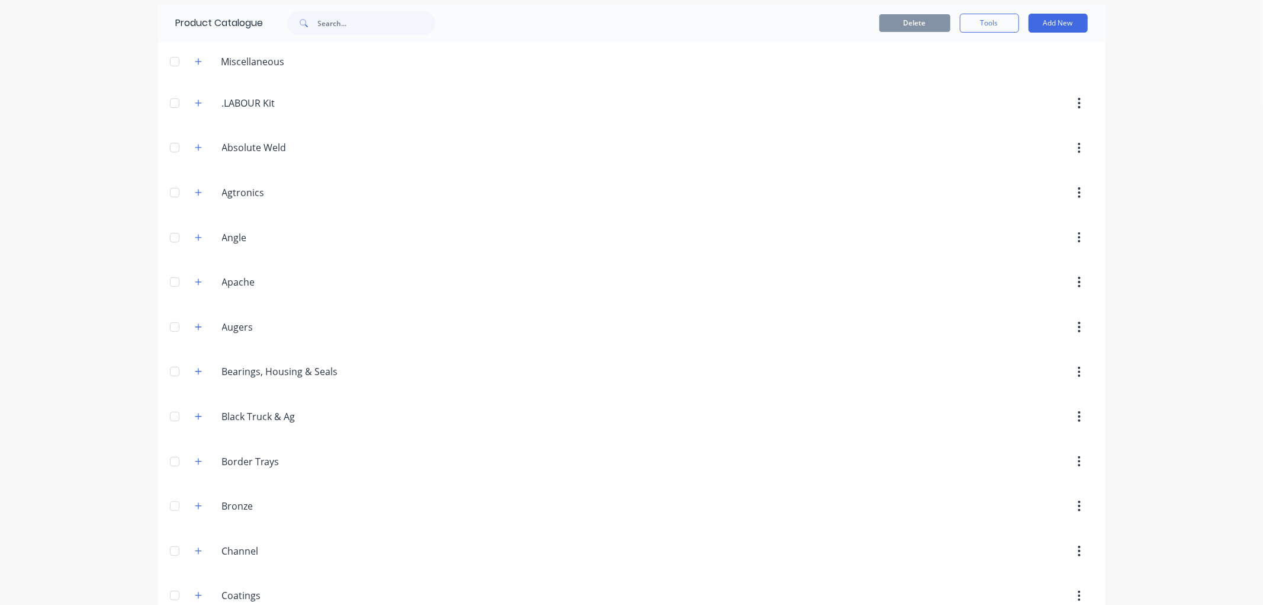
scroll to position [66, 0]
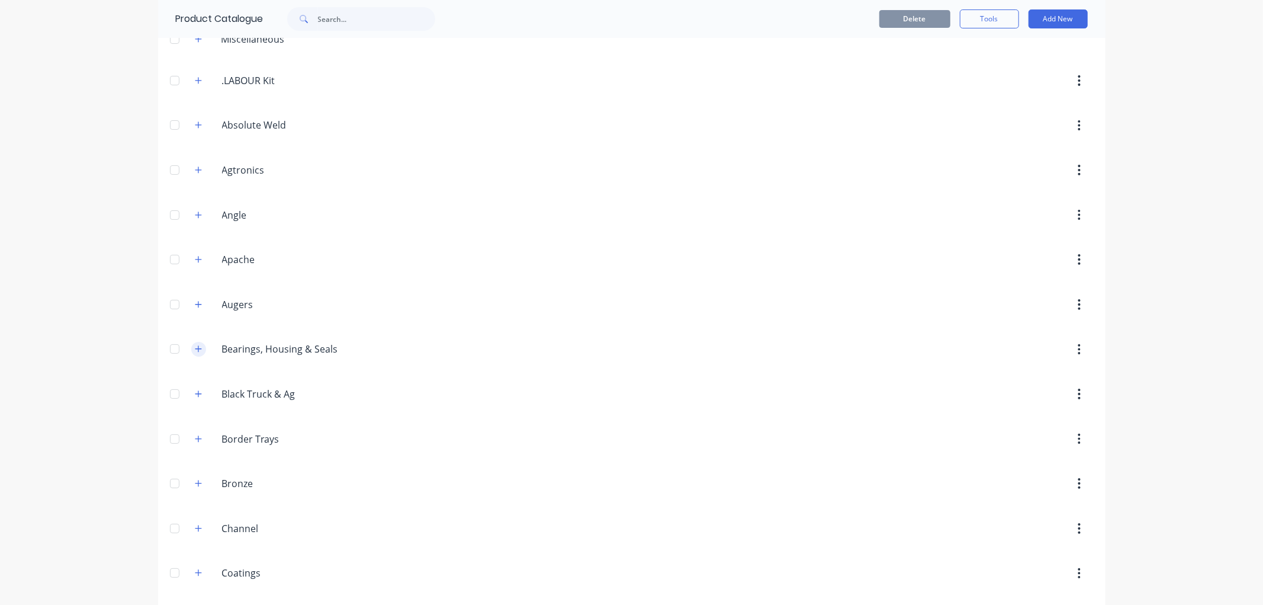
click at [195, 350] on icon "button" at bounding box center [198, 349] width 7 height 7
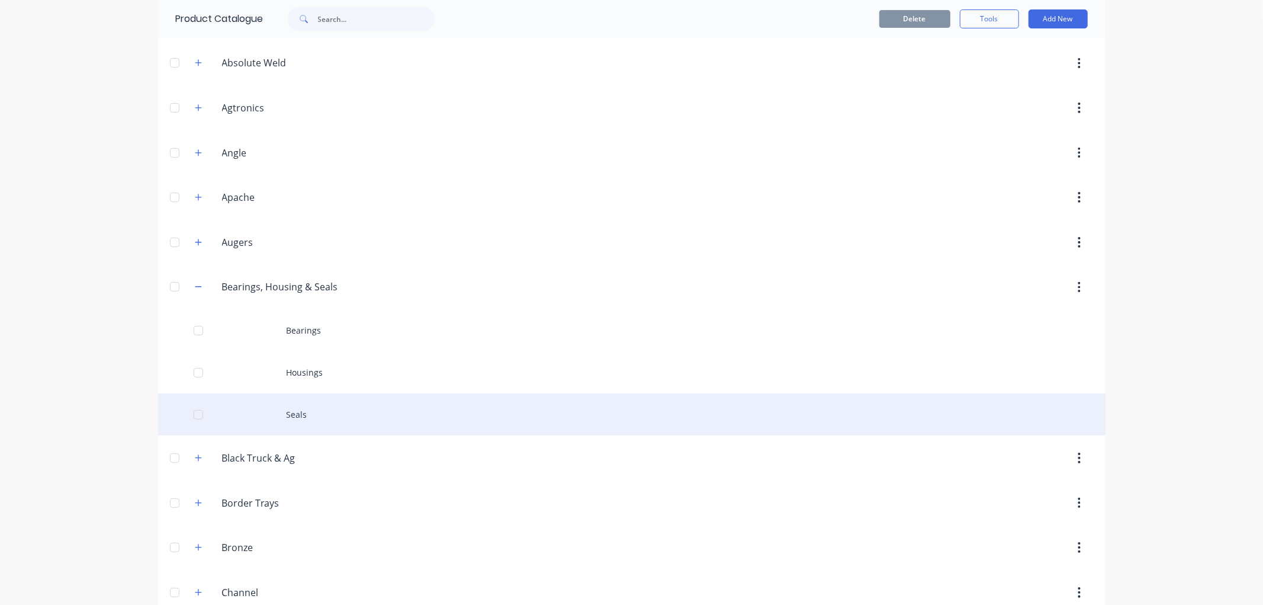
scroll to position [197, 0]
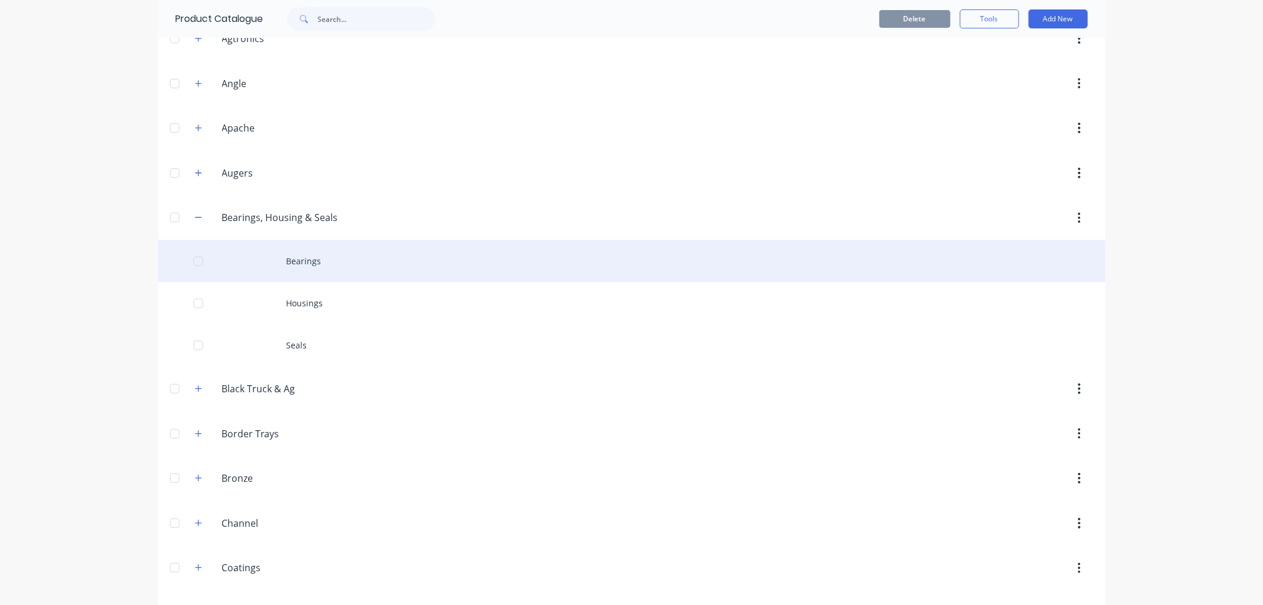
click at [306, 264] on div "Bearings" at bounding box center [632, 261] width 948 height 42
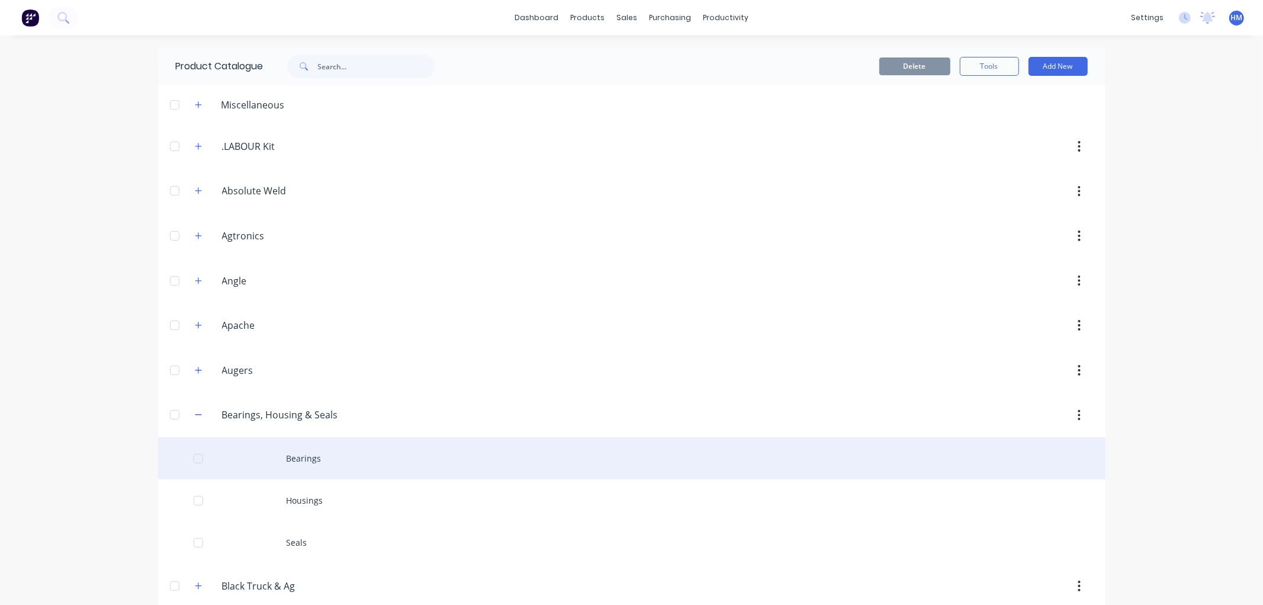
click at [300, 464] on div "Bearings" at bounding box center [632, 458] width 948 height 42
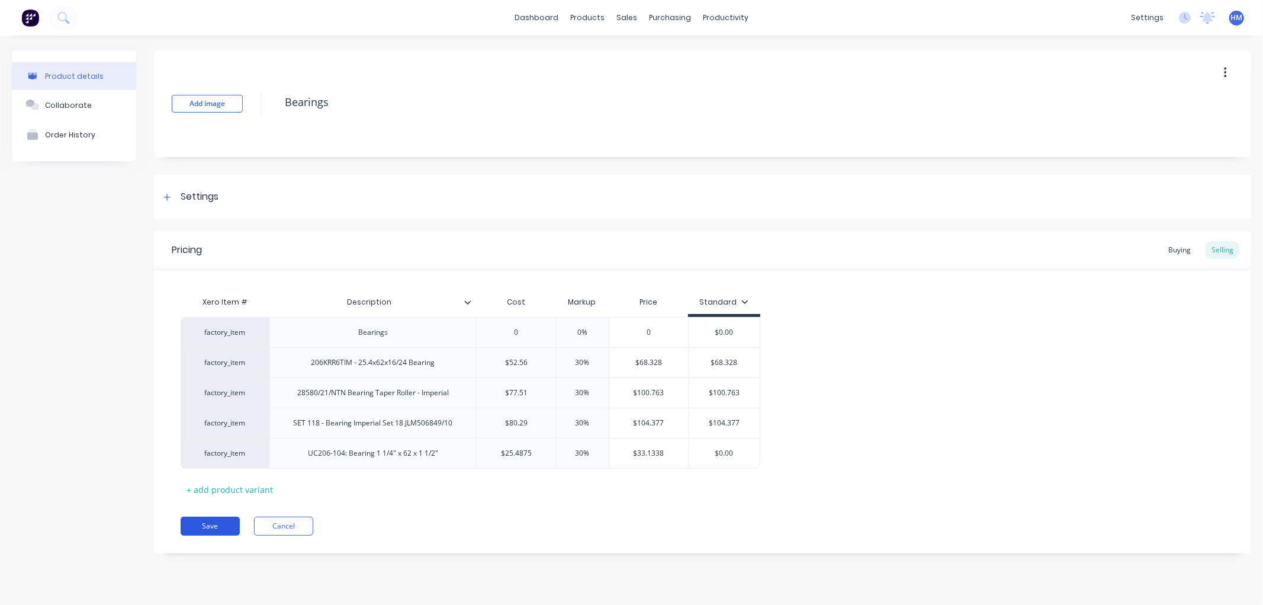
click at [198, 525] on button "Save" at bounding box center [210, 525] width 59 height 19
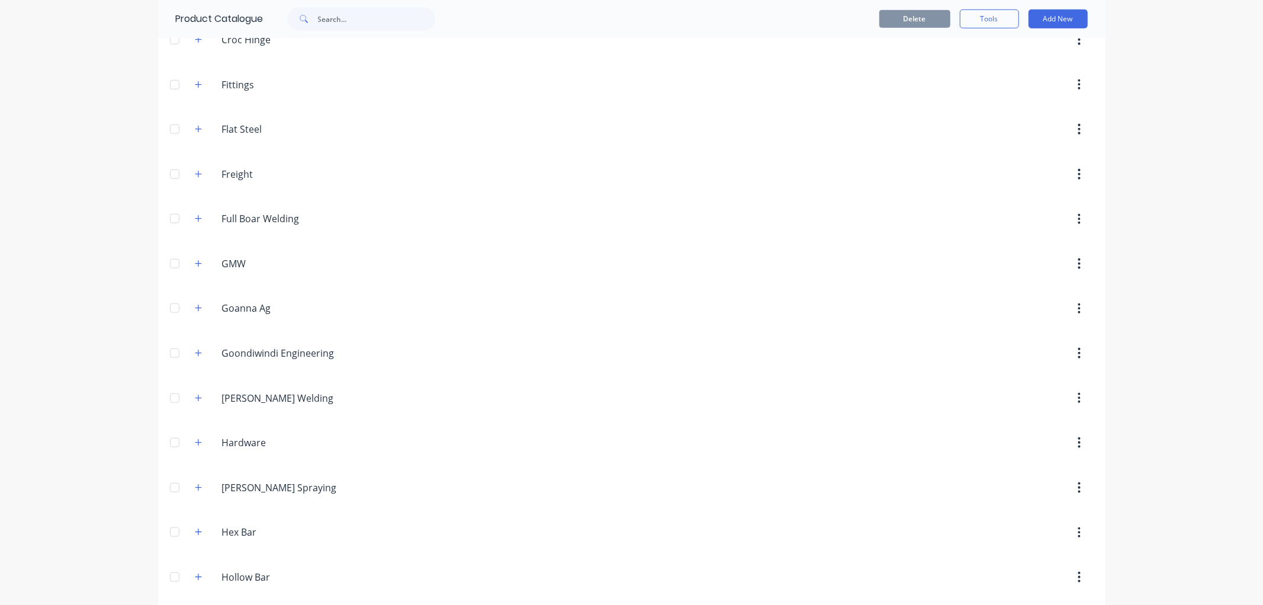
scroll to position [855, 0]
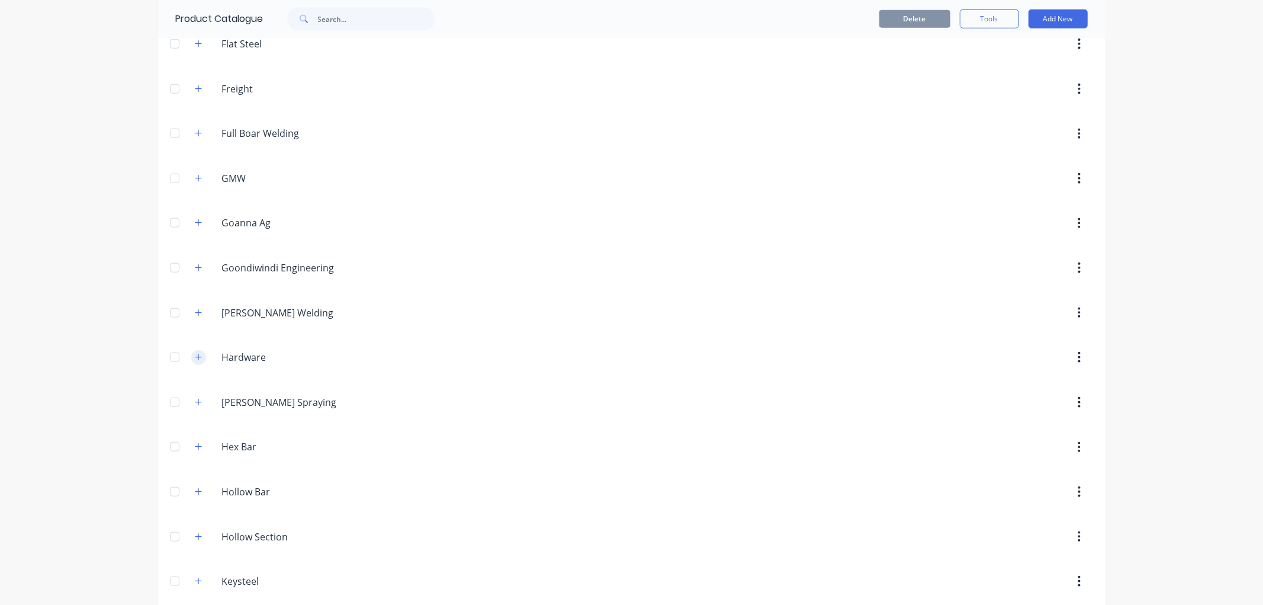
click at [195, 360] on icon "button" at bounding box center [198, 357] width 7 height 8
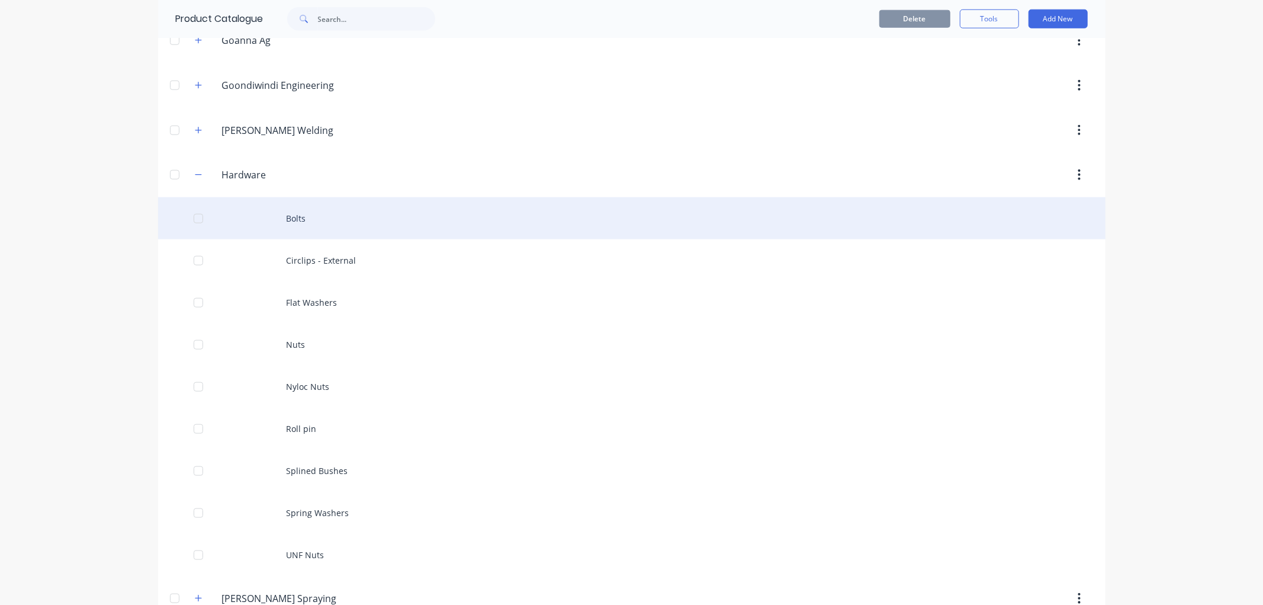
scroll to position [1053, 0]
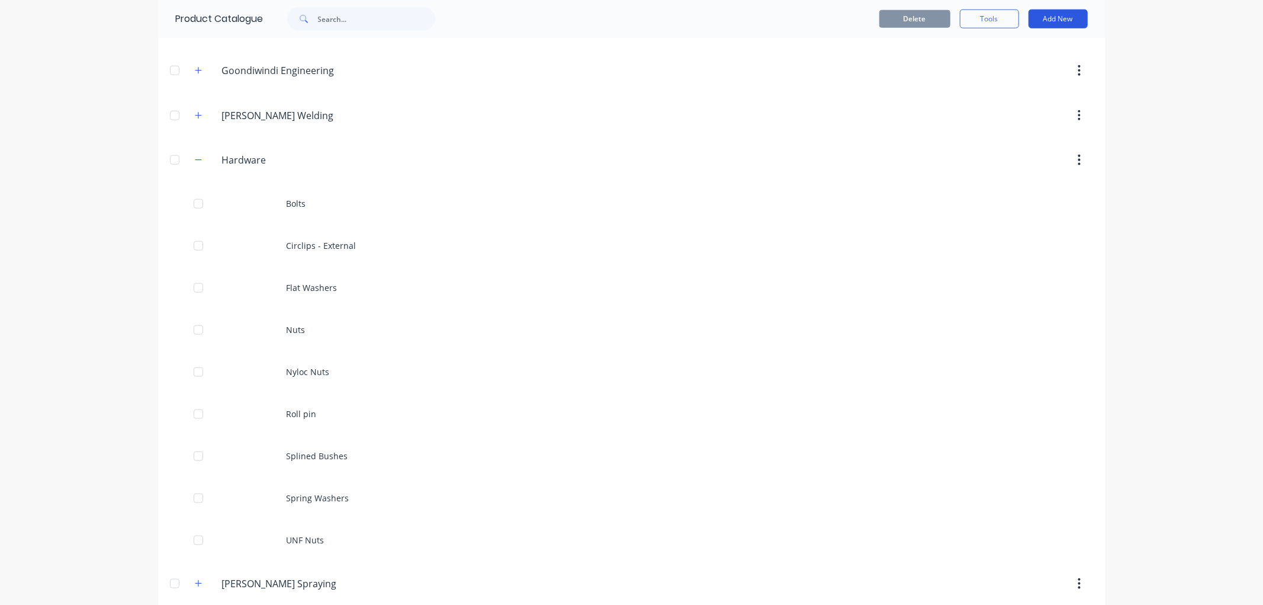
click at [1063, 17] on button "Add New" at bounding box center [1058, 18] width 59 height 19
click at [1006, 73] on div "Product" at bounding box center [1031, 73] width 91 height 17
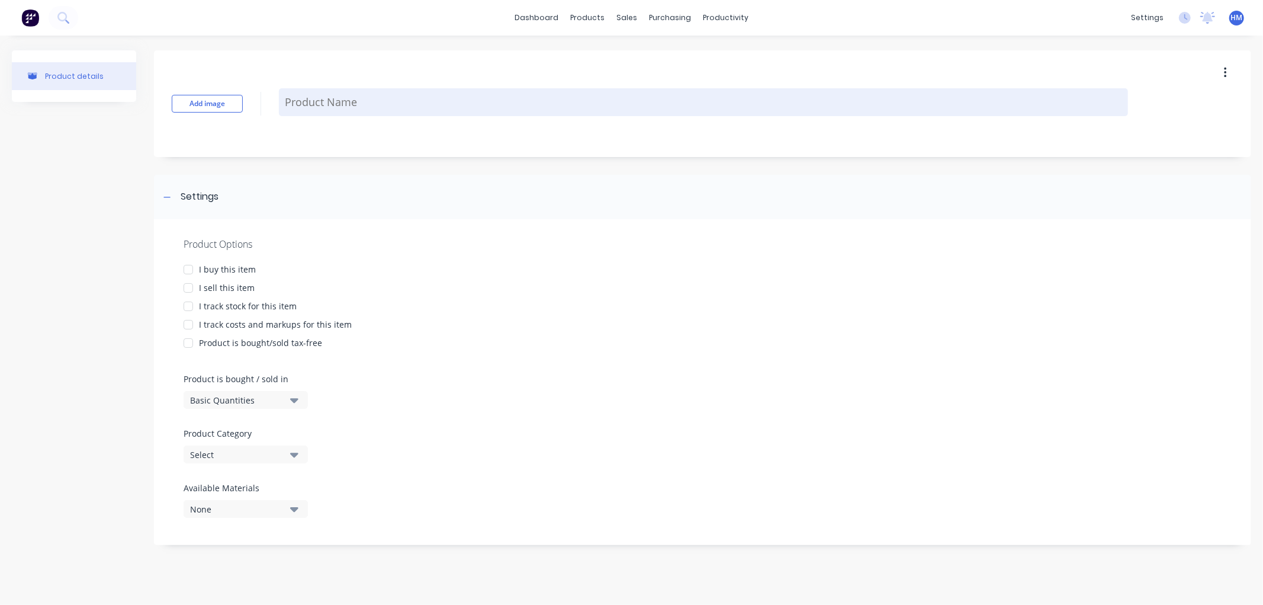
click at [326, 104] on textarea at bounding box center [703, 102] width 849 height 28
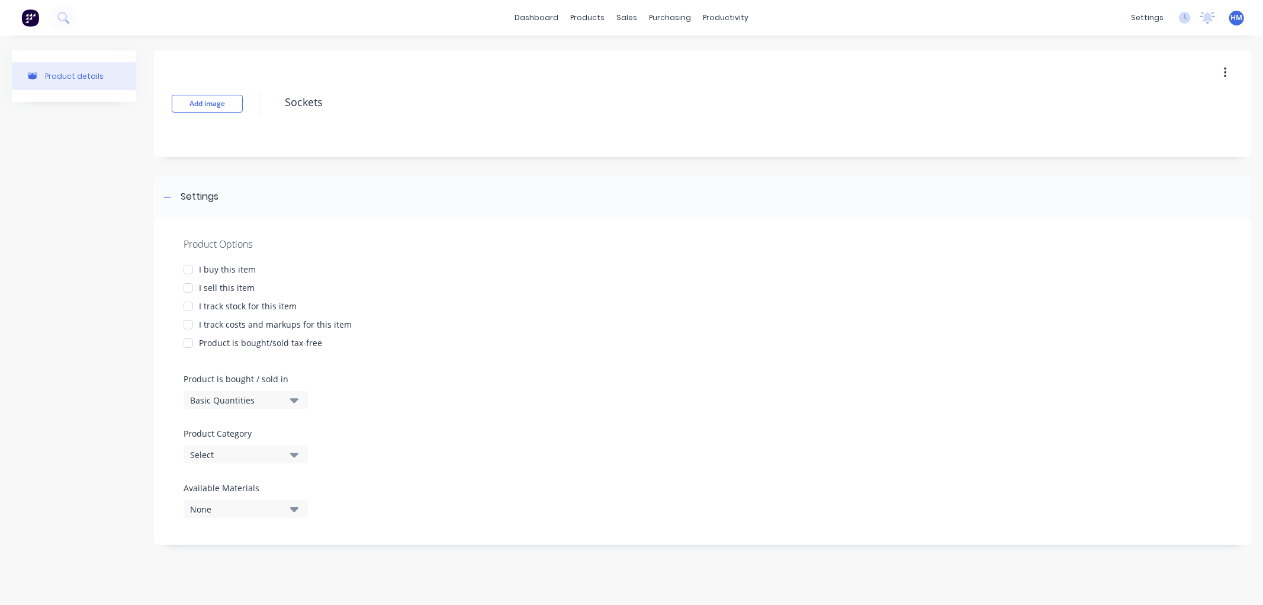
click at [188, 271] on div at bounding box center [189, 270] width 24 height 24
click at [187, 287] on div at bounding box center [189, 288] width 24 height 24
click at [188, 304] on div at bounding box center [189, 306] width 24 height 24
click at [188, 326] on div at bounding box center [189, 325] width 24 height 24
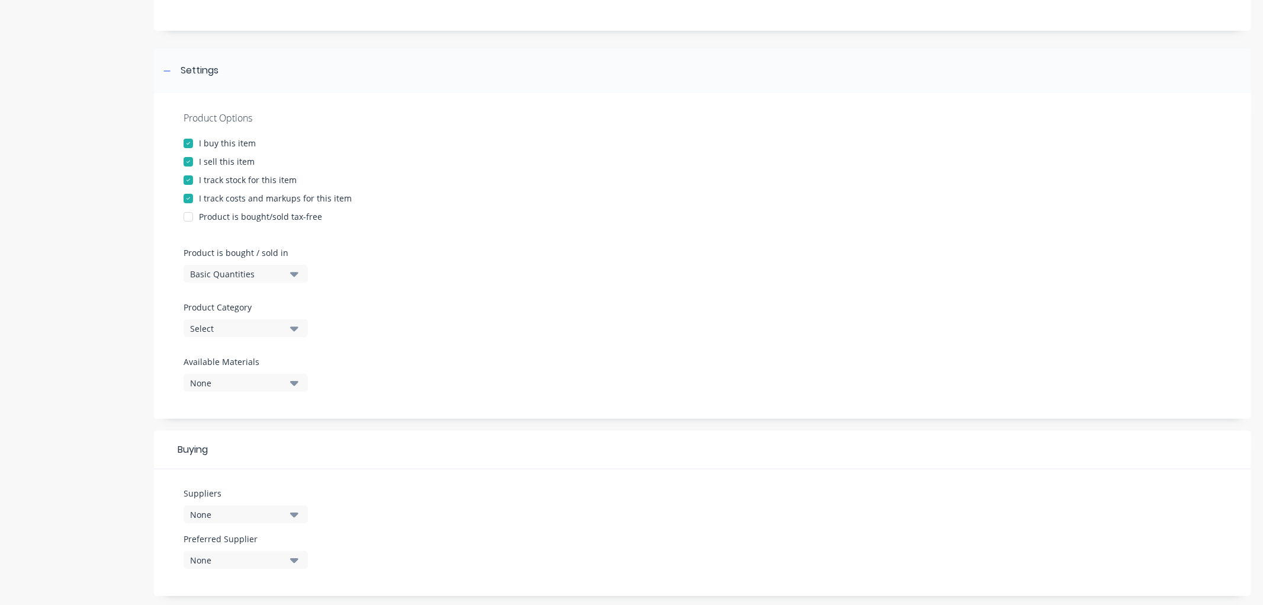
scroll to position [131, 0]
type textarea "Sockets"
click at [220, 267] on div "Basic Quantities" at bounding box center [237, 268] width 95 height 12
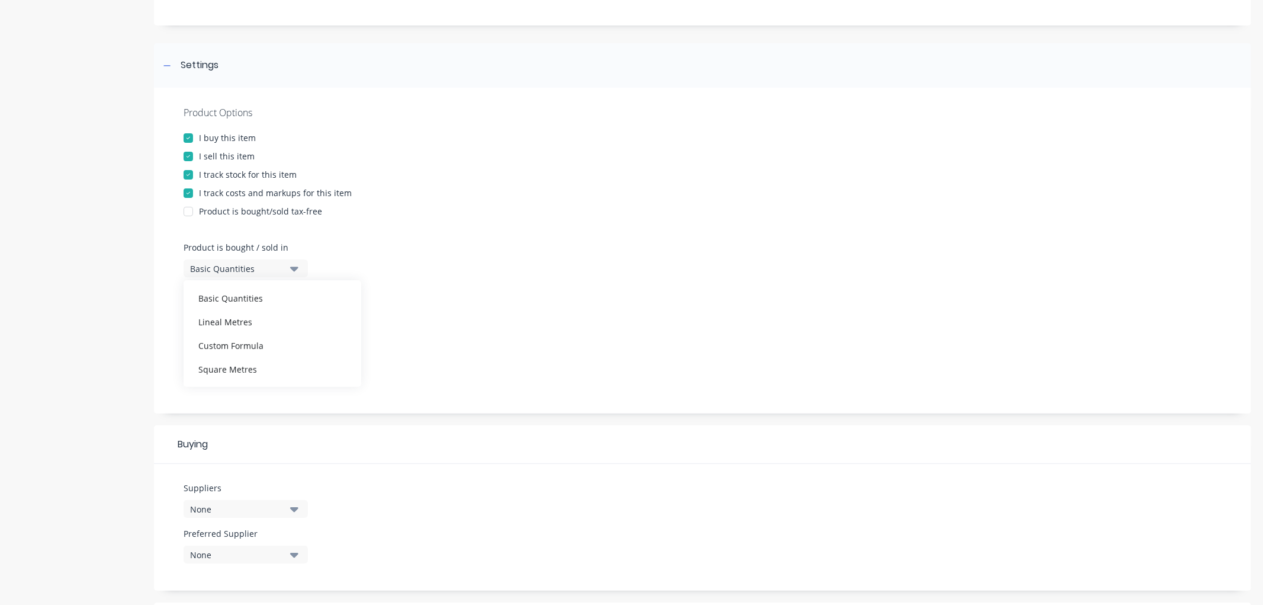
drag, startPoint x: 516, startPoint y: 210, endPoint x: 508, endPoint y: 214, distance: 8.7
click at [512, 211] on div "Product is bought/sold tax-free" at bounding box center [703, 211] width 1038 height 12
click at [232, 328] on div "Select" at bounding box center [237, 323] width 95 height 12
click at [244, 348] on Category "text" at bounding box center [281, 358] width 126 height 24
type Category "har"
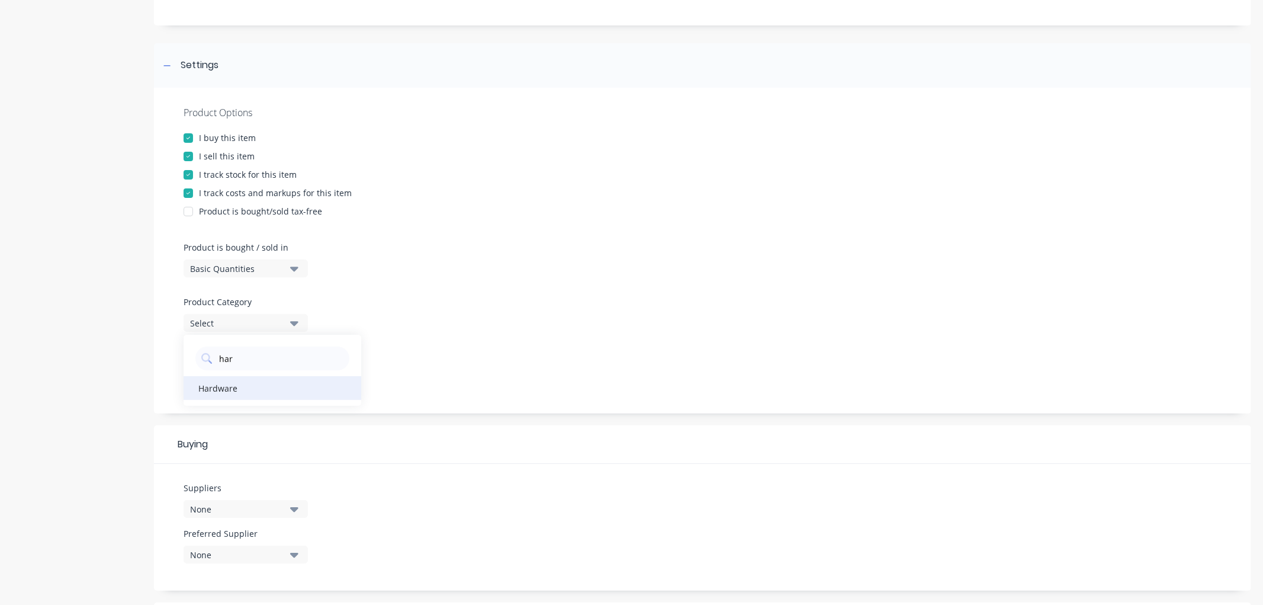
click at [232, 392] on div "Hardware" at bounding box center [273, 388] width 178 height 24
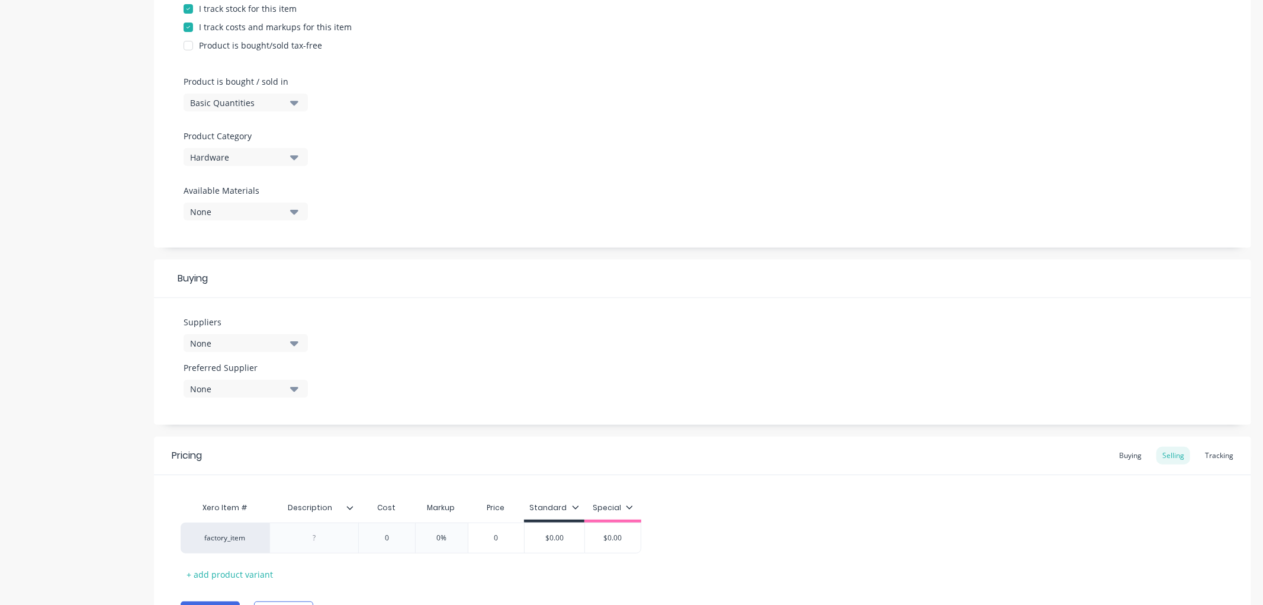
scroll to position [363, 0]
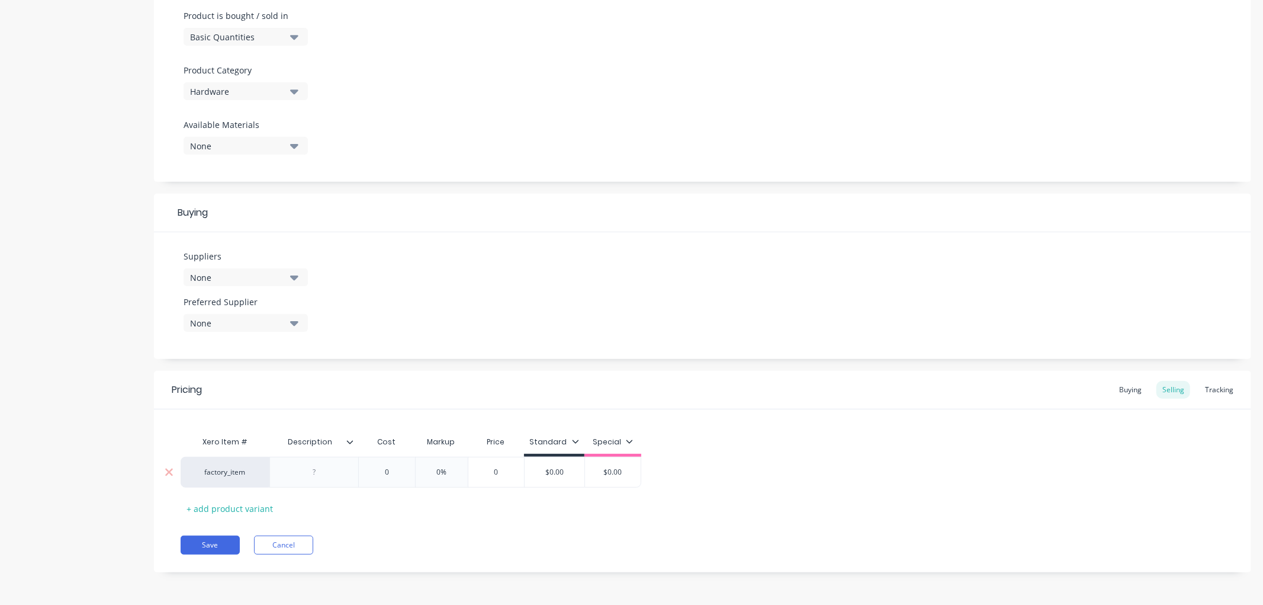
drag, startPoint x: 338, startPoint y: 479, endPoint x: 303, endPoint y: 481, distance: 34.4
click at [303, 481] on div at bounding box center [313, 472] width 89 height 31
click at [232, 514] on div "+ add product variant" at bounding box center [230, 508] width 98 height 18
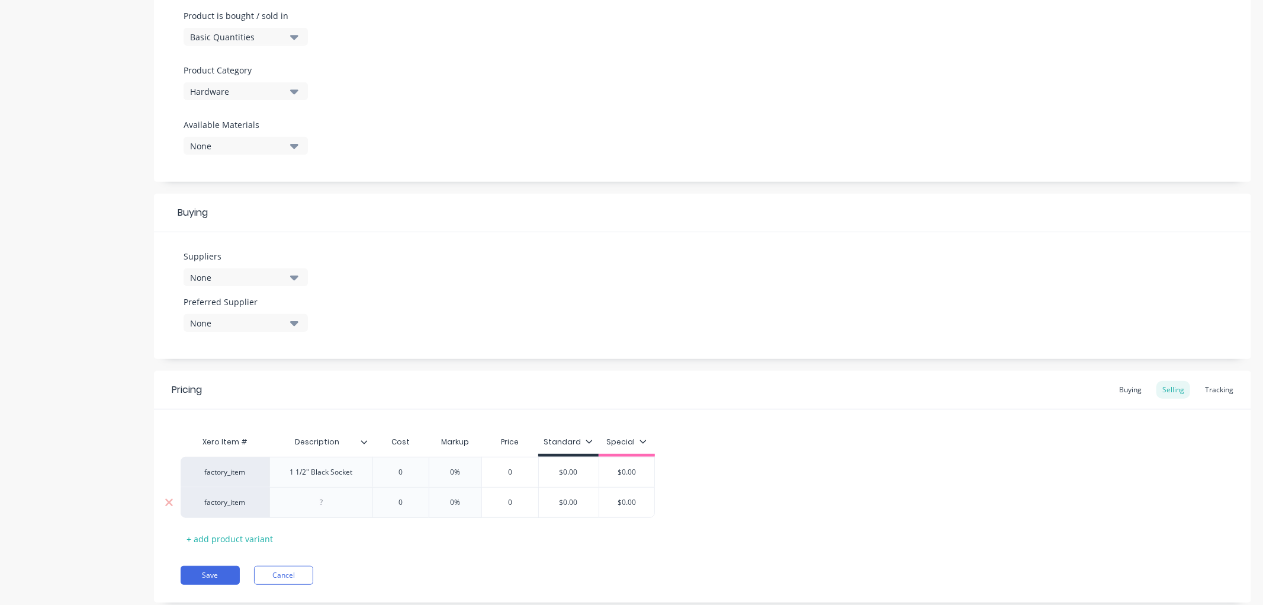
click at [326, 508] on div at bounding box center [320, 502] width 59 height 15
click at [398, 467] on input "0" at bounding box center [400, 472] width 59 height 11
drag, startPoint x: 415, startPoint y: 464, endPoint x: 369, endPoint y: 465, distance: 46.2
click at [369, 465] on div "factory_item 1 1/2" Black Socket 0 0 0% 0 $0.00 $0.00 factory_item 1" Black Soc…" at bounding box center [703, 487] width 1044 height 60
drag, startPoint x: 409, startPoint y: 474, endPoint x: 384, endPoint y: 474, distance: 25.5
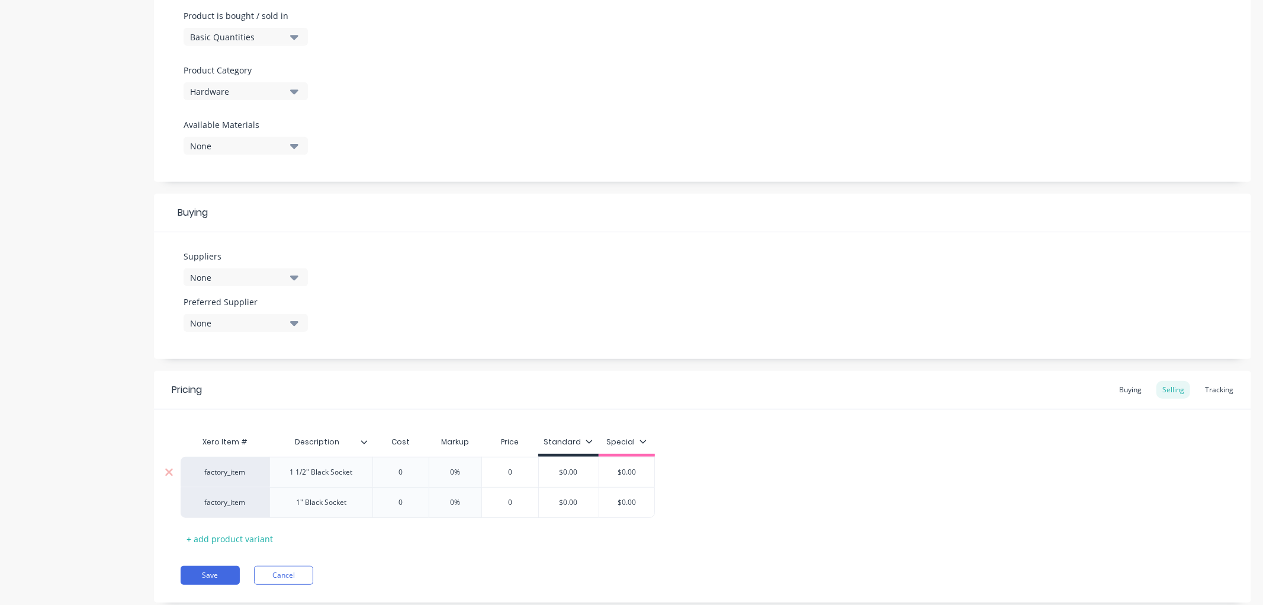
click at [384, 474] on input "0" at bounding box center [400, 472] width 59 height 11
click at [386, 470] on input "0" at bounding box center [400, 472] width 59 height 11
drag, startPoint x: 386, startPoint y: 470, endPoint x: 401, endPoint y: 470, distance: 14.8
click at [387, 470] on input "5" at bounding box center [400, 472] width 59 height 11
drag, startPoint x: 419, startPoint y: 466, endPoint x: 391, endPoint y: 469, distance: 28.1
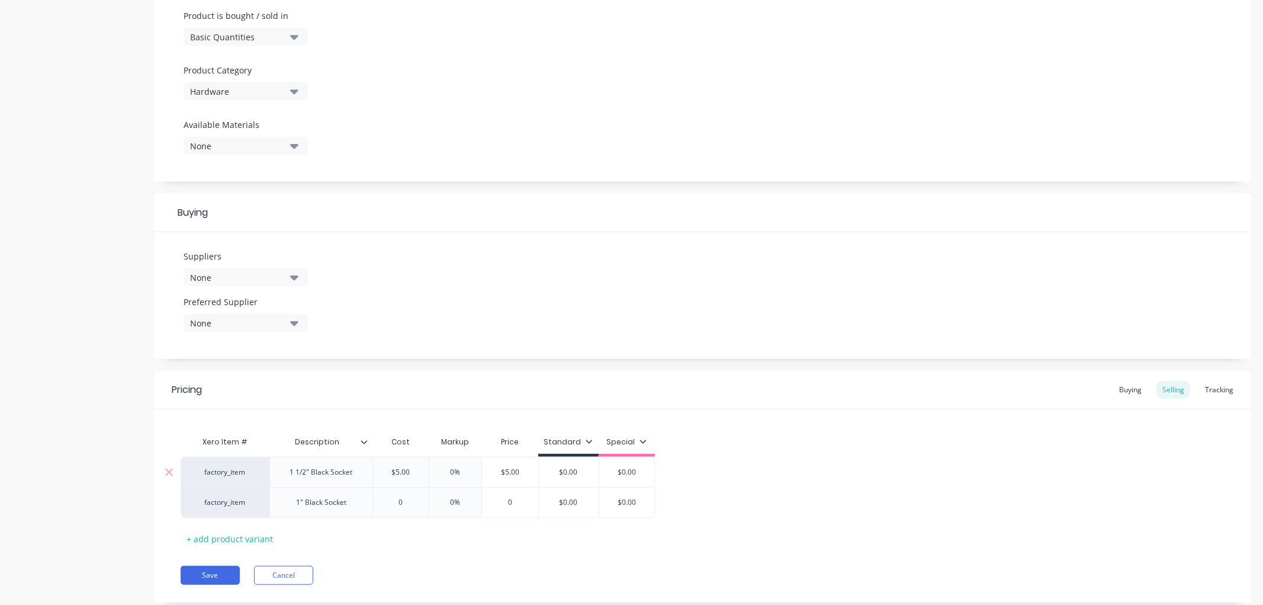
click at [391, 469] on input "5" at bounding box center [400, 472] width 59 height 11
click at [402, 474] on input "5" at bounding box center [400, 472] width 59 height 11
type input "5656"
drag, startPoint x: 423, startPoint y: 474, endPoint x: 381, endPoint y: 467, distance: 42.6
click at [381, 467] on input "5656" at bounding box center [407, 472] width 68 height 11
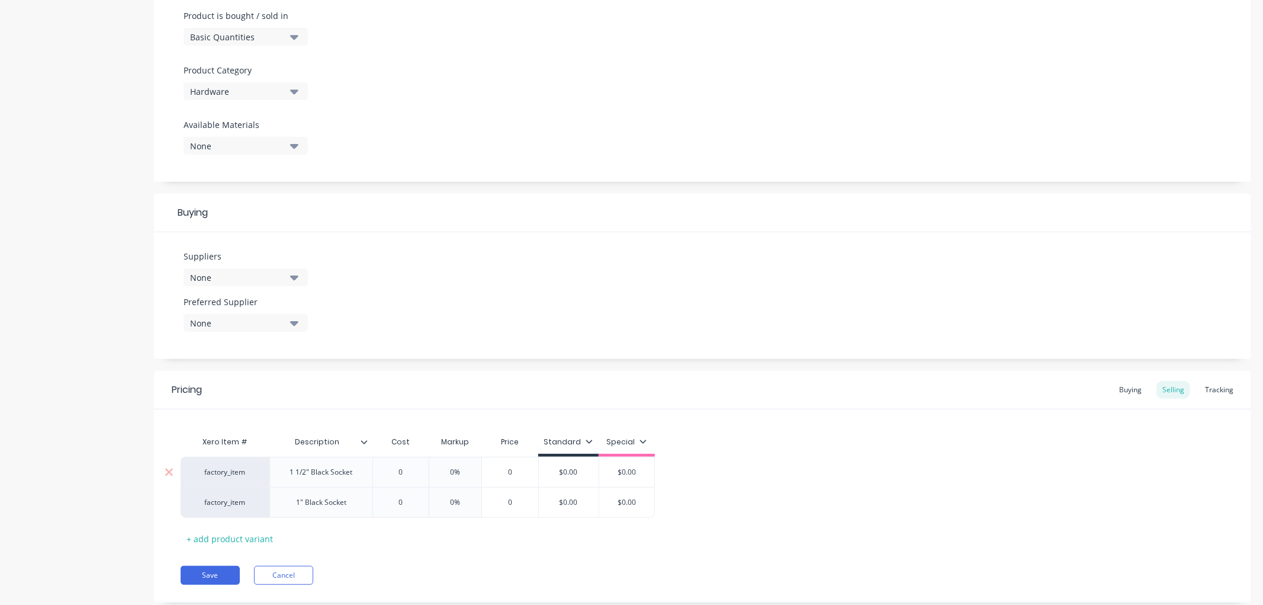
click at [402, 473] on input "text" at bounding box center [400, 472] width 59 height 11
type input "5.66"
drag, startPoint x: 471, startPoint y: 471, endPoint x: 458, endPoint y: 470, distance: 13.7
click at [458, 470] on input "0%" at bounding box center [467, 472] width 59 height 11
type input "30%"
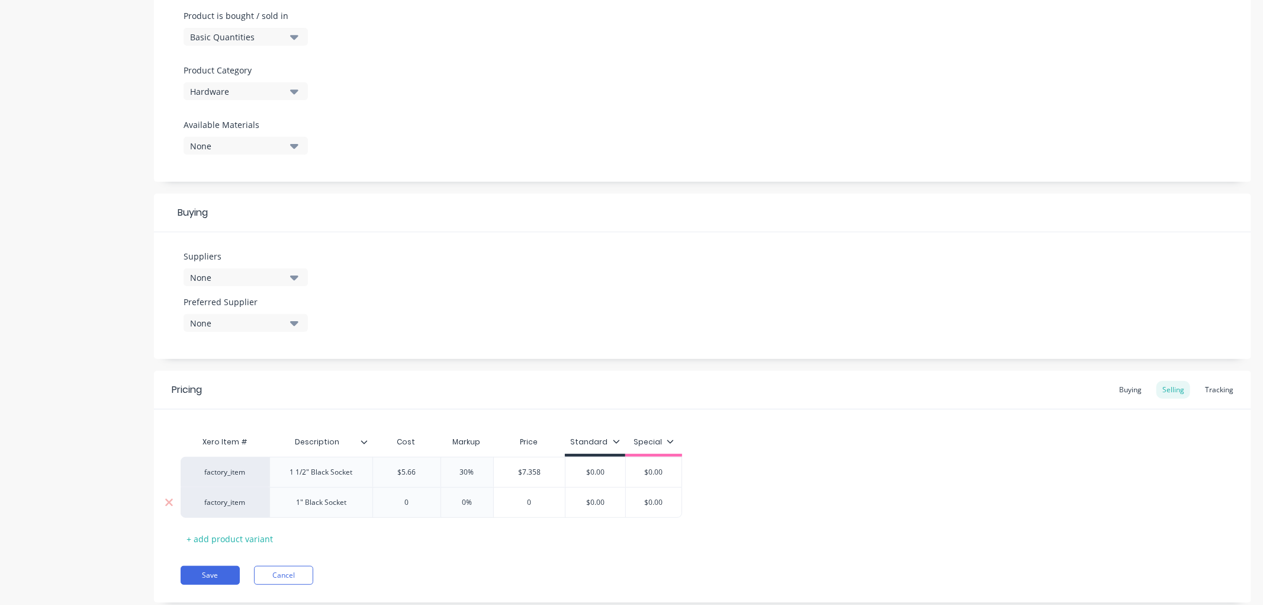
type input "0%"
click at [476, 503] on input "0%" at bounding box center [467, 502] width 59 height 11
type input "0"
drag, startPoint x: 407, startPoint y: 500, endPoint x: 400, endPoint y: 499, distance: 6.8
click at [400, 499] on input "0" at bounding box center [407, 502] width 68 height 11
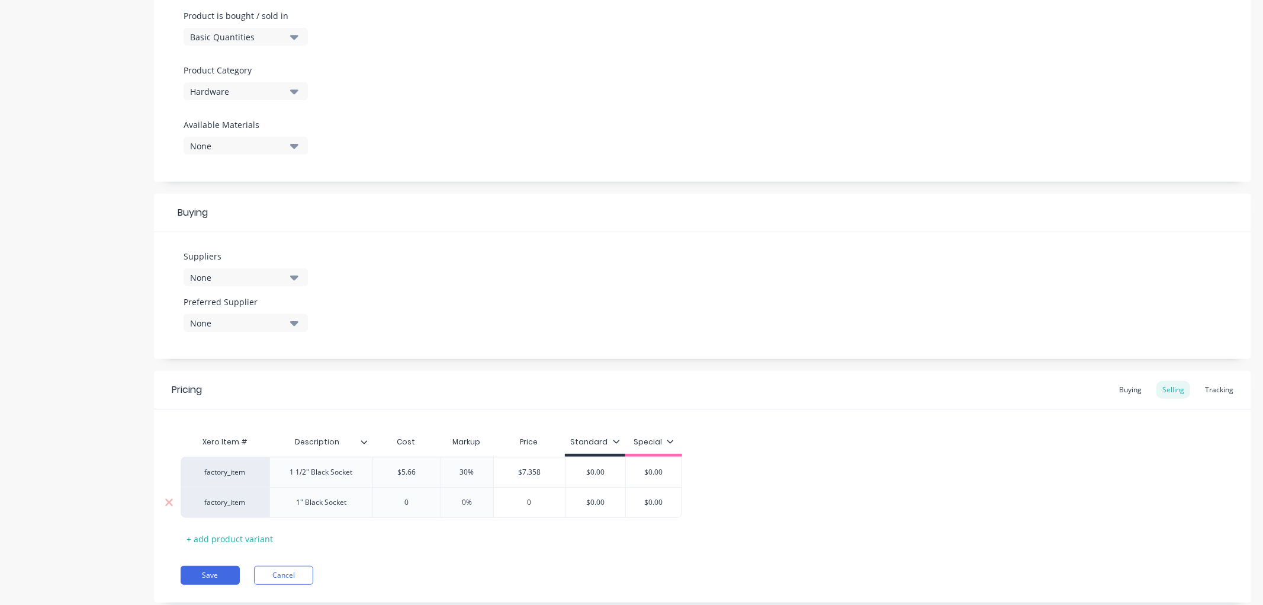
drag, startPoint x: 482, startPoint y: 505, endPoint x: 445, endPoint y: 500, distance: 37.0
click at [445, 500] on input "0%" at bounding box center [467, 502] width 59 height 11
type input "30%"
click at [450, 540] on div "Xero Item # Description Cost Markup Price Standard Special factory_item 1 1/2" …" at bounding box center [703, 489] width 1044 height 118
drag, startPoint x: 594, startPoint y: 470, endPoint x: 573, endPoint y: 470, distance: 21.3
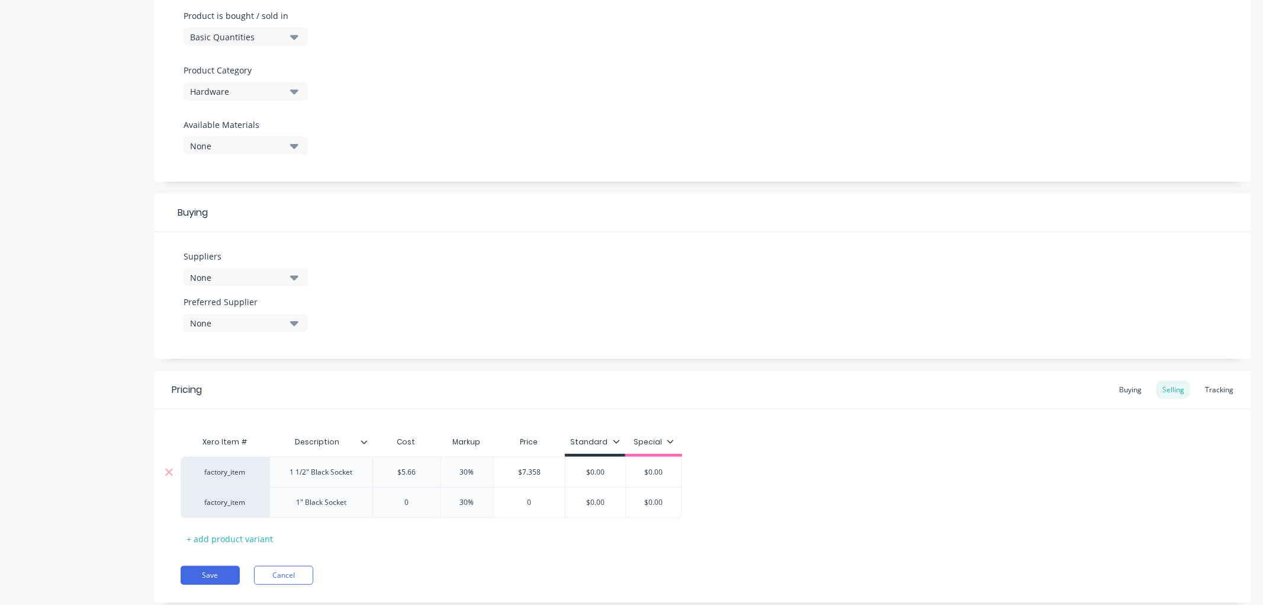
click at [573, 470] on input "$0.00" at bounding box center [596, 472] width 60 height 11
drag, startPoint x: 668, startPoint y: 464, endPoint x: 647, endPoint y: 469, distance: 21.3
click at [649, 467] on div "factory_item 1 1/2" Black Socket $5.66 5.66 30% 30% $7.358 $7.358 7.358 $0.00 f…" at bounding box center [703, 487] width 1044 height 60
type input "7.358"
drag, startPoint x: 668, startPoint y: 470, endPoint x: 647, endPoint y: 471, distance: 20.8
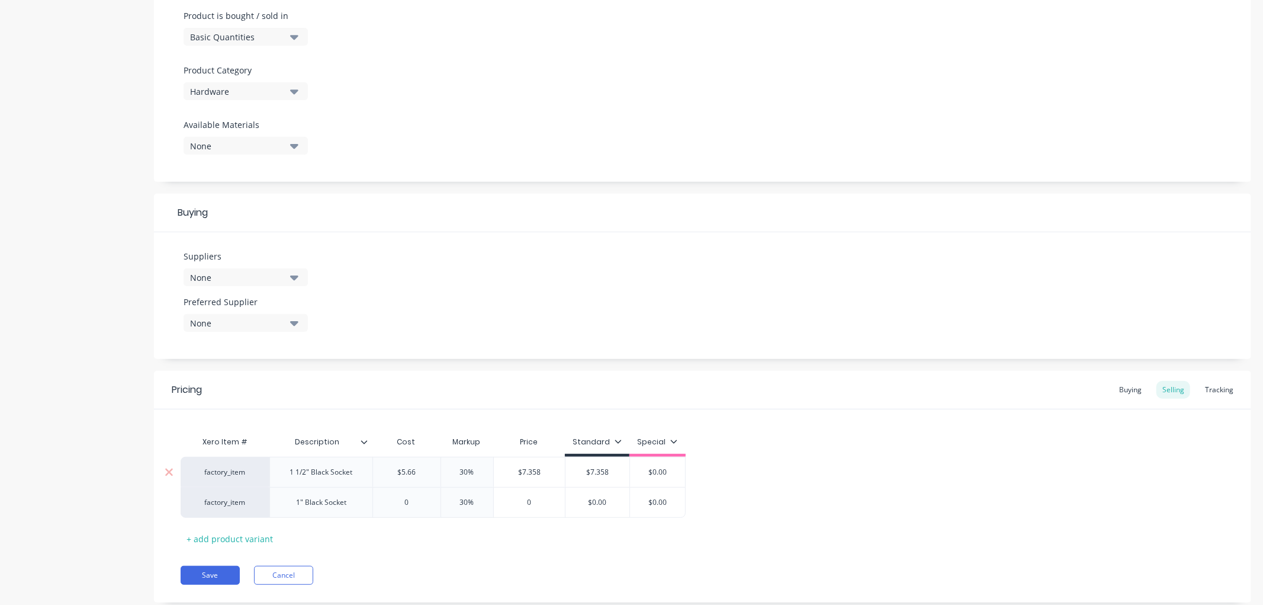
click at [647, 471] on input "$0.00" at bounding box center [657, 472] width 59 height 11
type input "7.358"
click at [839, 441] on div "Xero Item # Description Cost Markup Price Standard Special factory_item 1 1/2" …" at bounding box center [703, 489] width 1044 height 118
click at [750, 470] on div "factory_item 1 1/2" Black Socket $5.66 5.66 30% 30% $7.358 $7.358 7.358 $7.358 …" at bounding box center [703, 487] width 1044 height 61
click at [729, 471] on div "factory_item 1 1/2" Black Socket $5.66 5.66 30% 30% $7.358 $7.358 7.358 $7.358 …" at bounding box center [703, 487] width 1044 height 61
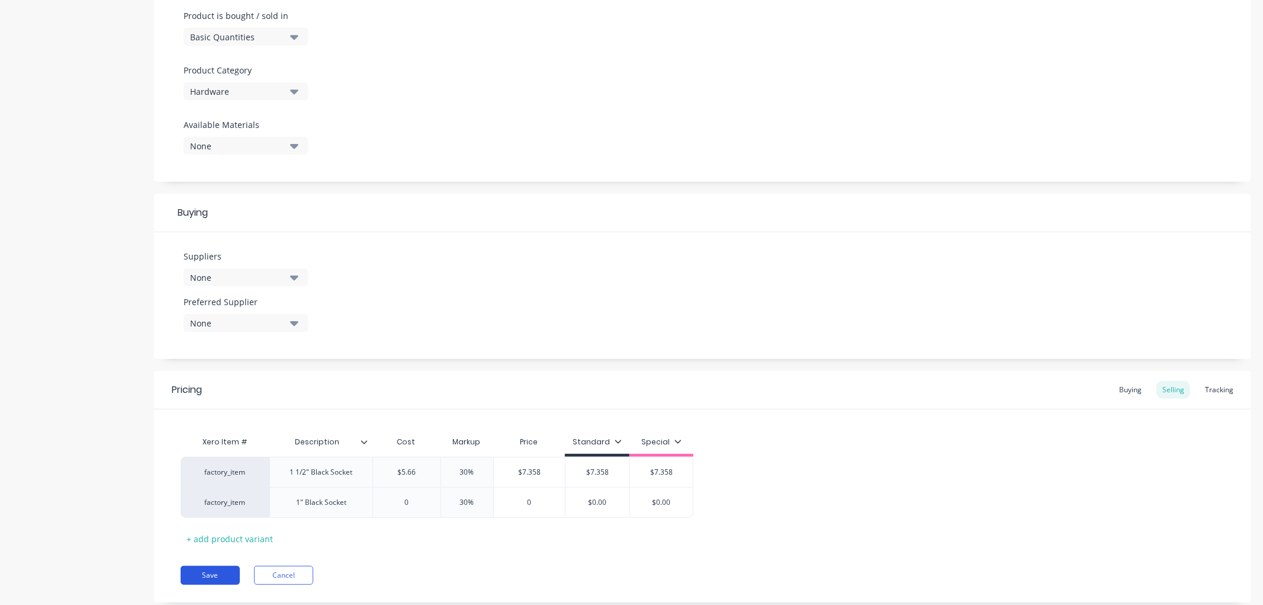
click at [210, 571] on button "Save" at bounding box center [210, 575] width 59 height 19
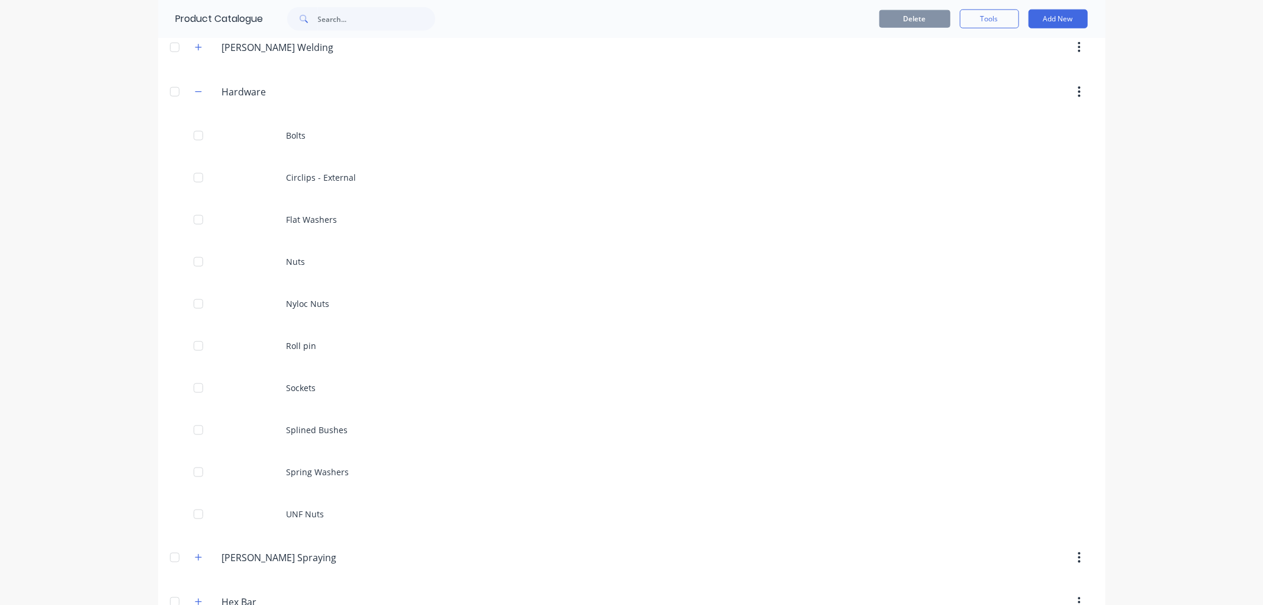
scroll to position [1118, 0]
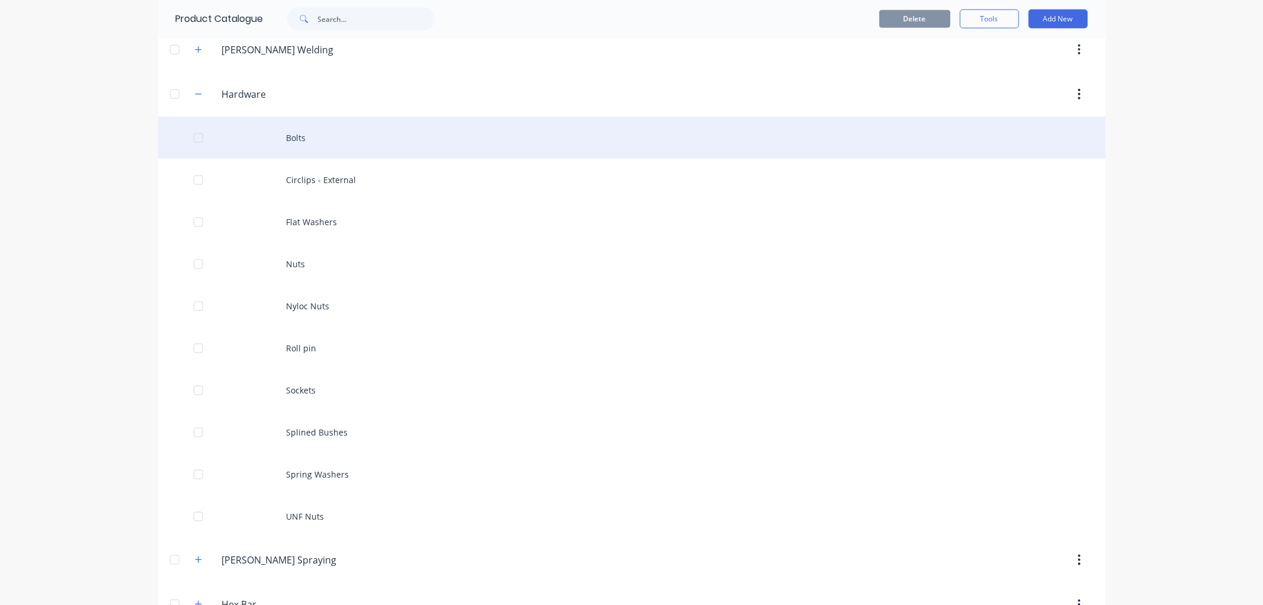
click at [294, 135] on div "Bolts" at bounding box center [632, 138] width 948 height 42
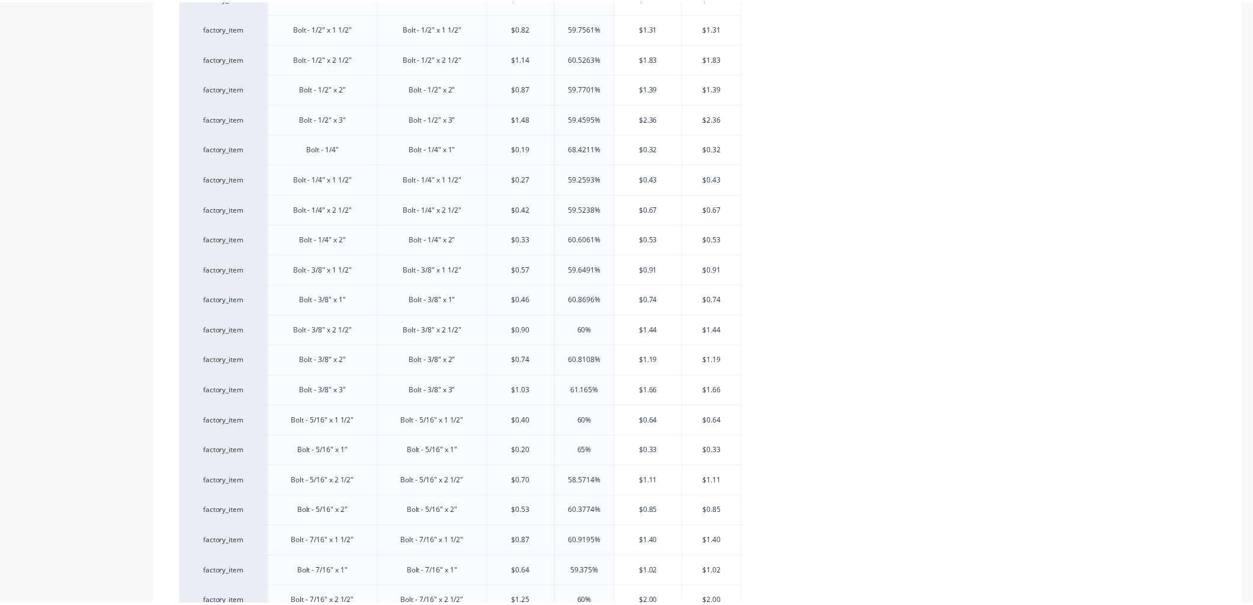
scroll to position [221, 0]
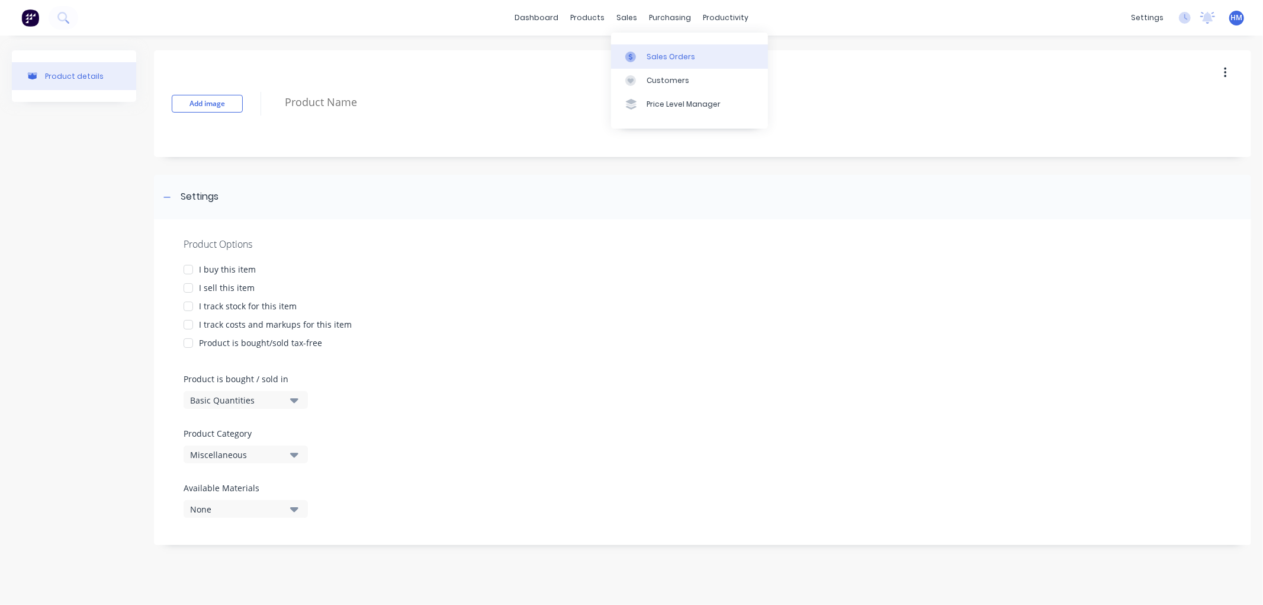
click at [695, 61] on link "Sales Orders" at bounding box center [689, 56] width 157 height 24
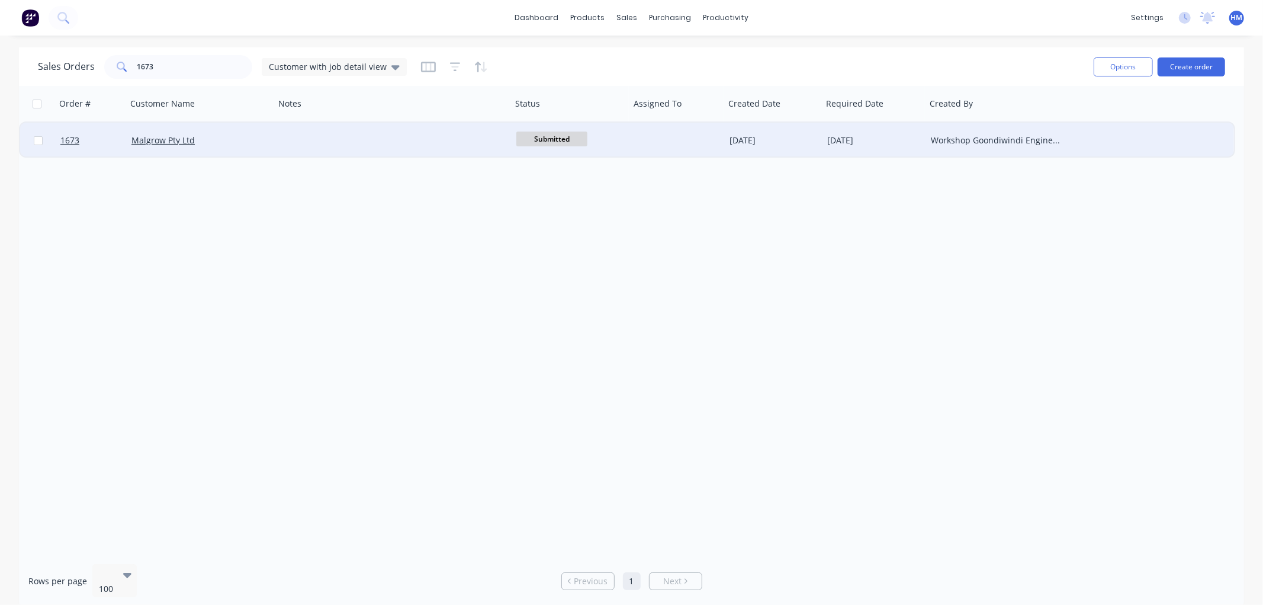
click at [245, 134] on div "Malgrow Pty Ltd" at bounding box center [196, 140] width 131 height 12
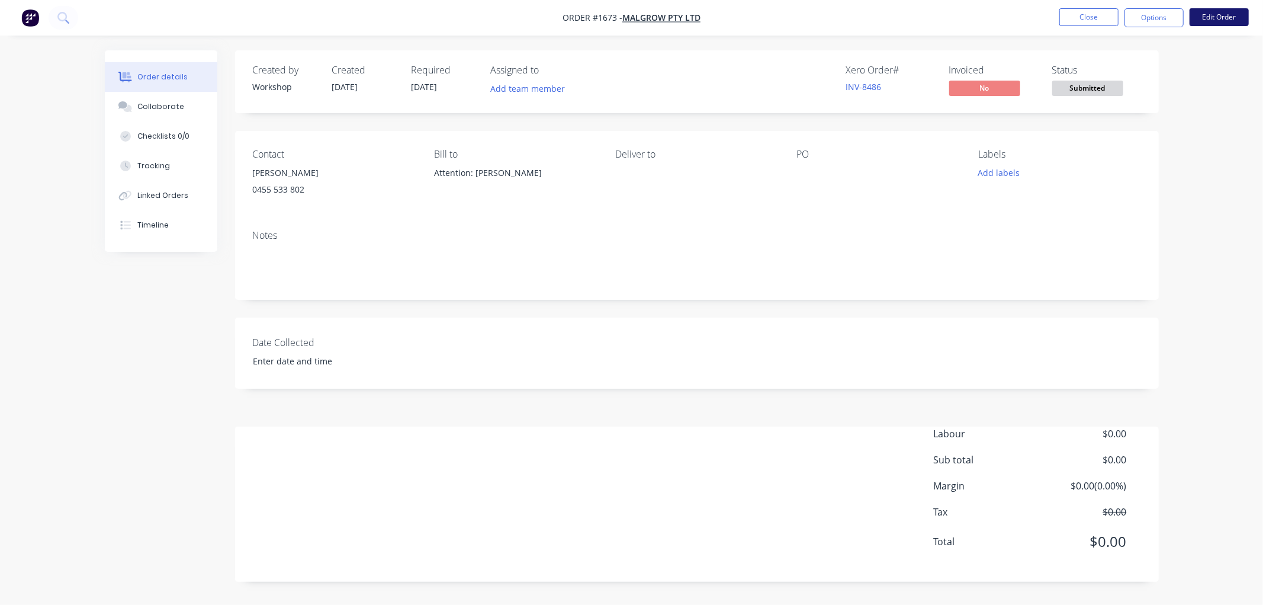
click at [1226, 15] on button "Edit Order" at bounding box center [1219, 17] width 59 height 18
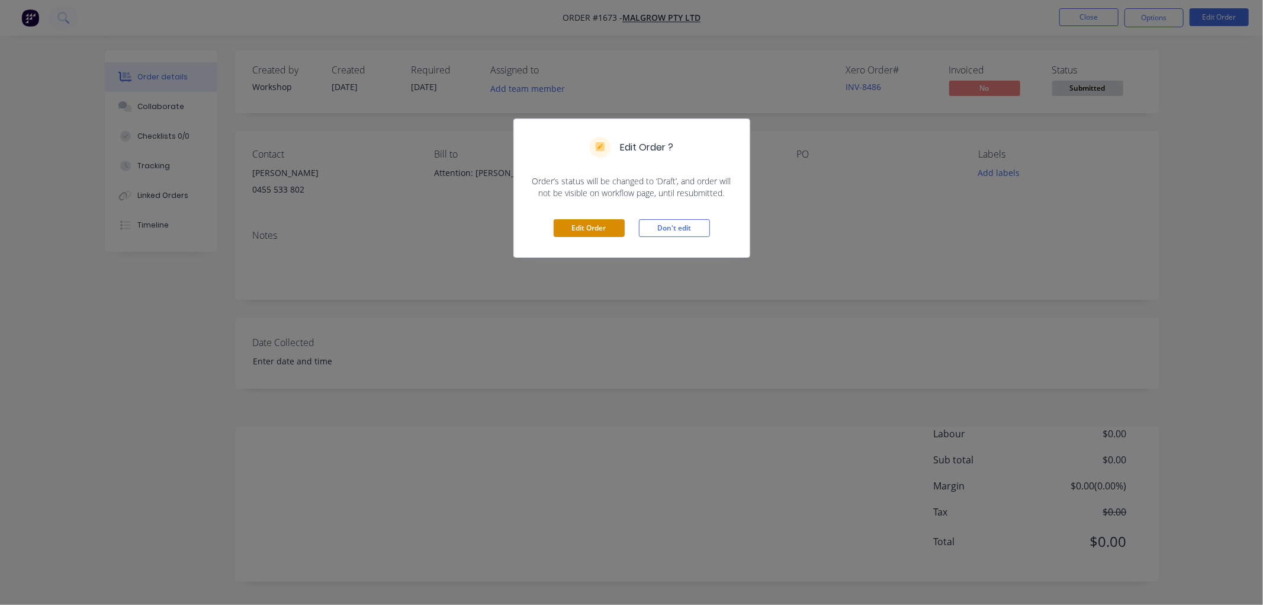
click at [583, 231] on button "Edit Order" at bounding box center [589, 228] width 71 height 18
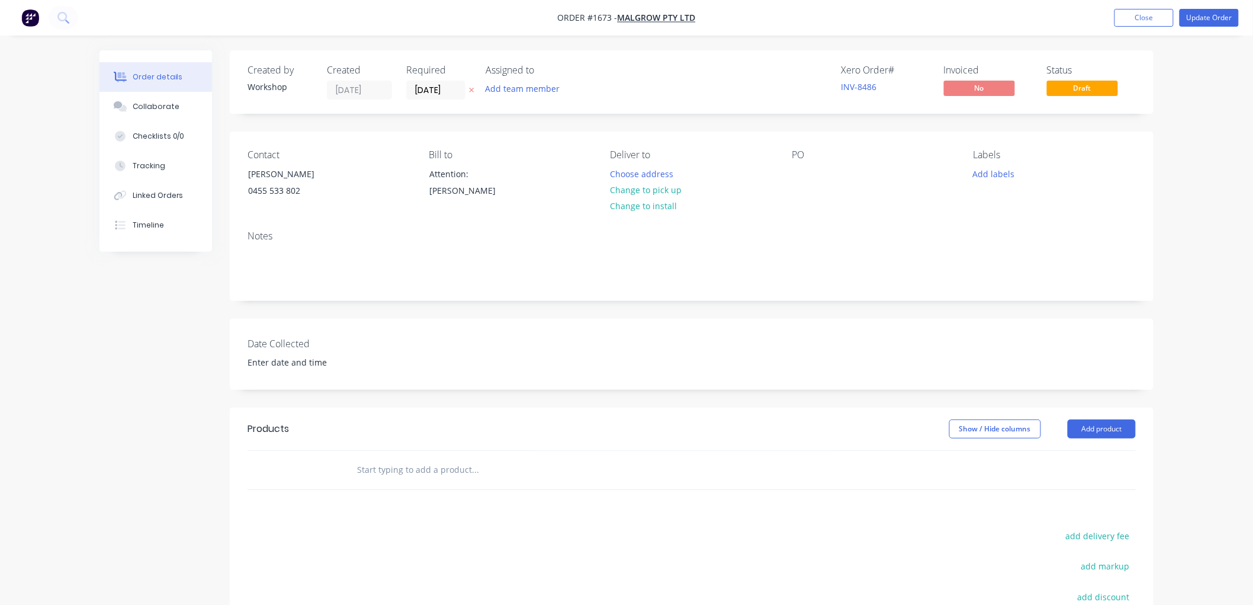
scroll to position [66, 0]
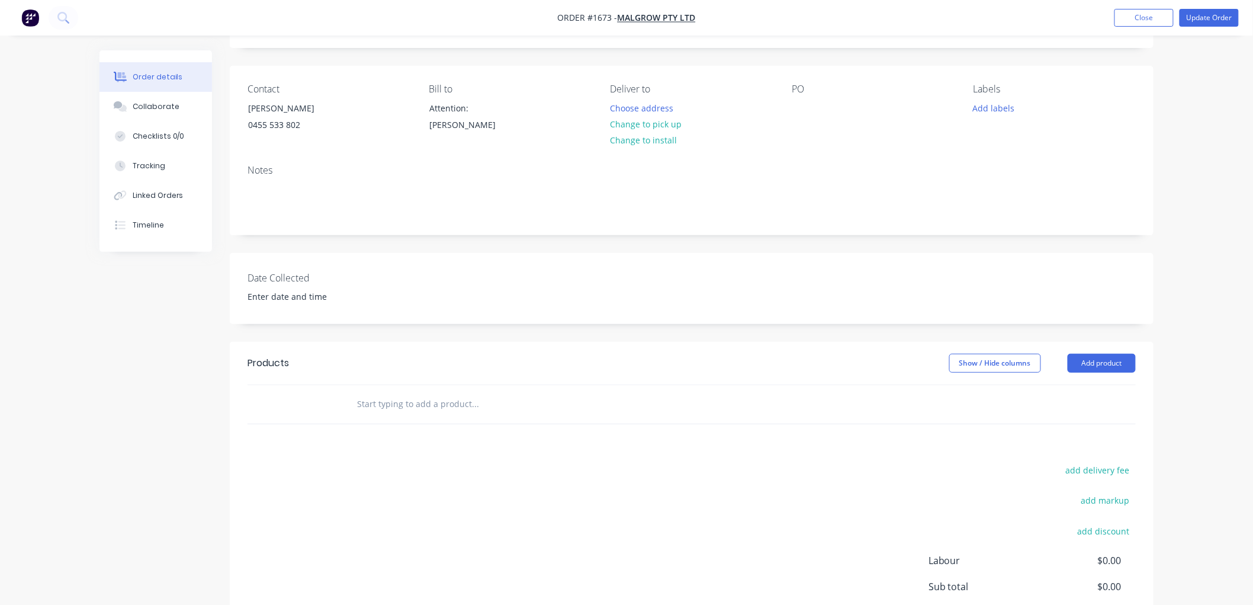
click at [402, 400] on input "text" at bounding box center [475, 404] width 237 height 24
type input "b"
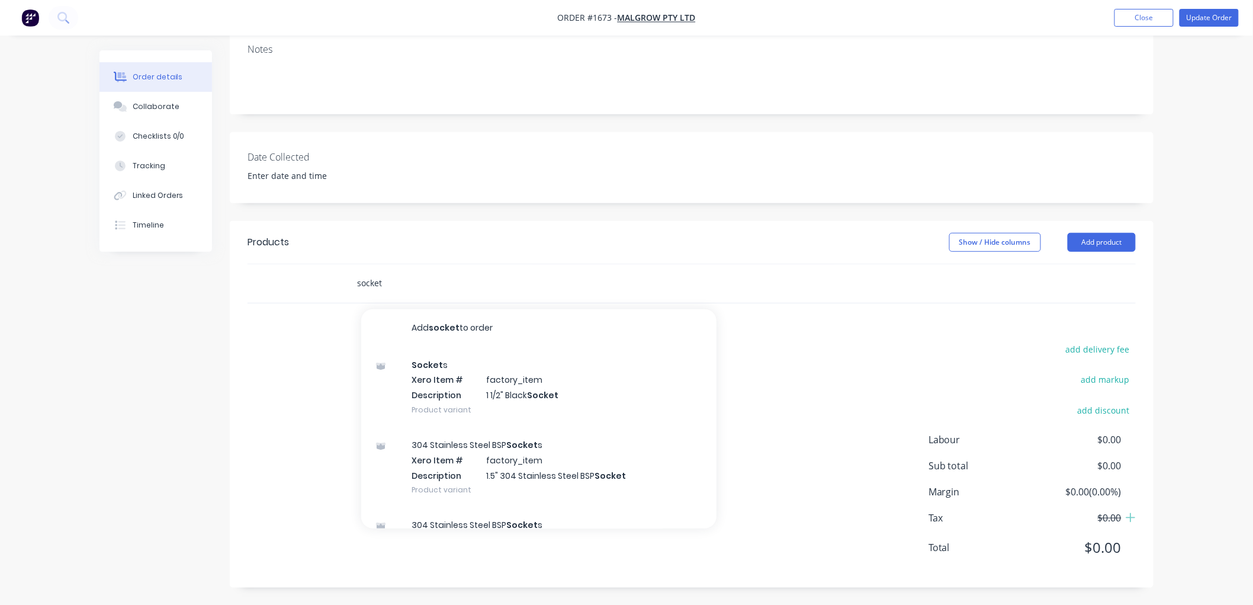
scroll to position [187, 0]
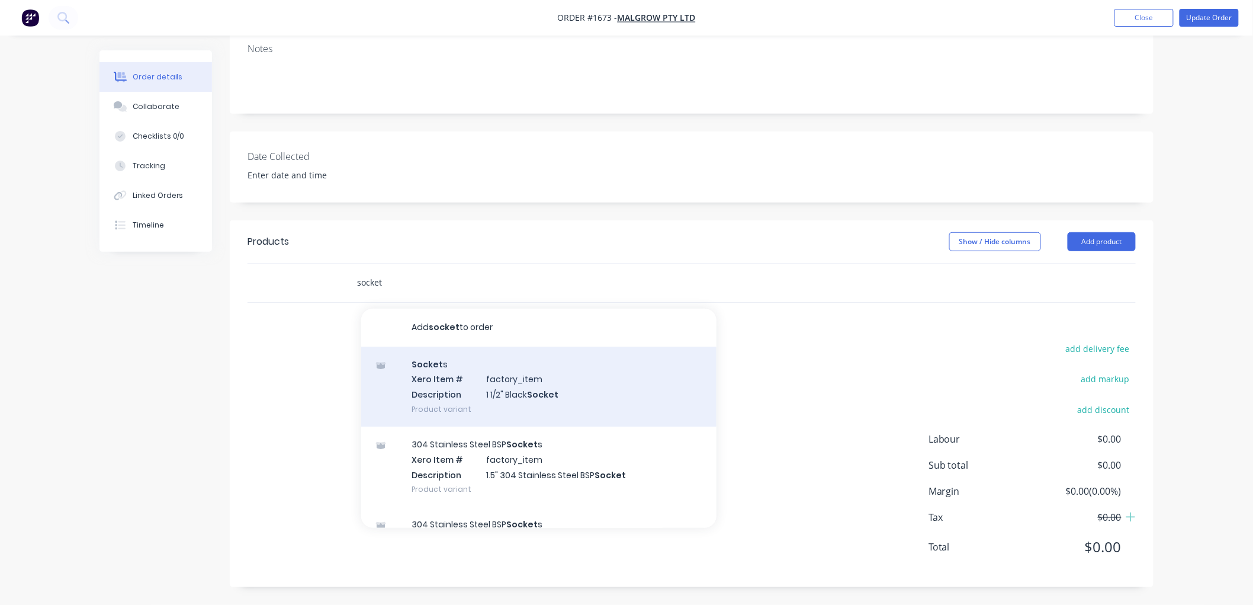
type input "socket"
click at [577, 386] on div "Socket s Xero Item # factory_item Description 1 1/2" Black Socket Product varia…" at bounding box center [538, 386] width 355 height 80
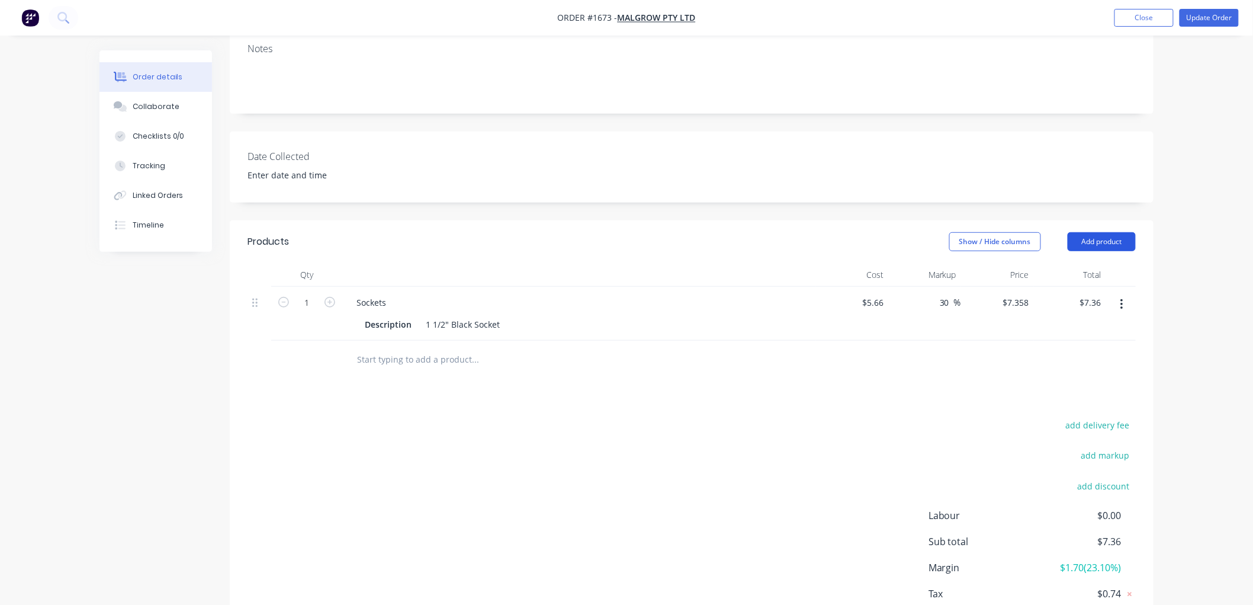
click at [1111, 238] on button "Add product" at bounding box center [1102, 241] width 68 height 19
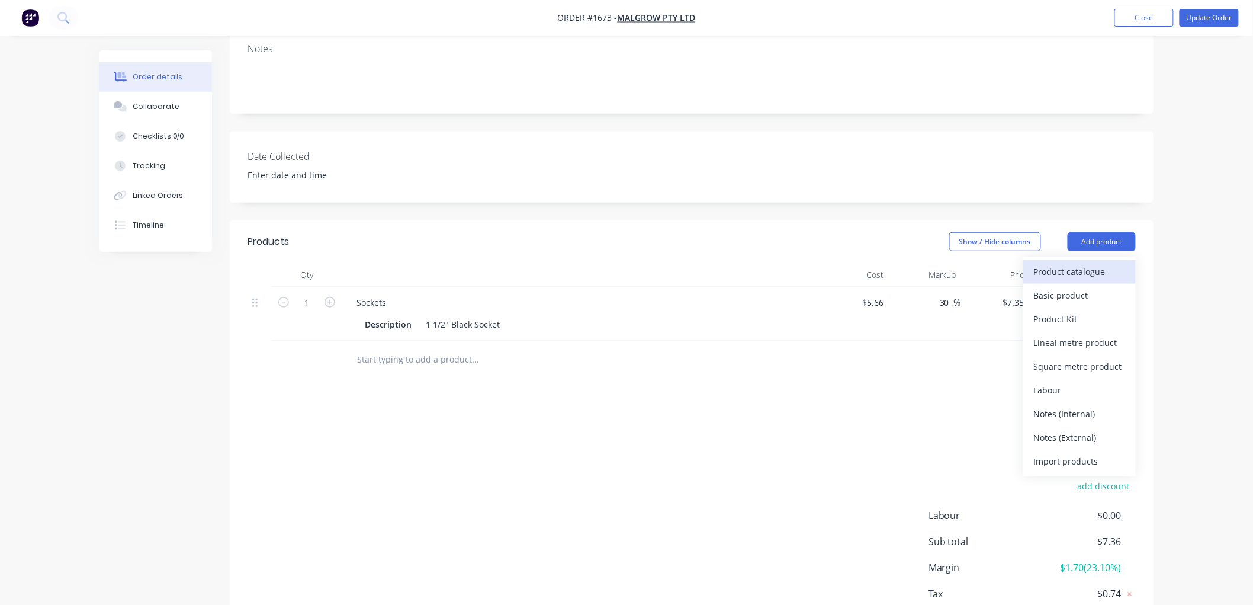
click at [1083, 271] on div "Product catalogue" at bounding box center [1079, 271] width 91 height 17
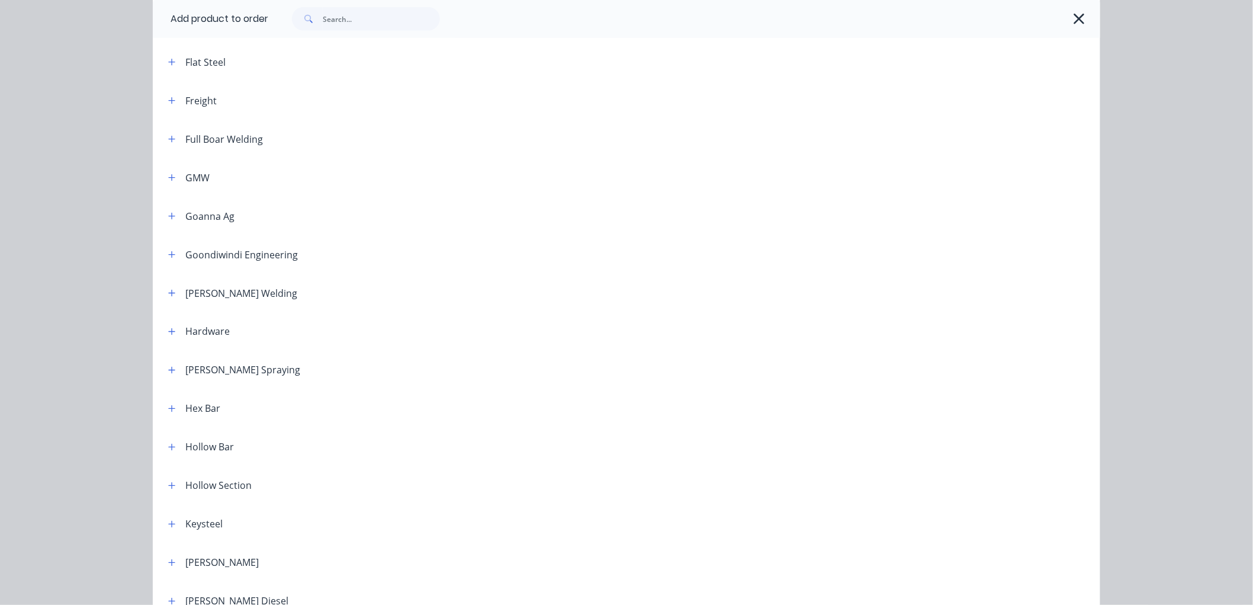
scroll to position [724, 0]
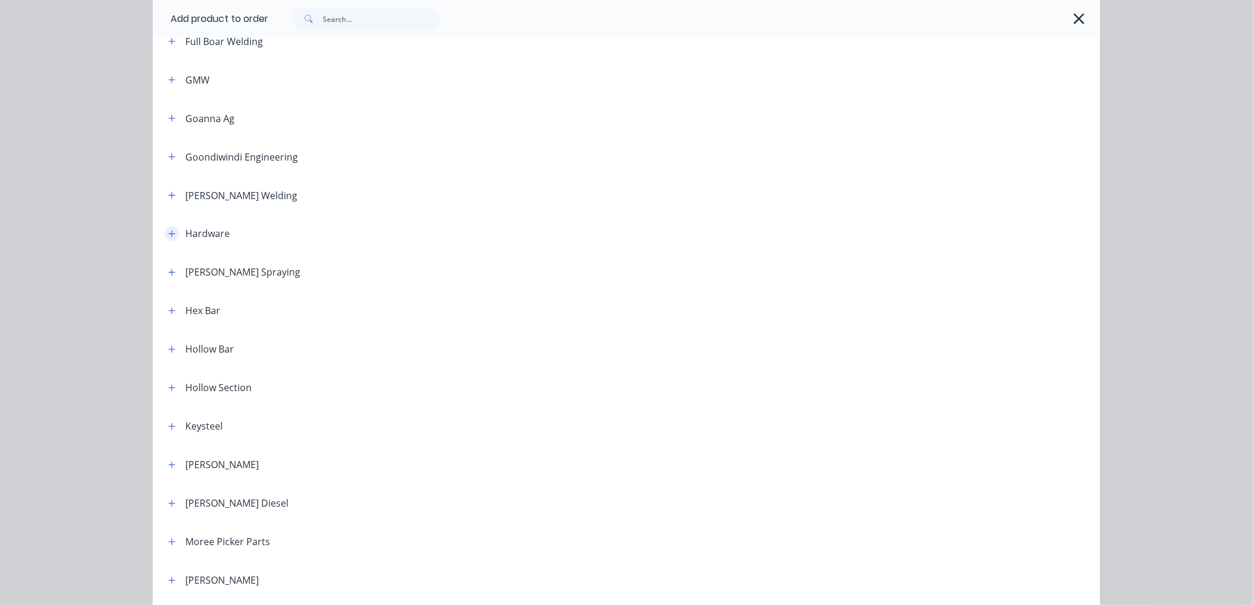
click at [166, 227] on button "button" at bounding box center [172, 233] width 15 height 15
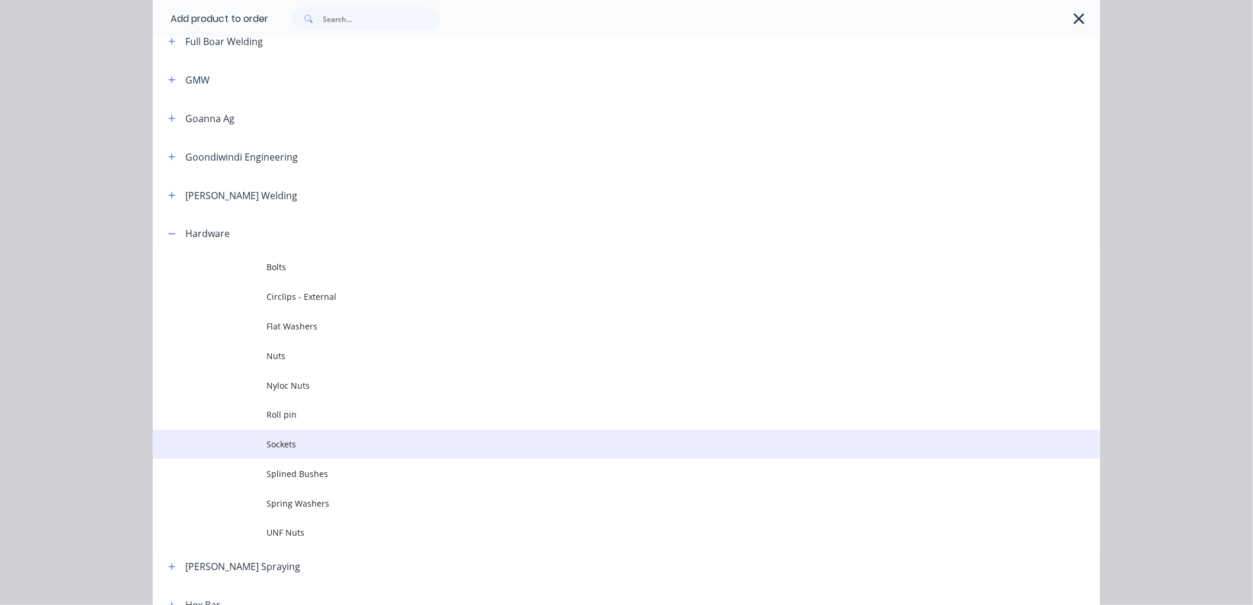
click at [287, 442] on span "Sockets" at bounding box center [600, 444] width 667 height 12
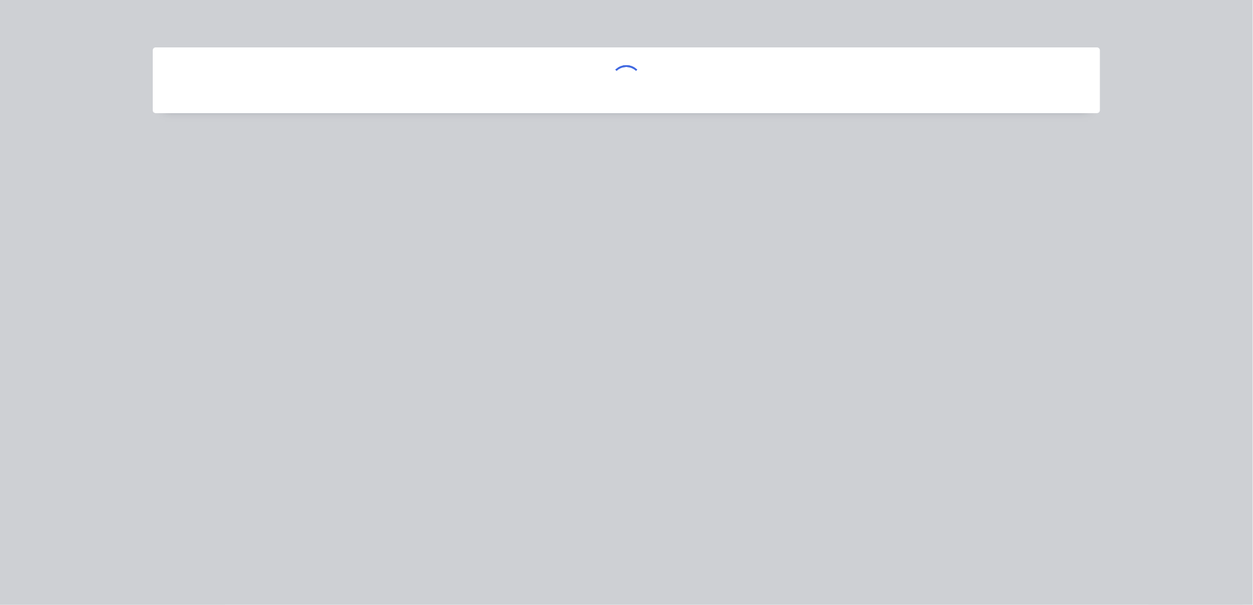
scroll to position [0, 0]
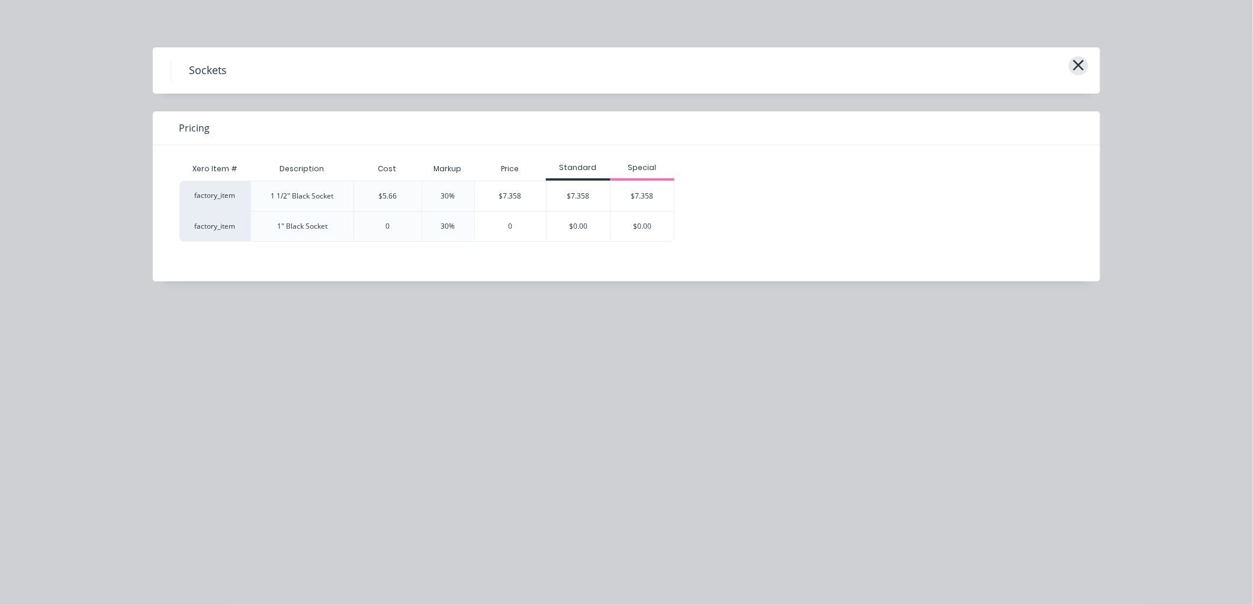
click at [1080, 63] on icon "button" at bounding box center [1079, 65] width 11 height 11
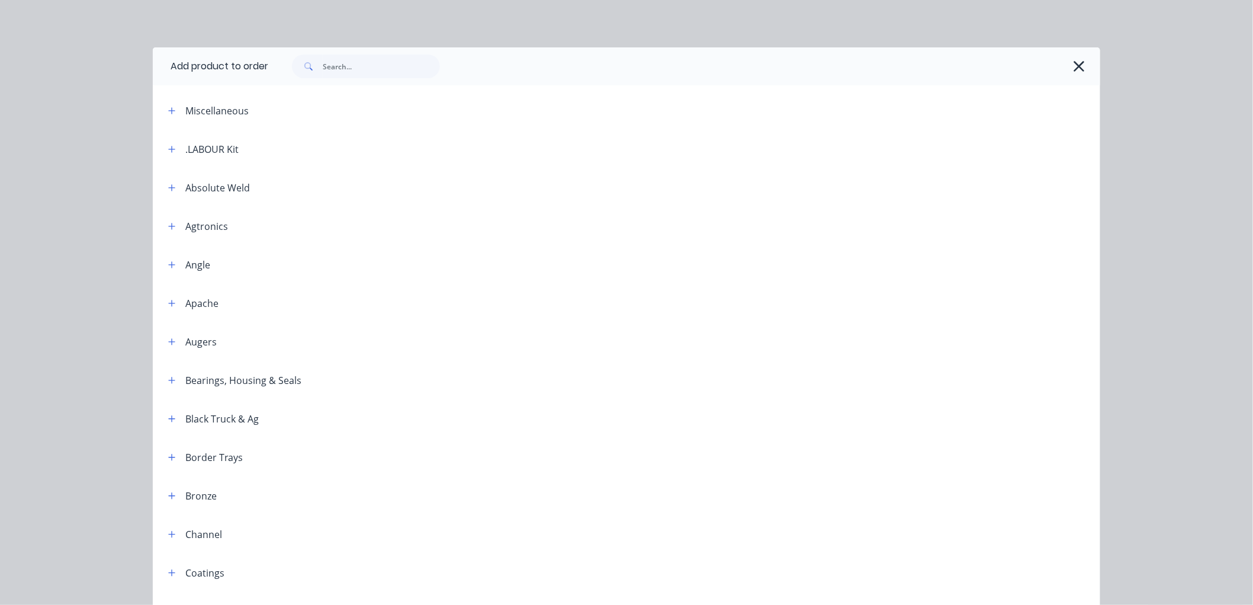
scroll to position [938, 0]
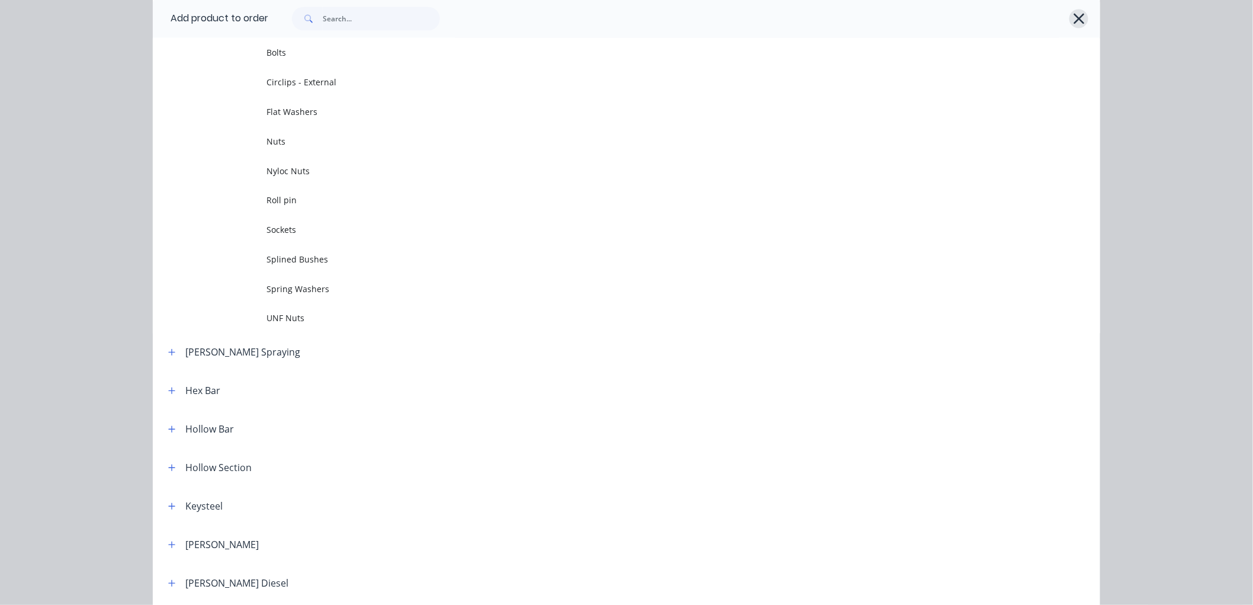
click at [1076, 14] on icon "button" at bounding box center [1079, 19] width 12 height 17
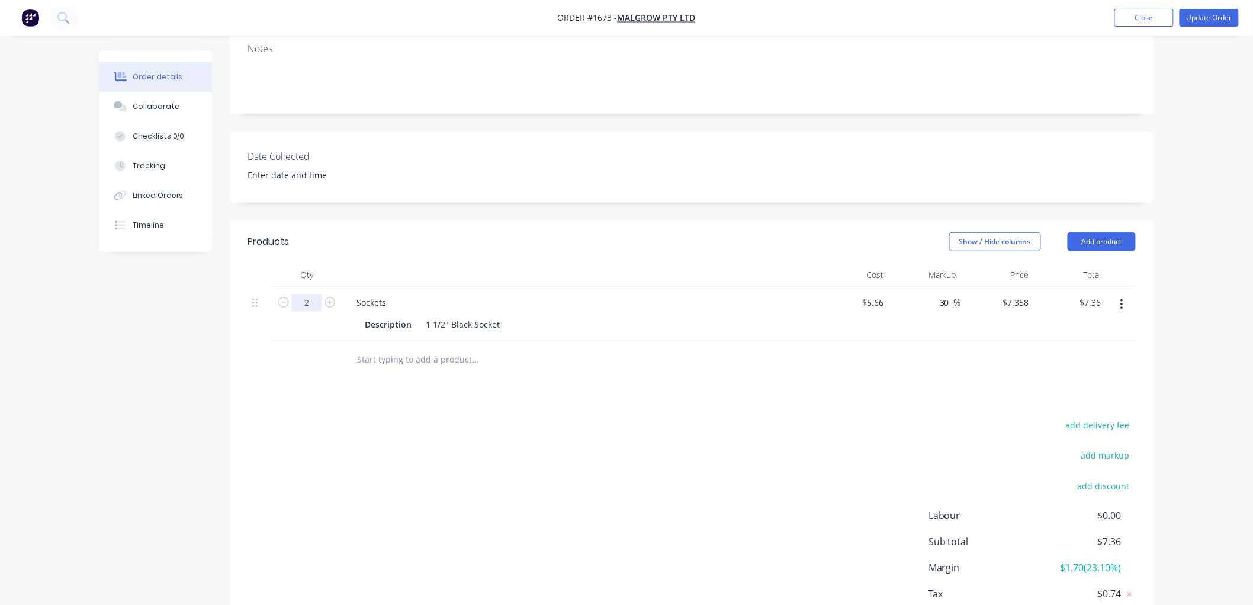
type input "2"
type input "$14.72"
click at [492, 360] on input "text" at bounding box center [475, 360] width 237 height 24
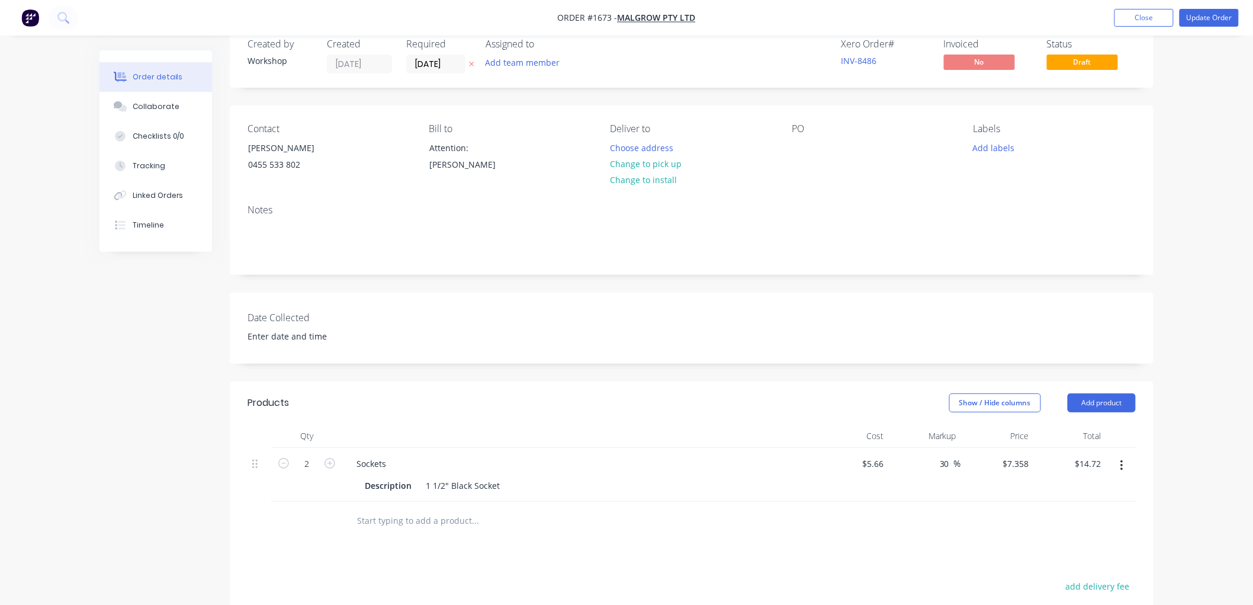
scroll to position [0, 0]
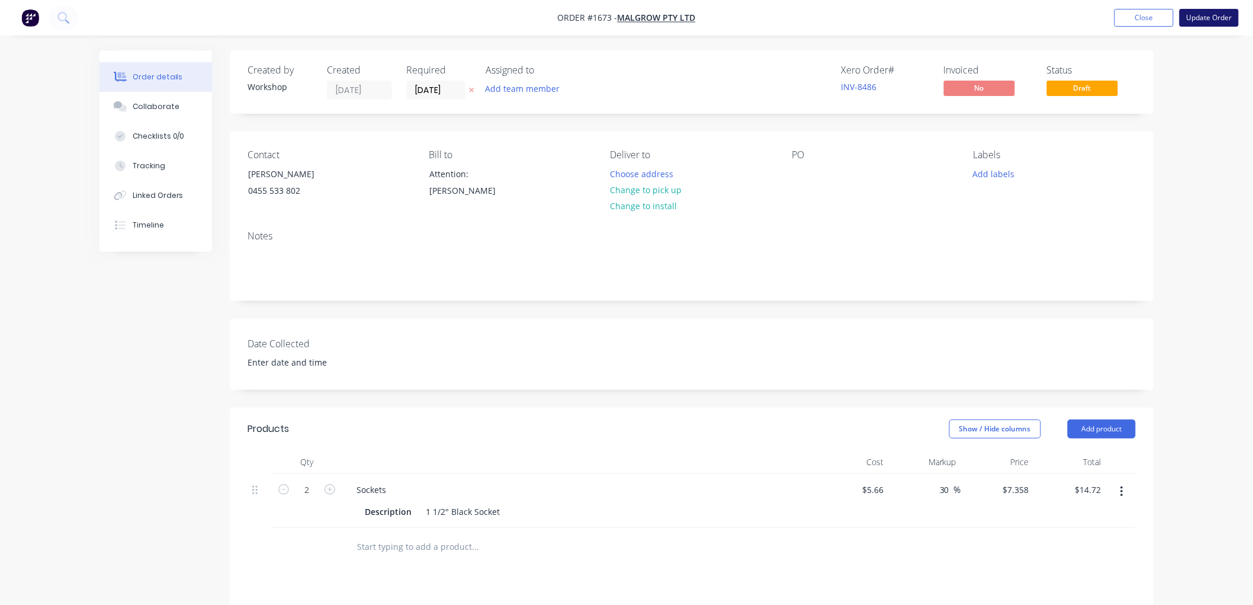
click at [1201, 22] on button "Update Order" at bounding box center [1209, 18] width 59 height 18
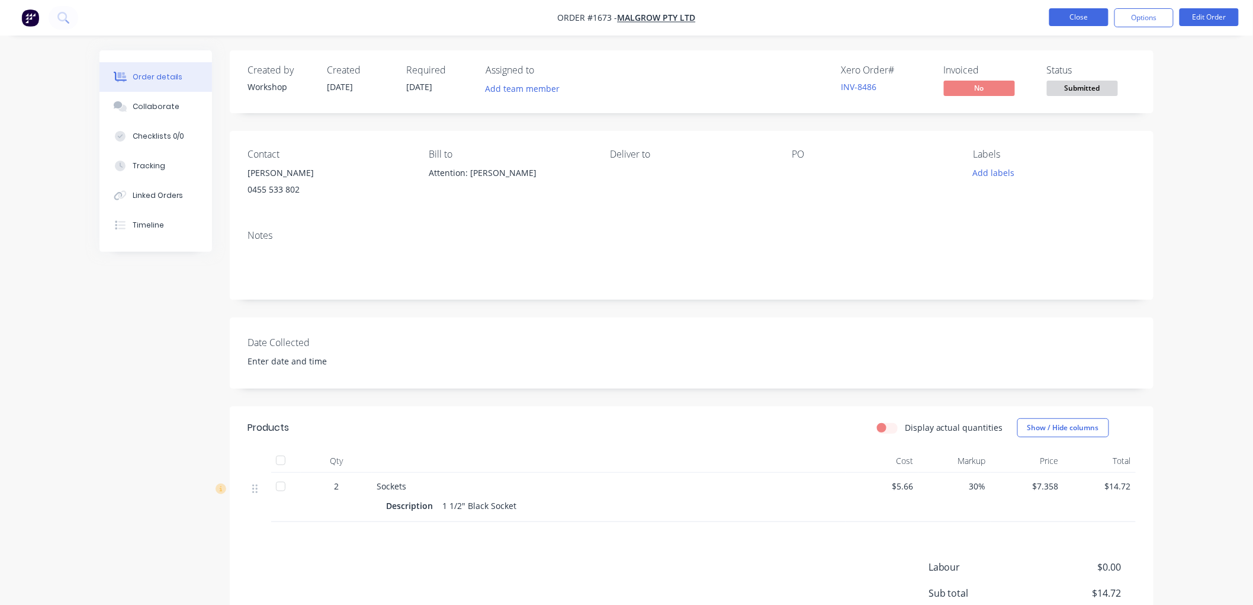
click at [1084, 12] on button "Close" at bounding box center [1079, 17] width 59 height 18
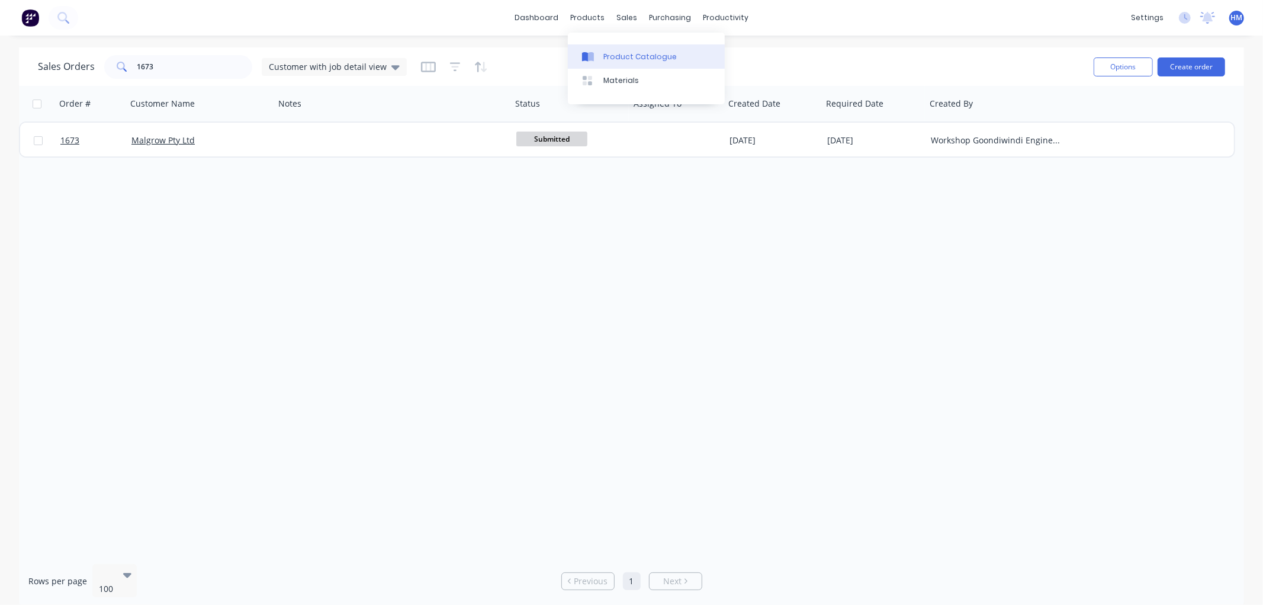
click at [615, 54] on div "Product Catalogue" at bounding box center [640, 57] width 73 height 11
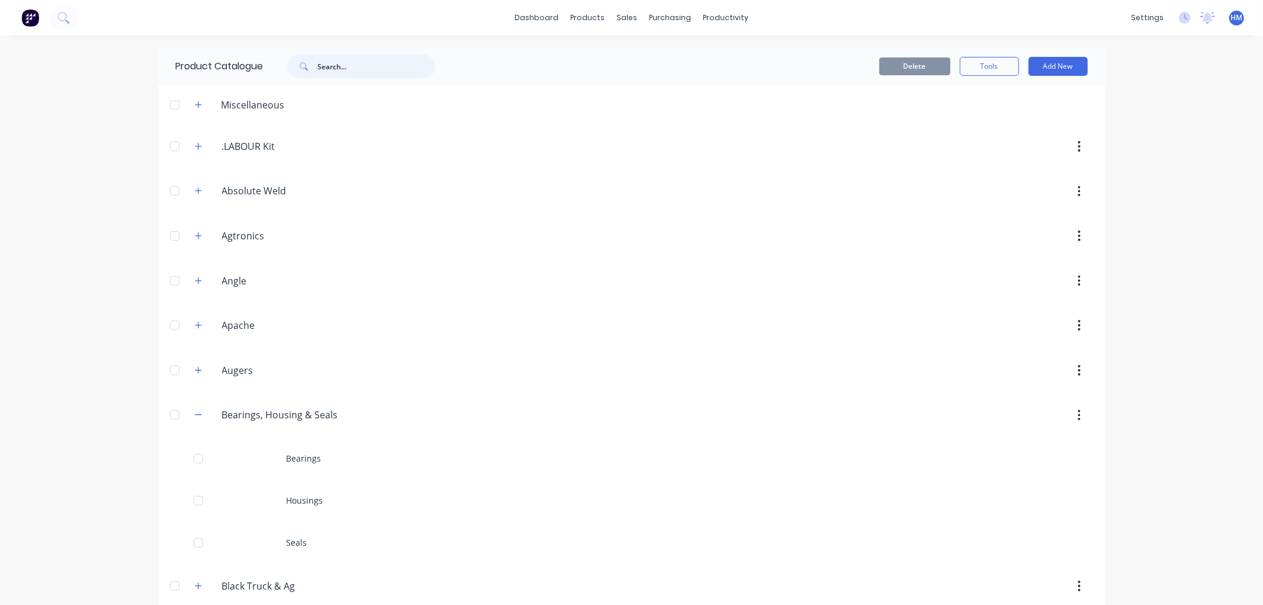
click at [329, 65] on input "text" at bounding box center [376, 66] width 117 height 24
type input "25NB"
drag, startPoint x: 364, startPoint y: 63, endPoint x: 283, endPoint y: 63, distance: 81.1
click at [283, 63] on div "25NB" at bounding box center [355, 66] width 160 height 24
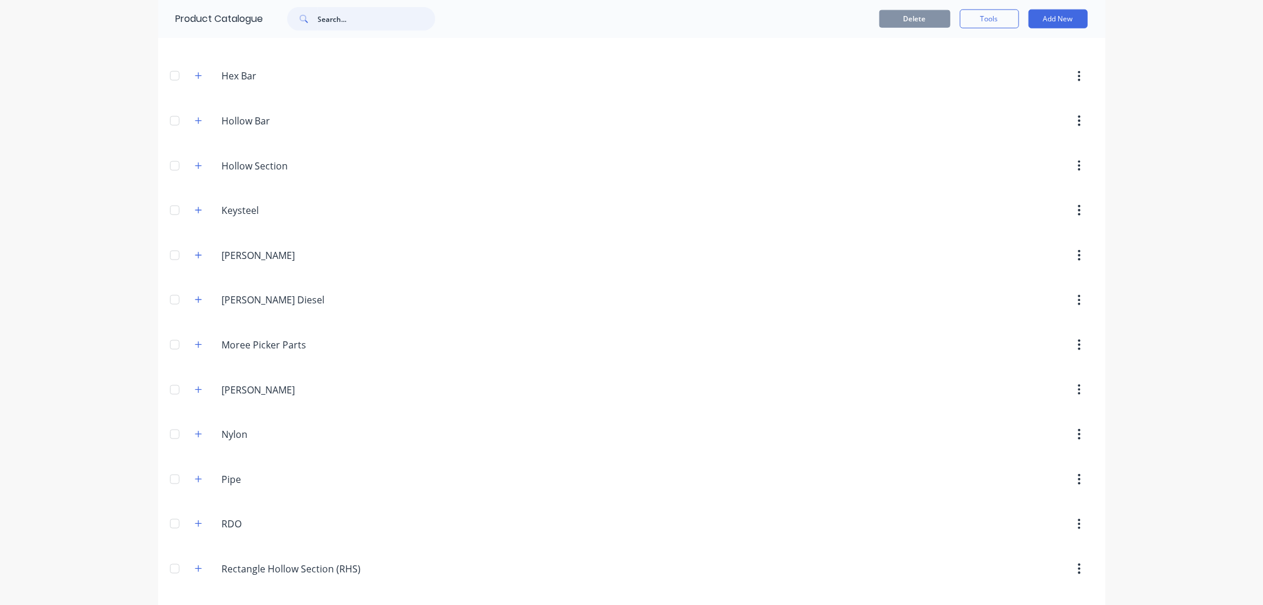
scroll to position [1250, 0]
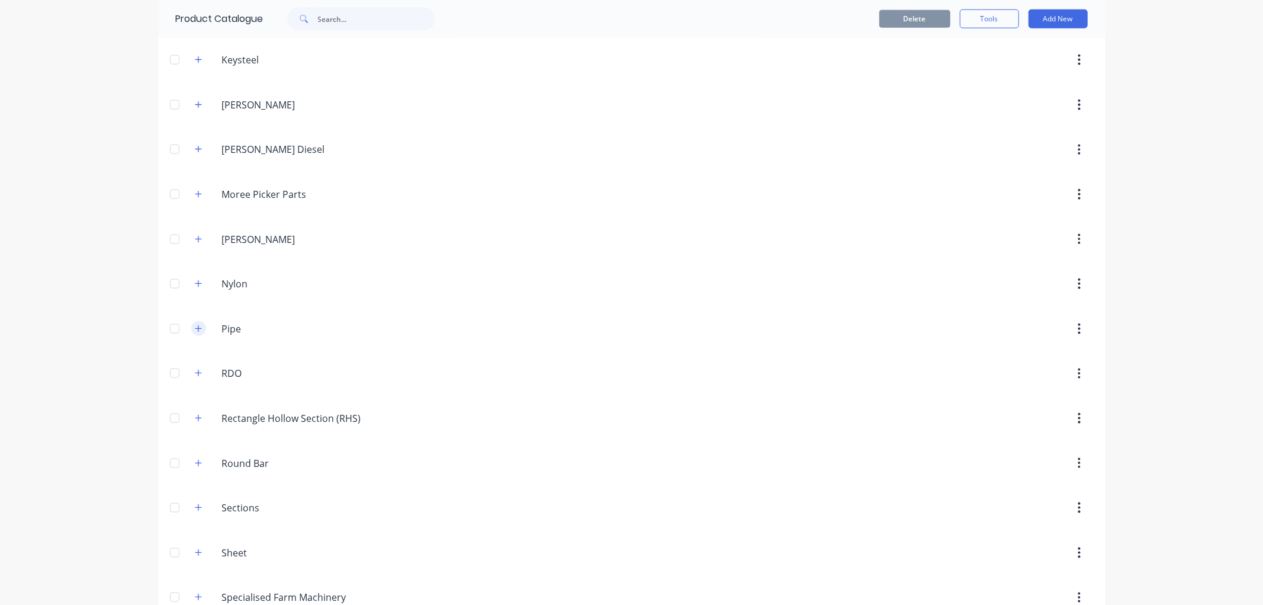
click at [197, 329] on icon "button" at bounding box center [198, 329] width 7 height 8
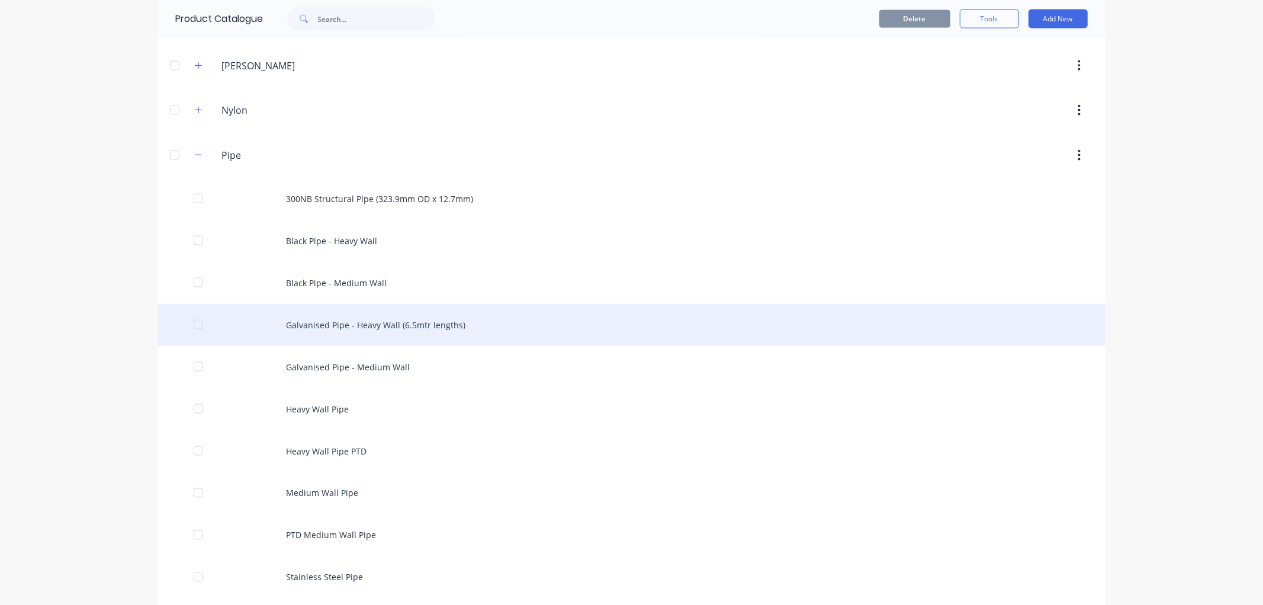
scroll to position [1448, 0]
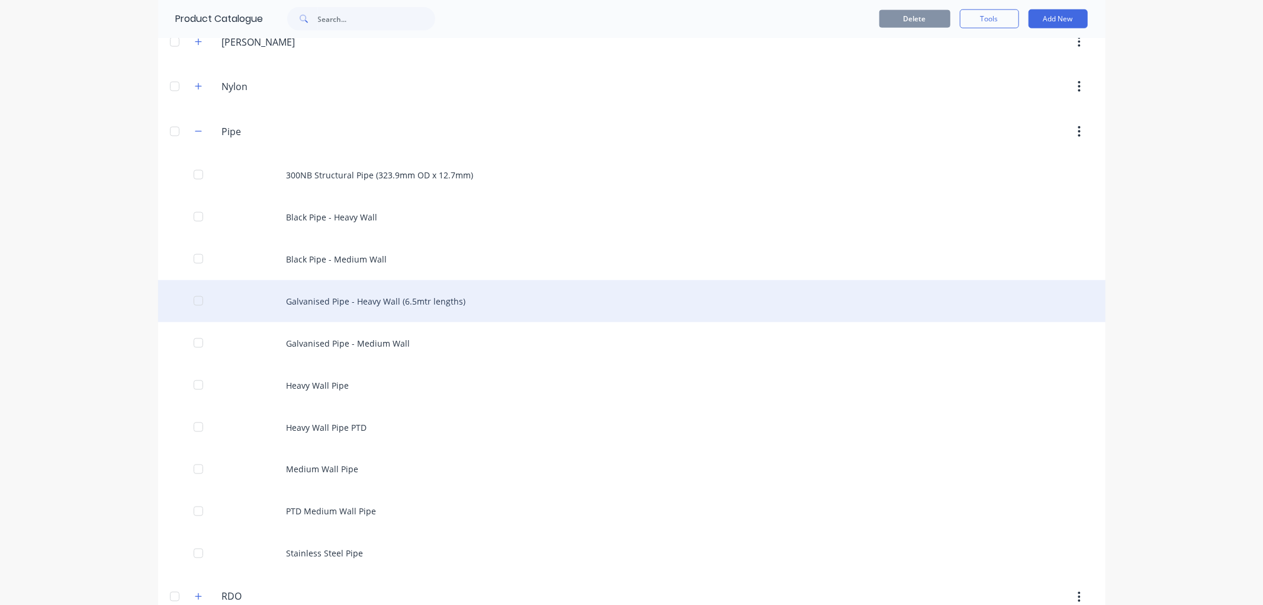
click at [335, 305] on div "Galvanised Pipe - Heavy Wall (6.5mtr lengths)" at bounding box center [632, 301] width 948 height 42
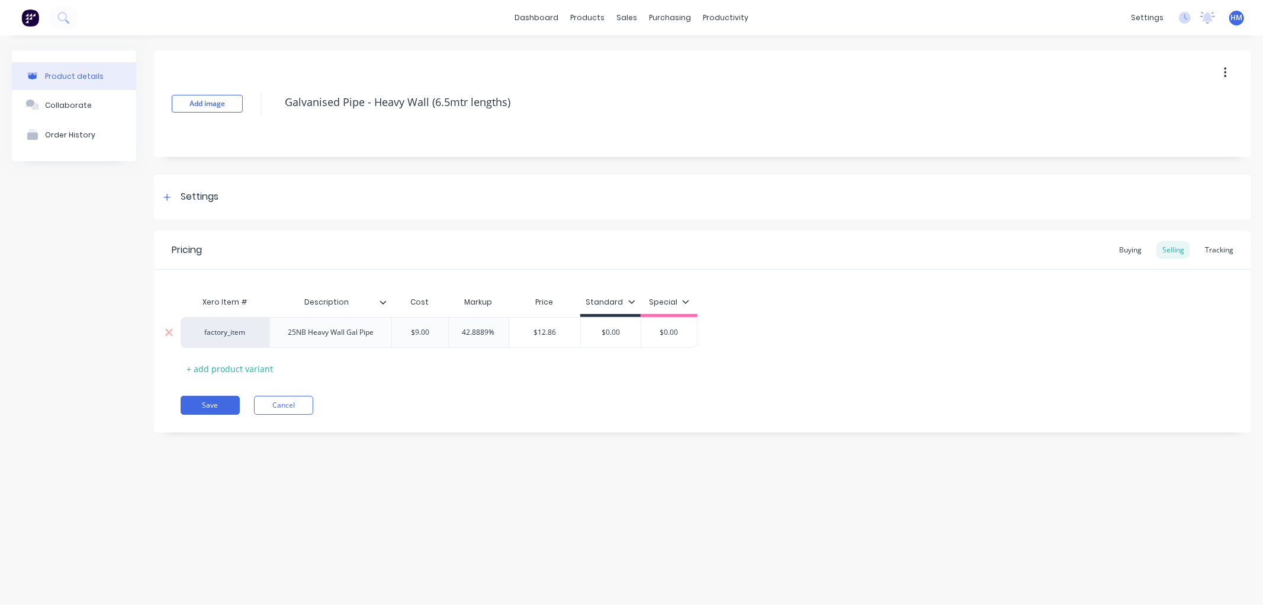
drag, startPoint x: 620, startPoint y: 333, endPoint x: 570, endPoint y: 339, distance: 50.7
click at [570, 339] on div "factory_item 25NB Heavy Wall Gal Pipe $9.00 42.8889% $12.86 $0.00 $0.00 $0.00" at bounding box center [439, 332] width 517 height 31
type input "12.86"
click at [648, 323] on div "$0.00 $0.00" at bounding box center [672, 332] width 59 height 30
type input "12.86"
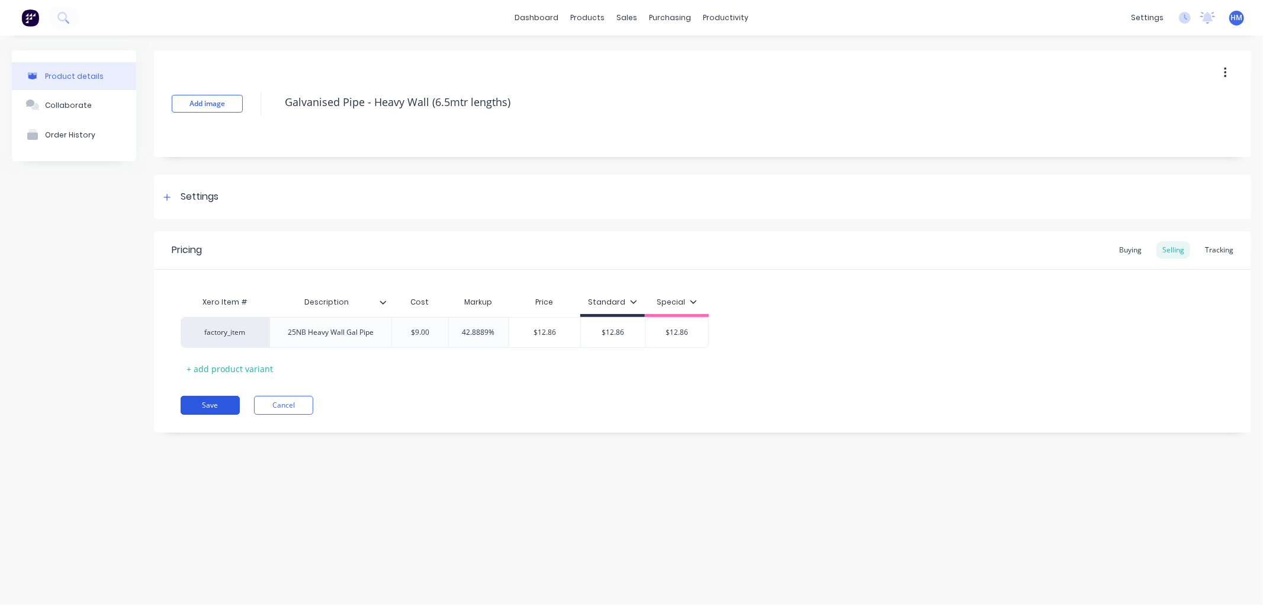
click at [226, 396] on button "Save" at bounding box center [210, 405] width 59 height 19
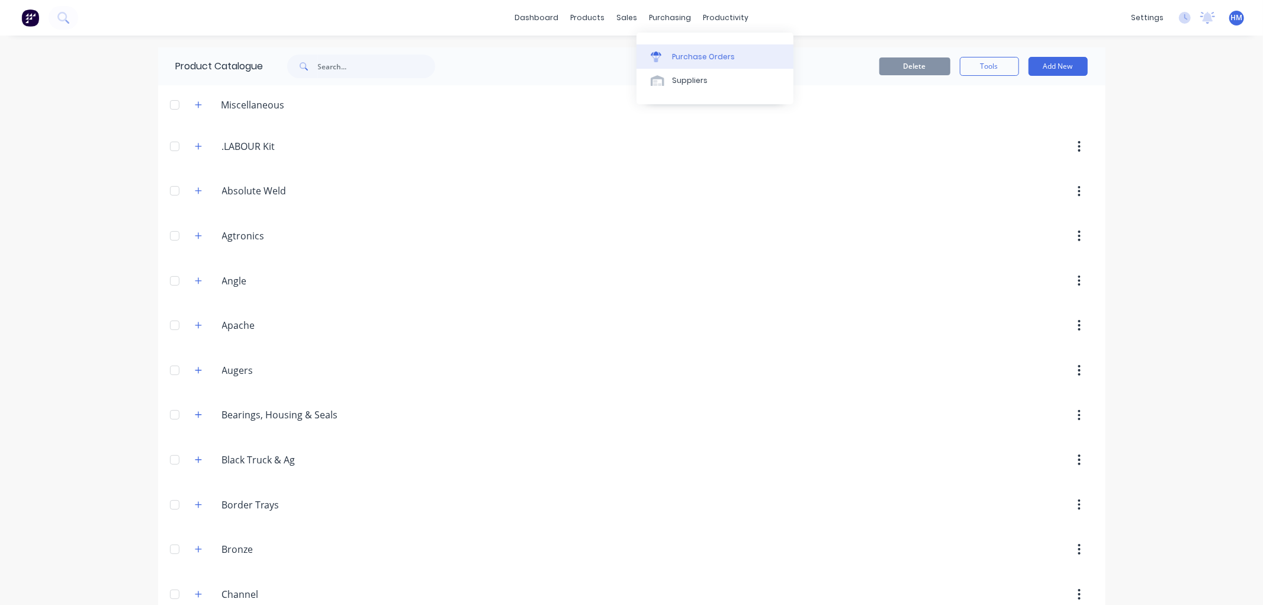
click at [697, 54] on div "Purchase Orders" at bounding box center [703, 57] width 63 height 11
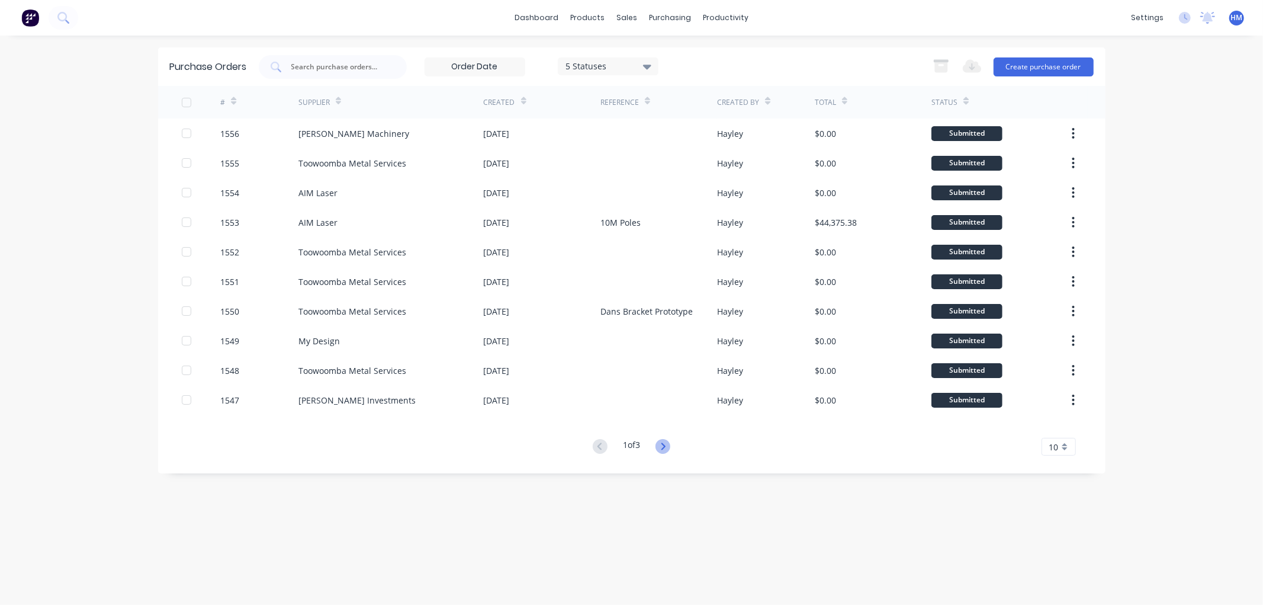
click at [662, 447] on icon at bounding box center [663, 446] width 15 height 15
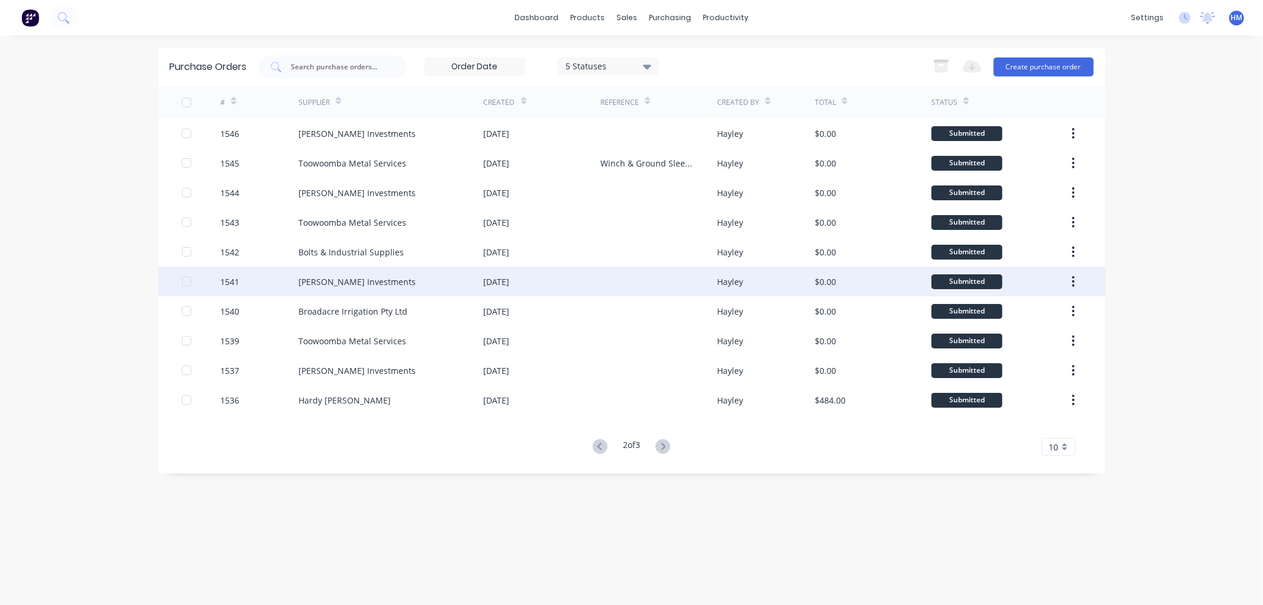
click at [255, 283] on div "1541" at bounding box center [259, 282] width 78 height 30
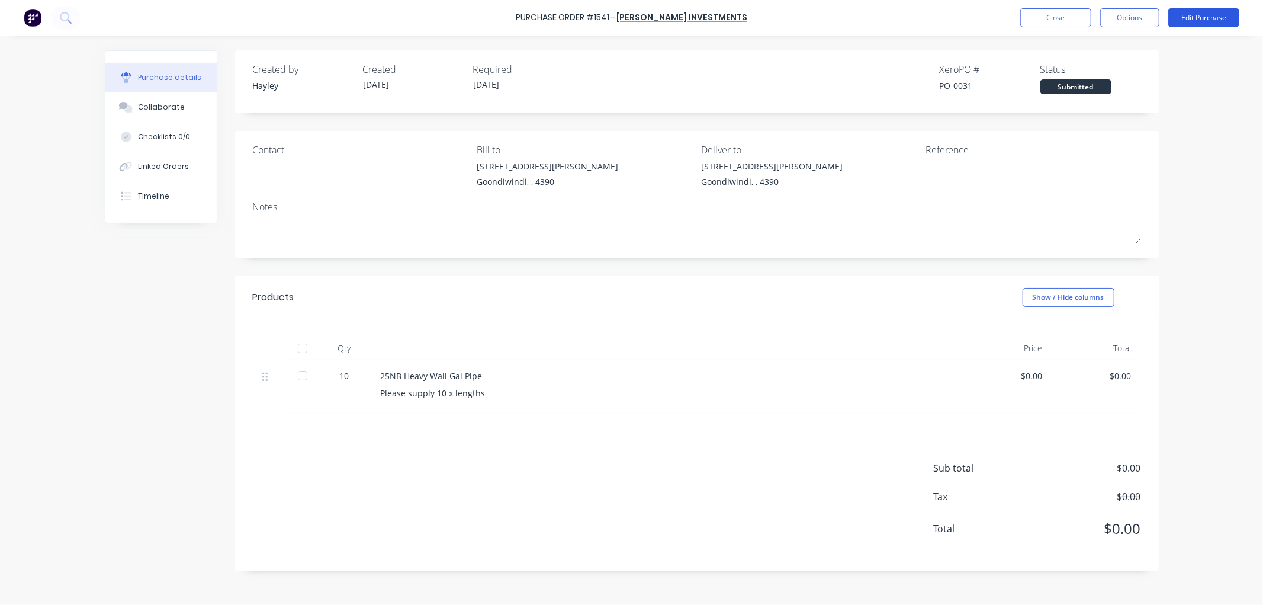
click at [1191, 21] on button "Edit Purchase" at bounding box center [1204, 17] width 71 height 19
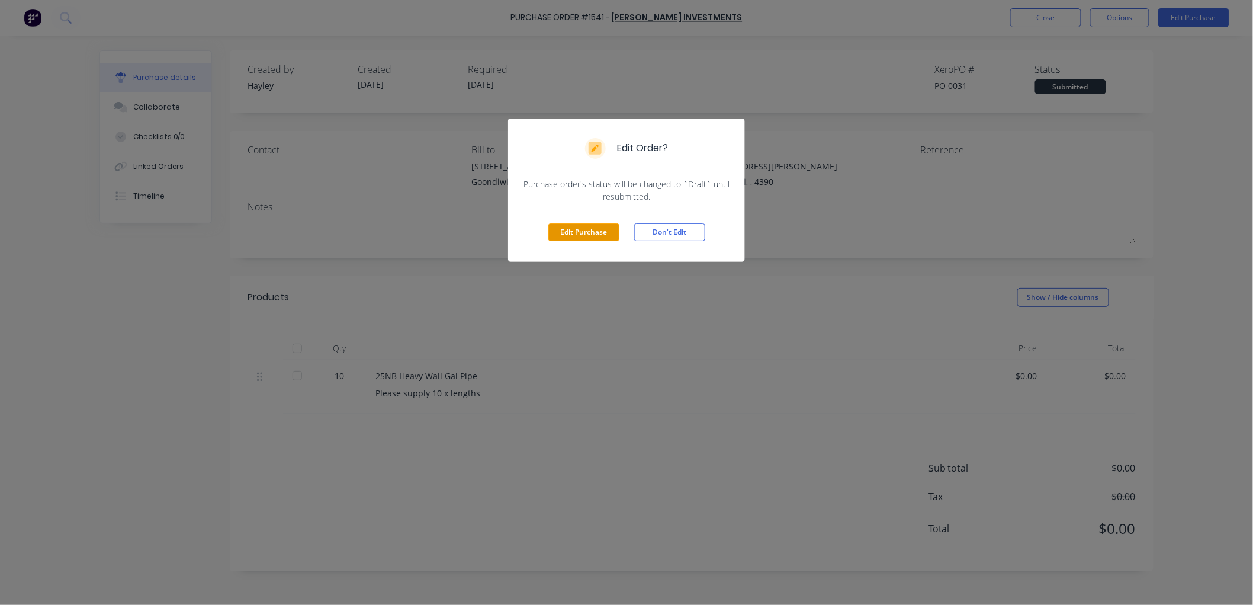
click at [593, 235] on button "Edit Purchase" at bounding box center [583, 232] width 71 height 18
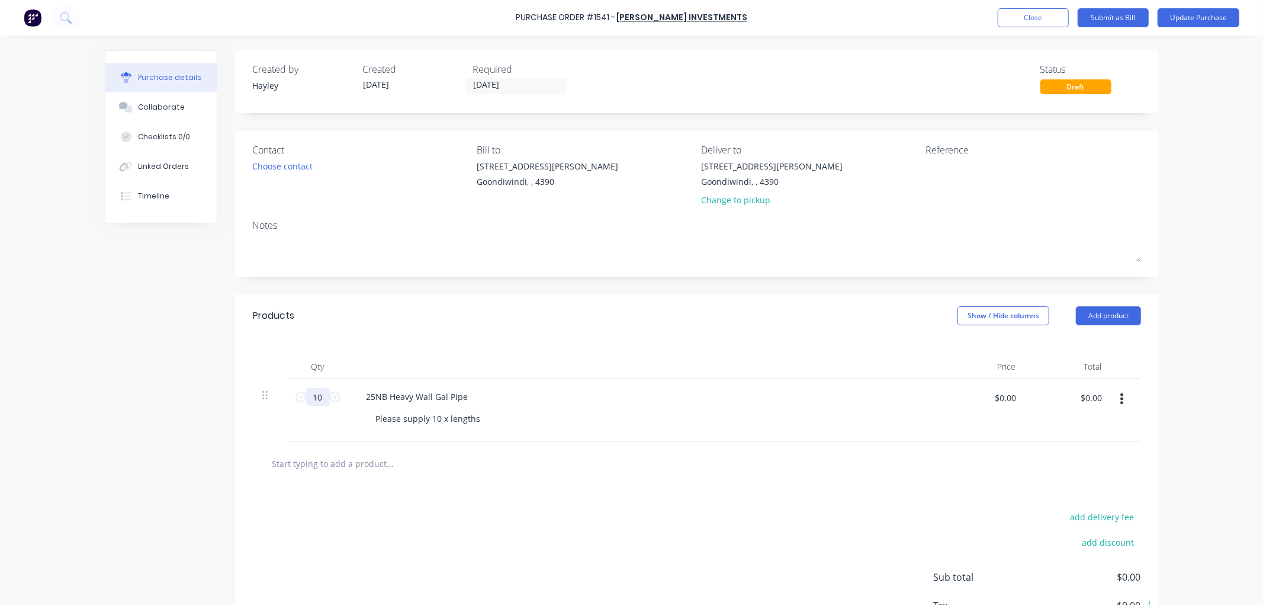
drag, startPoint x: 320, startPoint y: 402, endPoint x: 270, endPoint y: 395, distance: 50.2
click at [270, 395] on div "10 10 25NB Heavy Wall Gal Pipe Please supply 10 x lengths $0.00 $0.00 $0.00 $0.…" at bounding box center [697, 409] width 888 height 63
type input "65"
click at [365, 471] on input "text" at bounding box center [390, 463] width 237 height 24
click at [1193, 17] on button "Update Purchase" at bounding box center [1199, 17] width 82 height 19
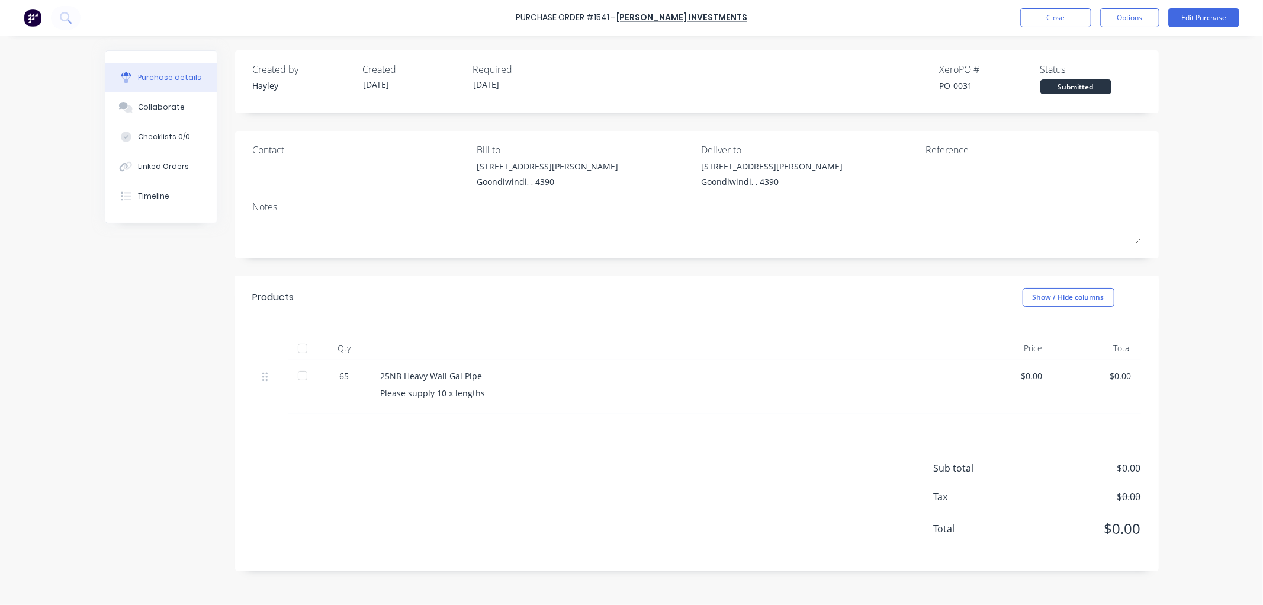
click at [301, 374] on div at bounding box center [303, 376] width 24 height 24
click at [1132, 20] on button "Options" at bounding box center [1129, 17] width 59 height 19
click at [1115, 68] on div "Convert to Bill" at bounding box center [1103, 71] width 91 height 17
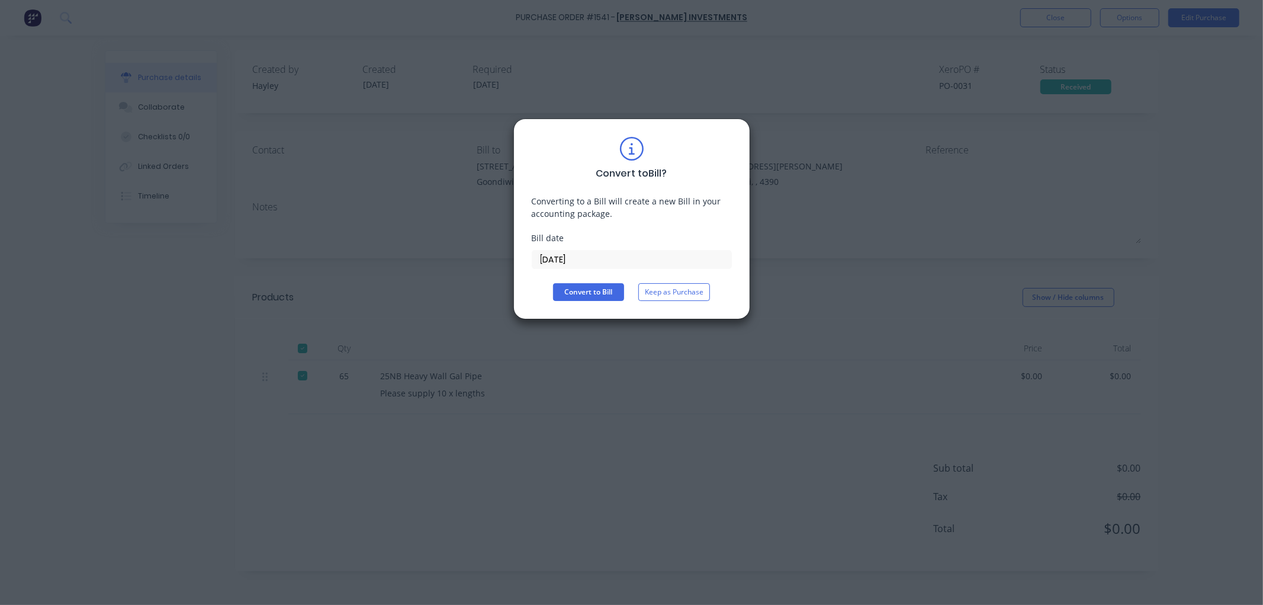
click at [575, 261] on input "[DATE]" at bounding box center [631, 260] width 199 height 18
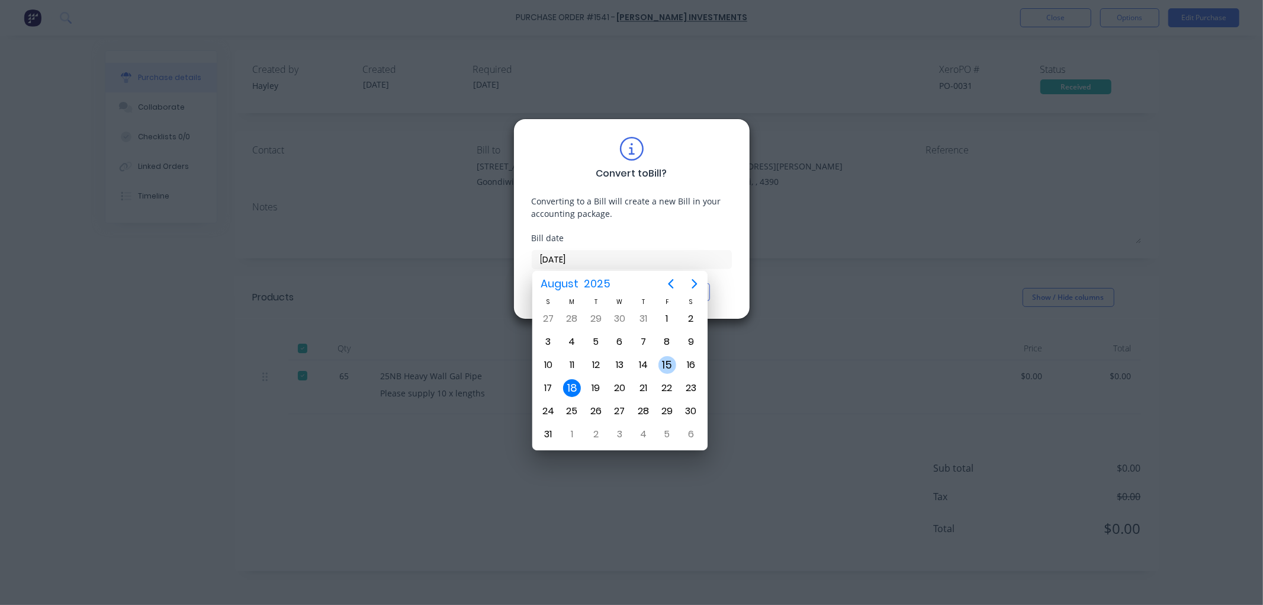
click at [665, 360] on div "15" at bounding box center [668, 365] width 18 height 18
type input "[DATE]"
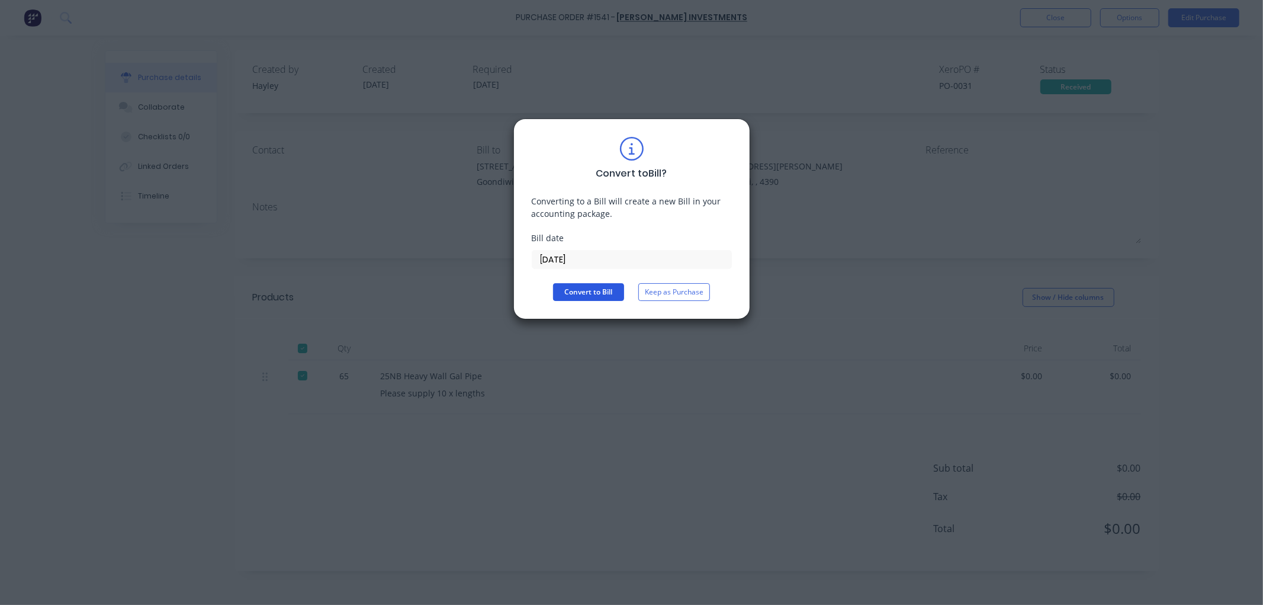
click at [599, 292] on button "Convert to Bill" at bounding box center [588, 292] width 71 height 18
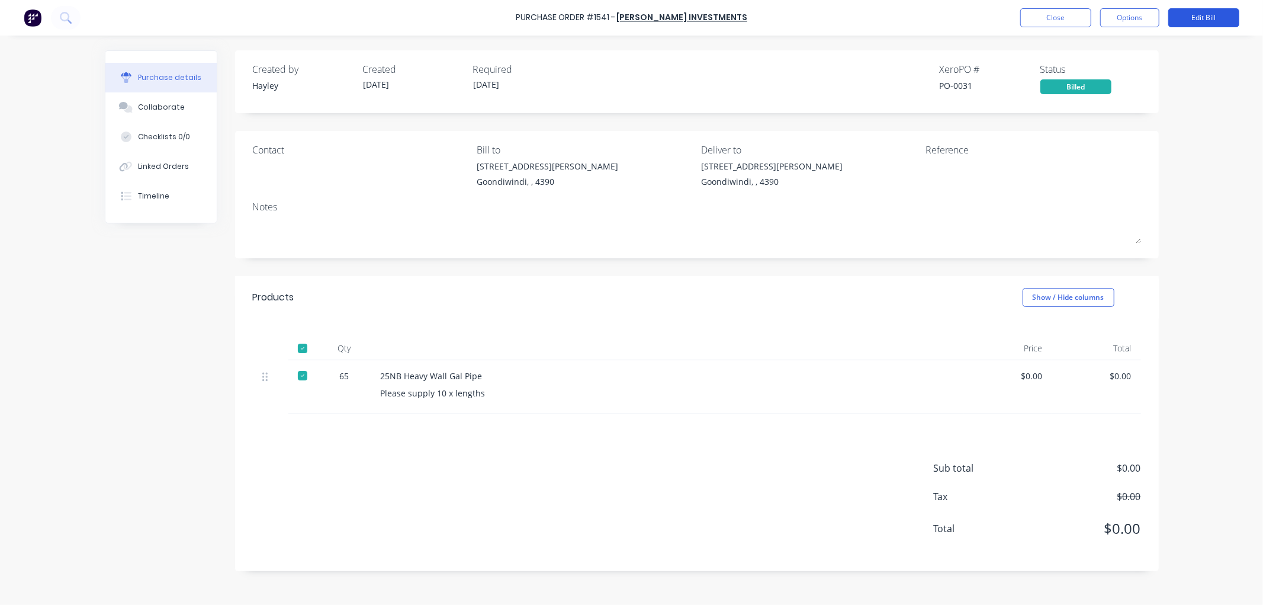
click at [1199, 19] on button "Edit Bill" at bounding box center [1204, 17] width 71 height 19
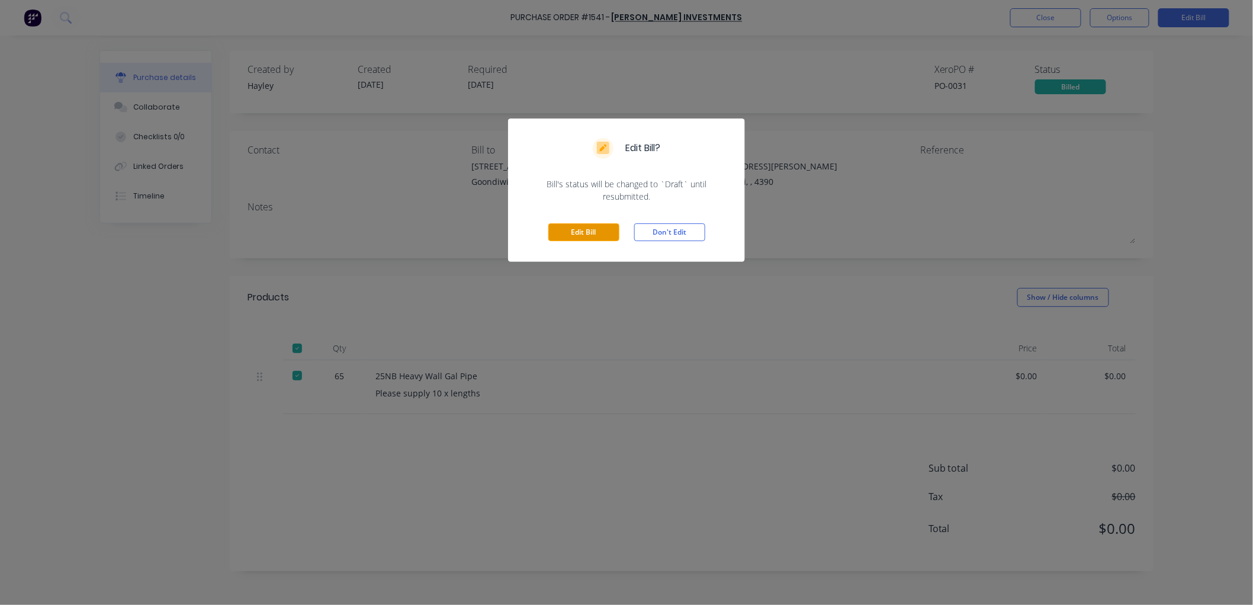
click at [585, 223] on button "Edit Bill" at bounding box center [583, 232] width 71 height 18
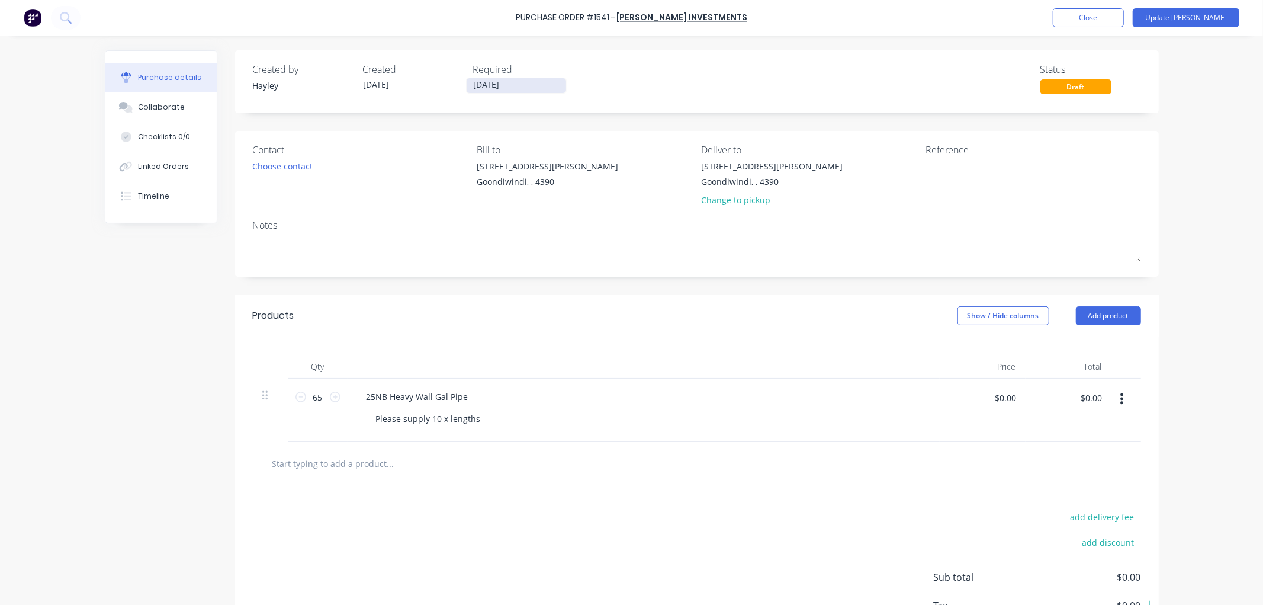
click at [512, 81] on input "[DATE]" at bounding box center [517, 85] width 100 height 15
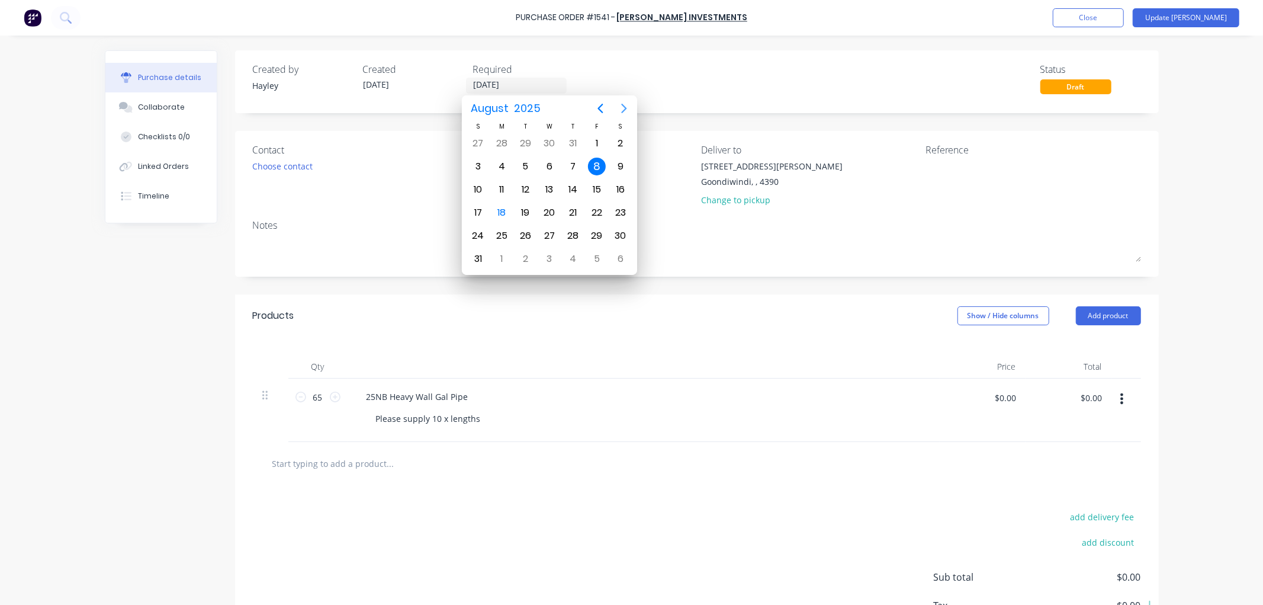
click at [620, 108] on icon "Next page" at bounding box center [624, 108] width 14 height 14
click at [528, 232] on div "30" at bounding box center [526, 236] width 18 height 18
type input "[DATE]"
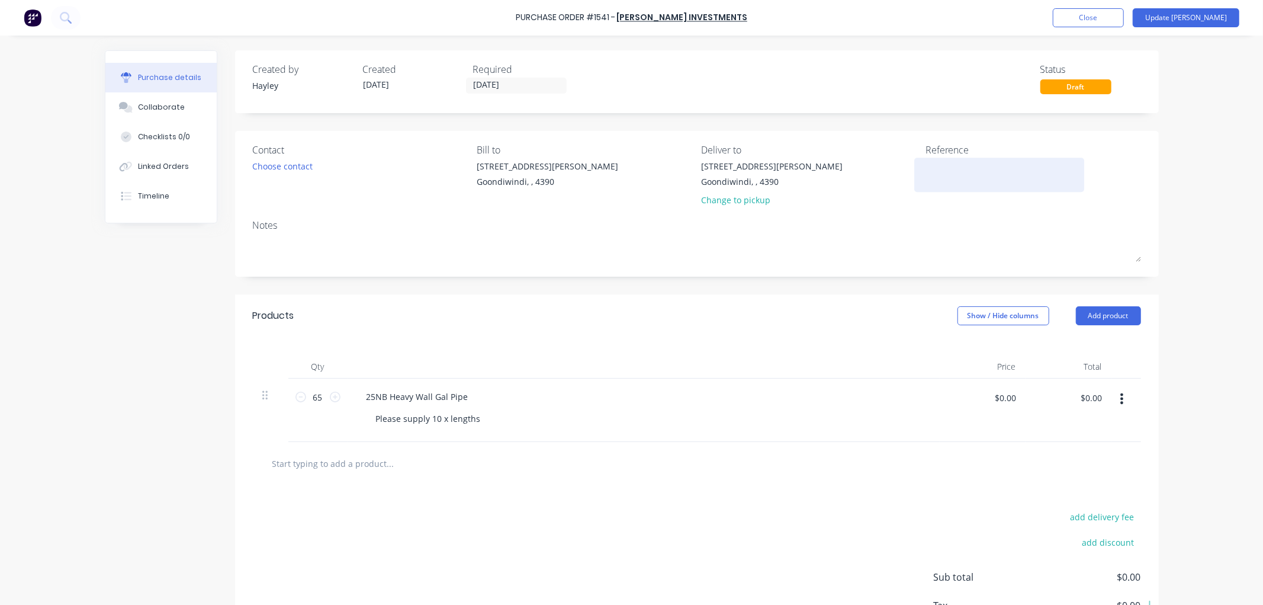
click at [946, 176] on textarea at bounding box center [1000, 173] width 148 height 27
type textarea "15896"
click at [1003, 405] on input "$0.00" at bounding box center [1006, 397] width 36 height 19
type input "$9.00"
type input "$585.00"
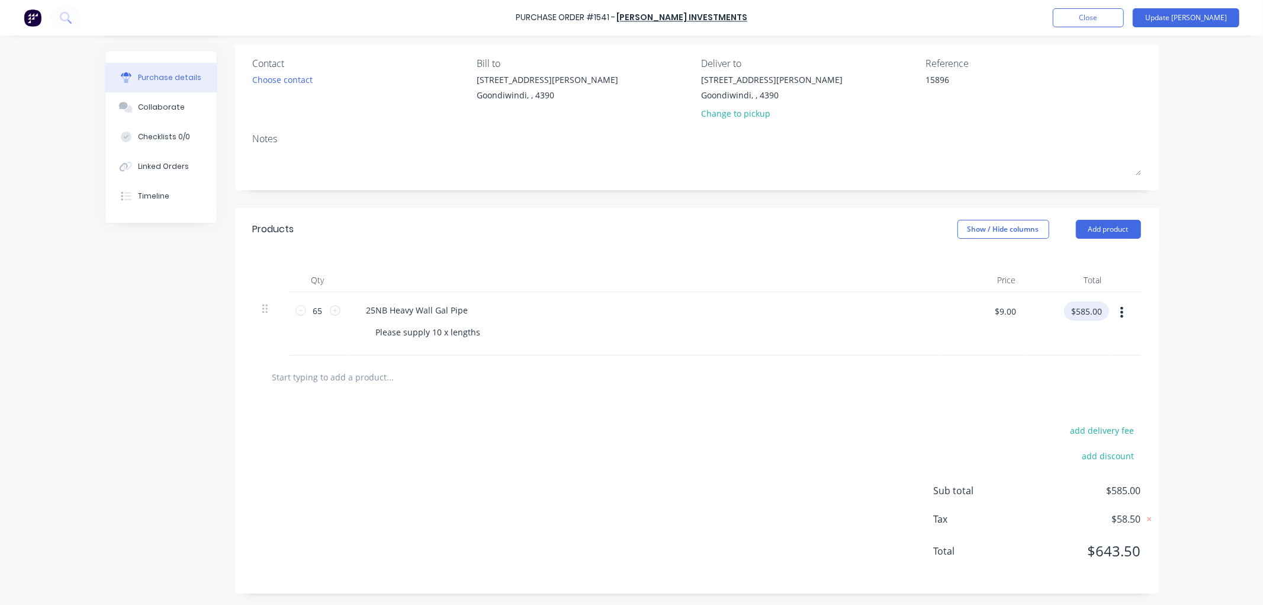
scroll to position [89, 0]
click at [993, 310] on input "$9.00" at bounding box center [1006, 310] width 36 height 19
type input "$9.002"
type input "$585.13"
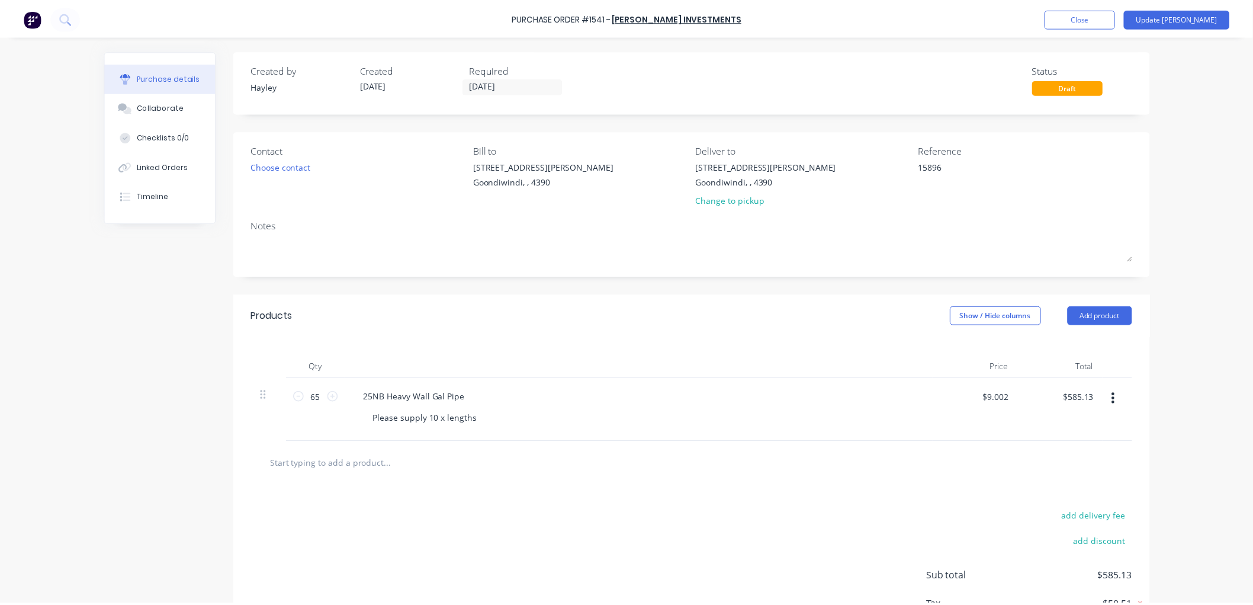
scroll to position [0, 0]
click at [1214, 17] on button "Update [PERSON_NAME]" at bounding box center [1186, 17] width 107 height 19
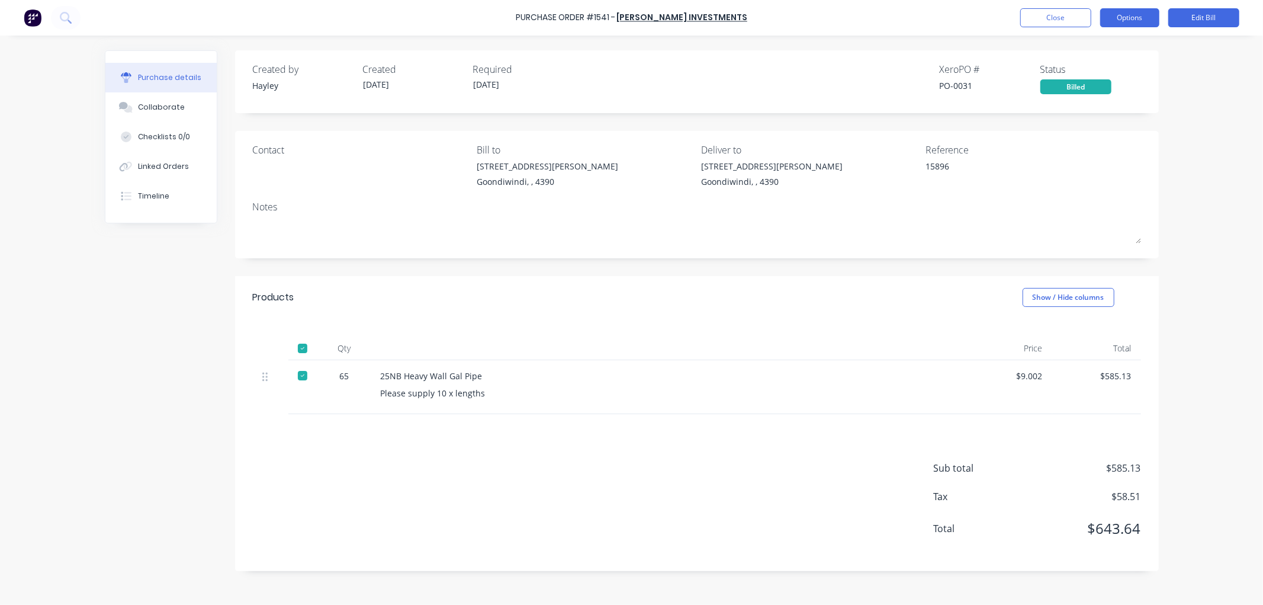
click at [1128, 14] on button "Options" at bounding box center [1129, 17] width 59 height 19
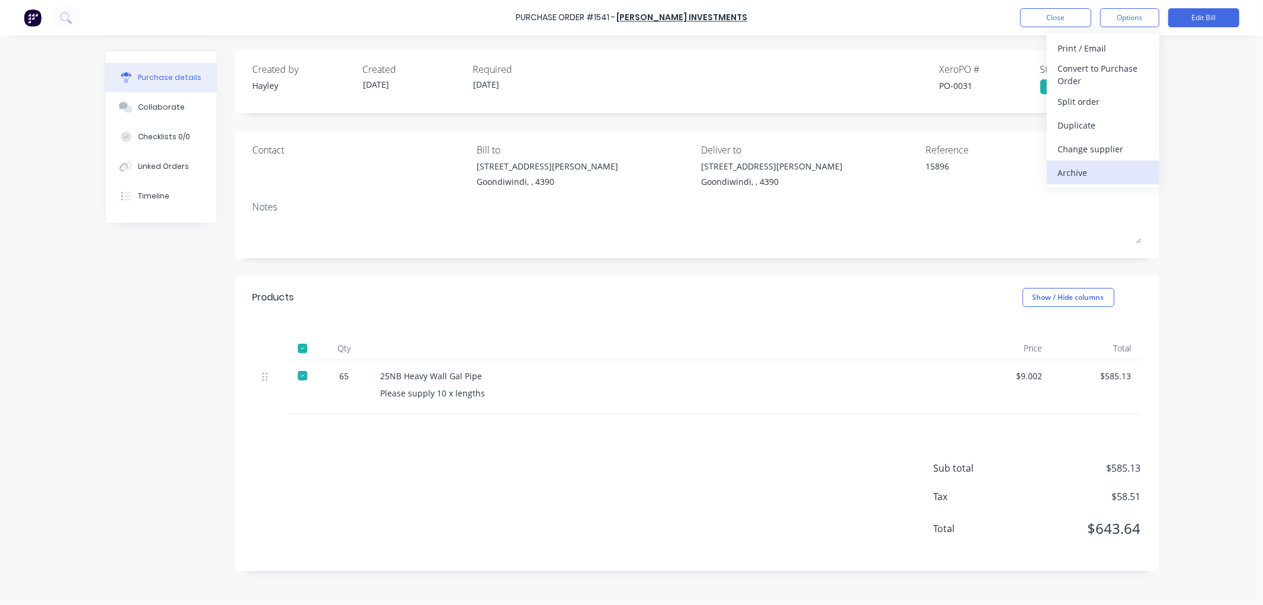
click at [1086, 167] on div "Archive" at bounding box center [1103, 172] width 91 height 17
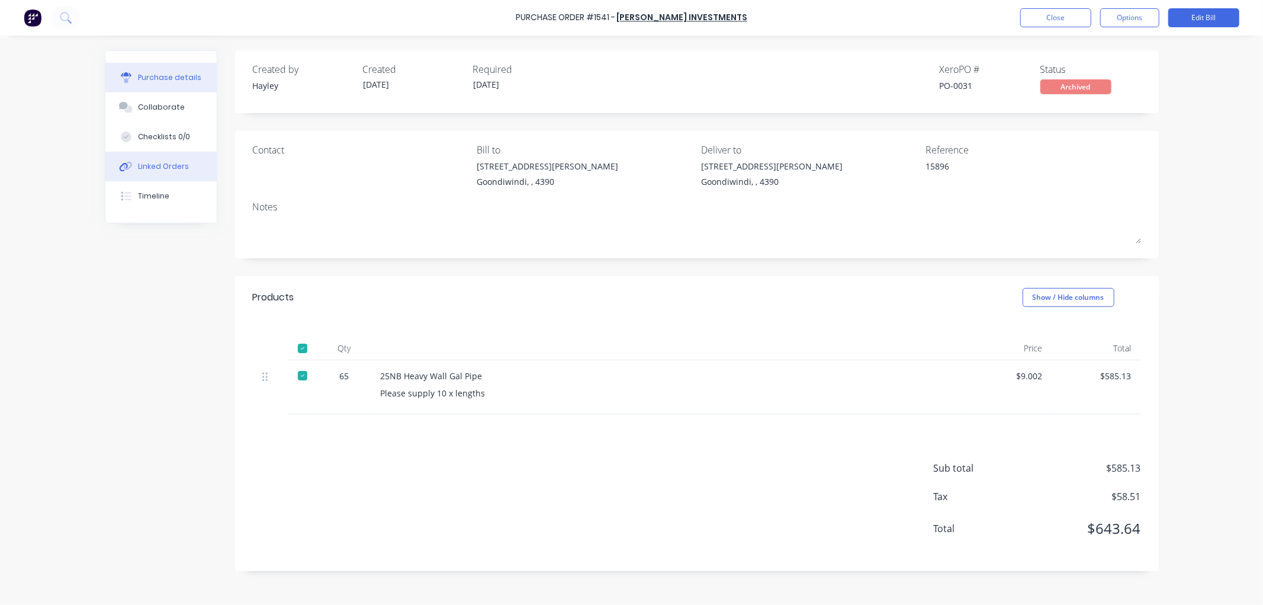
click at [181, 165] on div "Linked Orders" at bounding box center [163, 166] width 51 height 11
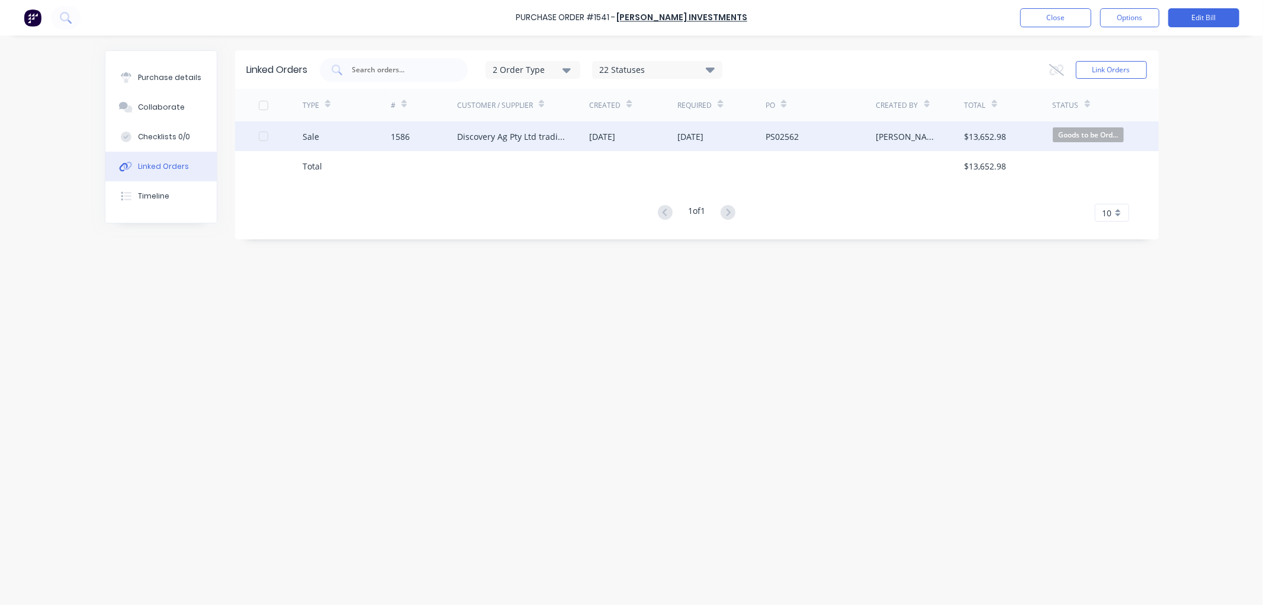
click at [416, 133] on div "1586" at bounding box center [424, 136] width 66 height 30
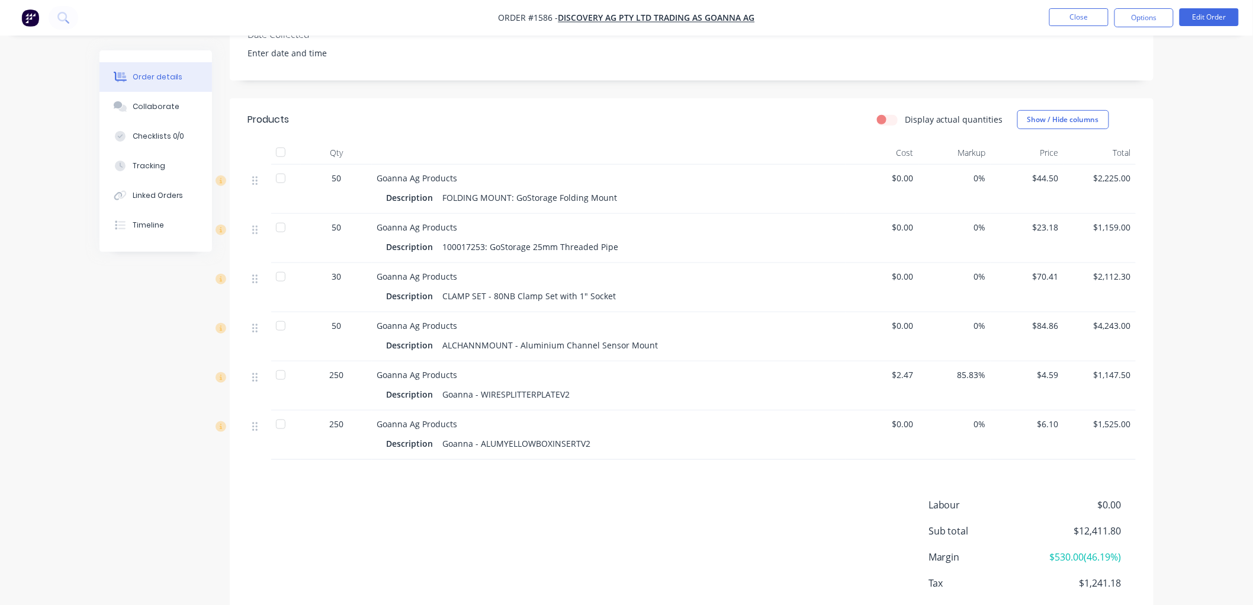
scroll to position [322, 0]
click at [1222, 20] on button "Edit Order" at bounding box center [1209, 17] width 59 height 18
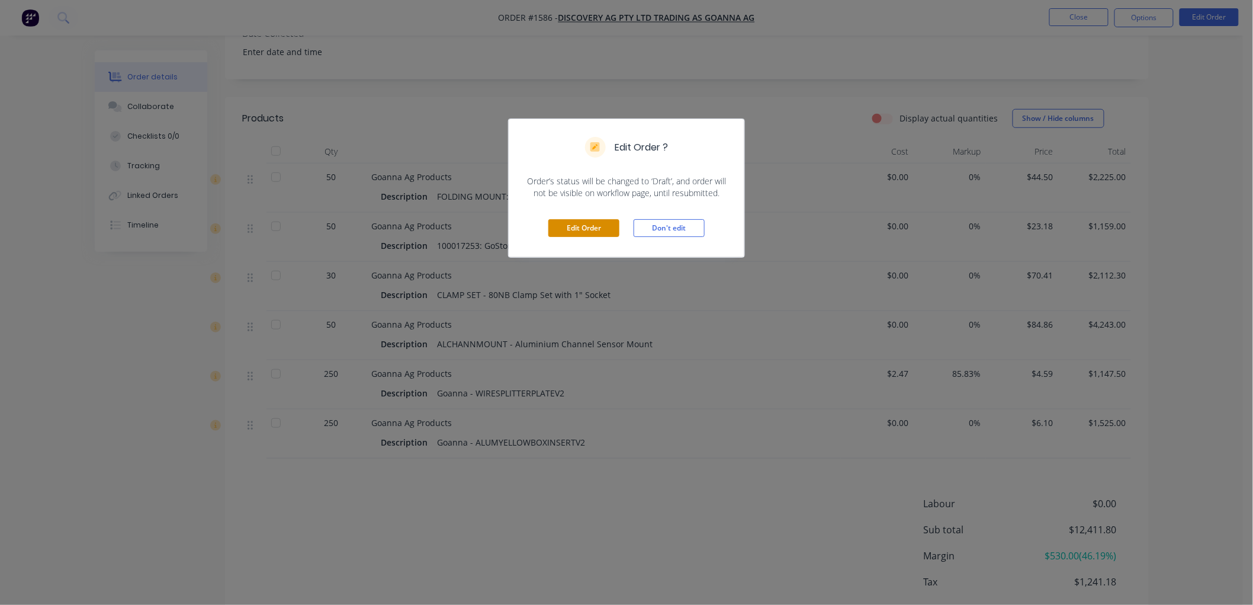
click at [588, 232] on button "Edit Order" at bounding box center [583, 228] width 71 height 18
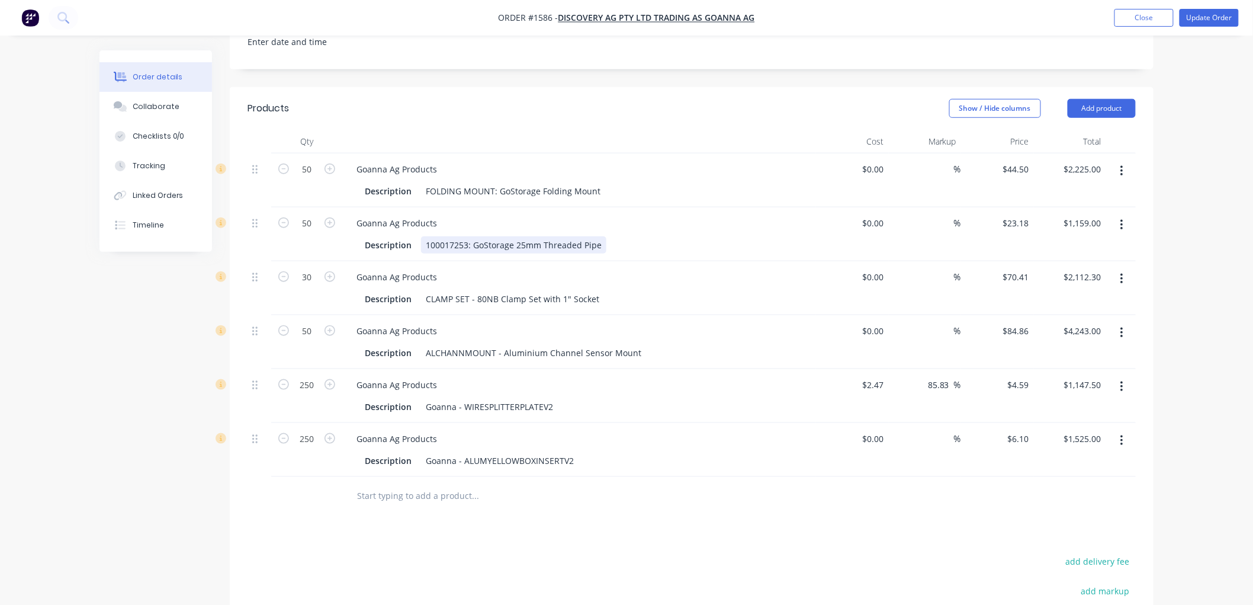
scroll to position [526, 0]
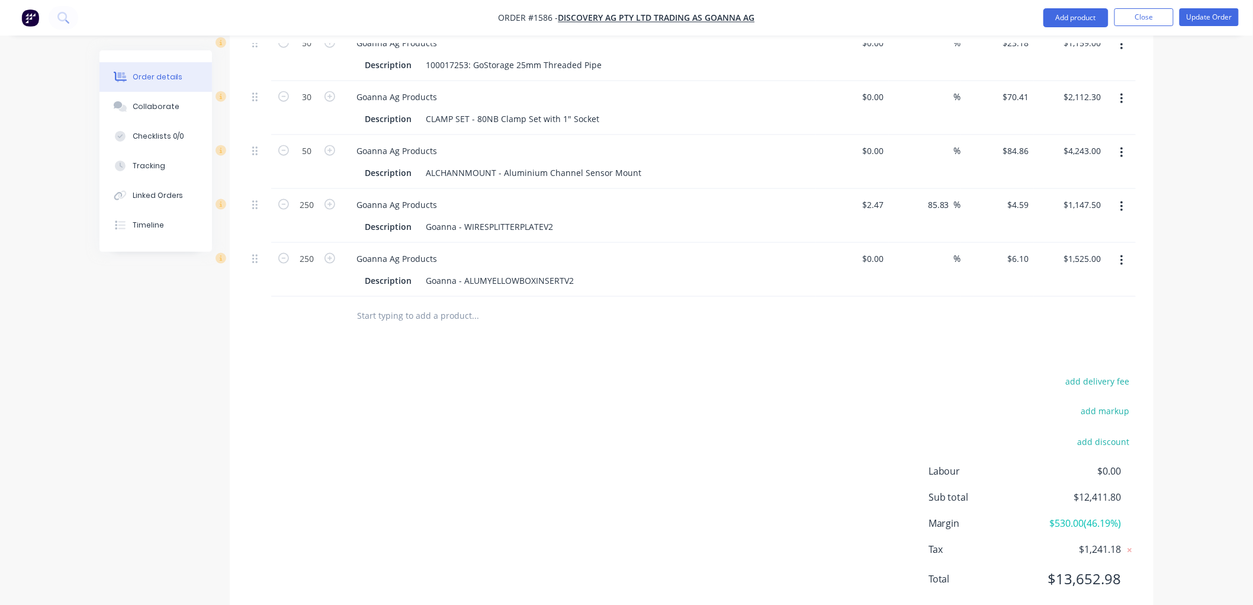
click at [380, 304] on input "text" at bounding box center [475, 316] width 237 height 24
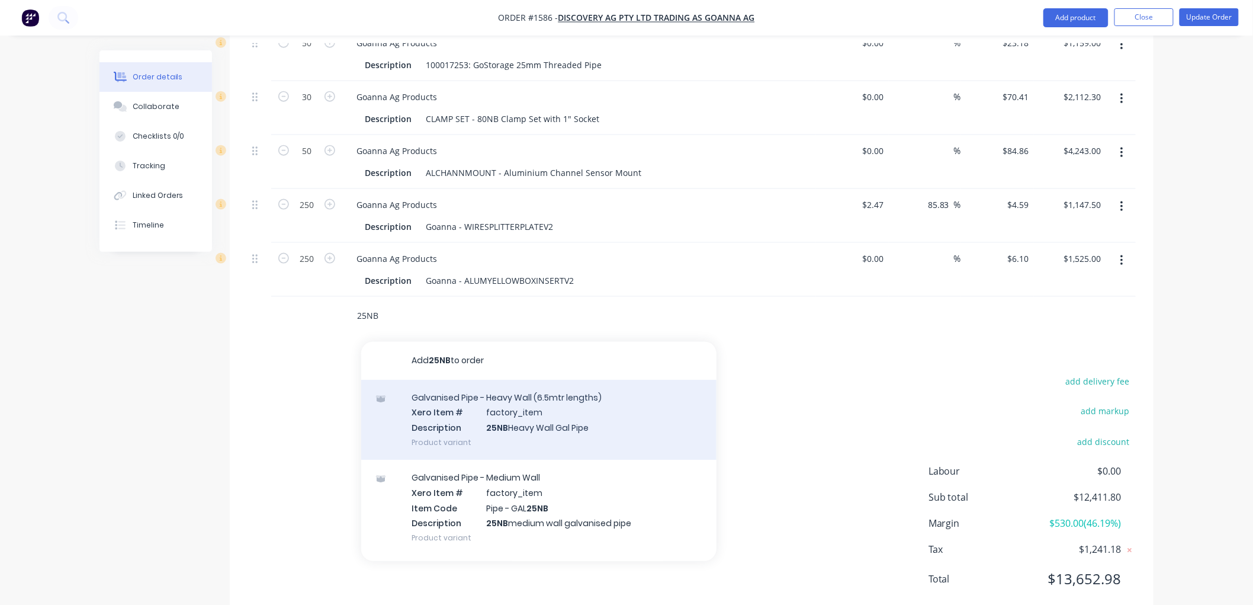
type input "25NB"
click at [557, 409] on div "Galvanised Pipe - Heavy Wall (6.5mtr lengths) Xero Item # factory_item Descript…" at bounding box center [538, 420] width 355 height 80
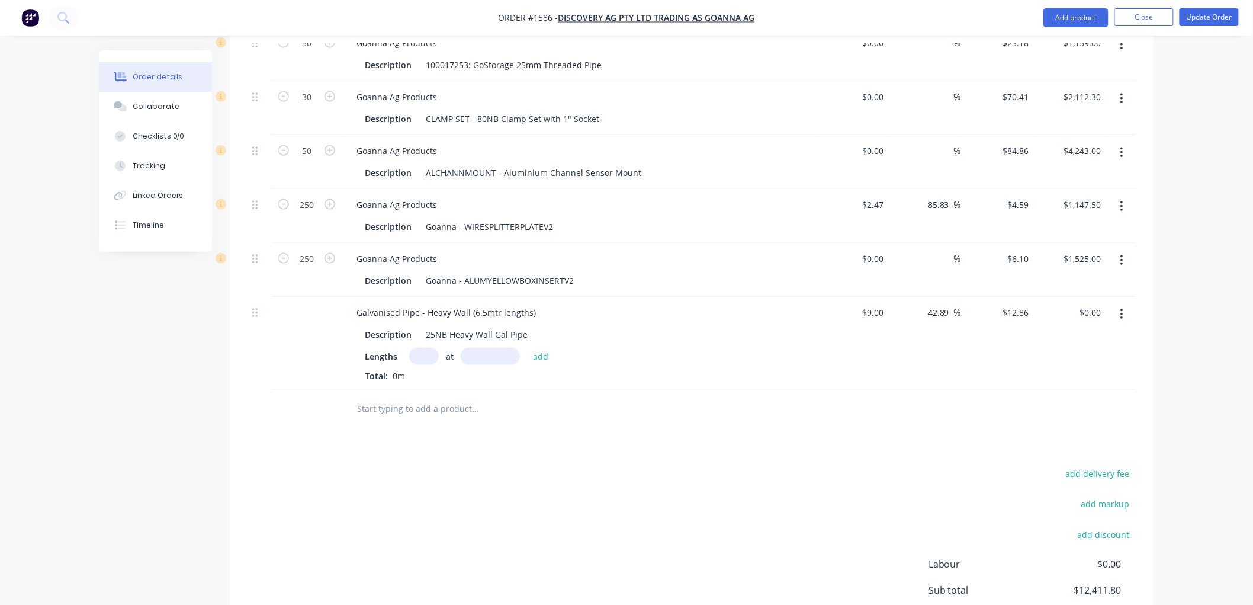
click at [422, 348] on input "text" at bounding box center [424, 356] width 30 height 17
type input "10"
type input "6500"
click at [527, 348] on button "add" at bounding box center [541, 356] width 28 height 16
type input "$835.90"
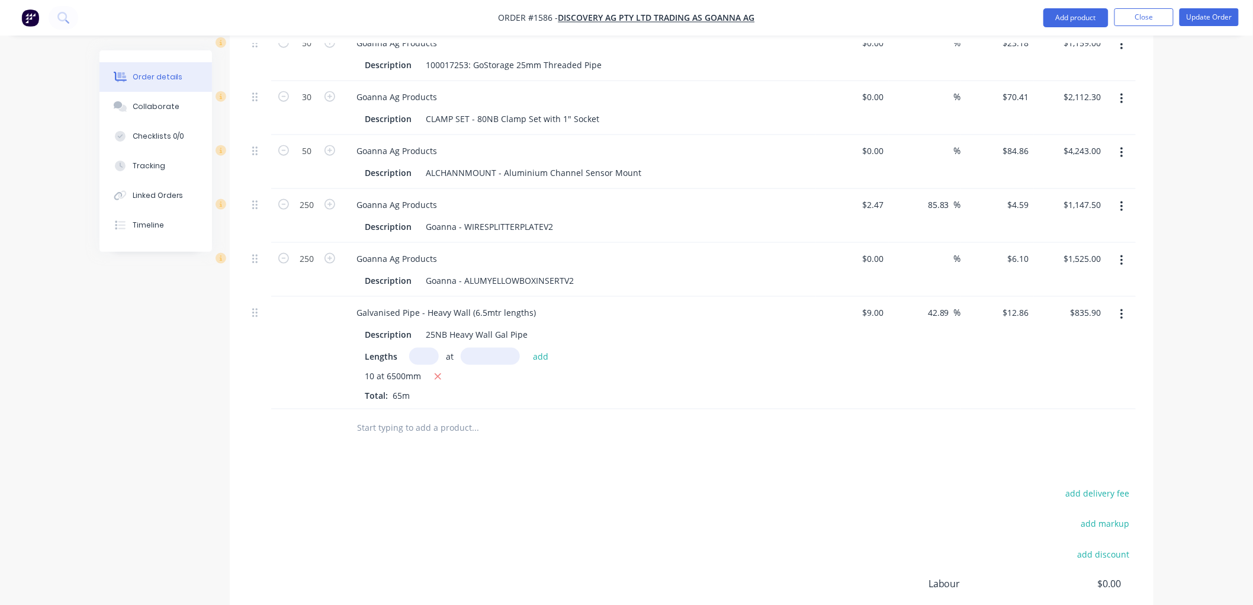
click at [437, 416] on input "text" at bounding box center [475, 428] width 237 height 24
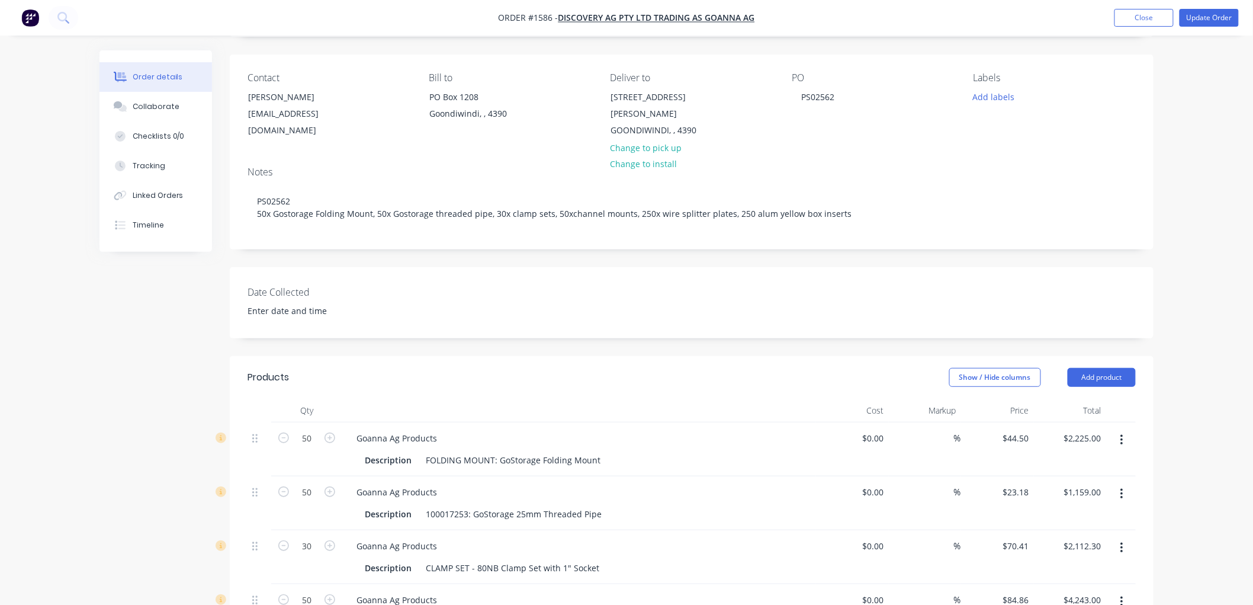
scroll to position [66, 0]
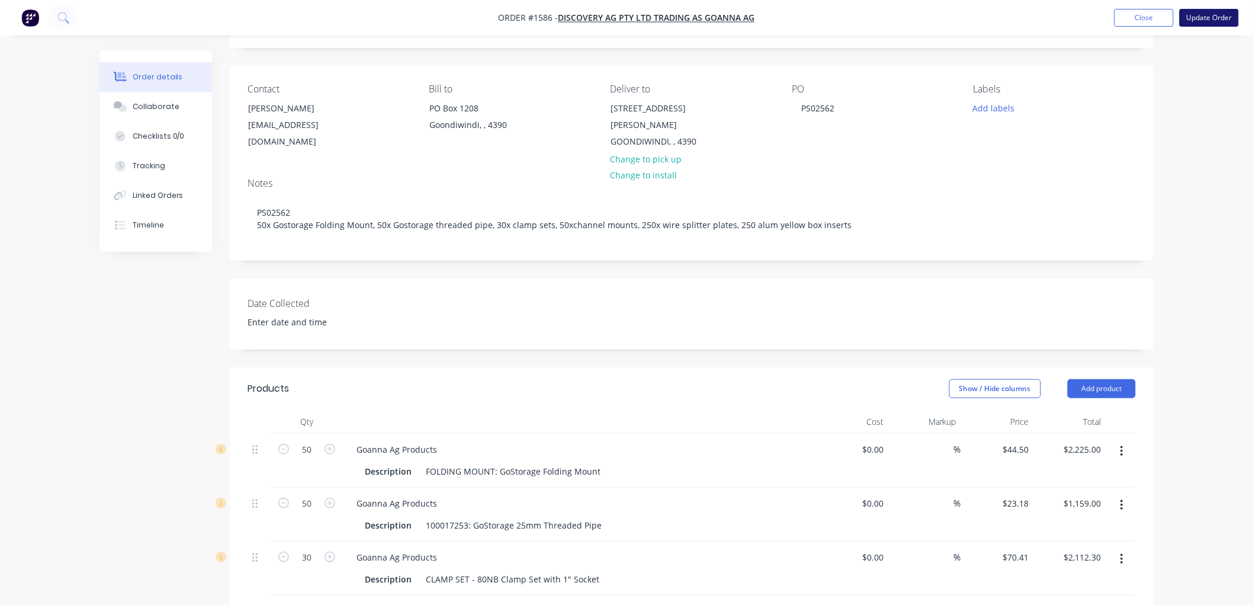
click at [1206, 21] on button "Update Order" at bounding box center [1209, 18] width 59 height 18
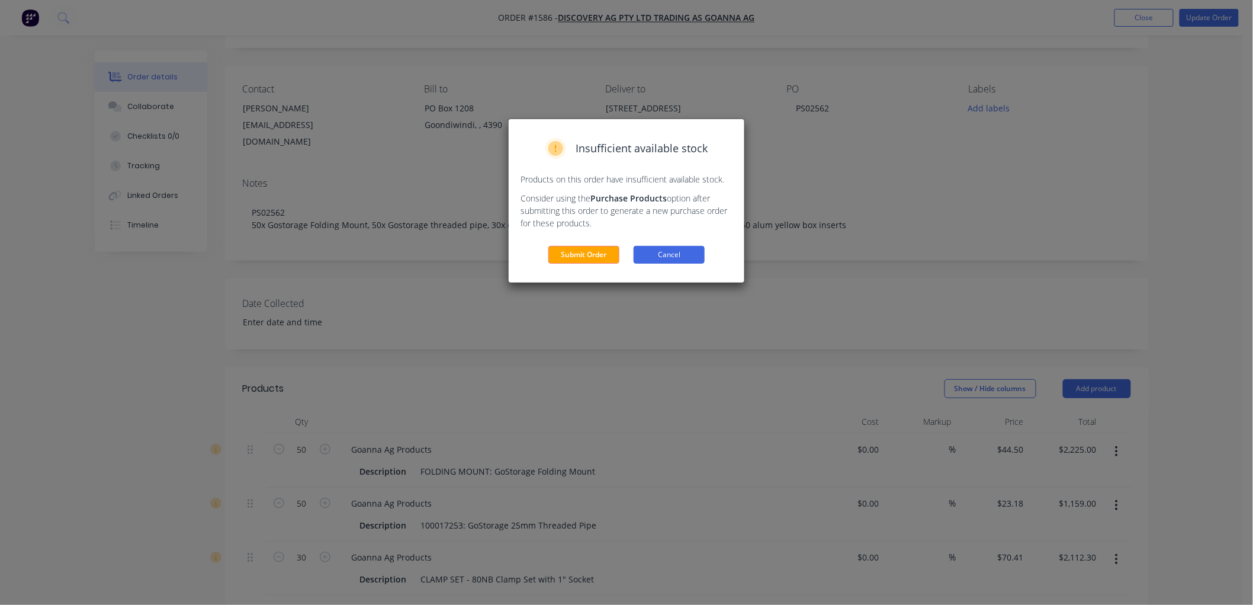
click at [662, 251] on button "Cancel" at bounding box center [669, 255] width 71 height 18
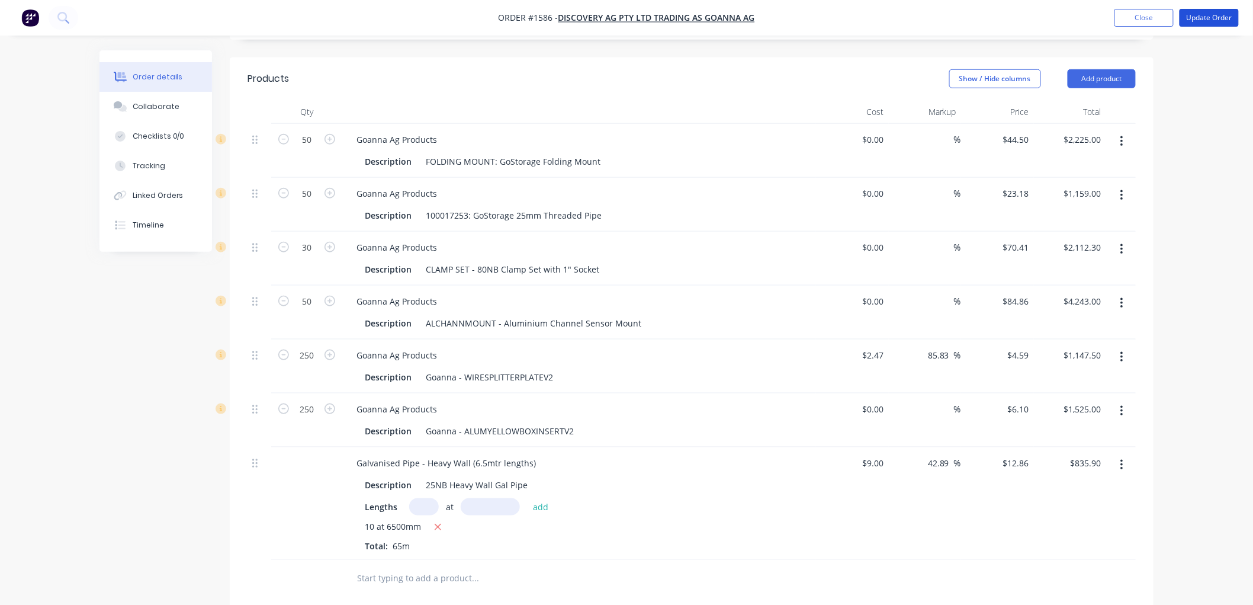
scroll to position [394, 0]
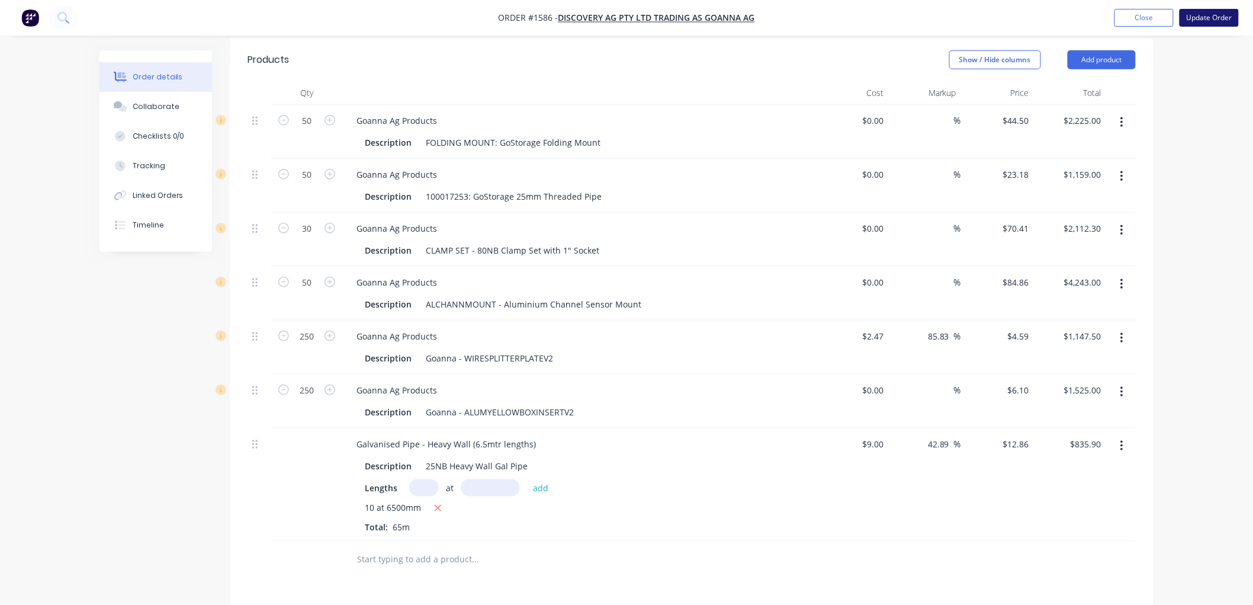
click at [1209, 16] on button "Update Order" at bounding box center [1209, 18] width 59 height 18
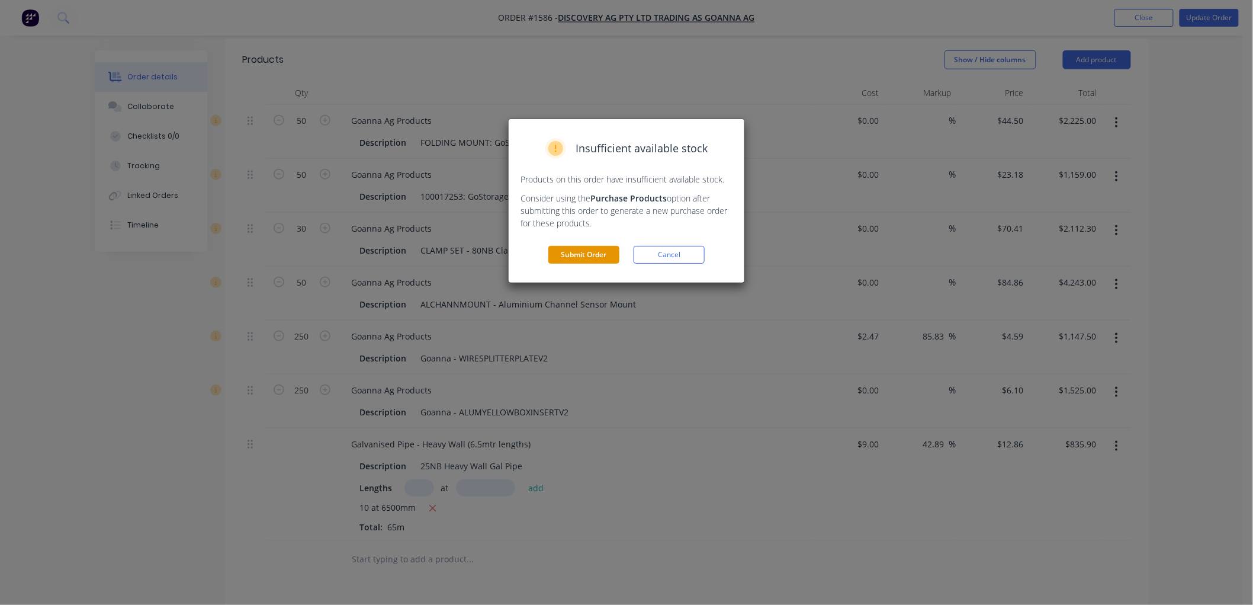
click at [586, 252] on button "Submit Order" at bounding box center [583, 255] width 71 height 18
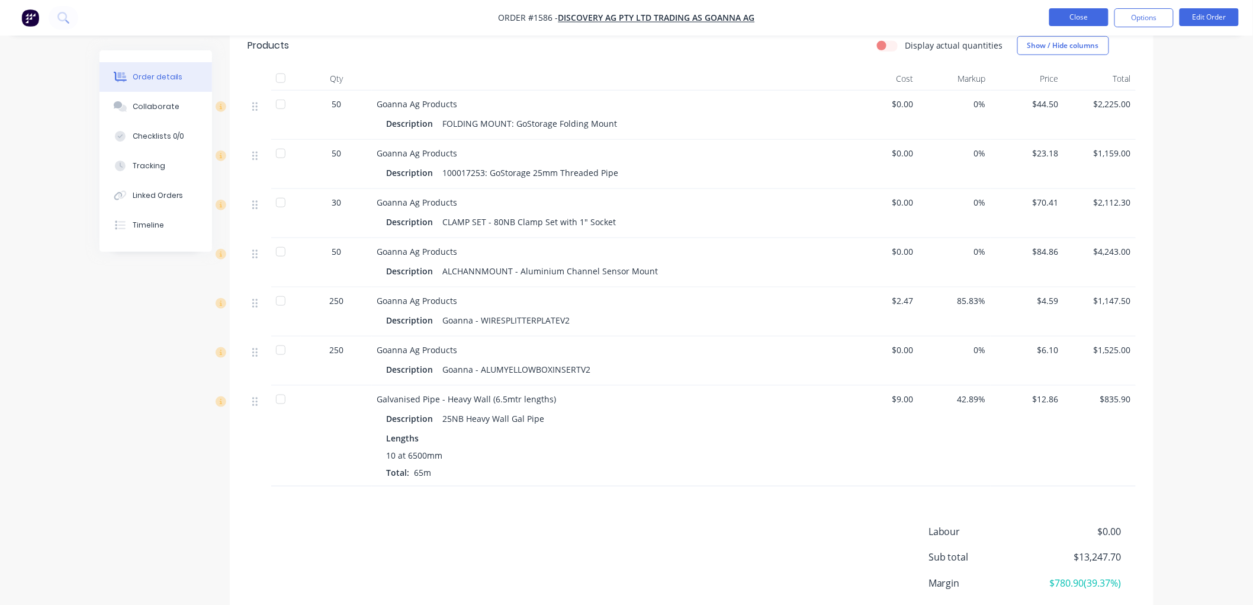
click at [1080, 15] on button "Close" at bounding box center [1079, 17] width 59 height 18
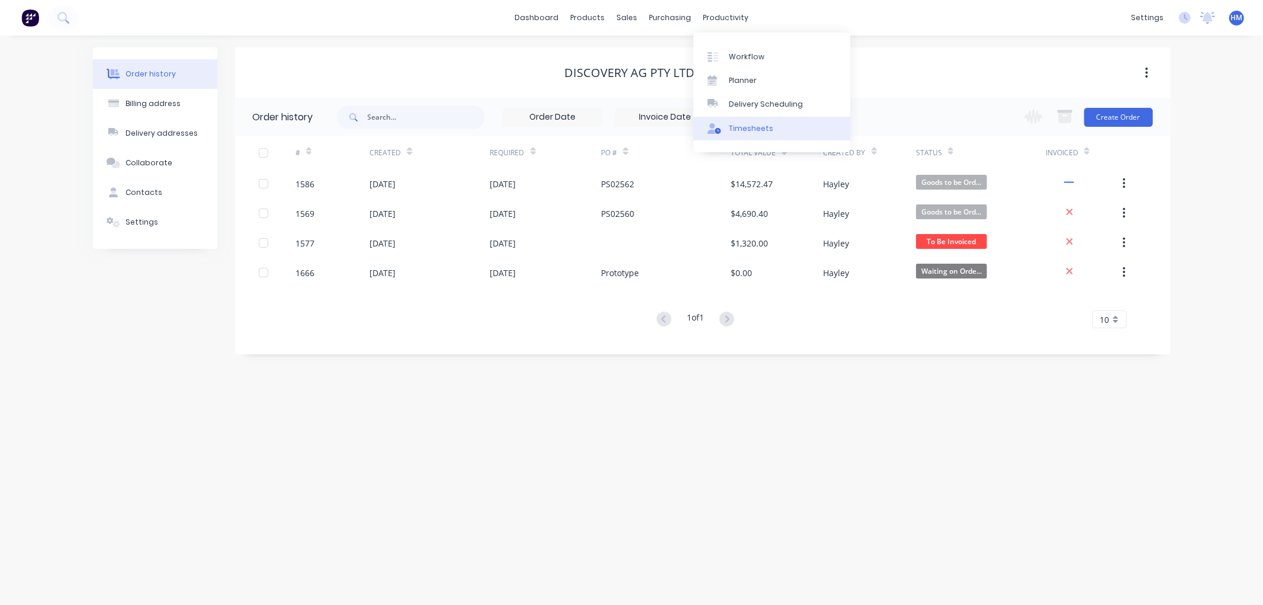
click at [769, 132] on div "Timesheets" at bounding box center [751, 128] width 44 height 11
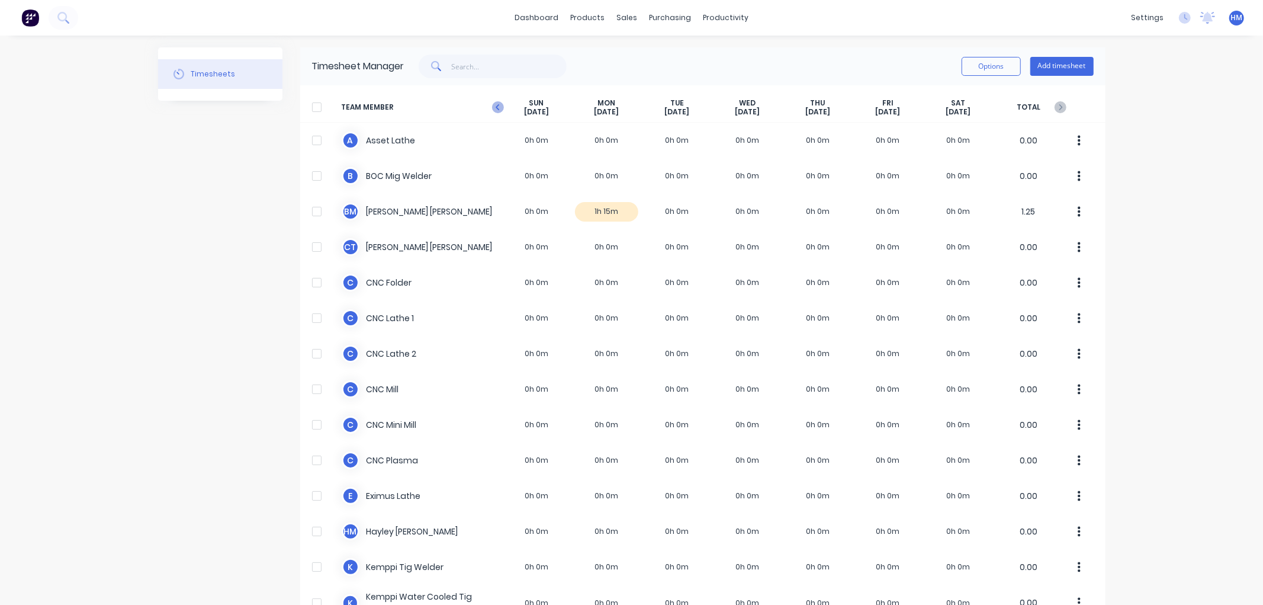
click at [494, 109] on g at bounding box center [498, 107] width 12 height 12
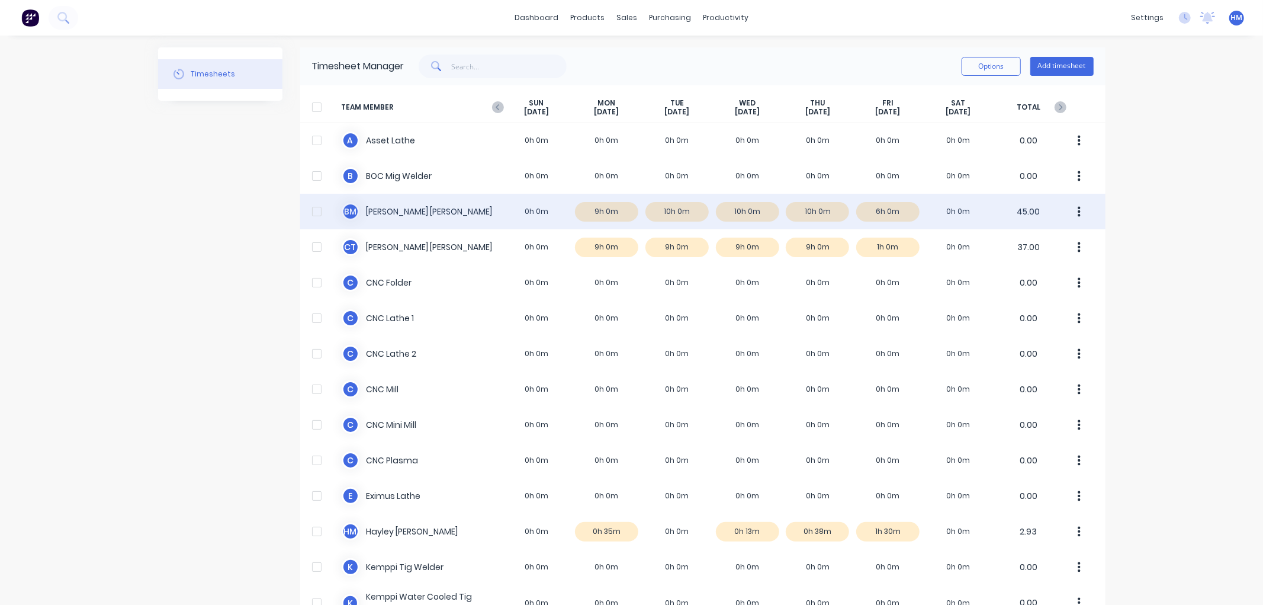
click at [886, 210] on div "B M [PERSON_NAME] 0h 0m 9h 0m 10h 0m 10h 0m 10h 0m 6h 0m 0h 0m 45.00" at bounding box center [703, 212] width 806 height 36
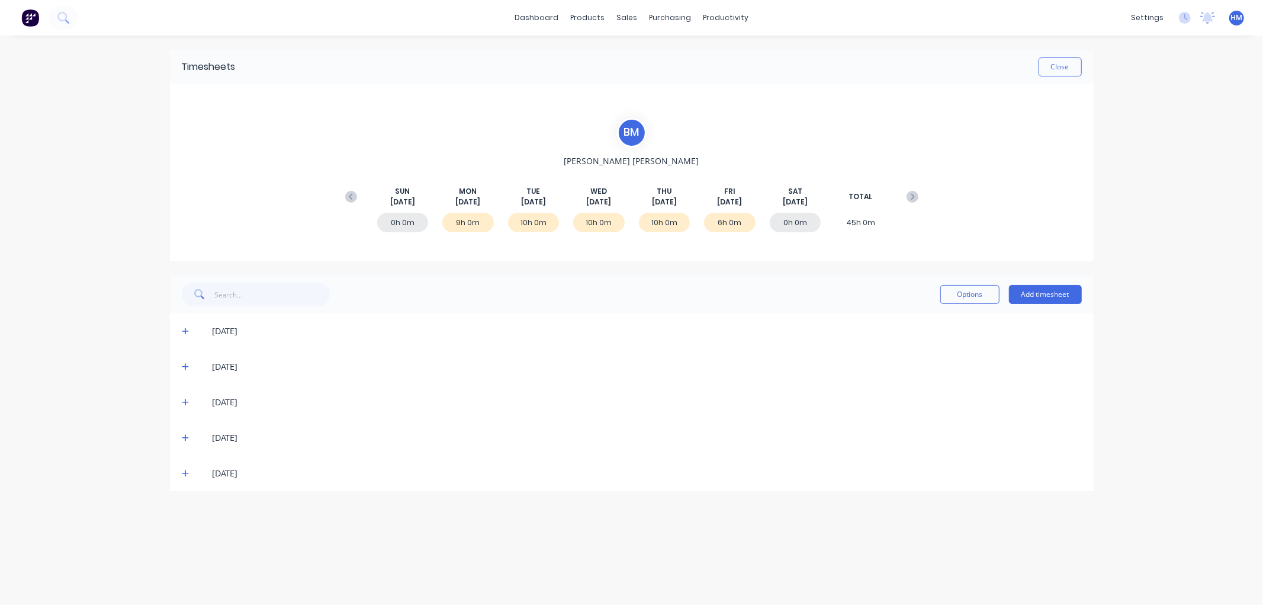
click at [184, 437] on icon at bounding box center [185, 438] width 7 height 7
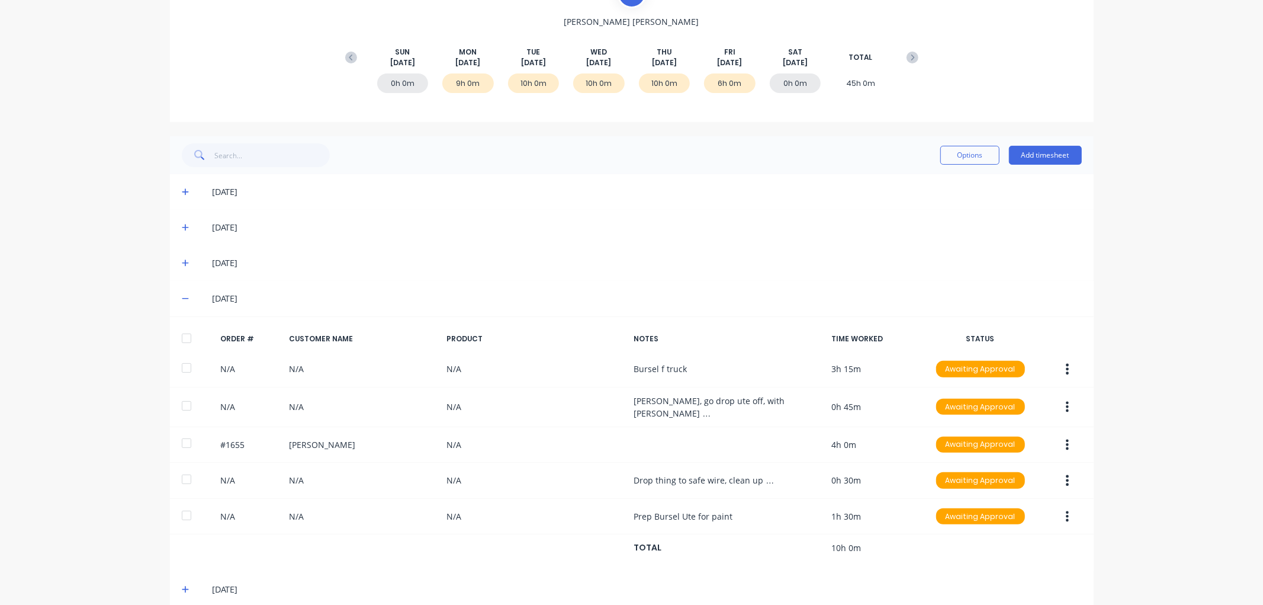
scroll to position [153, 0]
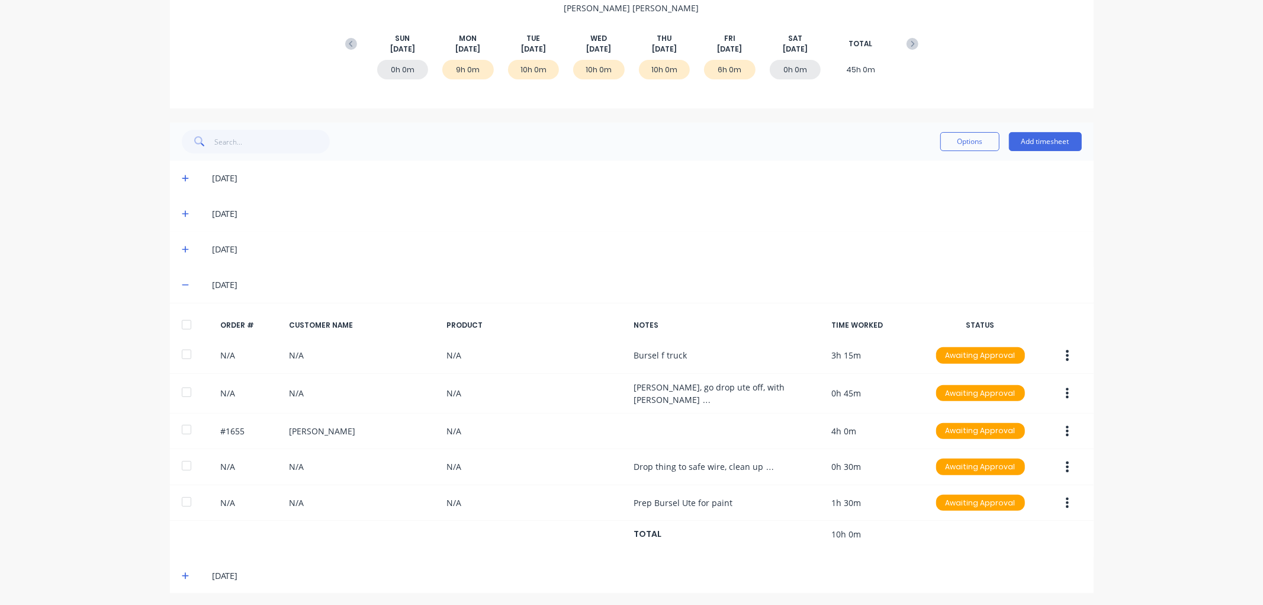
click at [182, 572] on icon at bounding box center [185, 575] width 7 height 7
click at [182, 281] on icon at bounding box center [186, 285] width 8 height 8
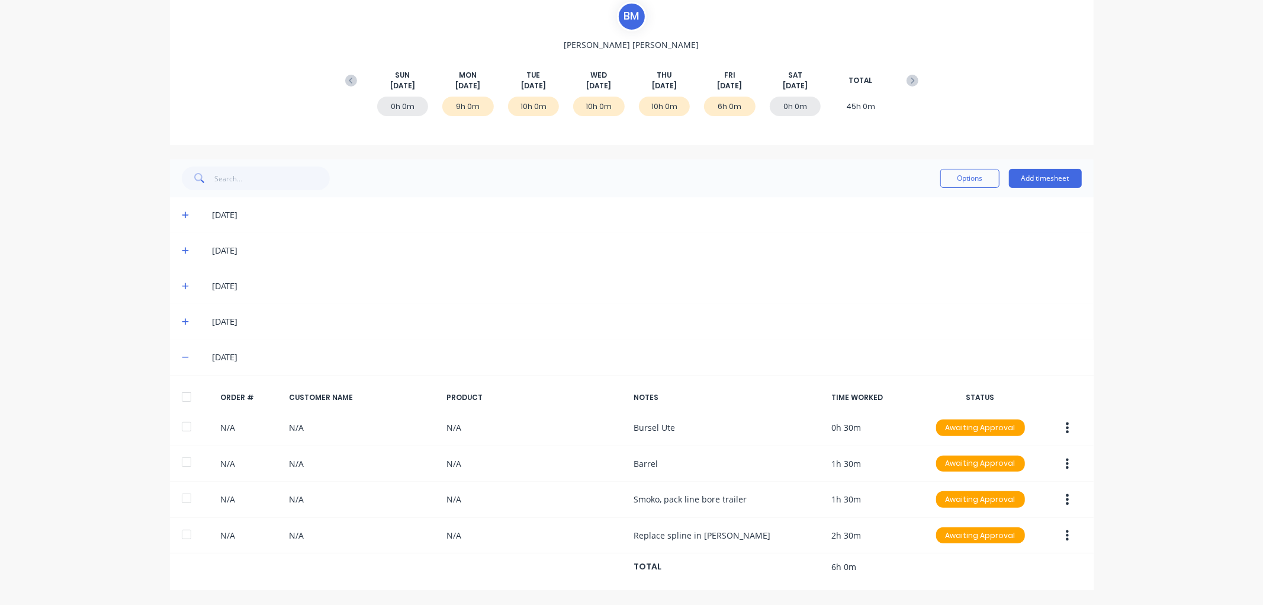
scroll to position [117, 0]
click at [1005, 88] on div "B M [PERSON_NAME] [DATE] [DATE] [DATE] [DATE] [DATE] [DATE] [DATE] TOTAL 0h 0m …" at bounding box center [632, 56] width 924 height 178
click at [182, 357] on icon at bounding box center [186, 357] width 8 height 8
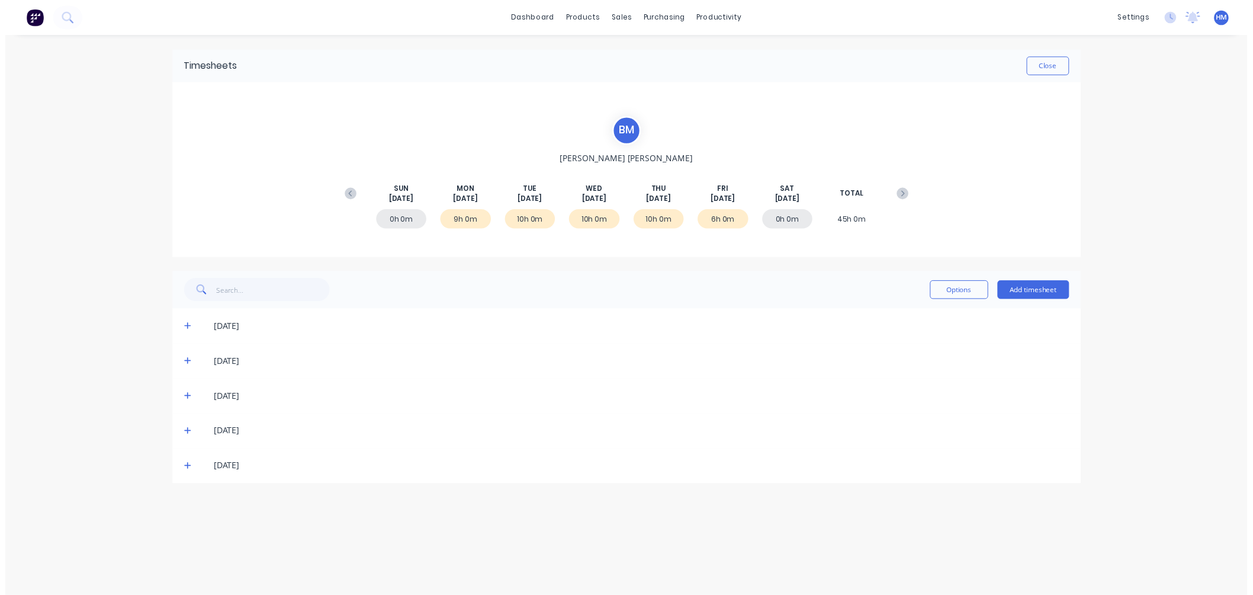
scroll to position [0, 0]
click at [188, 365] on icon at bounding box center [186, 366] width 8 height 8
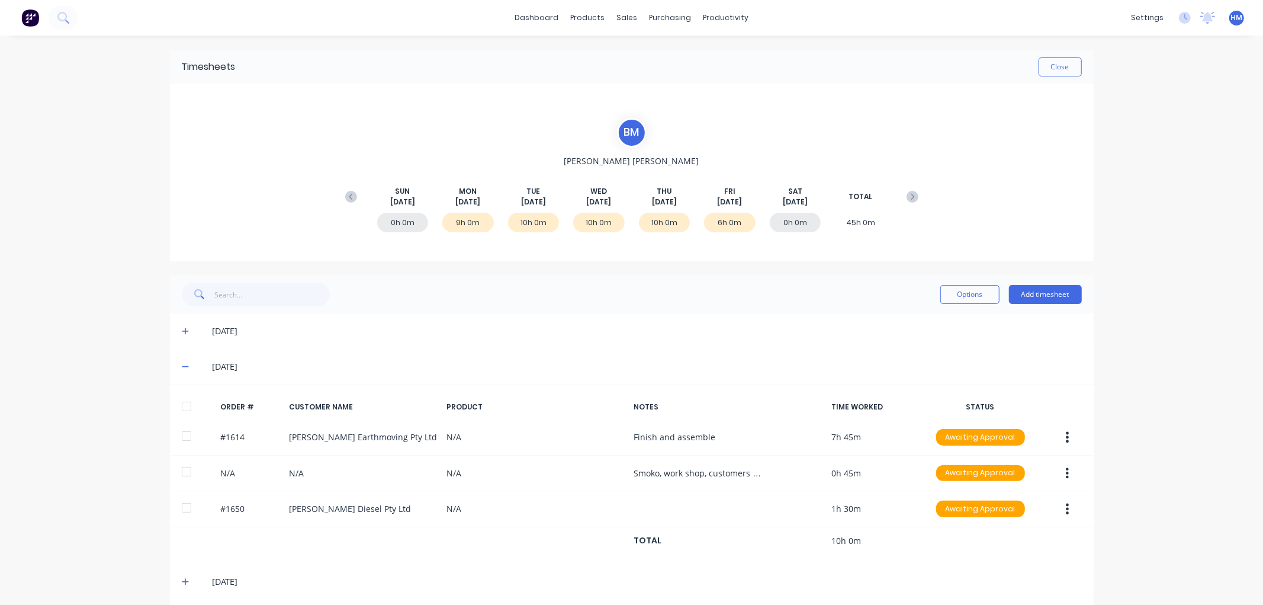
click at [182, 365] on icon at bounding box center [186, 366] width 8 height 8
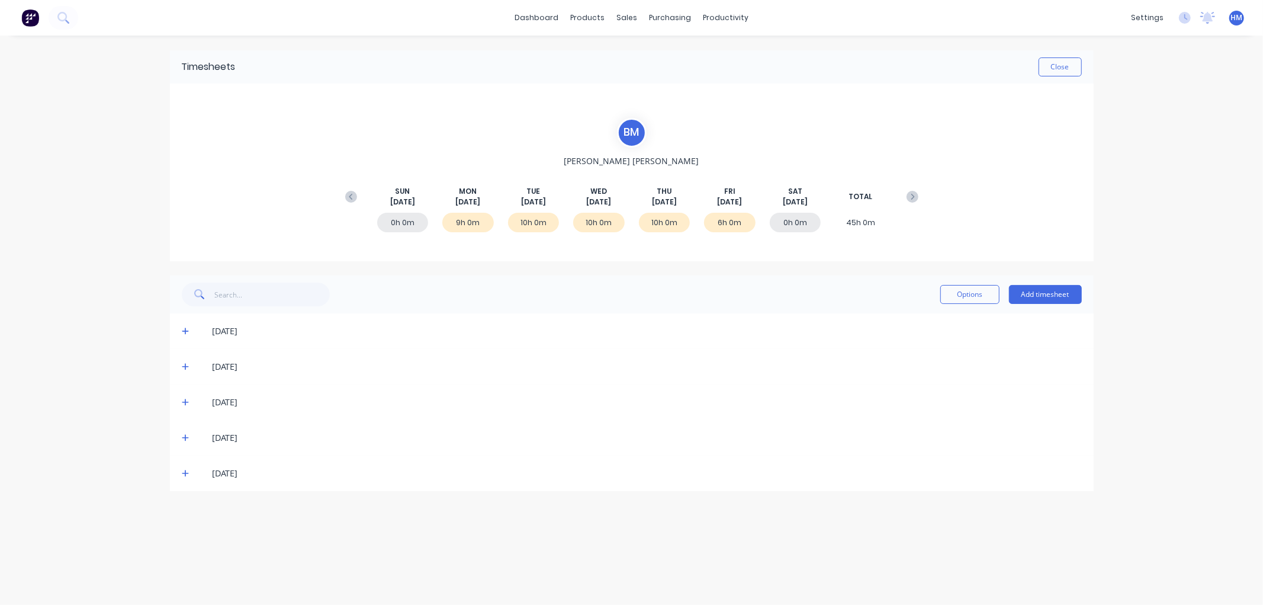
click at [647, 227] on div "10h 0m" at bounding box center [665, 223] width 52 height 20
click at [680, 198] on div "[DATE]" at bounding box center [665, 196] width 52 height 21
click at [1073, 70] on button "Close" at bounding box center [1060, 66] width 43 height 19
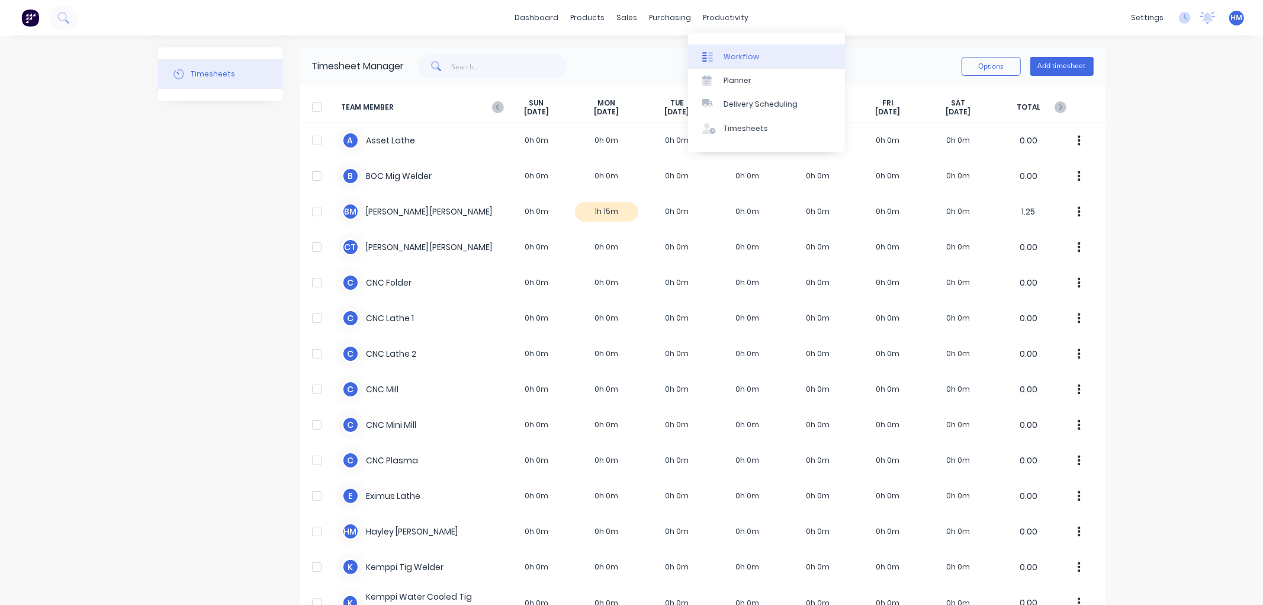
click at [727, 50] on link "Workflow" at bounding box center [766, 56] width 157 height 24
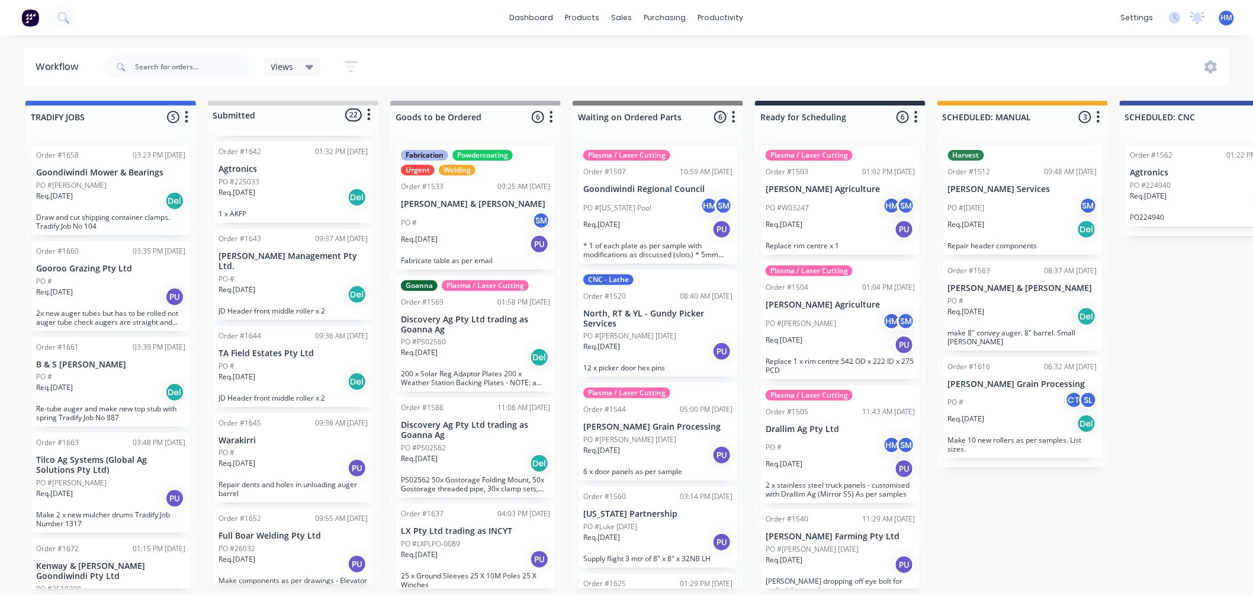
scroll to position [921, 0]
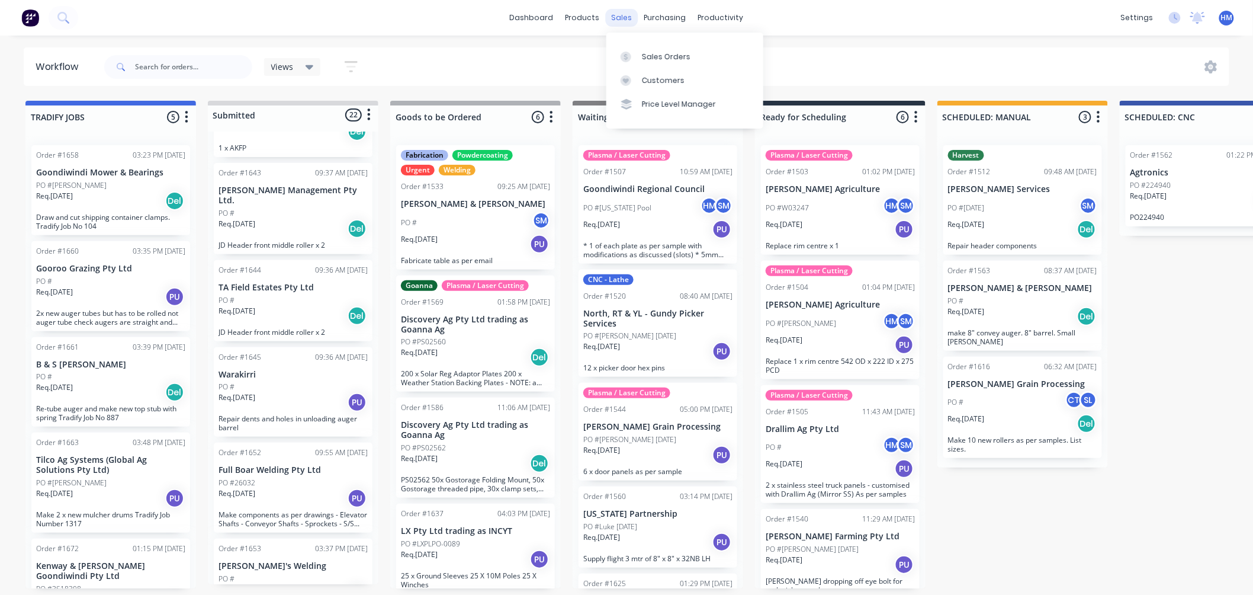
click at [622, 16] on div "sales" at bounding box center [622, 18] width 33 height 18
click at [654, 55] on div "Sales Orders" at bounding box center [666, 57] width 49 height 11
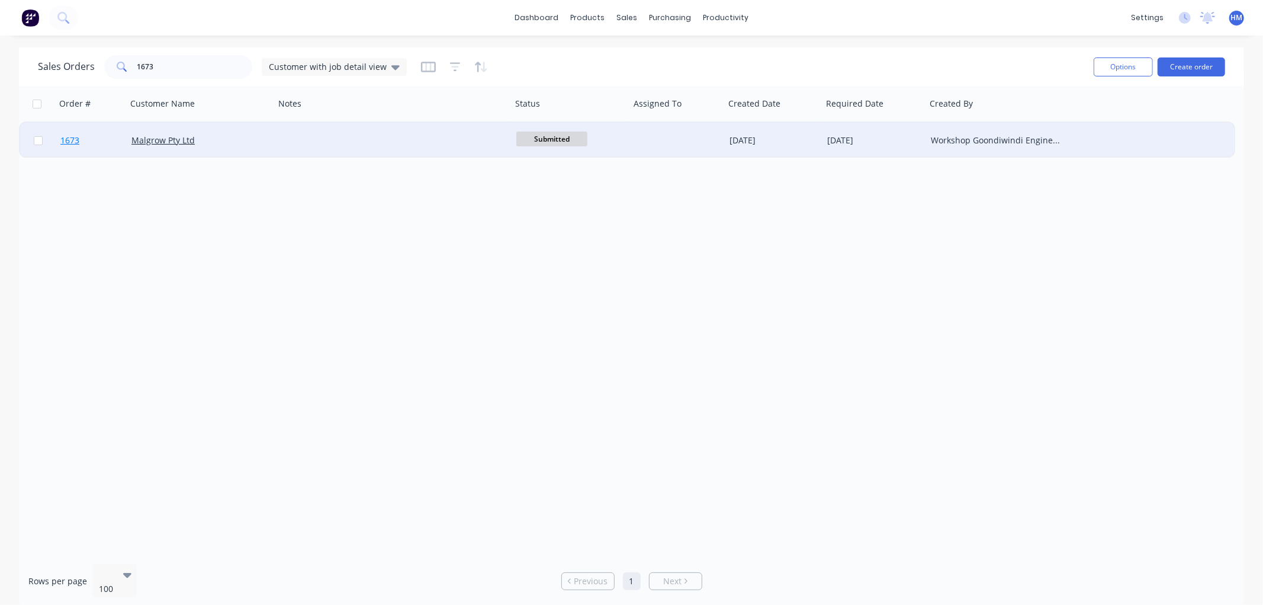
click at [98, 142] on link "1673" at bounding box center [95, 141] width 71 height 36
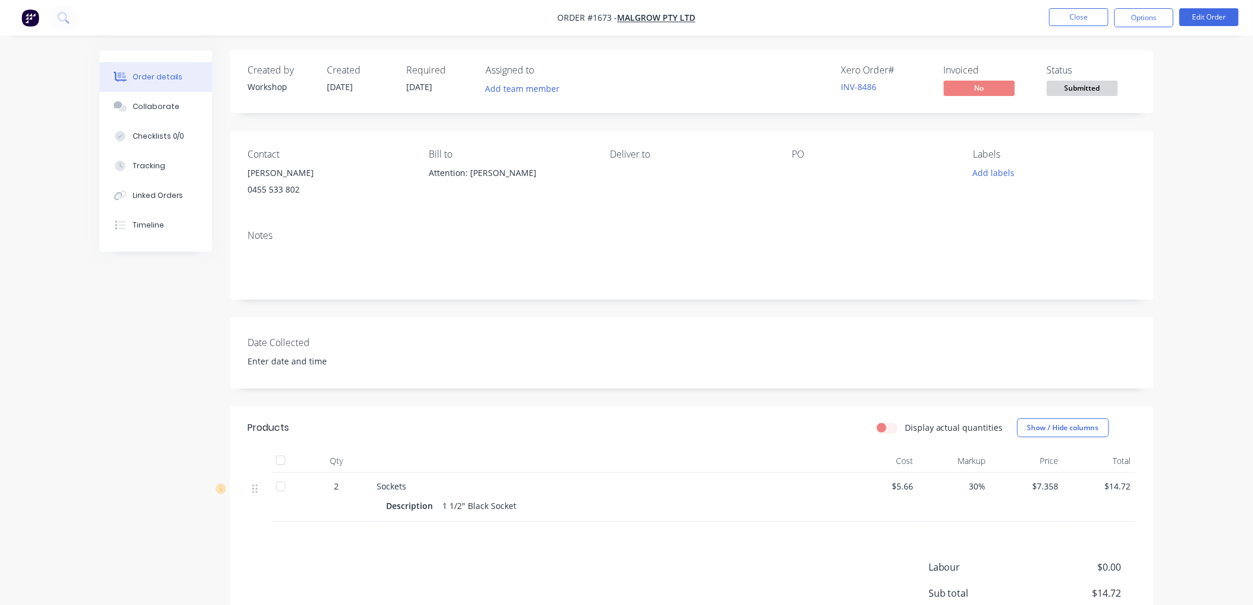
click at [1090, 89] on span "Submitted" at bounding box center [1082, 88] width 71 height 15
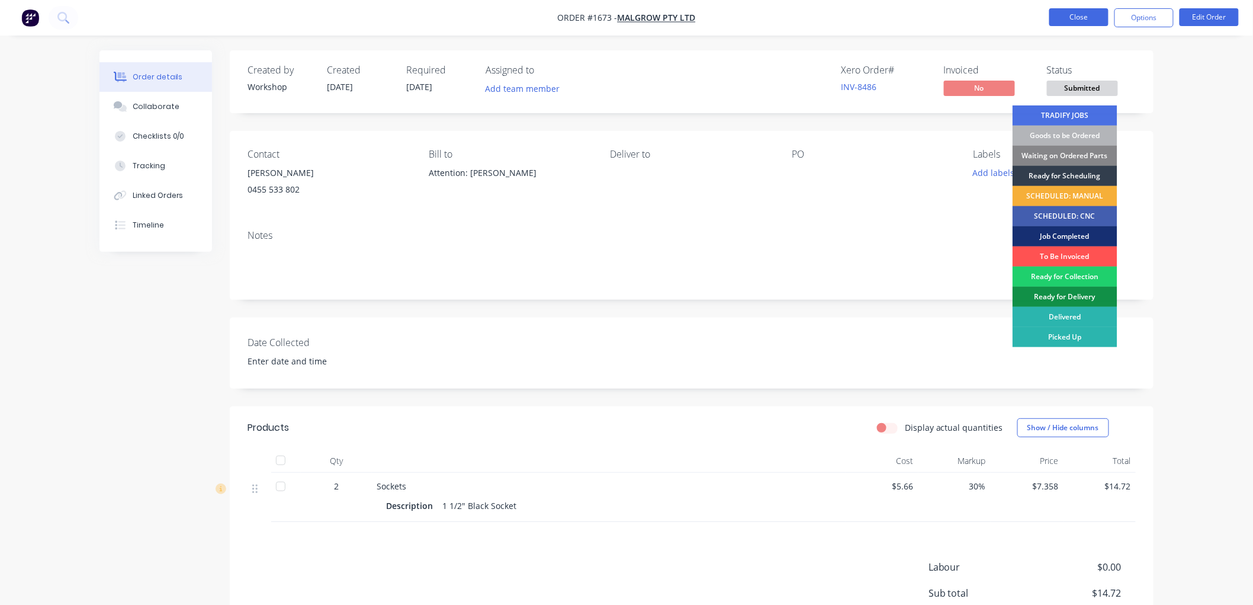
click at [1076, 20] on button "Close" at bounding box center [1079, 17] width 59 height 18
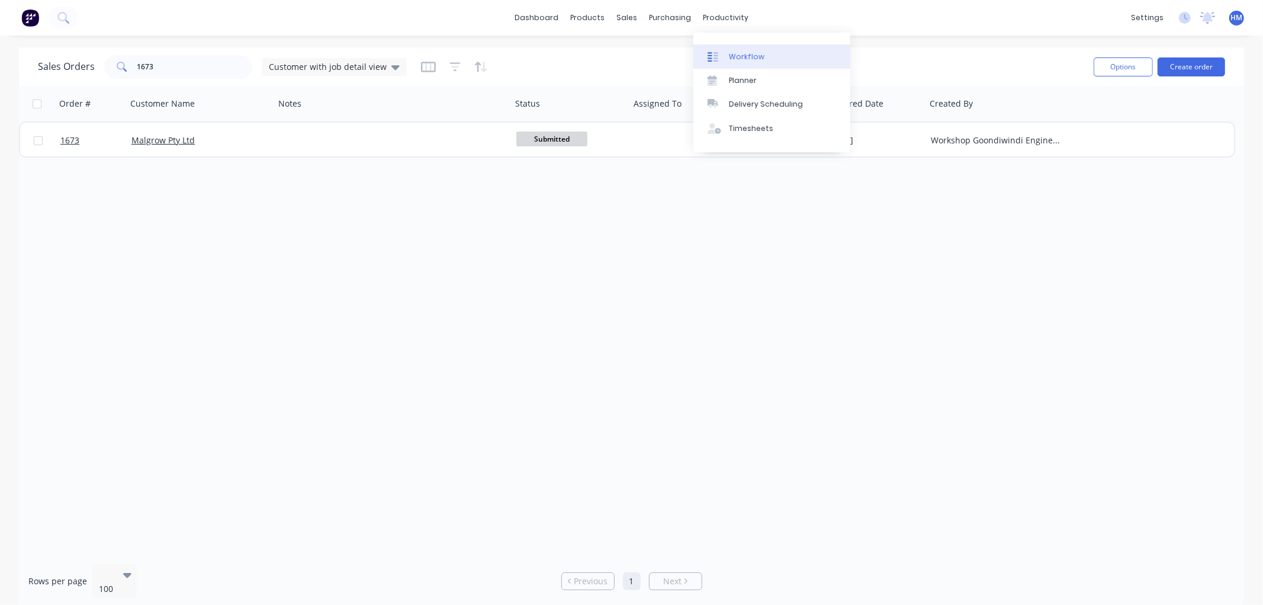
click at [742, 56] on div "Workflow" at bounding box center [747, 57] width 36 height 11
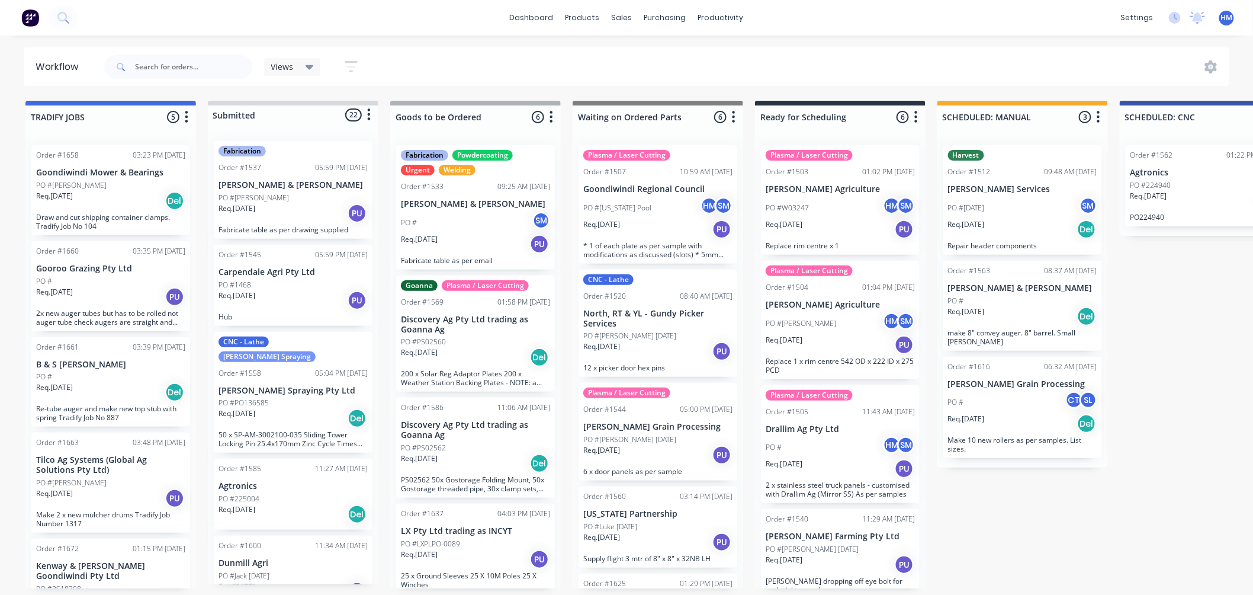
click at [656, 222] on div "Req. [DATE] PU" at bounding box center [657, 229] width 149 height 20
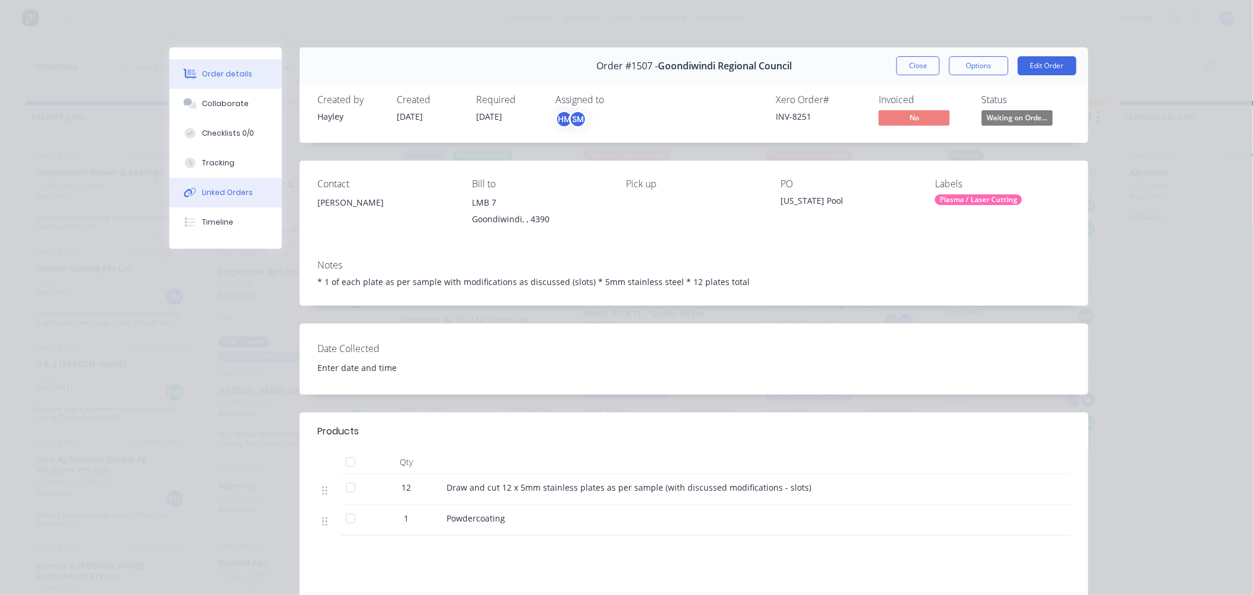
click at [231, 190] on div "Linked Orders" at bounding box center [228, 192] width 51 height 11
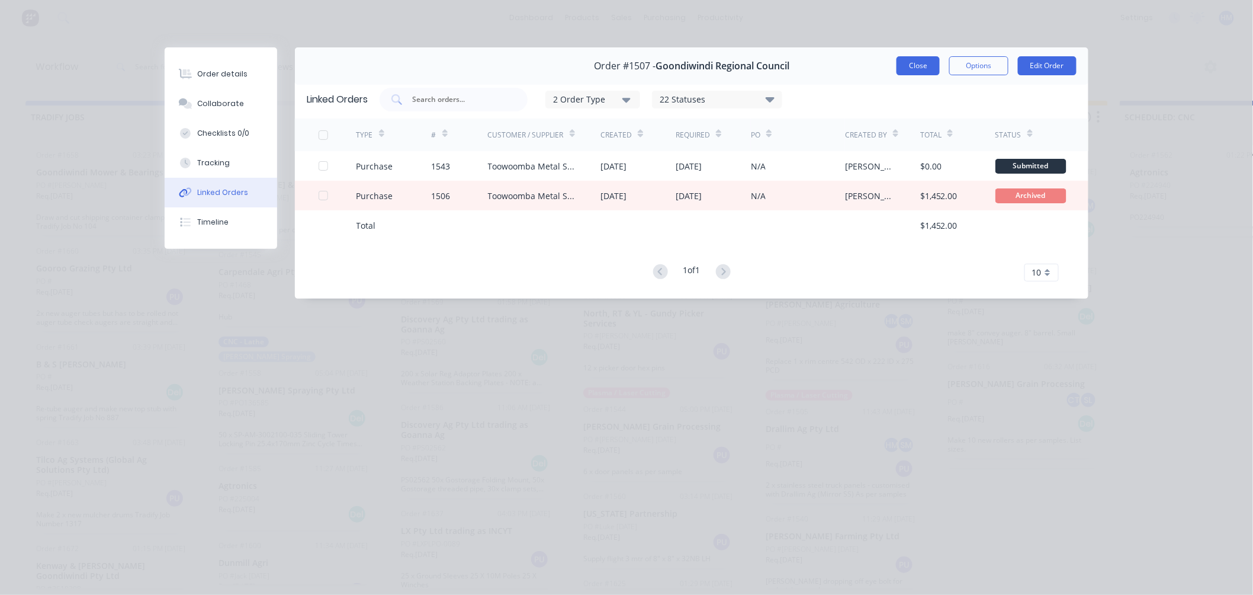
click at [921, 61] on button "Close" at bounding box center [918, 65] width 43 height 19
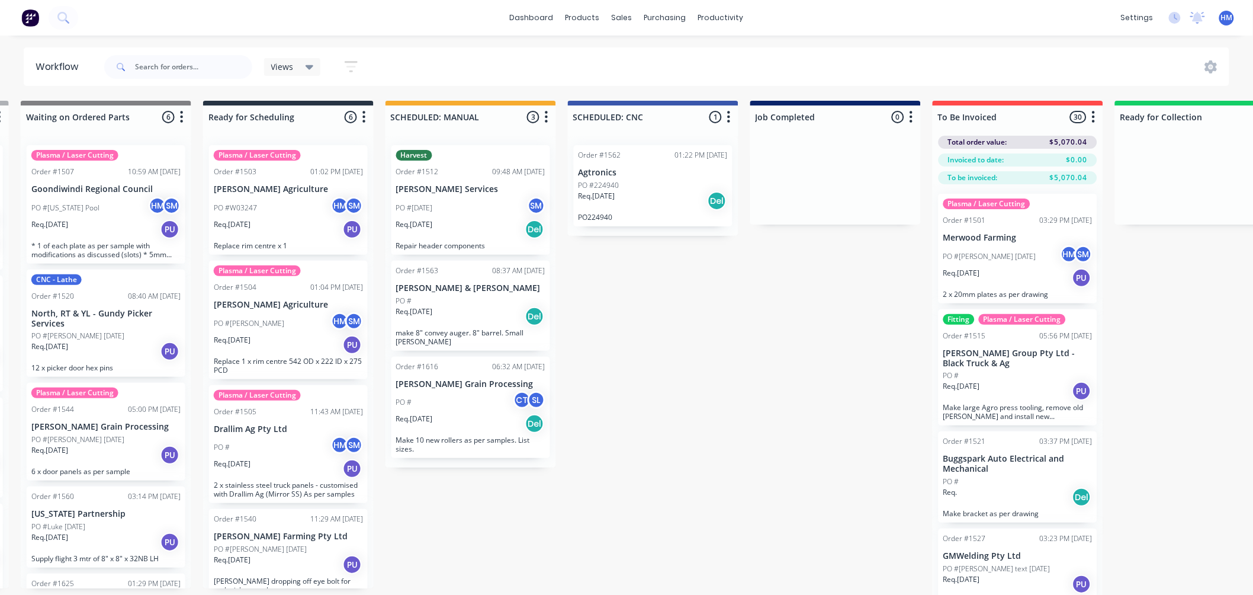
scroll to position [0, 576]
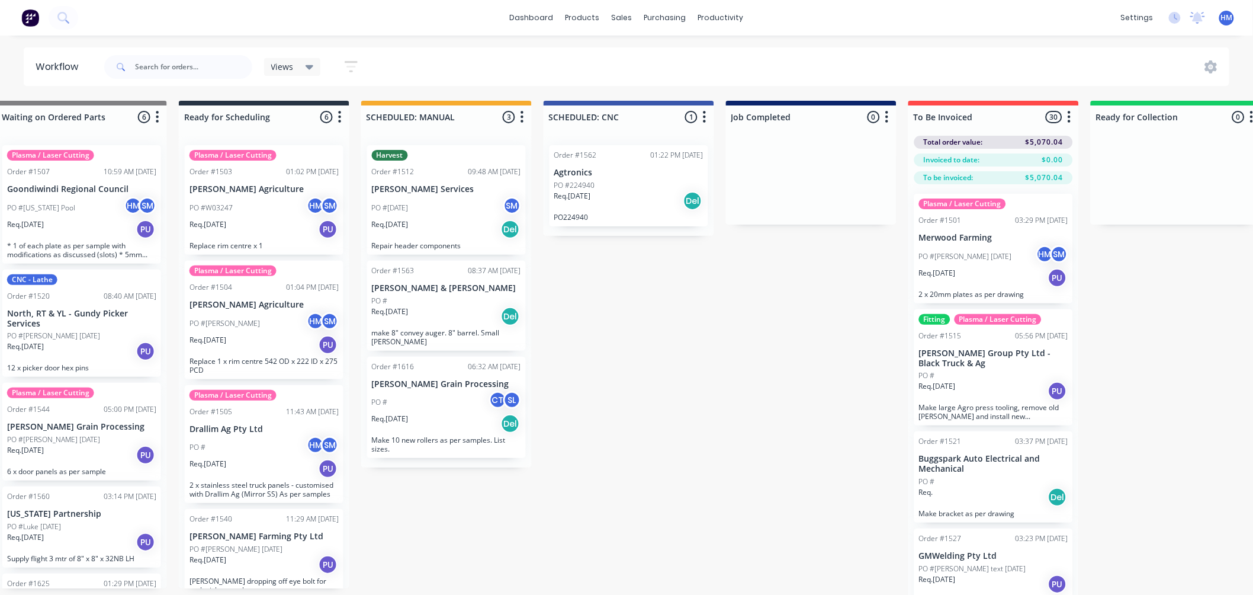
click at [619, 192] on div "Req. [DATE] Del" at bounding box center [628, 201] width 149 height 20
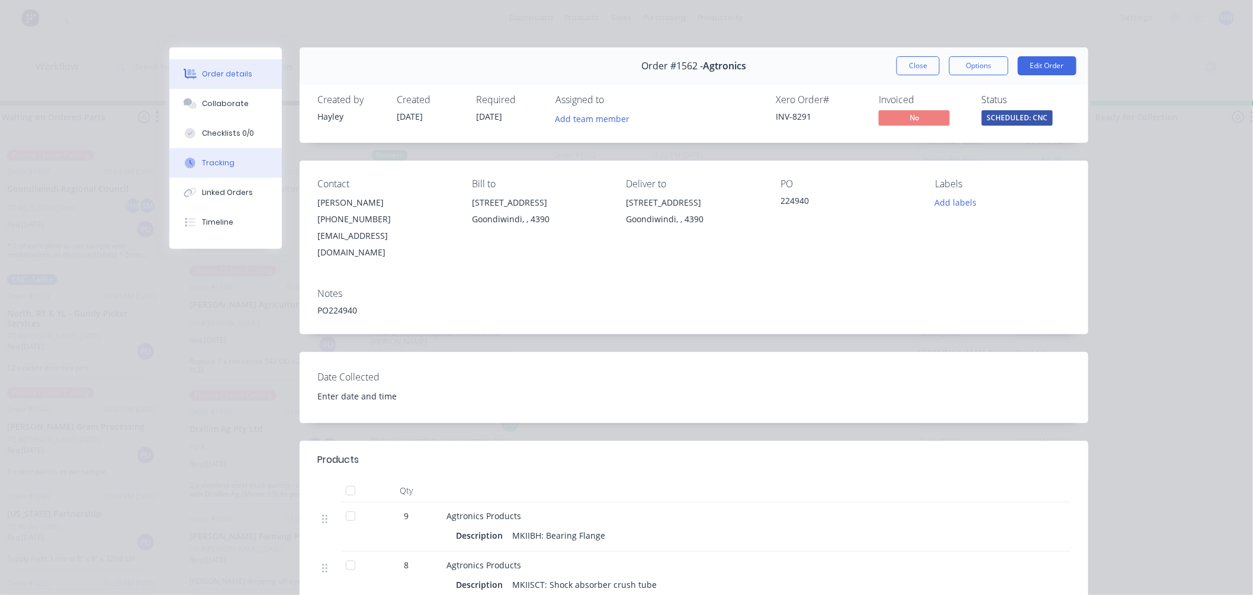
click at [223, 166] on div "Tracking" at bounding box center [219, 163] width 33 height 11
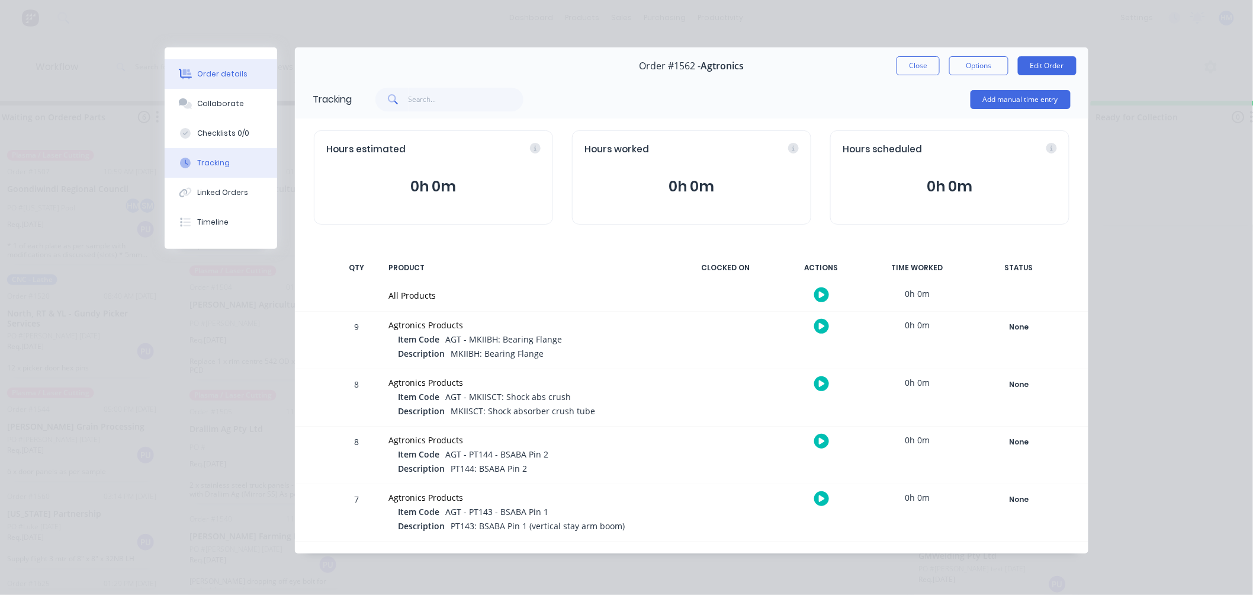
click at [224, 75] on div "Order details" at bounding box center [223, 74] width 50 height 11
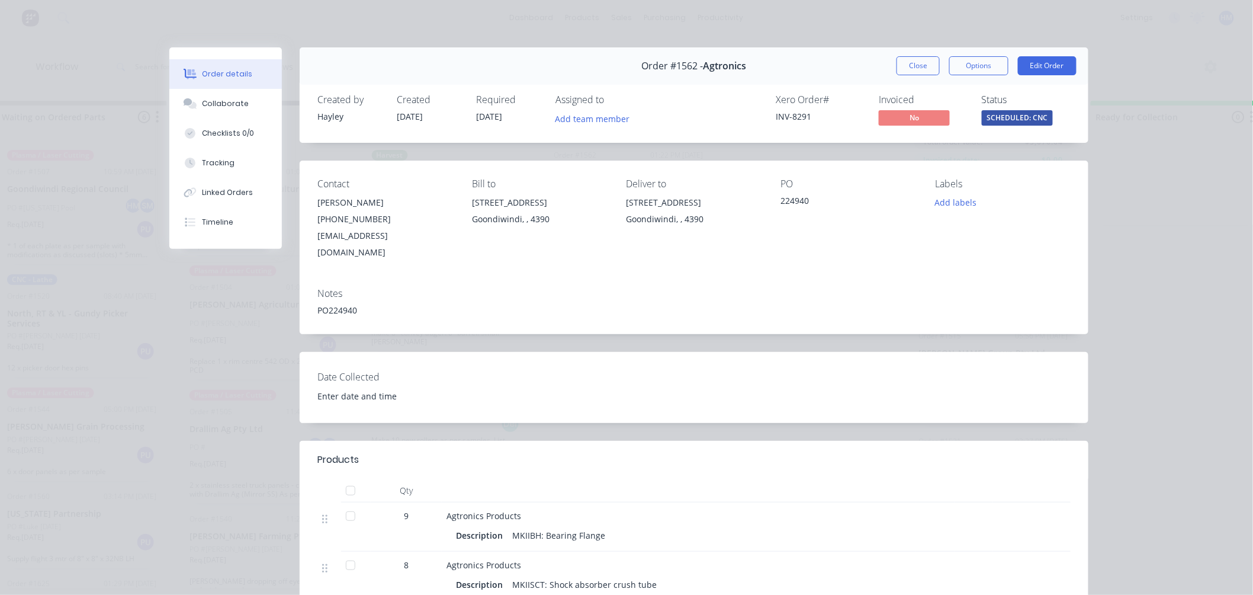
click at [926, 69] on button "Close" at bounding box center [918, 65] width 43 height 19
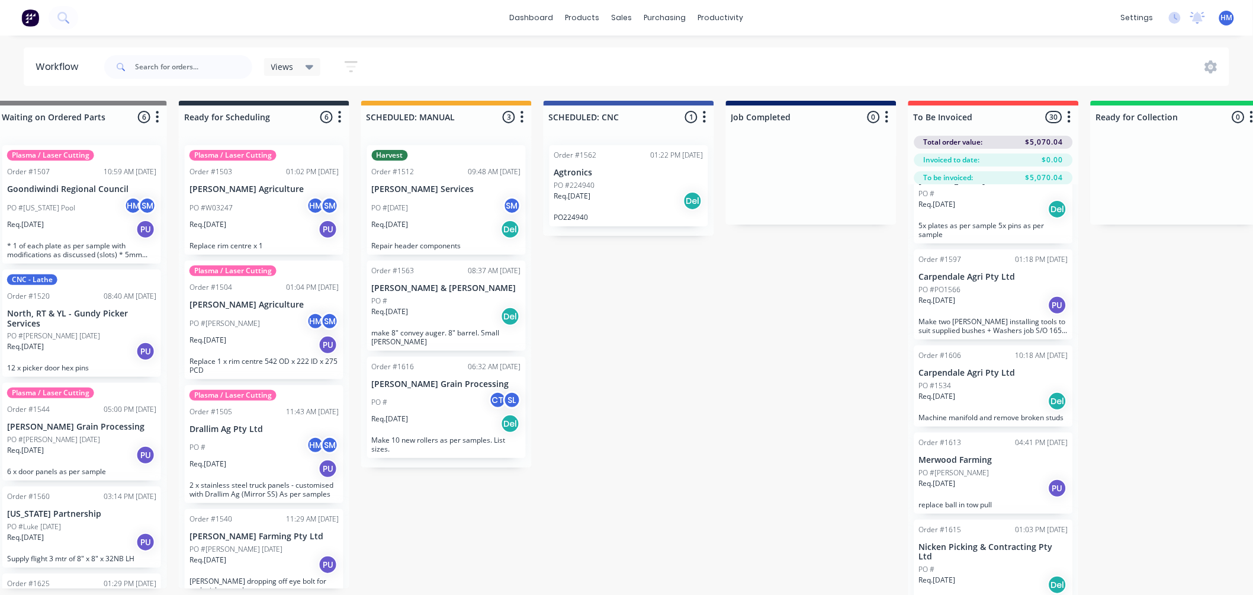
scroll to position [1448, 0]
drag, startPoint x: 1073, startPoint y: 441, endPoint x: 1084, endPoint y: 500, distance: 60.3
click at [1080, 510] on div "TRADIFY JOBS 5 Status colour #4169E1 hex #4169E1 Save Cancel Notifications Emai…" at bounding box center [574, 369] width 2319 height 536
